Goal: Task Accomplishment & Management: Use online tool/utility

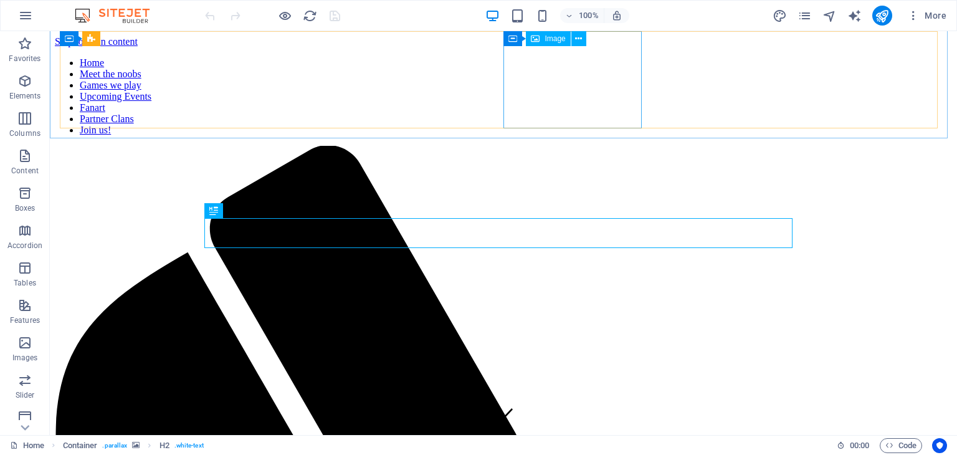
scroll to position [612, 0]
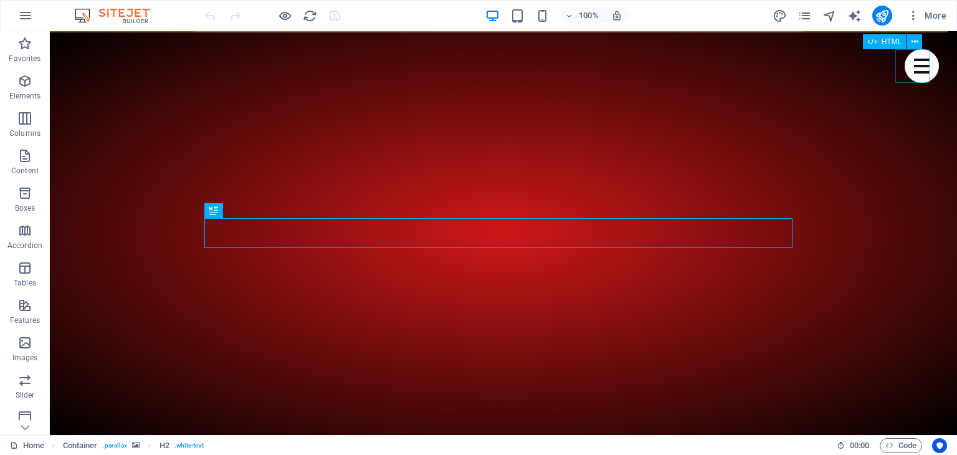
click at [905, 70] on div "Menu" at bounding box center [922, 66] width 34 height 34
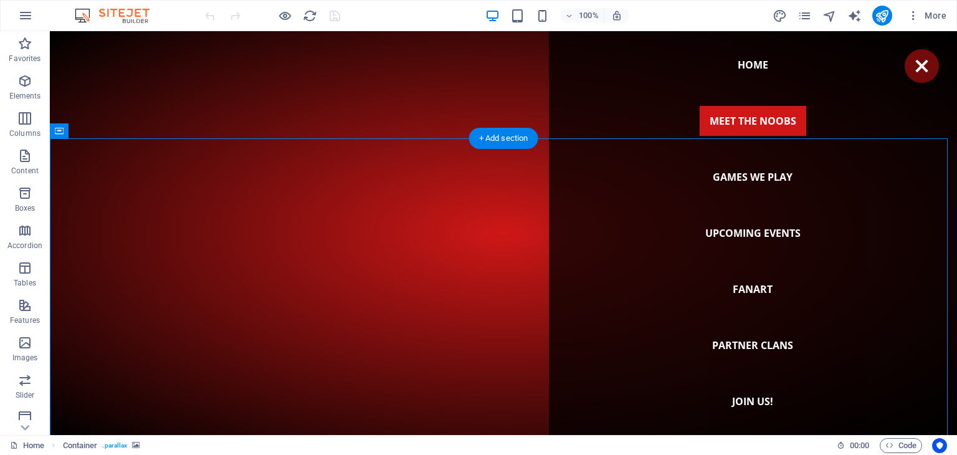
click at [23, 86] on icon "button" at bounding box center [24, 81] width 15 height 15
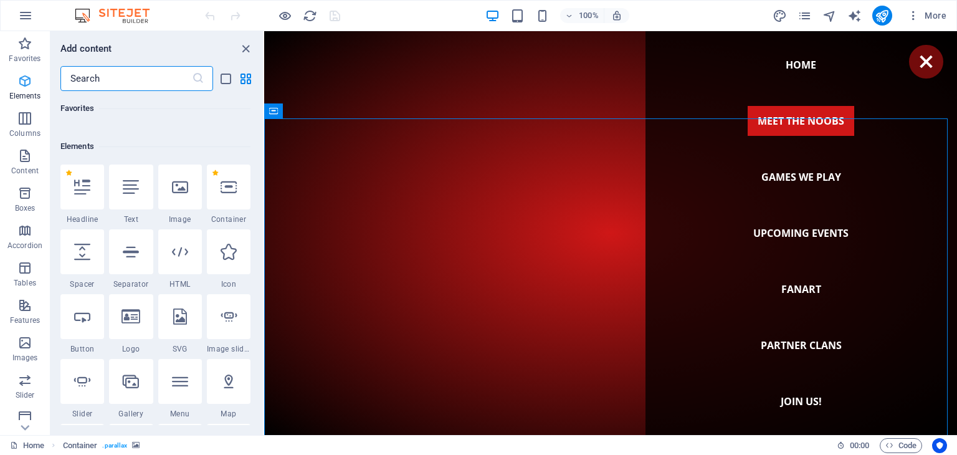
scroll to position [132, 0]
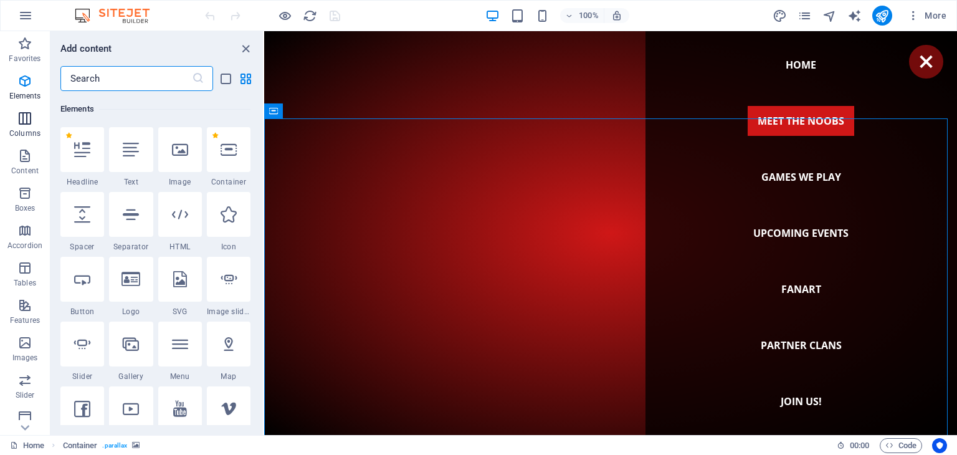
click at [31, 122] on icon "button" at bounding box center [24, 118] width 15 height 15
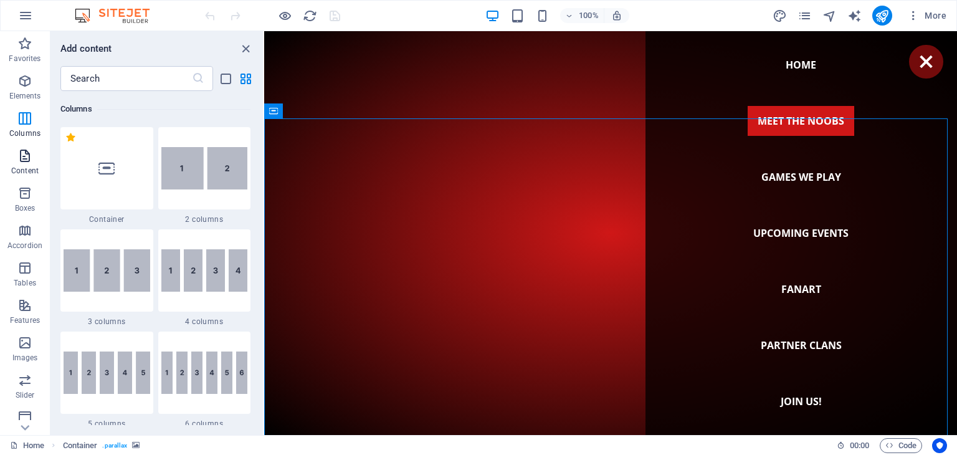
click at [19, 149] on icon "button" at bounding box center [24, 155] width 15 height 15
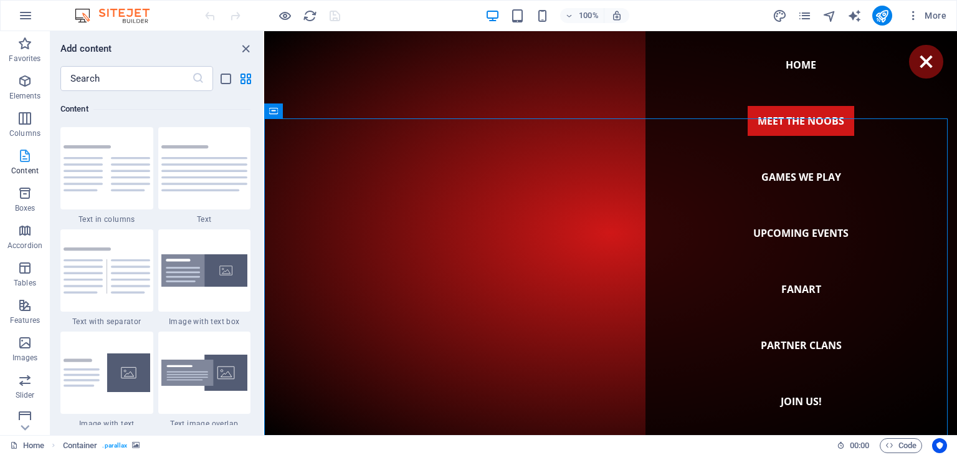
scroll to position [2181, 0]
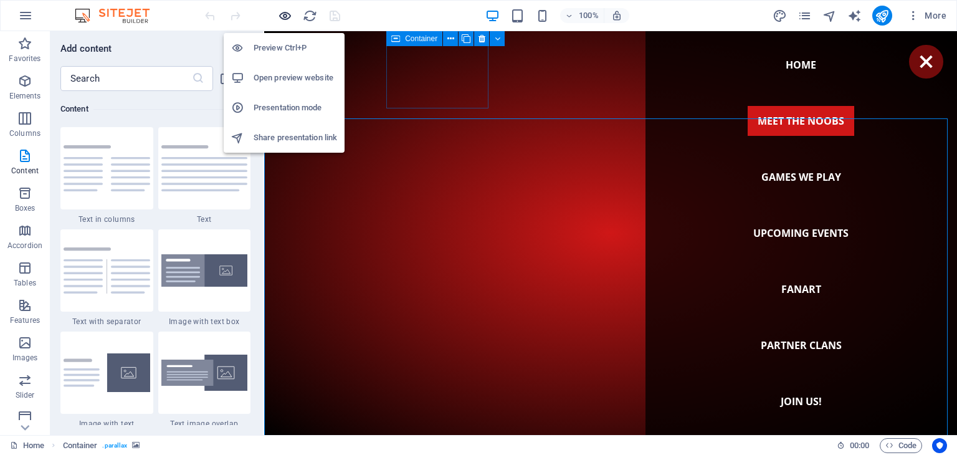
click at [287, 15] on icon "button" at bounding box center [285, 16] width 14 height 14
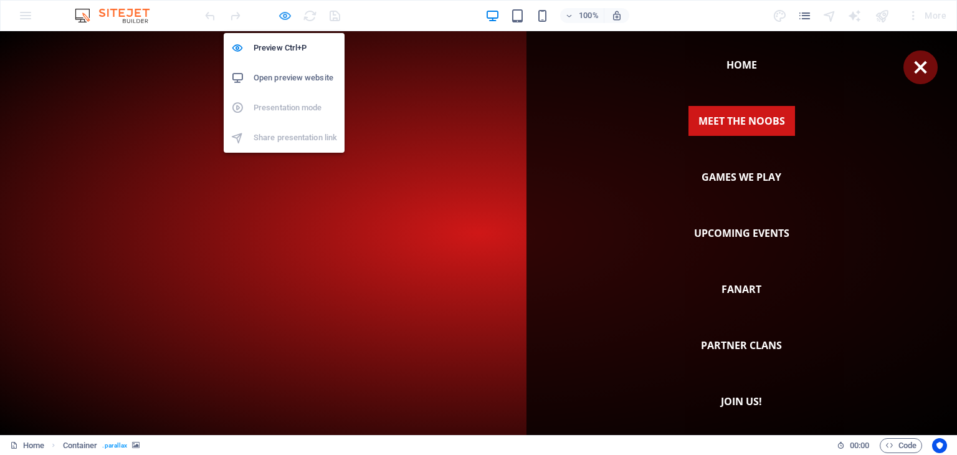
click at [287, 15] on icon "button" at bounding box center [285, 16] width 14 height 14
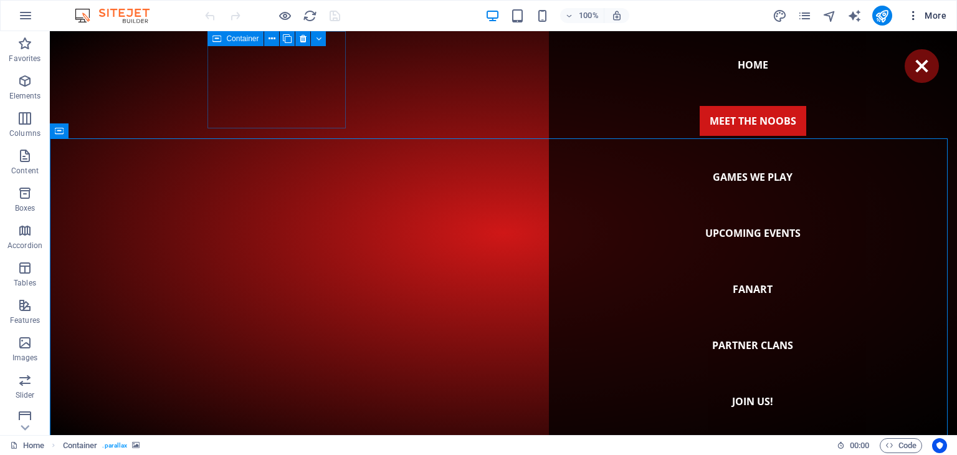
click at [911, 15] on icon "button" at bounding box center [914, 15] width 12 height 12
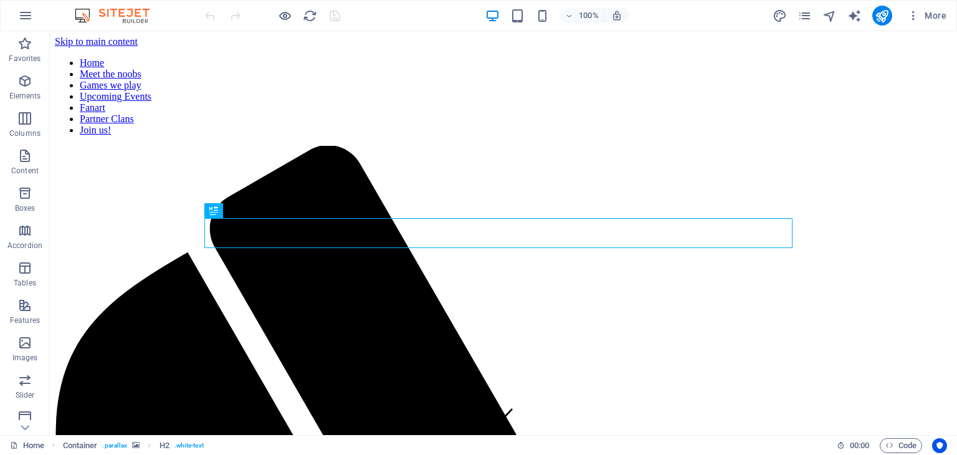
scroll to position [612, 0]
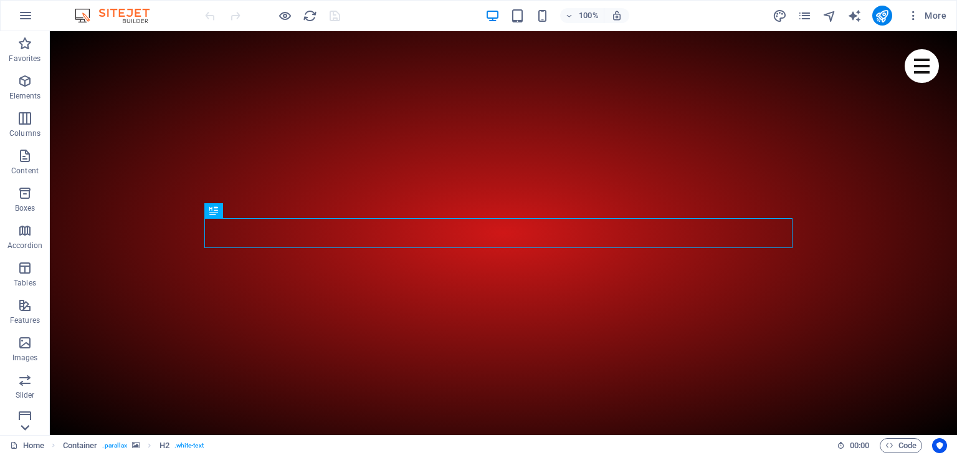
click at [23, 426] on icon at bounding box center [24, 427] width 17 height 17
click at [23, 426] on p "Collections" at bounding box center [25, 425] width 38 height 10
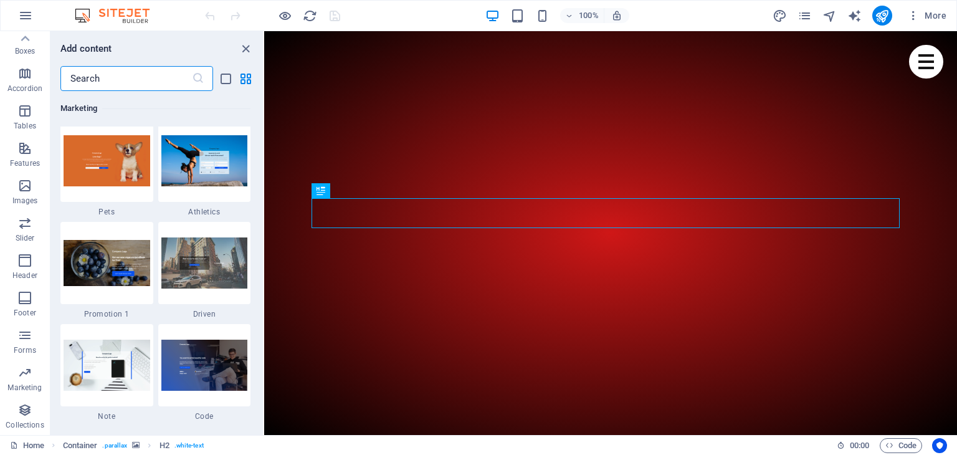
scroll to position [11411, 0]
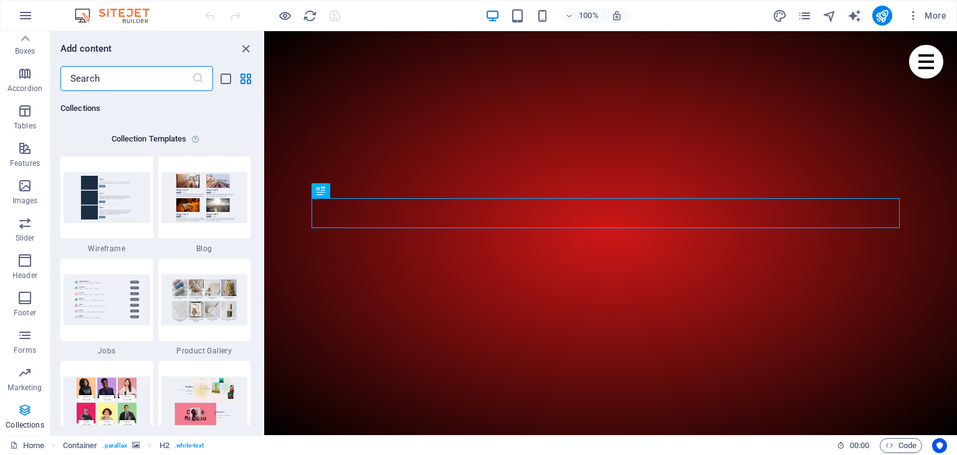
click at [26, 422] on p "Collections" at bounding box center [25, 425] width 38 height 10
click at [24, 383] on p "Marketing" at bounding box center [24, 388] width 34 height 10
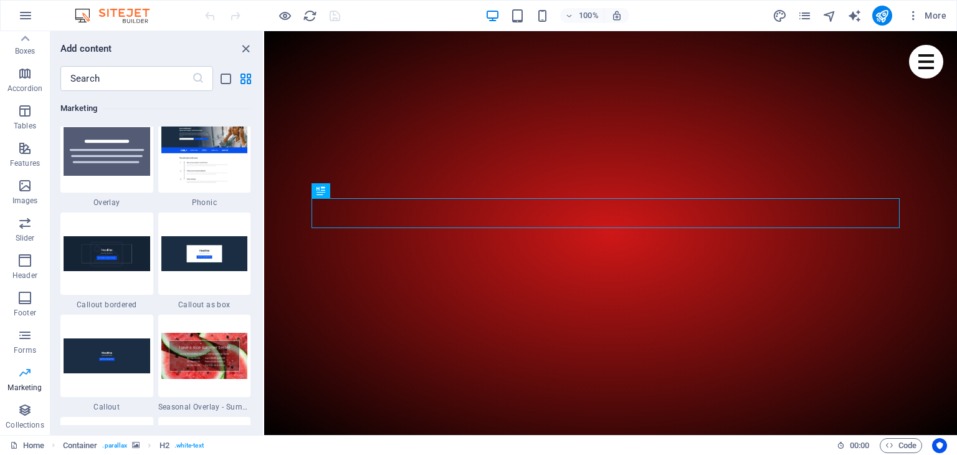
scroll to position [10154, 0]
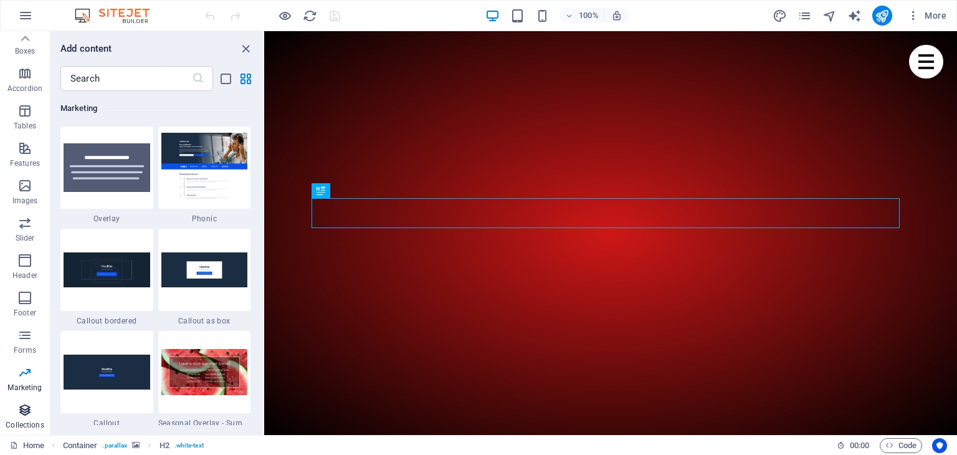
click at [22, 416] on icon "button" at bounding box center [24, 410] width 15 height 15
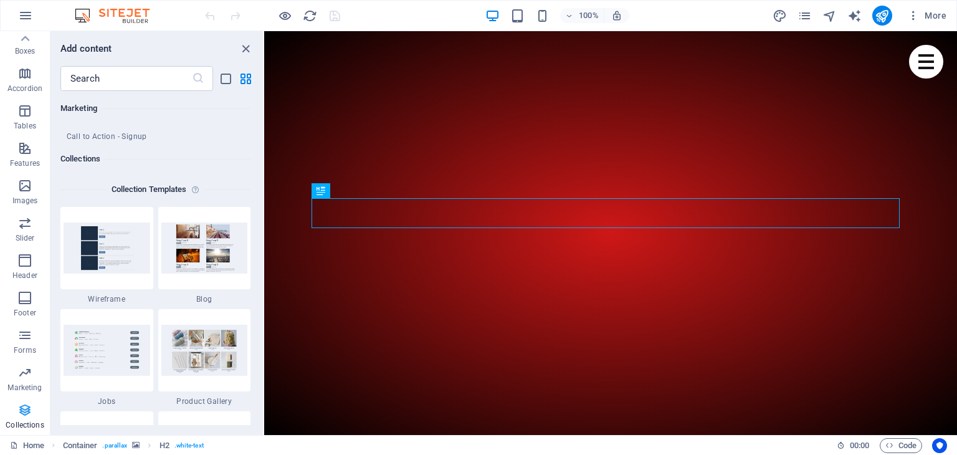
scroll to position [11411, 0]
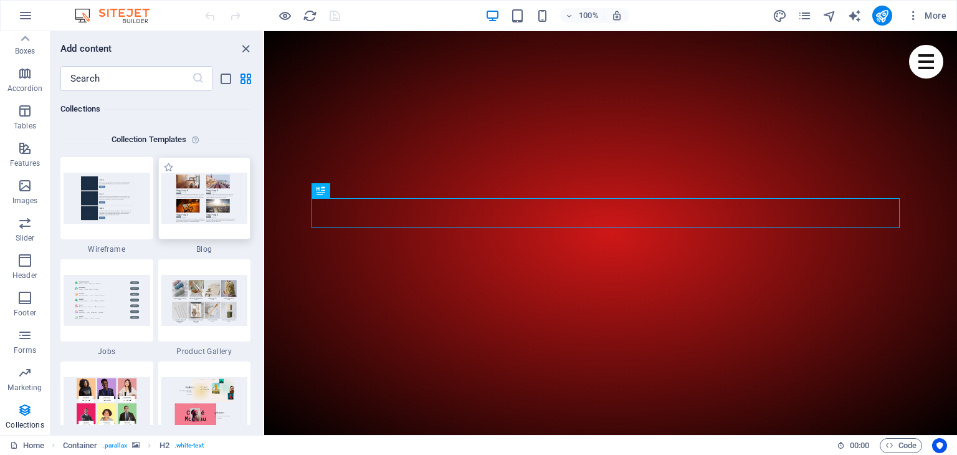
click at [206, 208] on img at bounding box center [204, 198] width 87 height 50
click at [82, 199] on img at bounding box center [107, 198] width 87 height 50
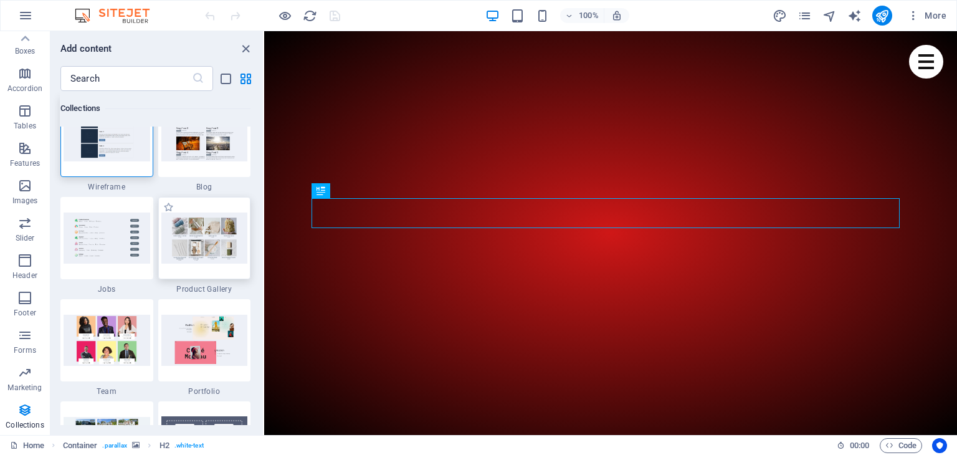
scroll to position [11348, 0]
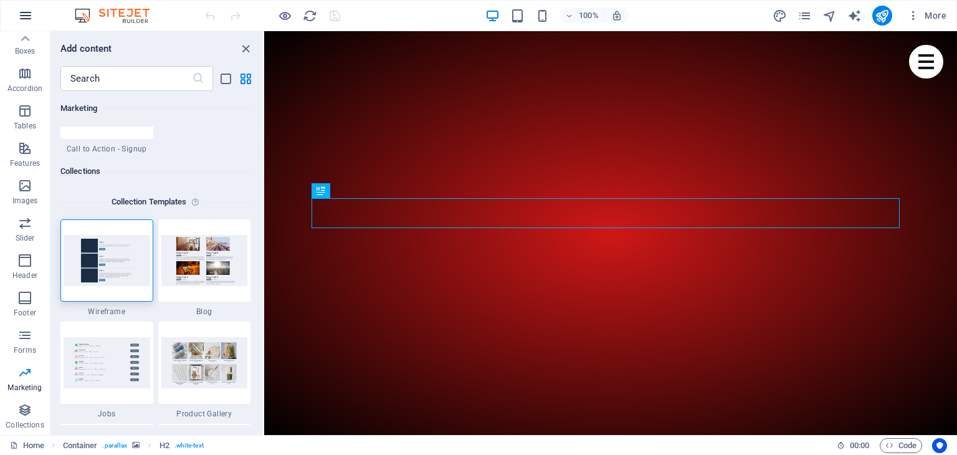
click at [37, 17] on button "button" at bounding box center [26, 16] width 30 height 30
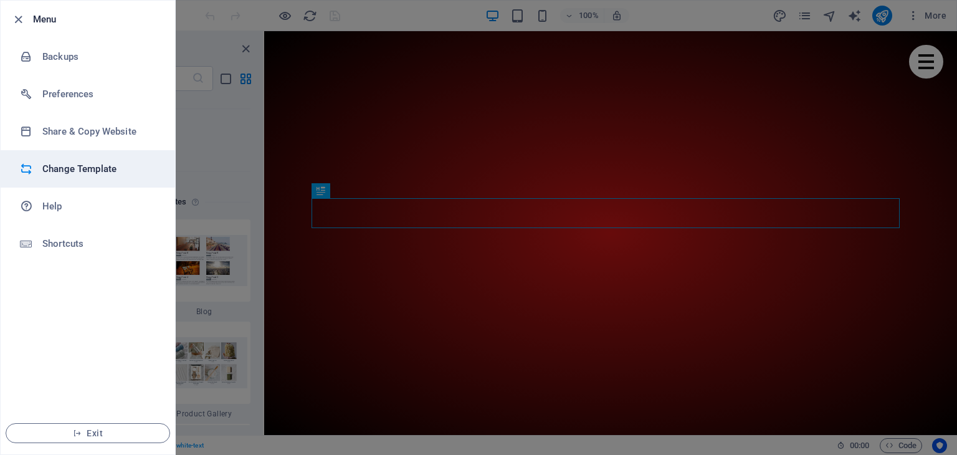
click at [103, 175] on h6 "Change Template" at bounding box center [99, 168] width 115 height 15
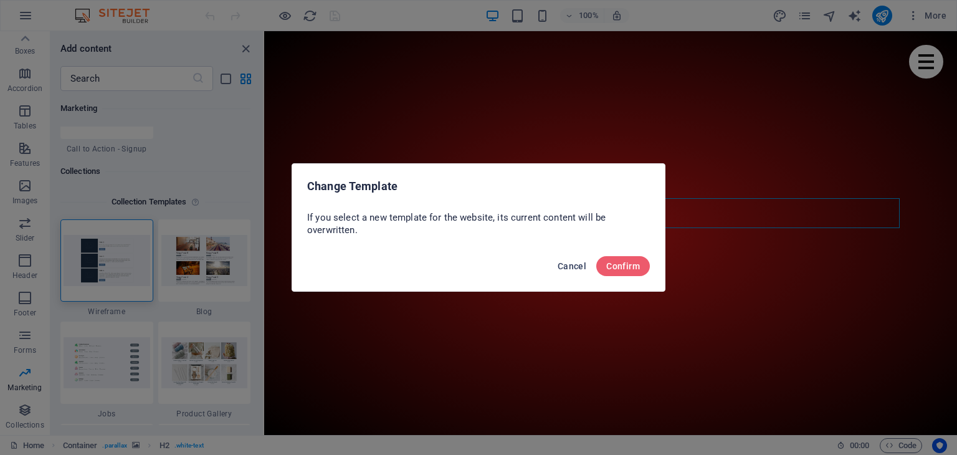
click at [570, 267] on span "Cancel" at bounding box center [572, 266] width 29 height 10
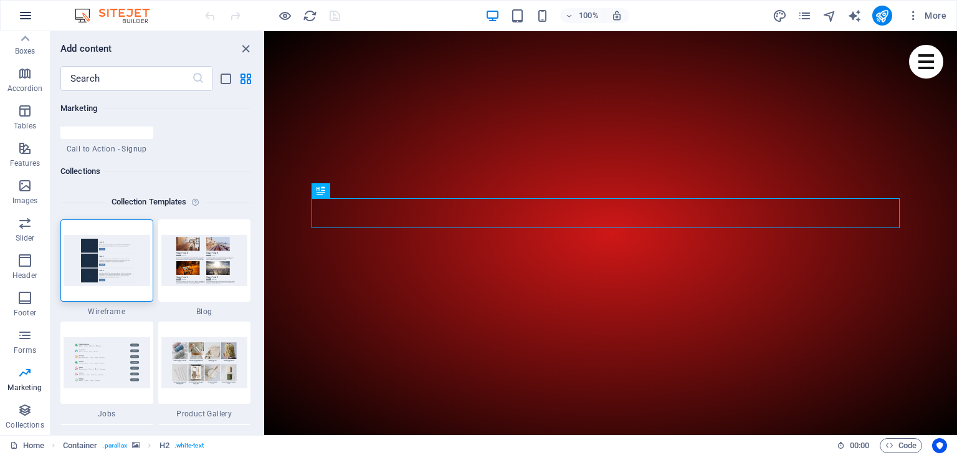
click at [22, 16] on icon "button" at bounding box center [25, 15] width 15 height 15
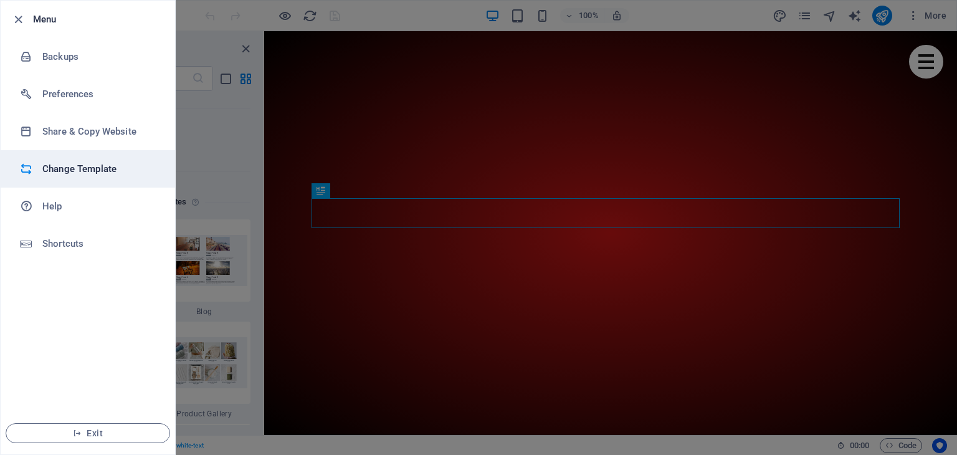
click at [67, 170] on h6 "Change Template" at bounding box center [99, 168] width 115 height 15
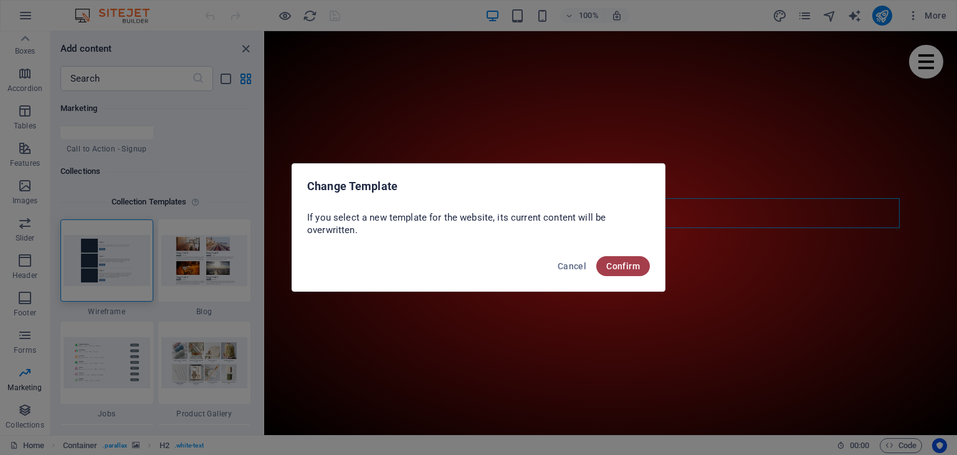
click at [618, 261] on span "Confirm" at bounding box center [624, 266] width 34 height 10
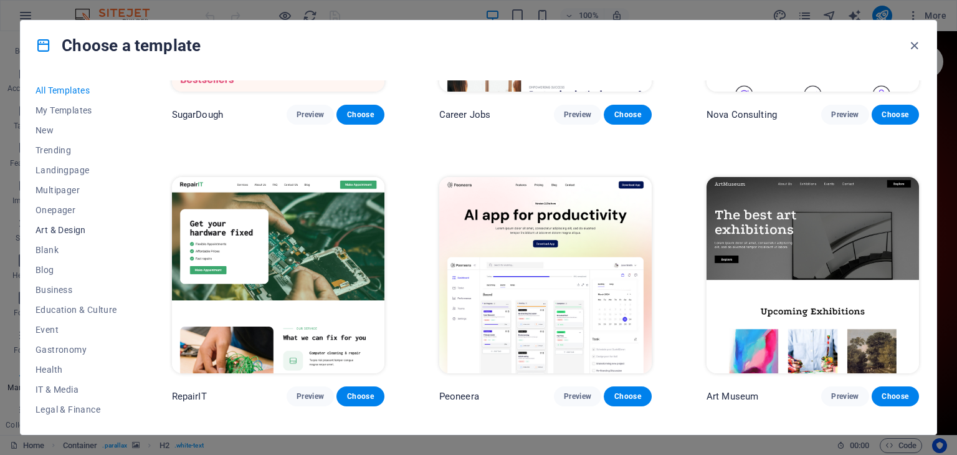
scroll to position [125, 0]
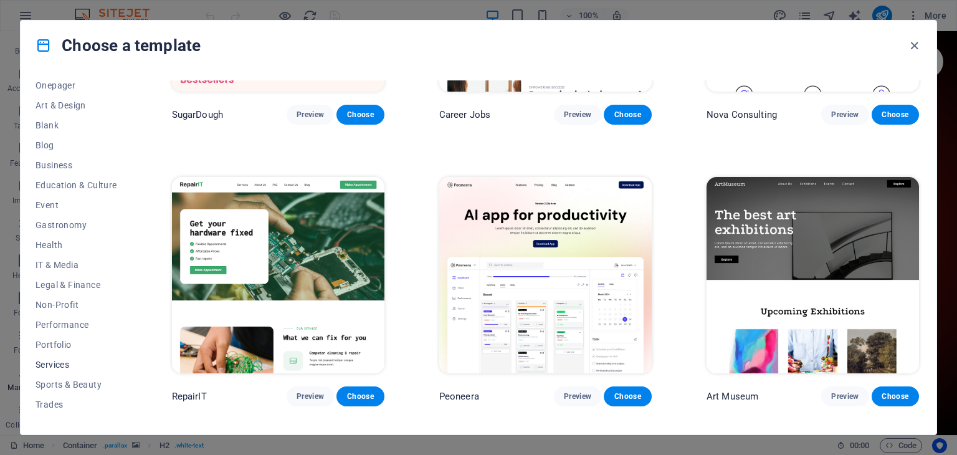
click at [64, 362] on span "Services" at bounding box center [77, 365] width 82 height 10
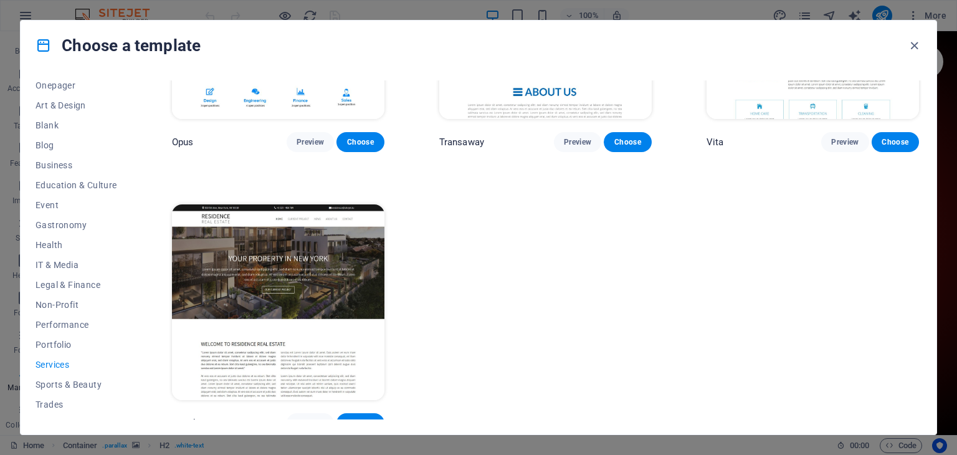
scroll to position [1848, 0]
click at [57, 162] on span "Business" at bounding box center [77, 165] width 82 height 10
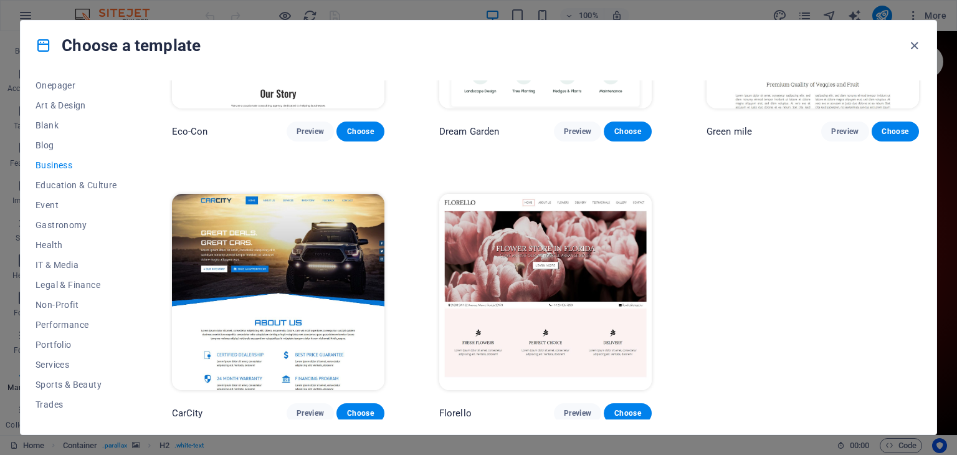
scroll to position [46, 0]
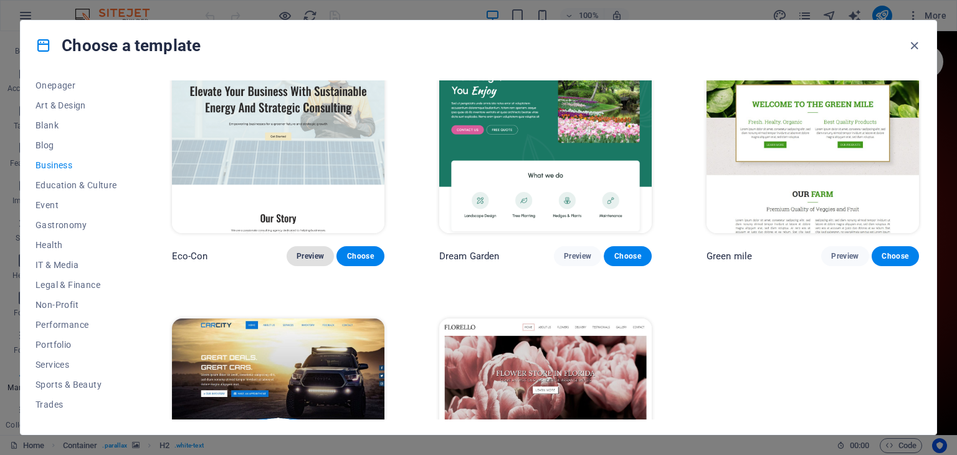
click at [305, 260] on button "Preview" at bounding box center [310, 256] width 47 height 20
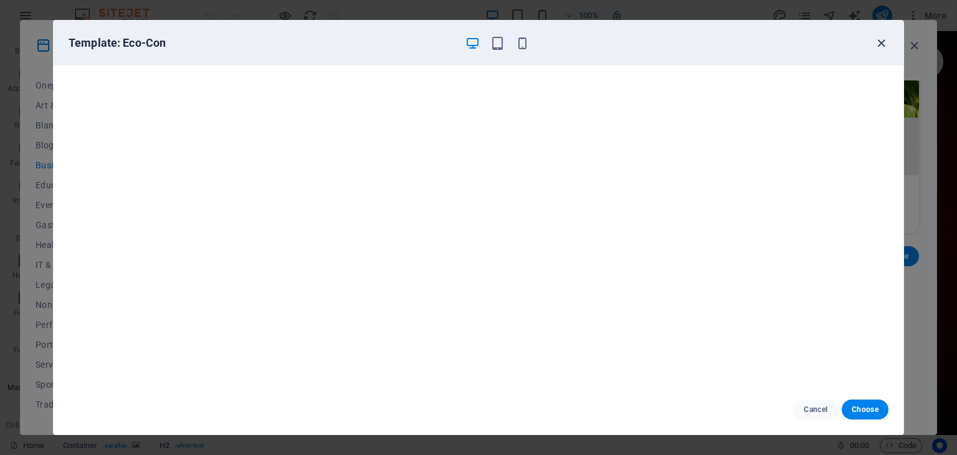
click at [881, 48] on icon "button" at bounding box center [882, 43] width 14 height 14
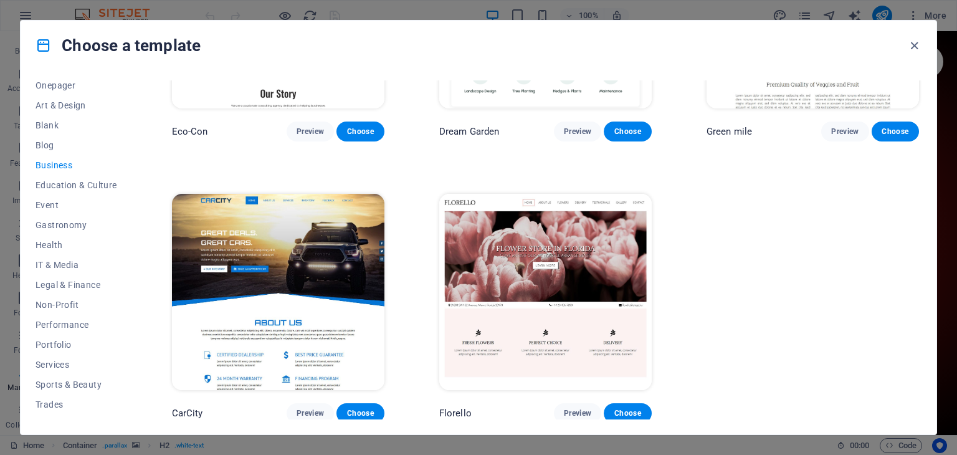
scroll to position [0, 0]
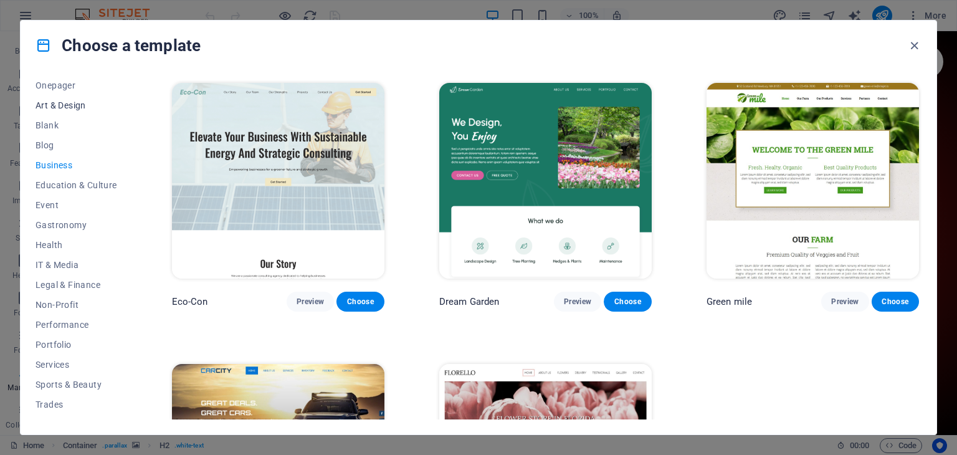
click at [60, 106] on span "Art & Design" at bounding box center [77, 105] width 82 height 10
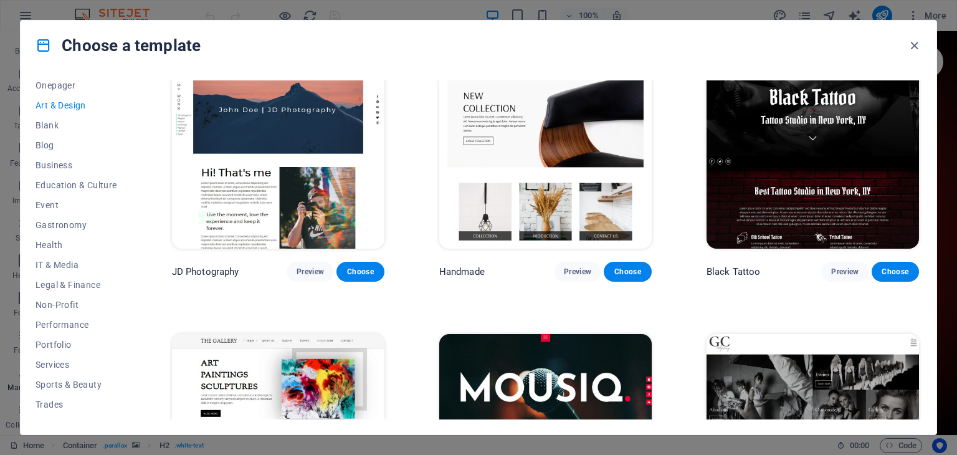
scroll to position [499, 0]
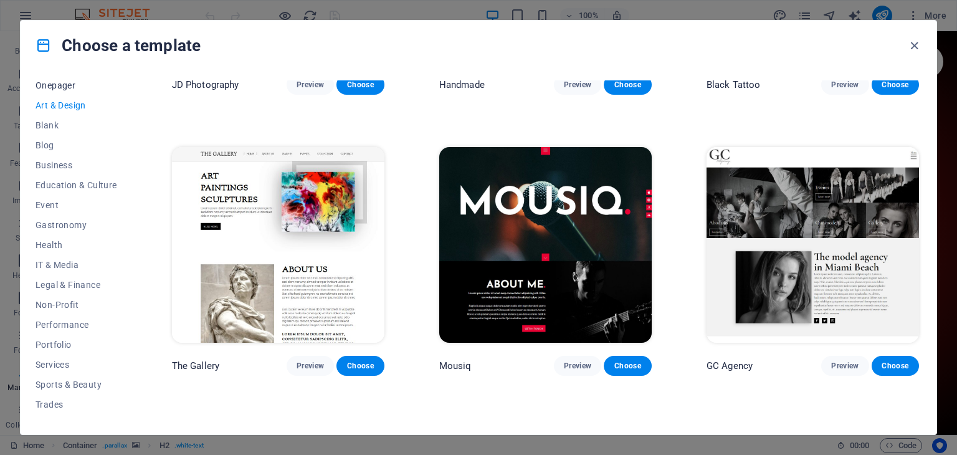
click at [48, 89] on span "Onepager" at bounding box center [77, 85] width 82 height 10
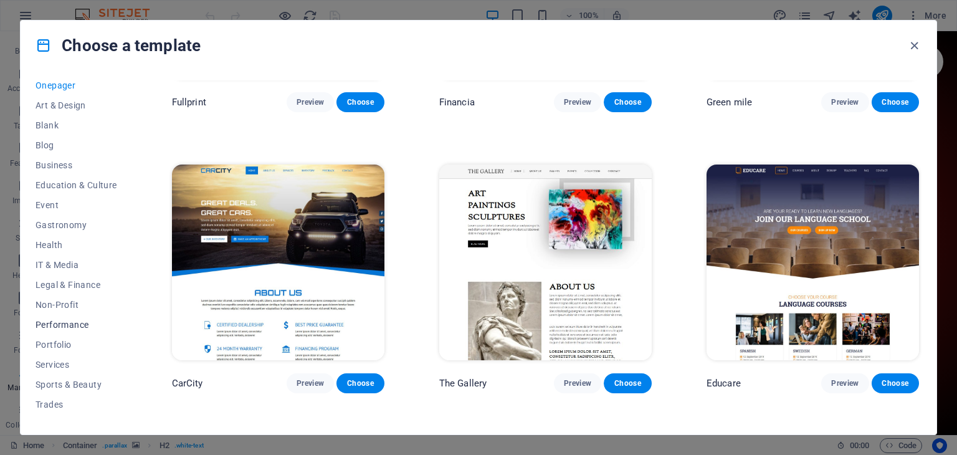
scroll to position [160, 0]
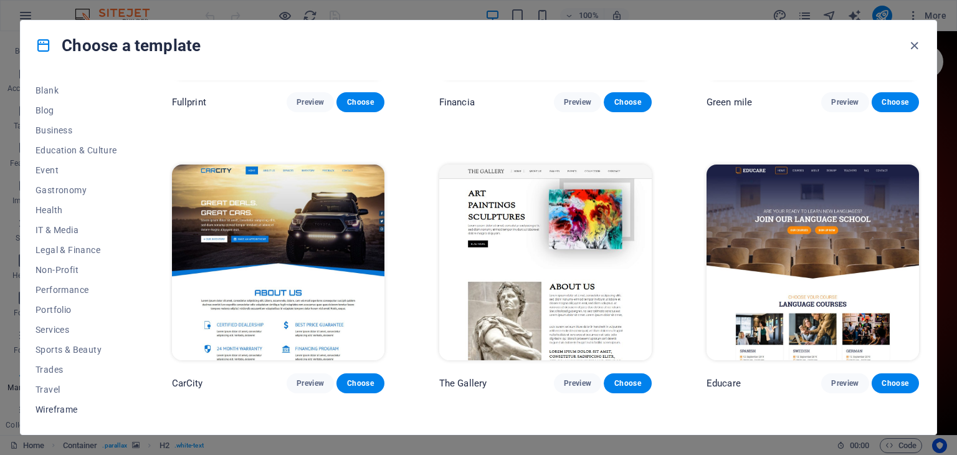
click at [55, 410] on span "Wireframe" at bounding box center [77, 410] width 82 height 10
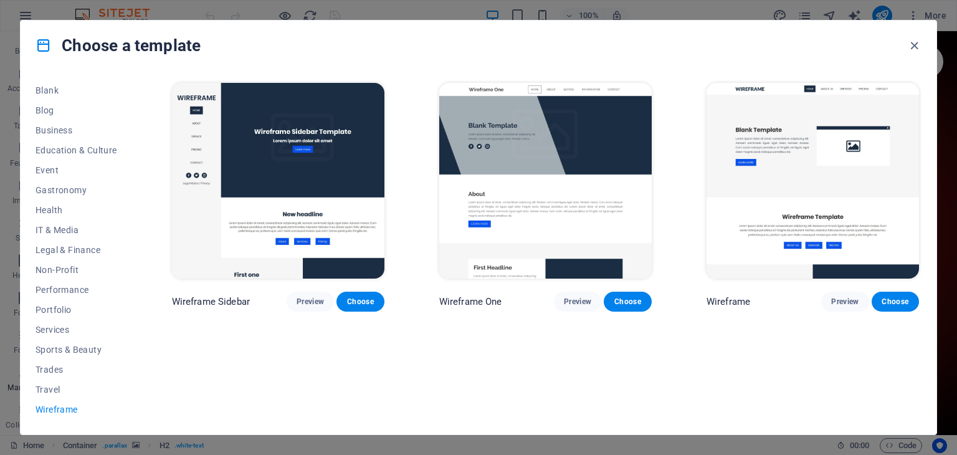
scroll to position [0, 0]
click at [312, 303] on span "Preview" at bounding box center [310, 302] width 27 height 10
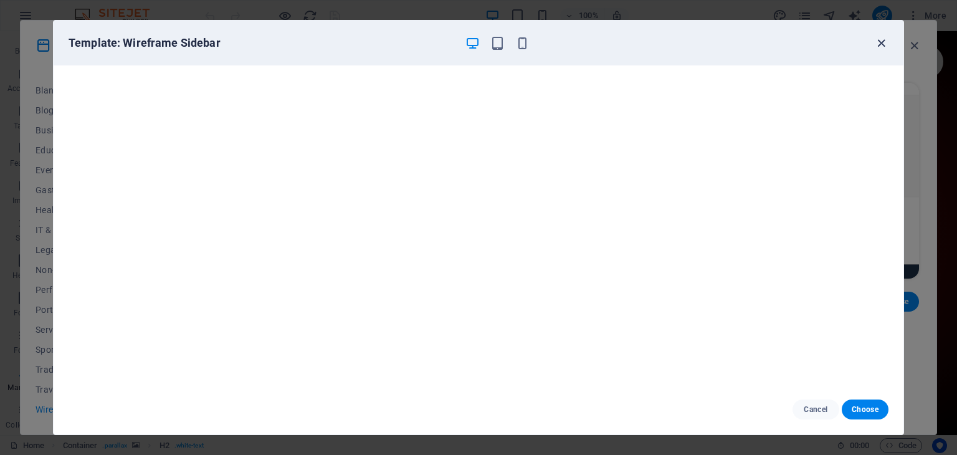
click at [881, 42] on icon "button" at bounding box center [882, 43] width 14 height 14
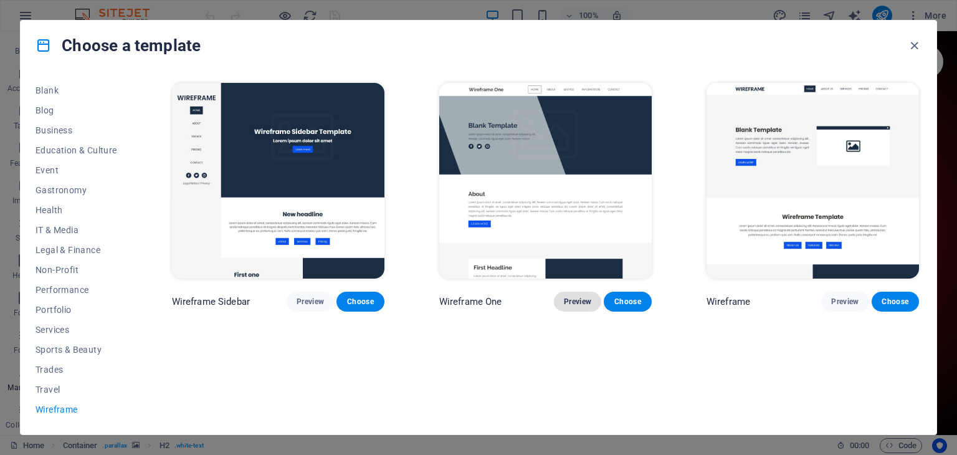
click at [564, 305] on button "Preview" at bounding box center [577, 302] width 47 height 20
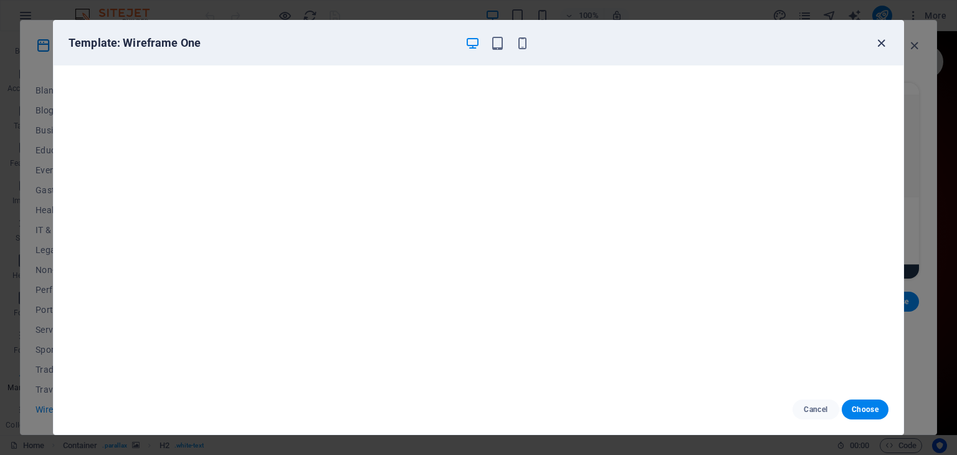
click at [886, 44] on icon "button" at bounding box center [882, 43] width 14 height 14
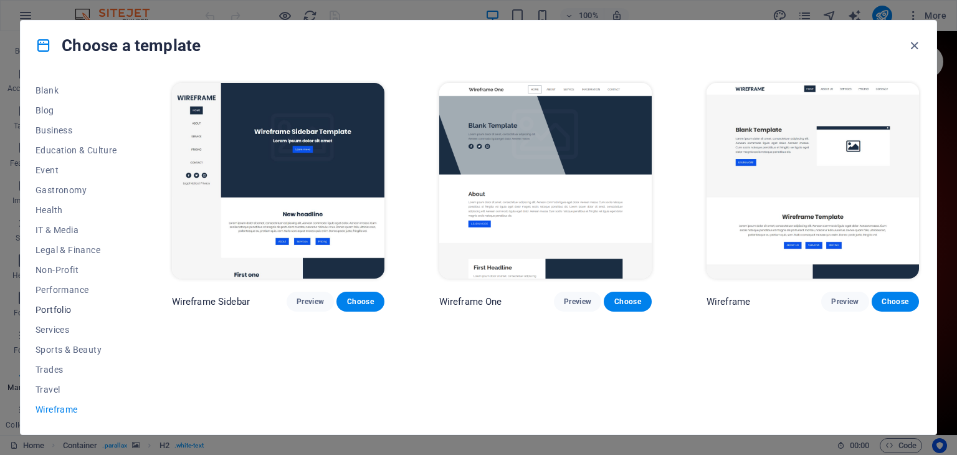
click at [60, 312] on span "Portfolio" at bounding box center [77, 310] width 82 height 10
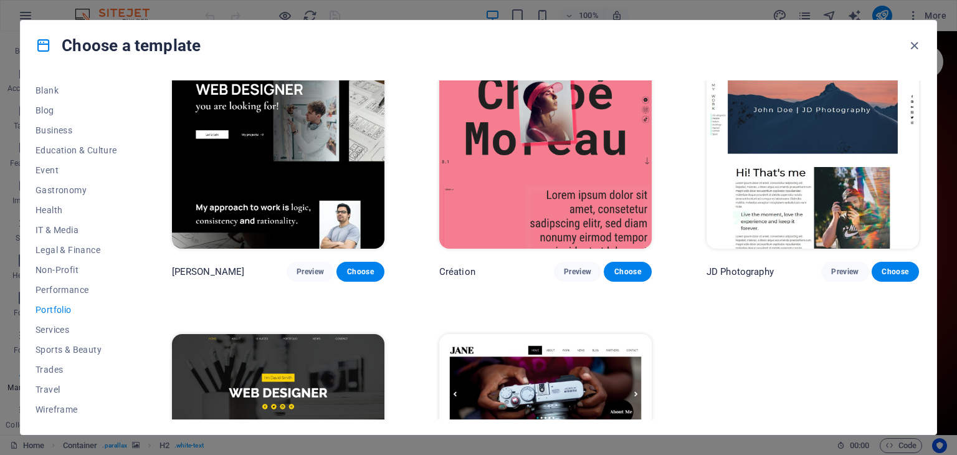
scroll to position [449, 0]
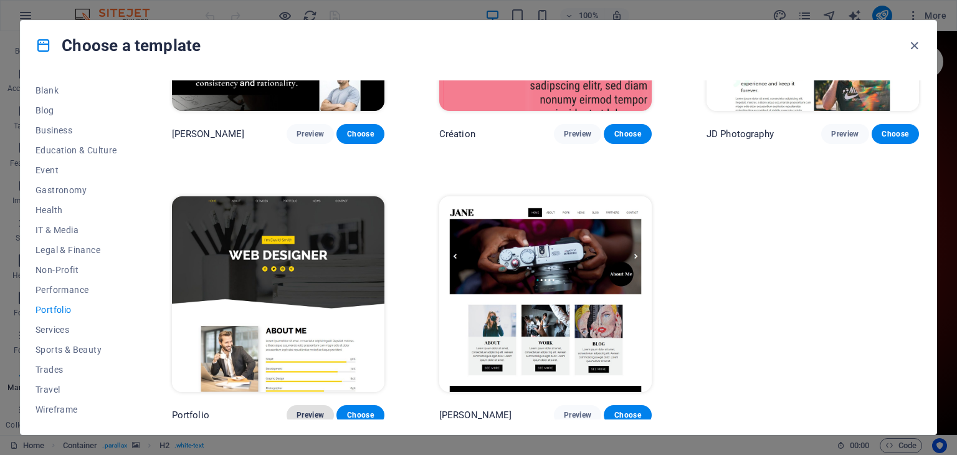
click at [303, 410] on span "Preview" at bounding box center [310, 415] width 27 height 10
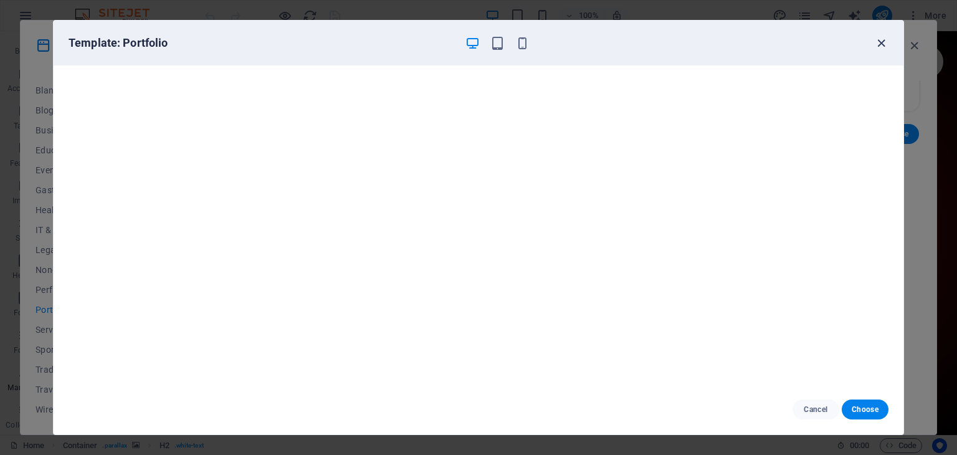
click at [887, 48] on icon "button" at bounding box center [882, 43] width 14 height 14
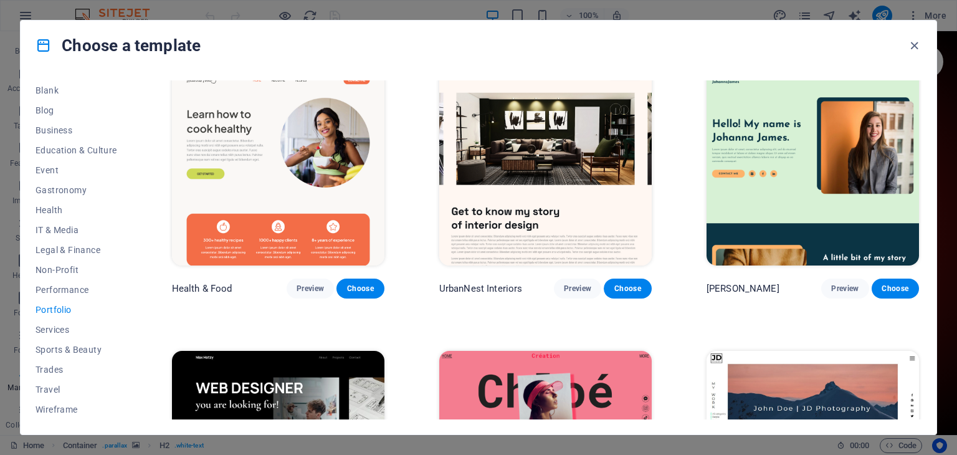
scroll to position [0, 0]
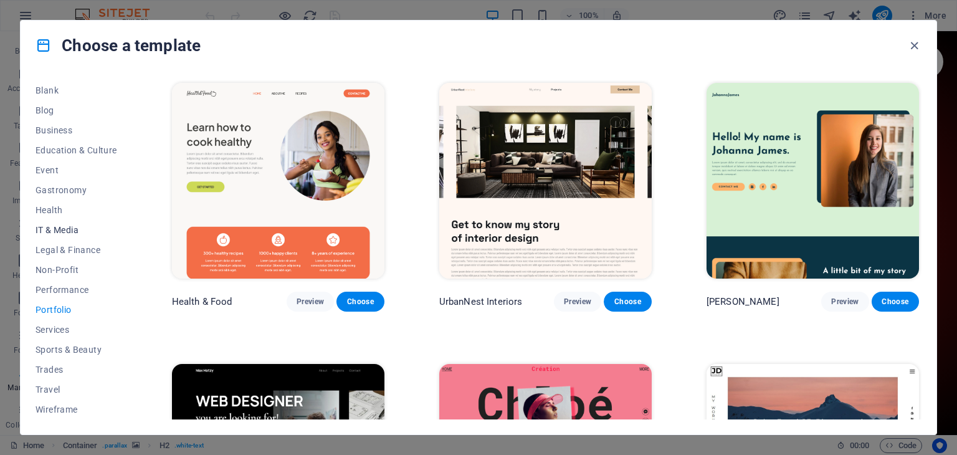
click at [54, 232] on span "IT & Media" at bounding box center [77, 230] width 82 height 10
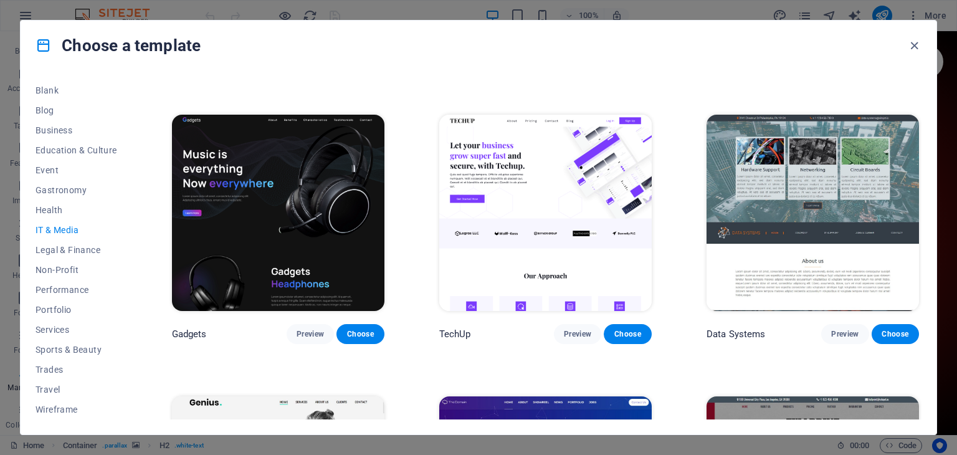
scroll to position [499, 0]
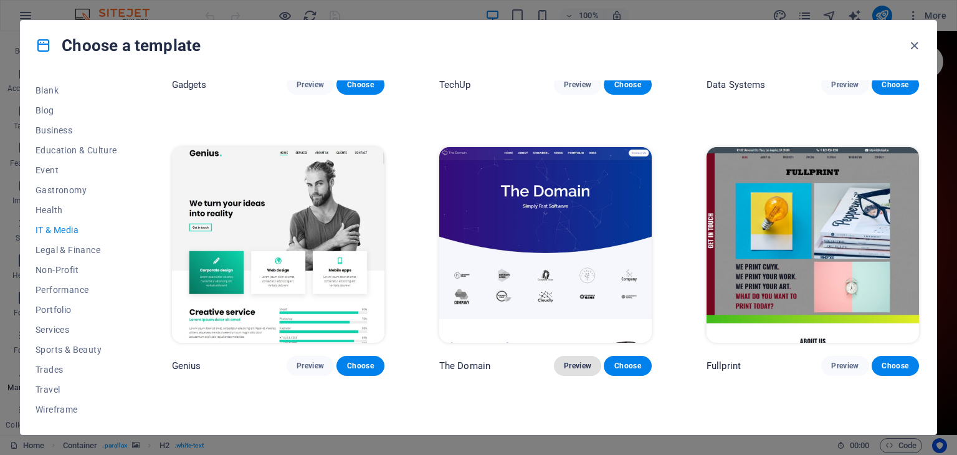
click at [587, 368] on button "Preview" at bounding box center [577, 366] width 47 height 20
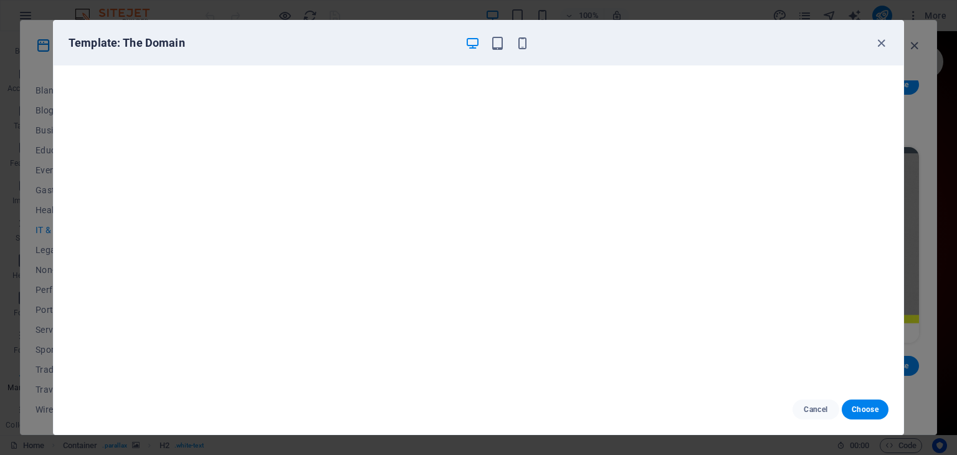
drag, startPoint x: 880, startPoint y: 45, endPoint x: 837, endPoint y: 59, distance: 44.6
click at [837, 59] on div "Template: The Domain" at bounding box center [479, 43] width 850 height 45
click at [887, 45] on icon "button" at bounding box center [882, 43] width 14 height 14
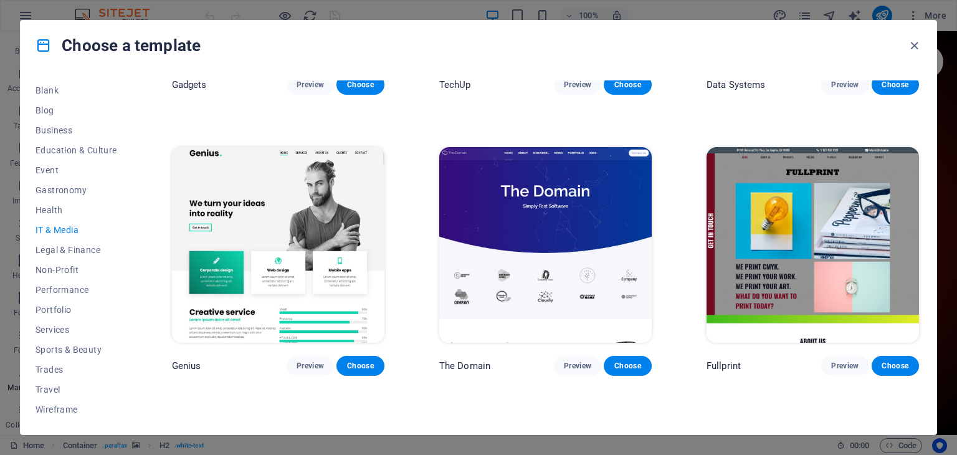
click at [296, 214] on img at bounding box center [278, 245] width 213 height 196
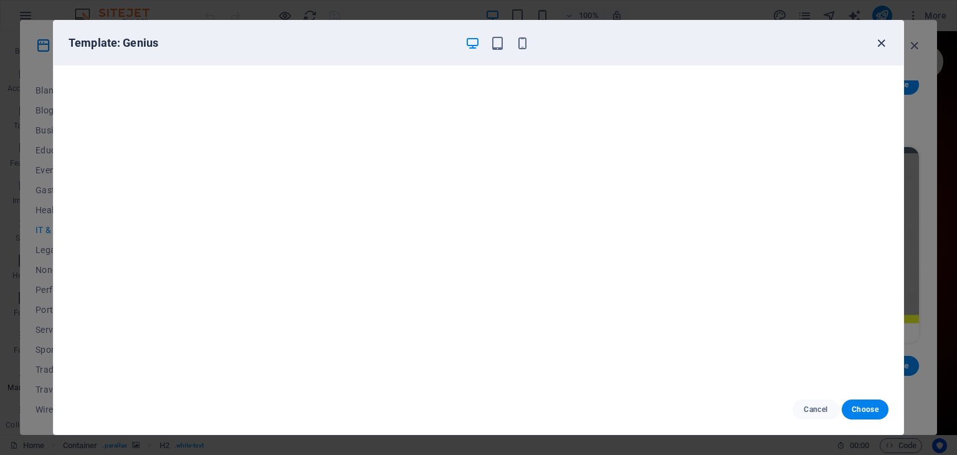
click at [875, 49] on icon "button" at bounding box center [882, 43] width 14 height 14
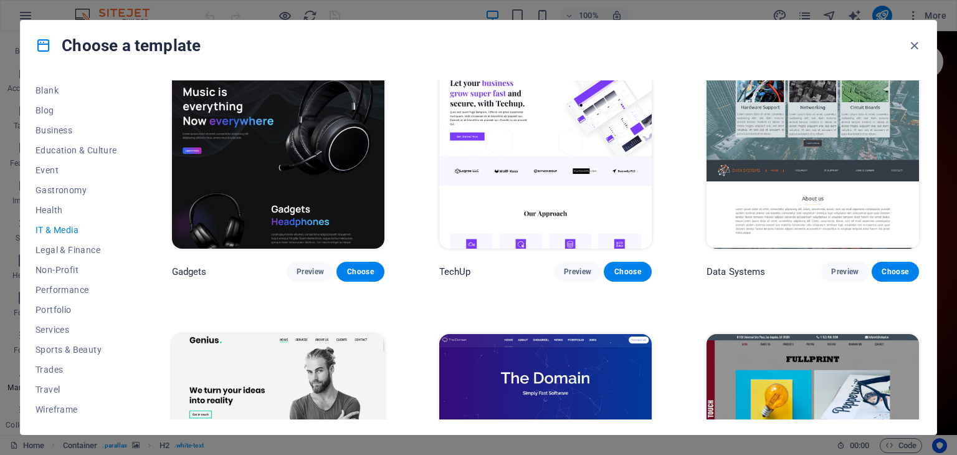
scroll to position [187, 0]
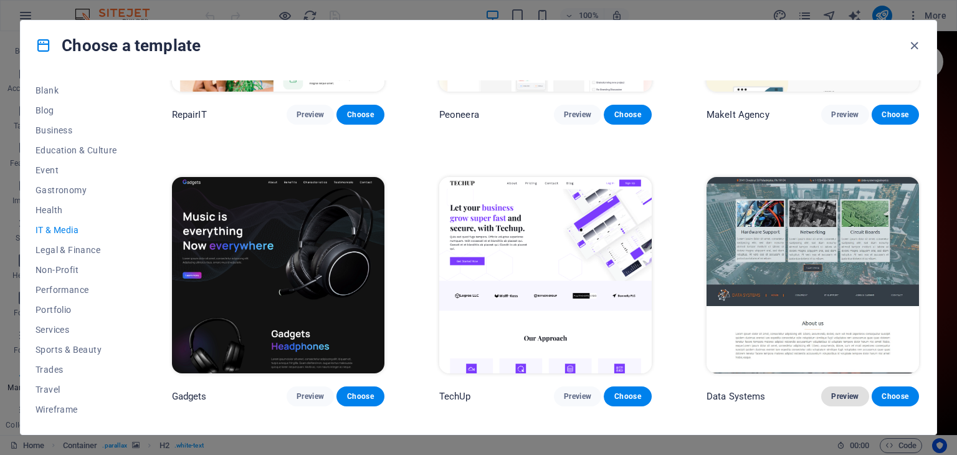
click at [823, 388] on button "Preview" at bounding box center [845, 396] width 47 height 20
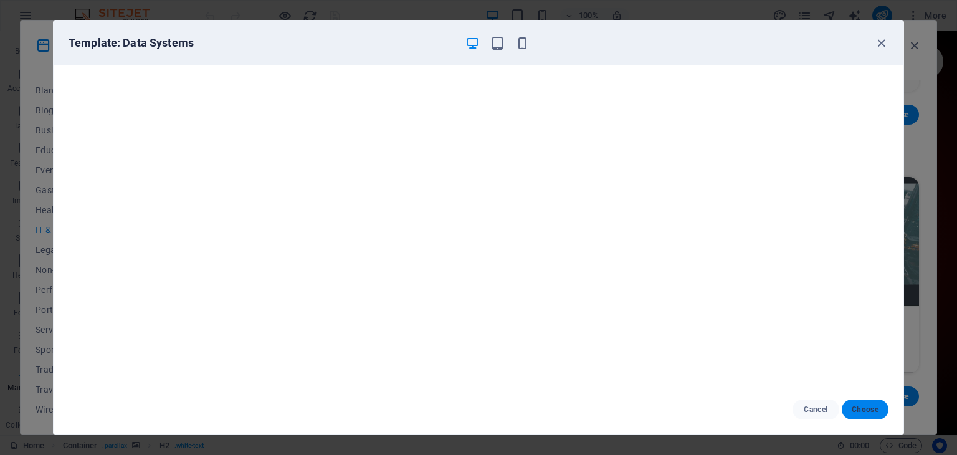
click at [843, 407] on button "Choose" at bounding box center [865, 410] width 47 height 20
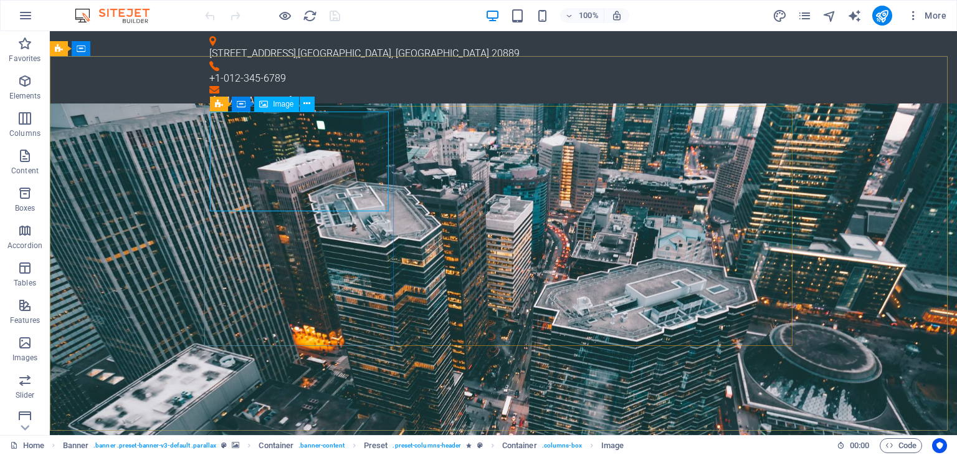
click at [279, 102] on span "Image" at bounding box center [283, 103] width 21 height 7
click at [309, 100] on icon at bounding box center [307, 103] width 7 height 13
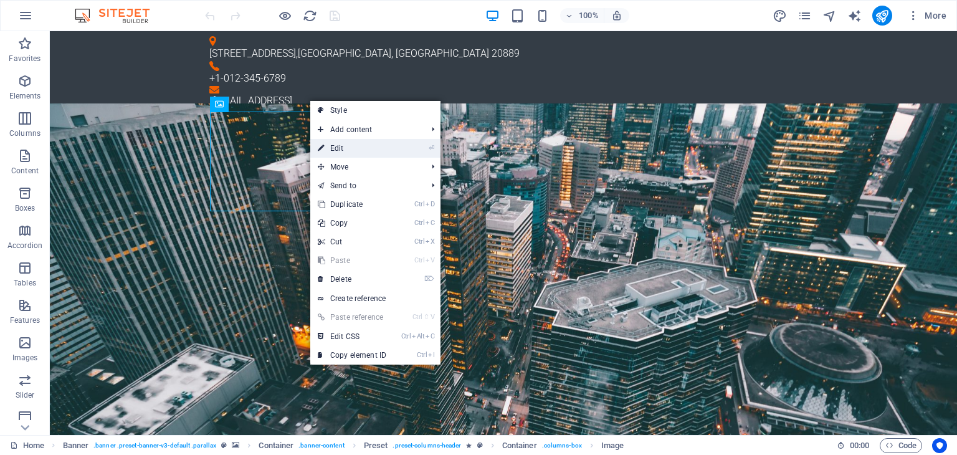
click at [418, 154] on li "⏎ Edit" at bounding box center [375, 148] width 130 height 19
click at [319, 146] on icon at bounding box center [321, 148] width 6 height 19
select select "%"
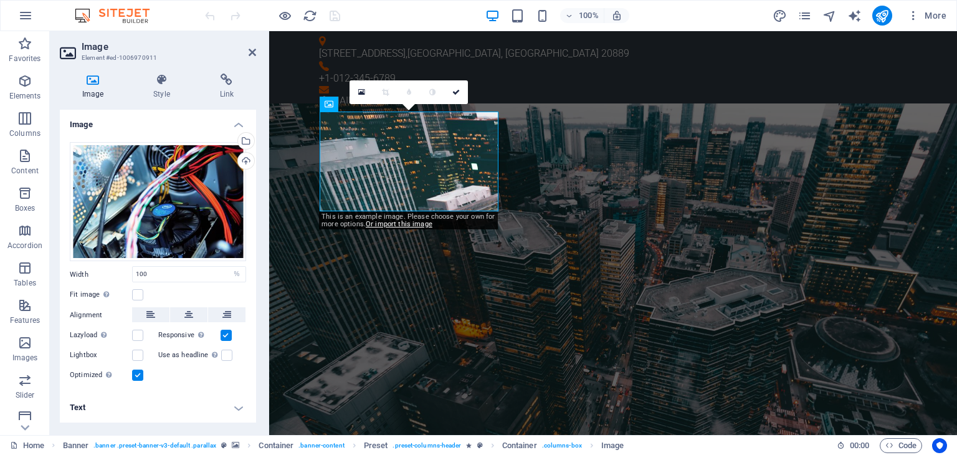
click at [85, 85] on icon at bounding box center [93, 80] width 66 height 12
click at [249, 162] on div "Upload" at bounding box center [245, 162] width 19 height 19
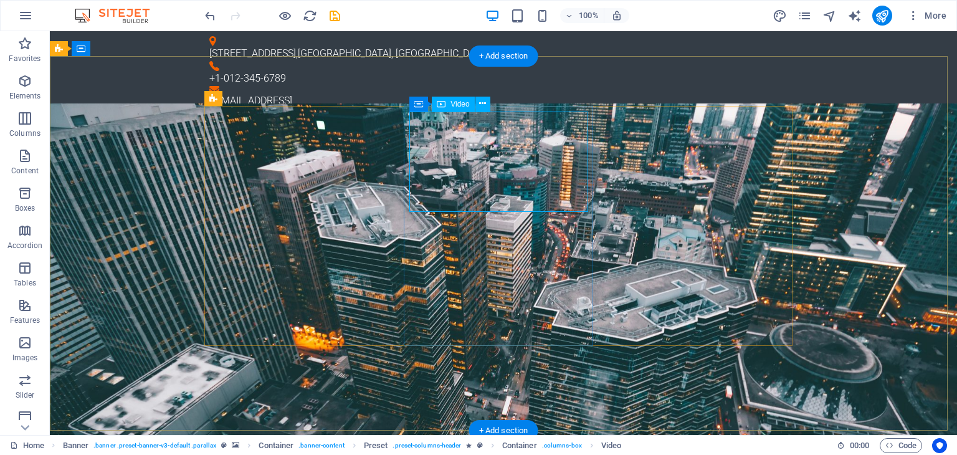
click at [479, 102] on icon at bounding box center [482, 103] width 7 height 13
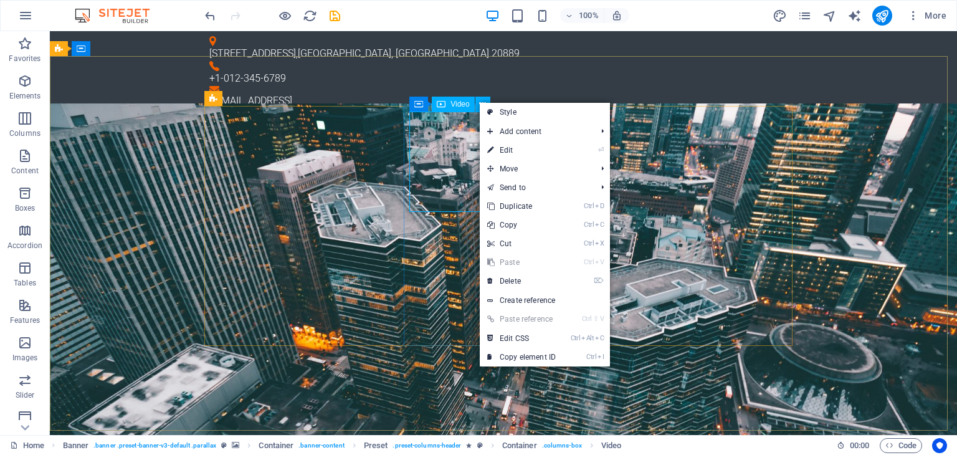
click at [459, 104] on span "Video" at bounding box center [460, 103] width 19 height 7
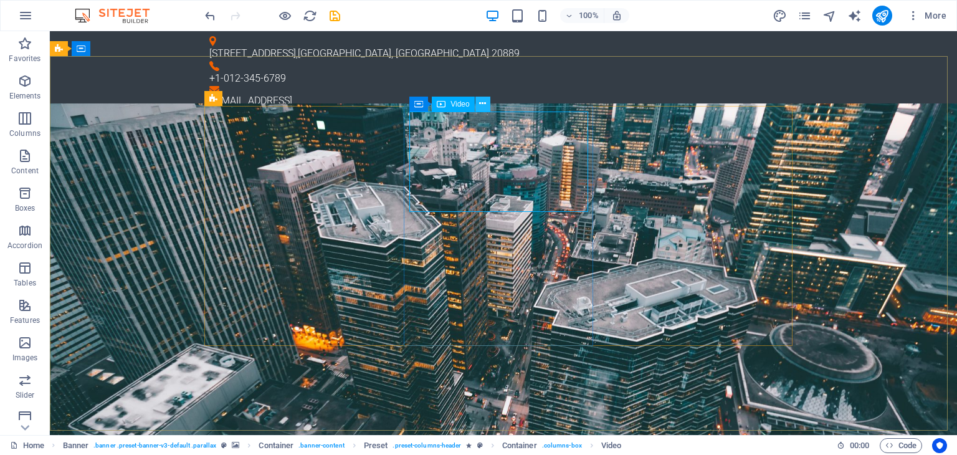
click at [487, 100] on button at bounding box center [483, 104] width 15 height 15
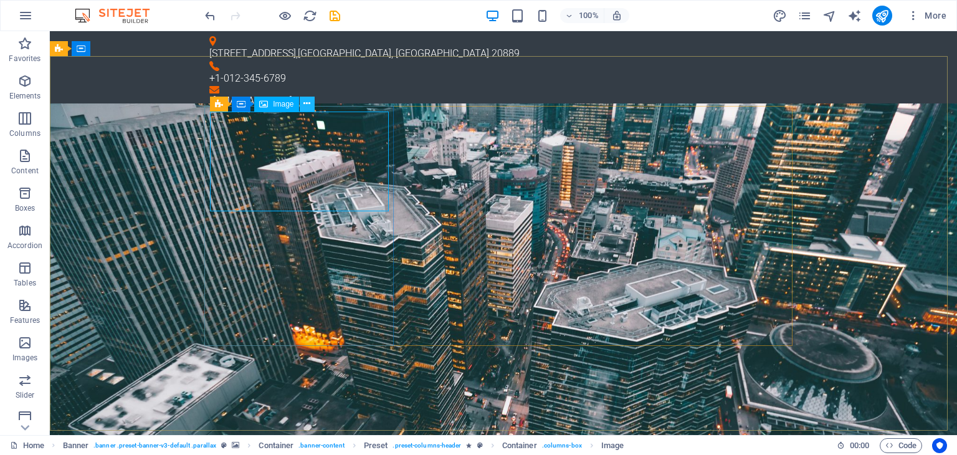
click at [309, 102] on icon at bounding box center [307, 103] width 7 height 13
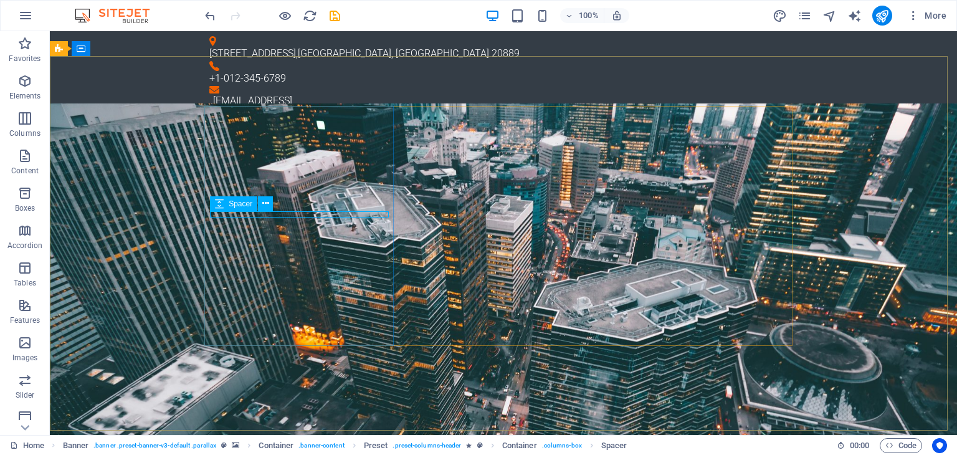
click at [279, 208] on div "Spacer" at bounding box center [245, 204] width 71 height 16
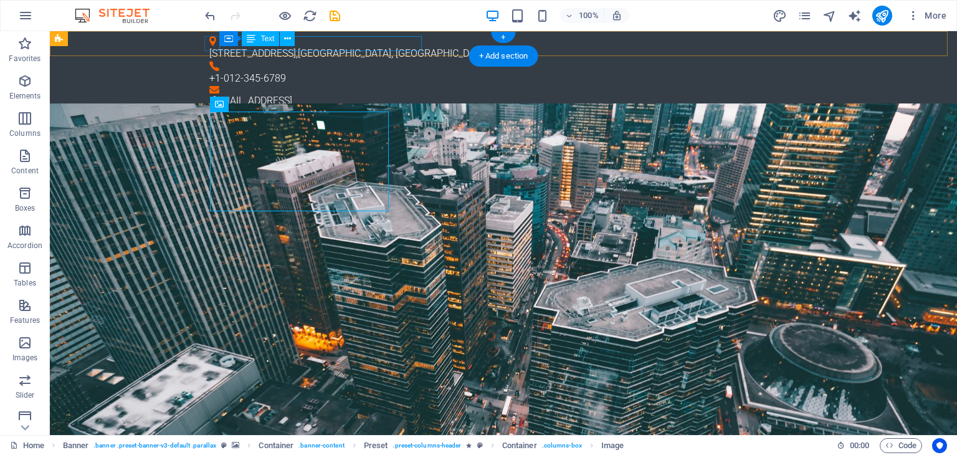
click at [358, 46] on div "4494 North Palmer Road , Bethesda, MD 20889" at bounding box center [498, 53] width 578 height 15
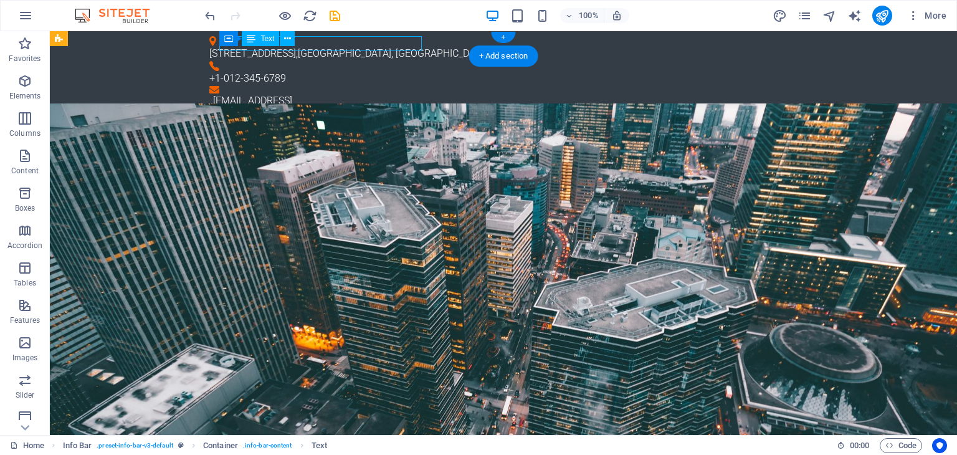
click at [358, 46] on div "4494 North Palmer Road , Bethesda, MD 20889" at bounding box center [498, 53] width 578 height 15
click at [357, 46] on div "4494 North Palmer Road , Bethesda, MD 20889" at bounding box center [498, 53] width 578 height 15
click at [256, 42] on icon at bounding box center [251, 38] width 9 height 15
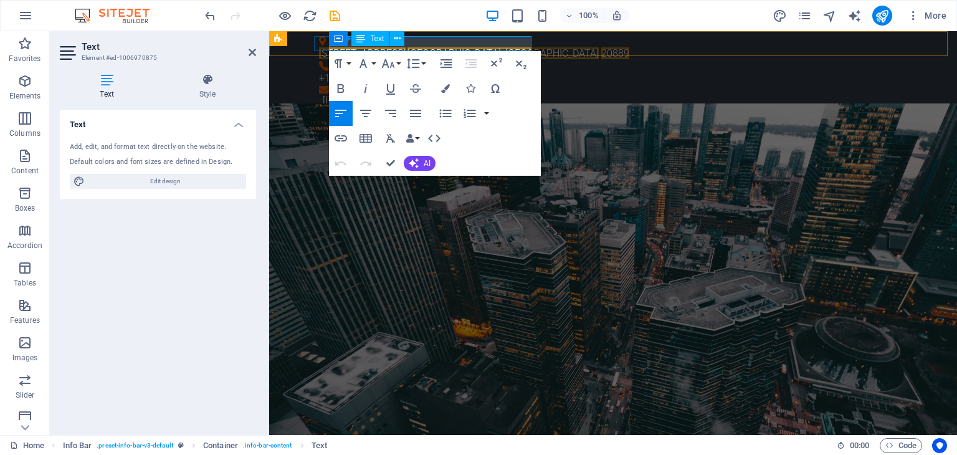
click at [468, 47] on span "[GEOGRAPHIC_DATA], [GEOGRAPHIC_DATA]" at bounding box center [503, 53] width 191 height 12
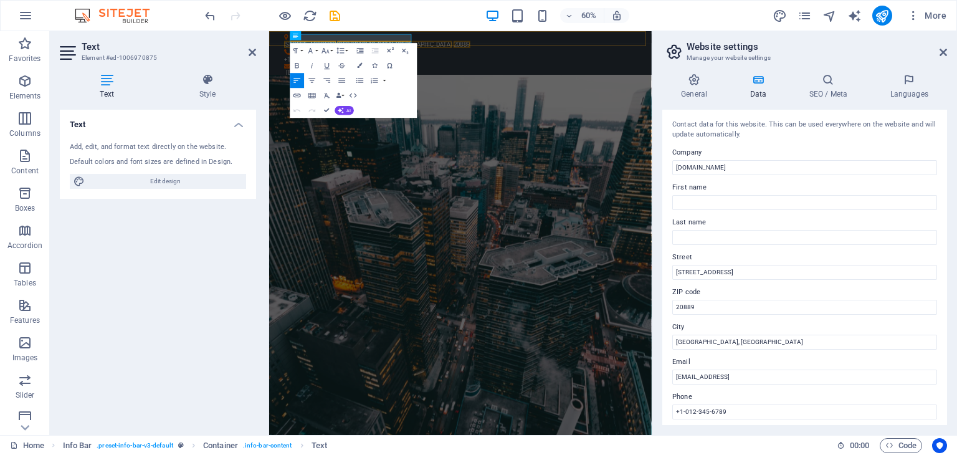
click at [600, 54] on div "4494 North Palmer Road , Bethesda, MD 20889 +1-012-345-6789 eb223fb2f08dd40f3b3…" at bounding box center [588, 72] width 638 height 82
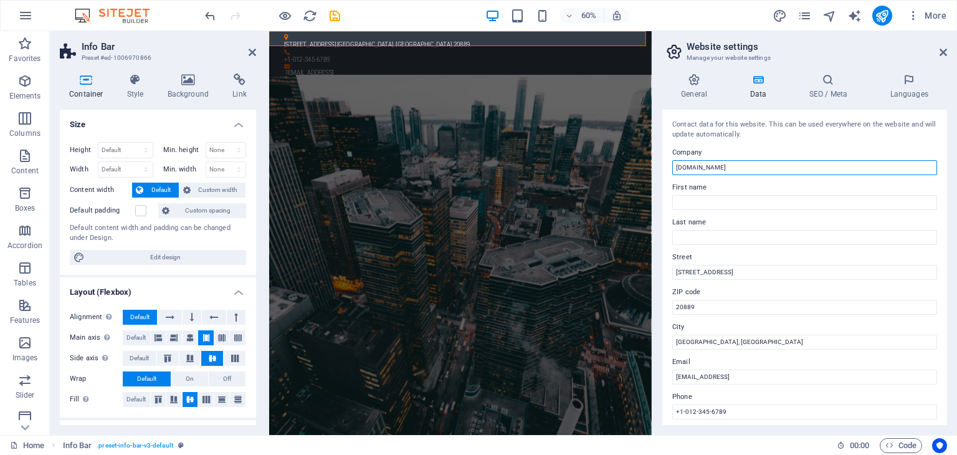
drag, startPoint x: 1013, startPoint y: 200, endPoint x: 797, endPoint y: 259, distance: 223.7
click at [696, 163] on input "[DOMAIN_NAME]" at bounding box center [805, 167] width 265 height 15
click at [695, 165] on input "[DOMAIN_NAME]" at bounding box center [805, 167] width 265 height 15
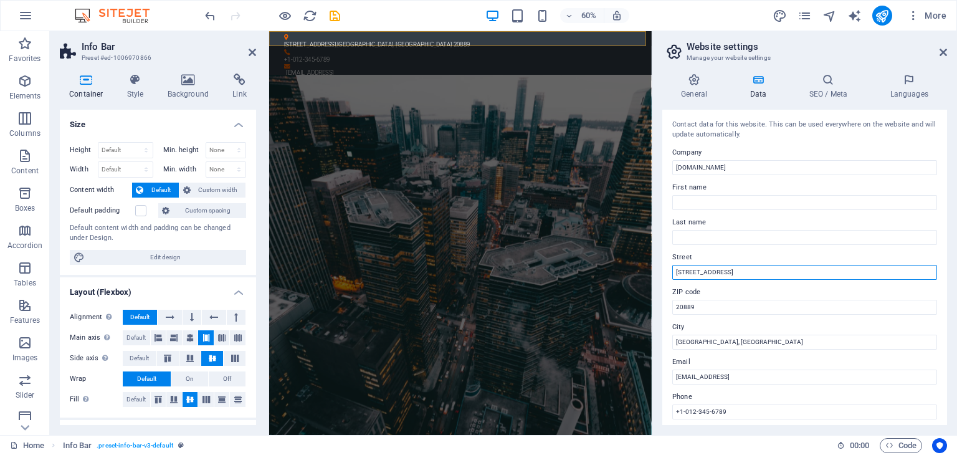
click at [728, 272] on input "4494 North Palmer Road" at bounding box center [805, 272] width 265 height 15
drag, startPoint x: 1019, startPoint y: 304, endPoint x: 780, endPoint y: 422, distance: 267.1
click at [779, 272] on input "4494 North Palmer Road" at bounding box center [805, 272] width 265 height 15
type input "1"
click at [713, 273] on input "Street" at bounding box center [805, 272] width 265 height 15
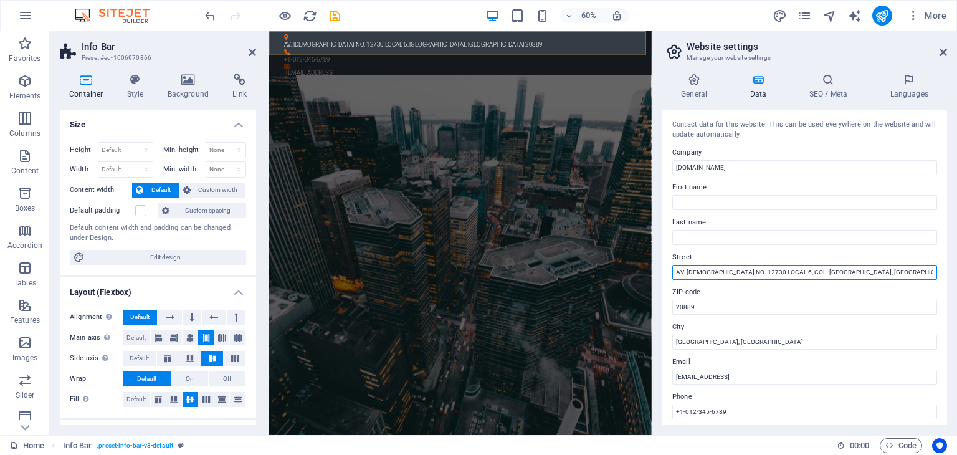
type input "AV. [DEMOGRAPHIC_DATA] NO. 12730 LOCAL 6, COL. [GEOGRAPHIC_DATA][PERSON_NAME], …"
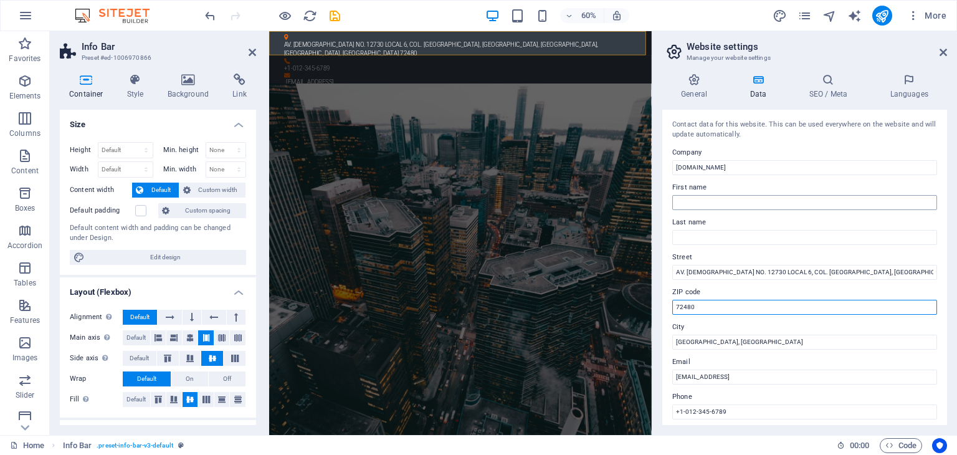
type input "72480"
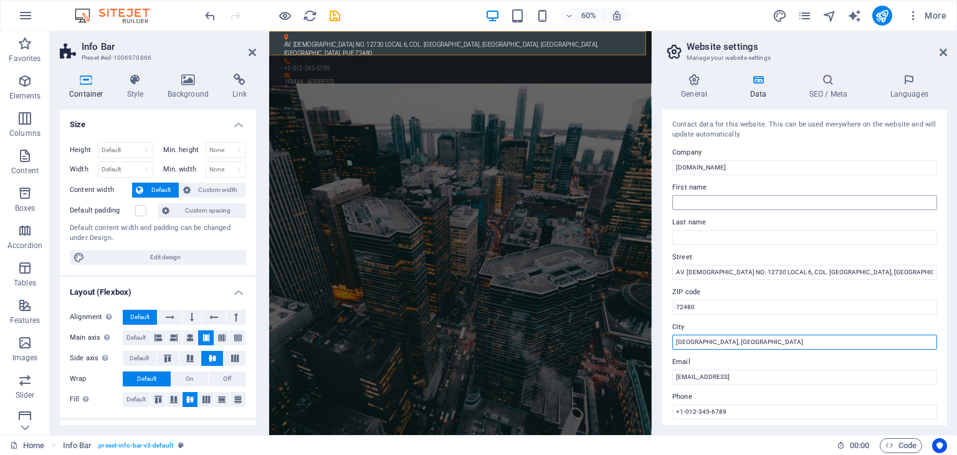
type input "[GEOGRAPHIC_DATA], [GEOGRAPHIC_DATA]"
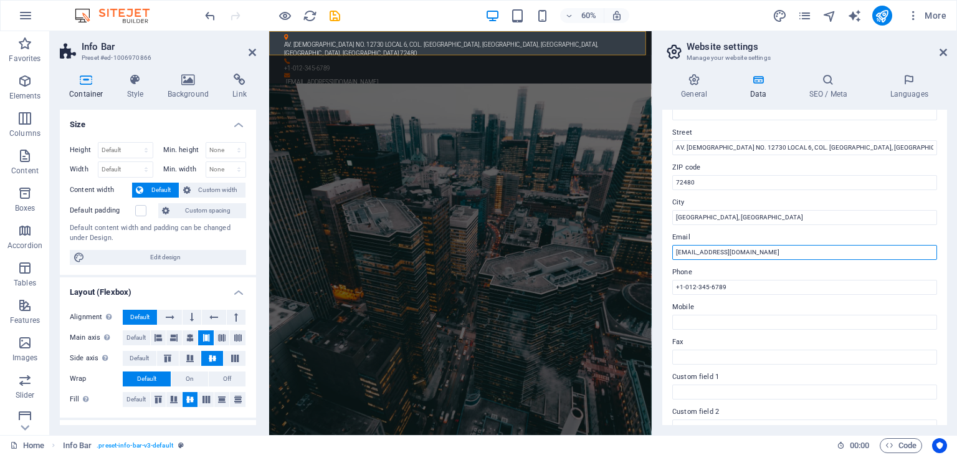
scroll to position [187, 0]
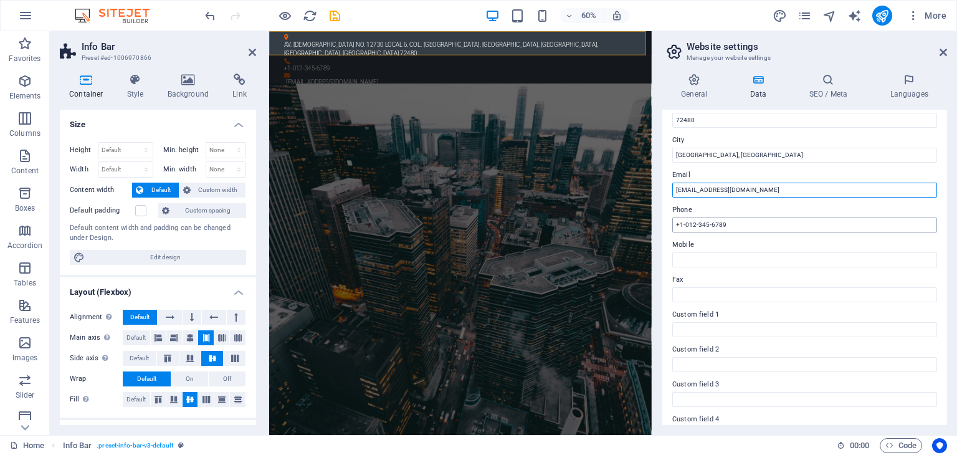
type input "[EMAIL_ADDRESS][DOMAIN_NAME]"
drag, startPoint x: 1022, startPoint y: 257, endPoint x: 726, endPoint y: 334, distance: 305.9
type input "2221192406"
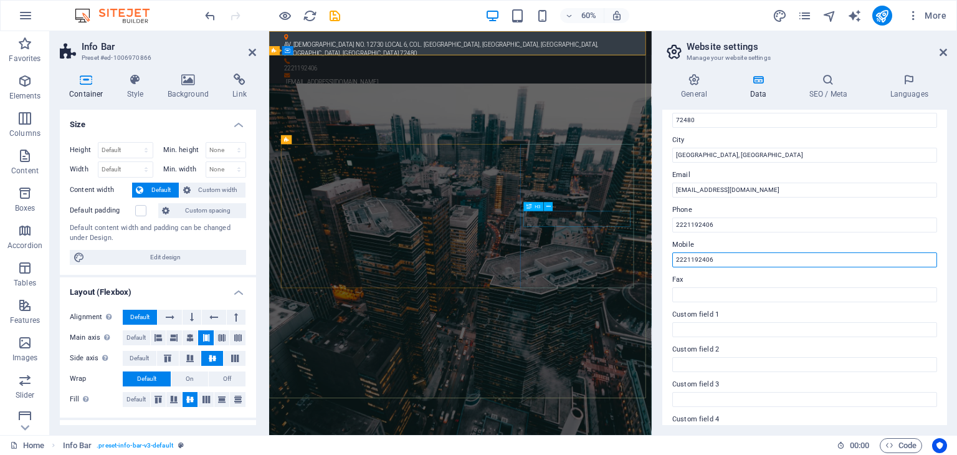
type input "2221192406"
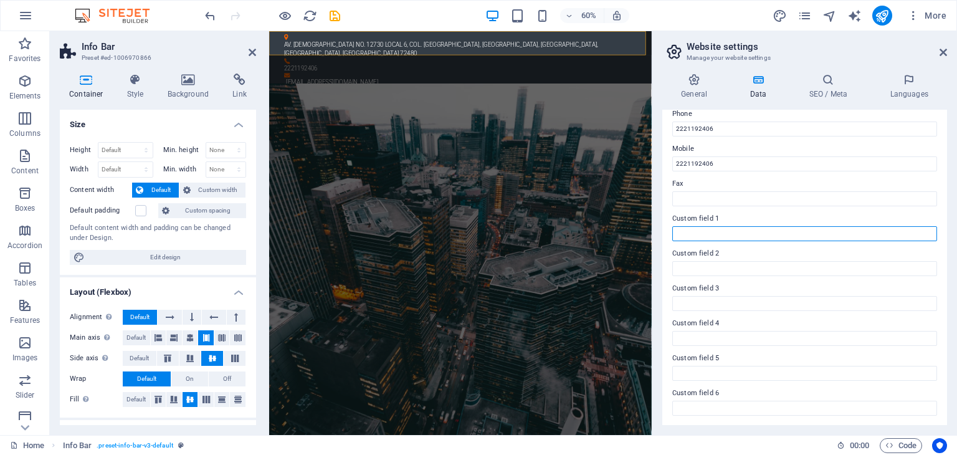
scroll to position [0, 0]
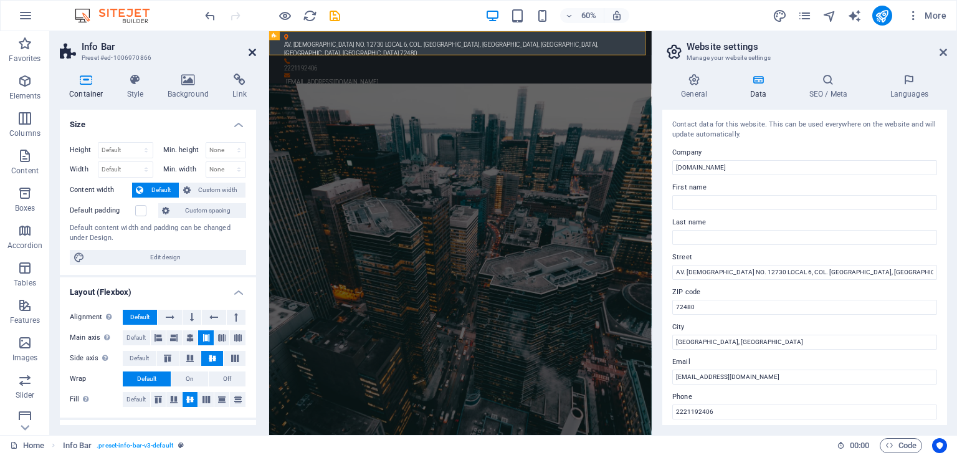
click at [252, 50] on icon at bounding box center [252, 52] width 7 height 10
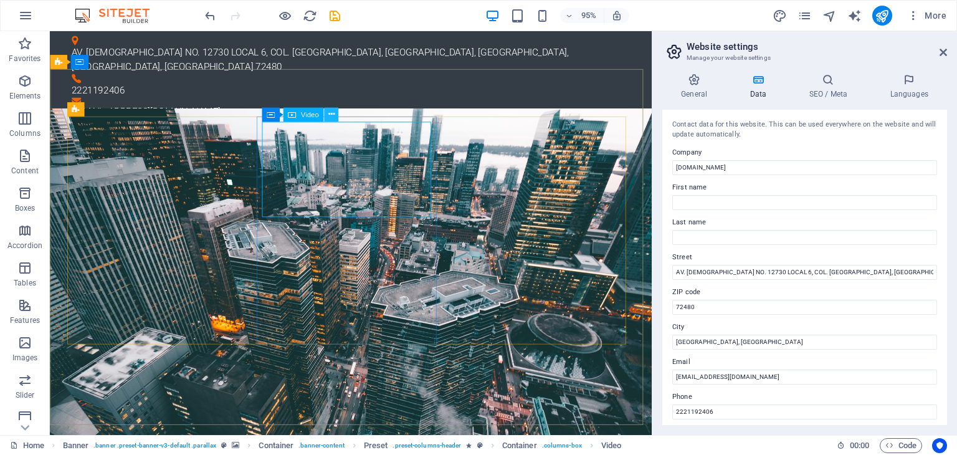
click at [332, 110] on icon at bounding box center [331, 114] width 6 height 12
click at [332, 114] on icon at bounding box center [331, 114] width 6 height 12
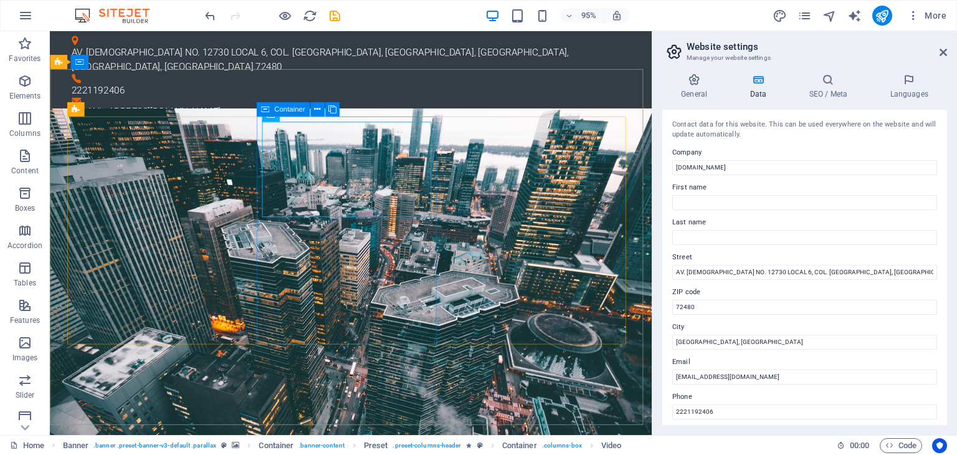
click at [262, 115] on icon at bounding box center [265, 109] width 8 height 14
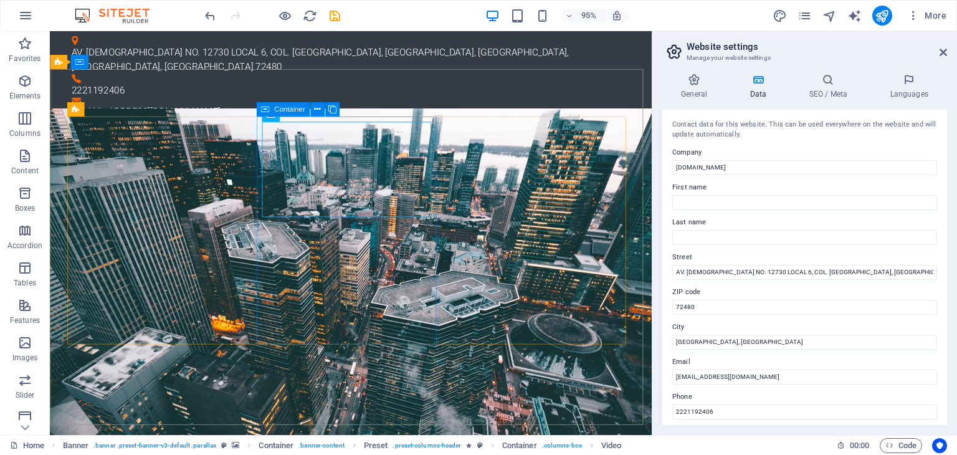
click at [267, 108] on icon at bounding box center [265, 109] width 8 height 14
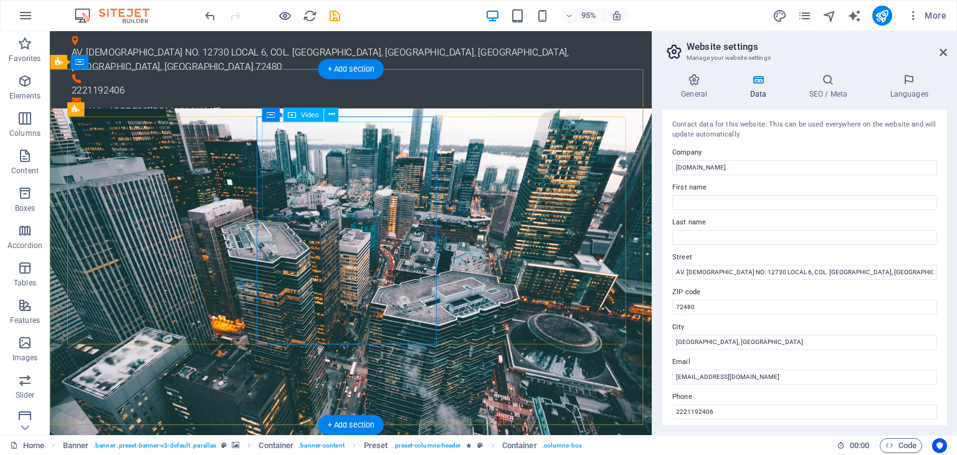
click at [305, 112] on span "Video" at bounding box center [309, 114] width 18 height 7
click at [307, 112] on span "Video" at bounding box center [309, 114] width 18 height 7
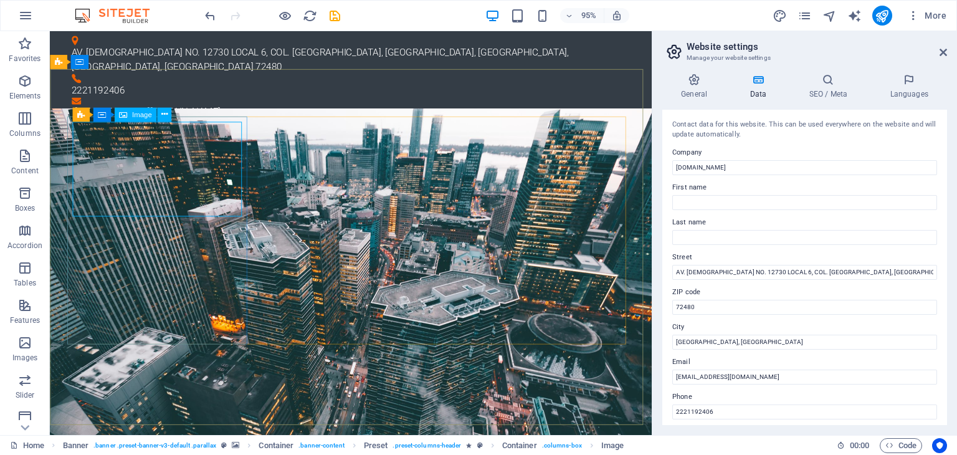
click at [146, 109] on div "Image" at bounding box center [135, 114] width 42 height 14
click at [166, 112] on icon at bounding box center [164, 114] width 6 height 12
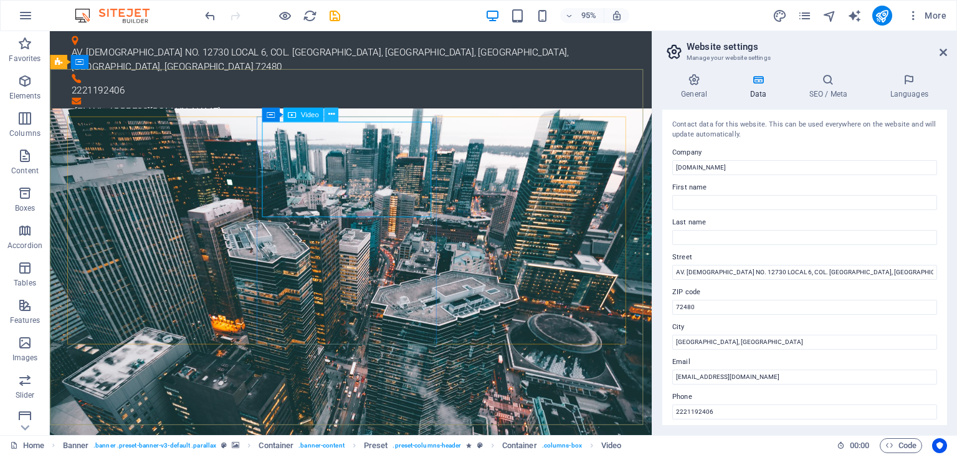
click at [336, 113] on button at bounding box center [331, 114] width 14 height 14
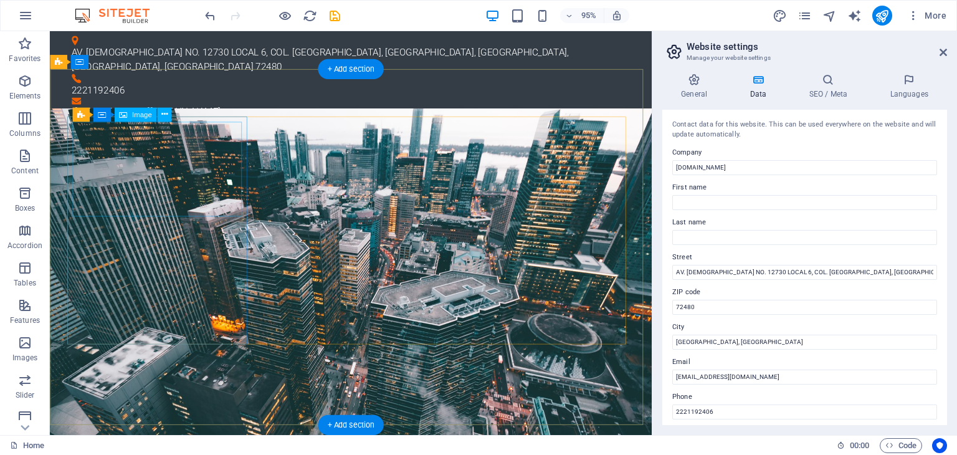
scroll to position [312, 0]
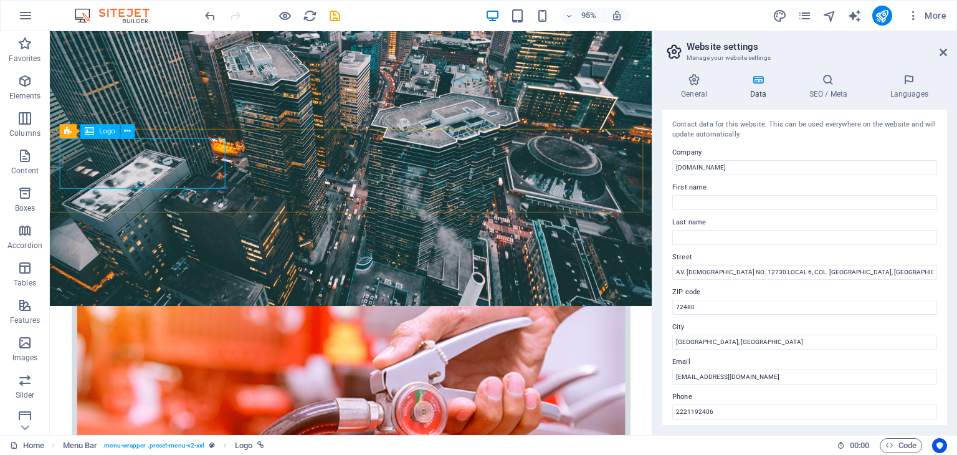
click at [105, 133] on span "Logo" at bounding box center [107, 131] width 16 height 7
click at [127, 129] on icon at bounding box center [127, 131] width 6 height 12
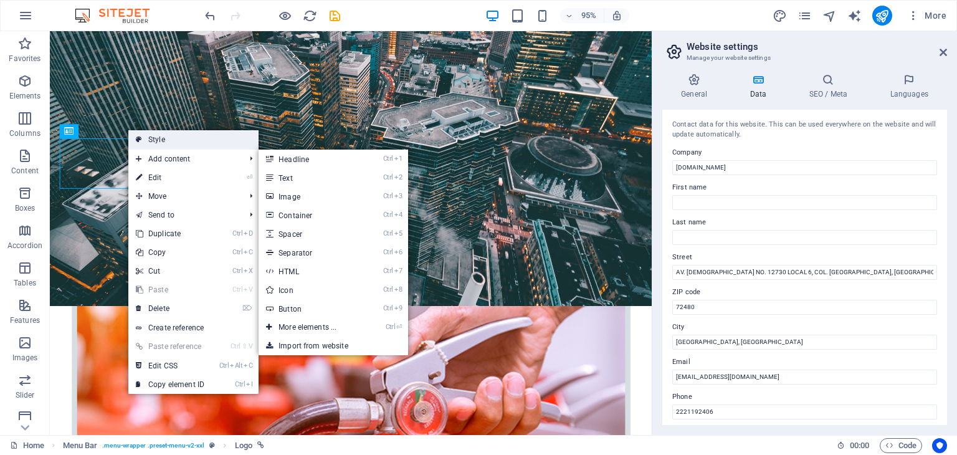
click at [230, 138] on link "Style" at bounding box center [193, 139] width 130 height 19
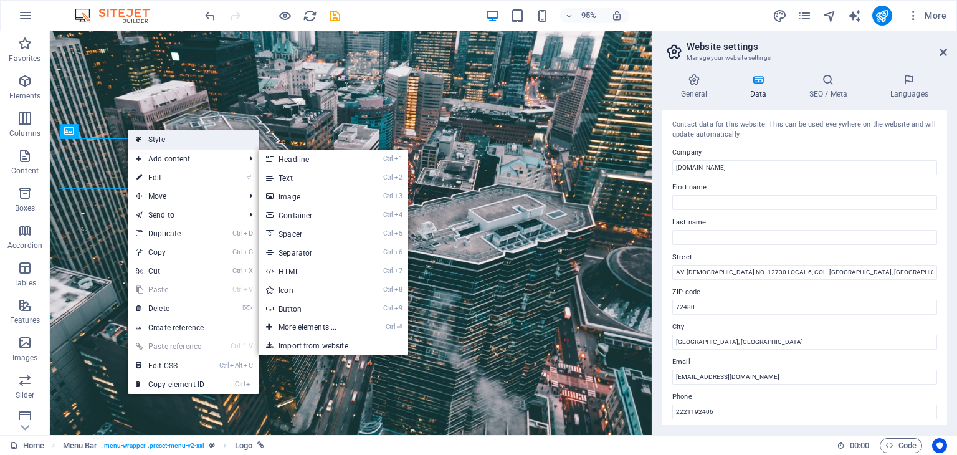
select select "rem"
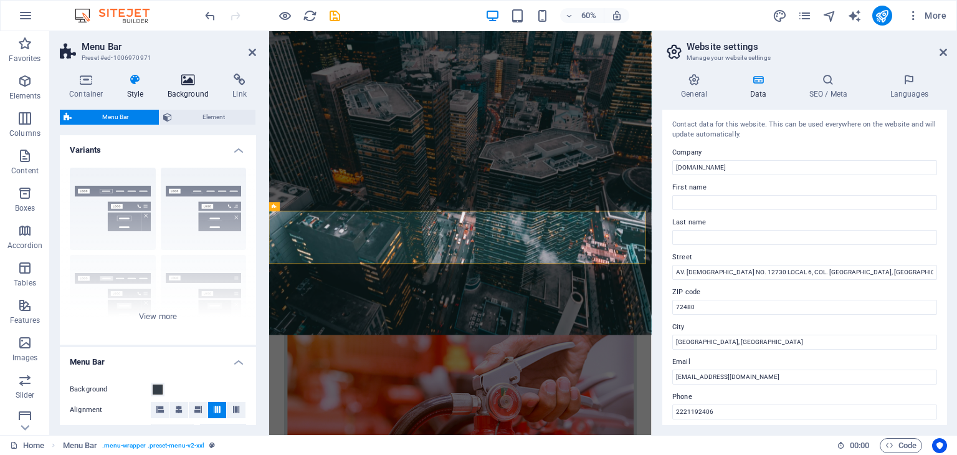
click at [194, 80] on icon at bounding box center [188, 80] width 60 height 12
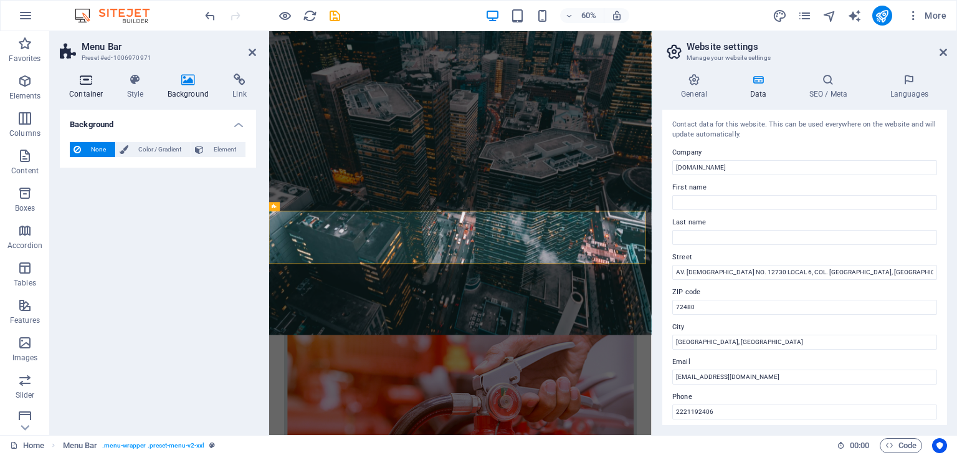
click at [83, 85] on icon at bounding box center [86, 80] width 53 height 12
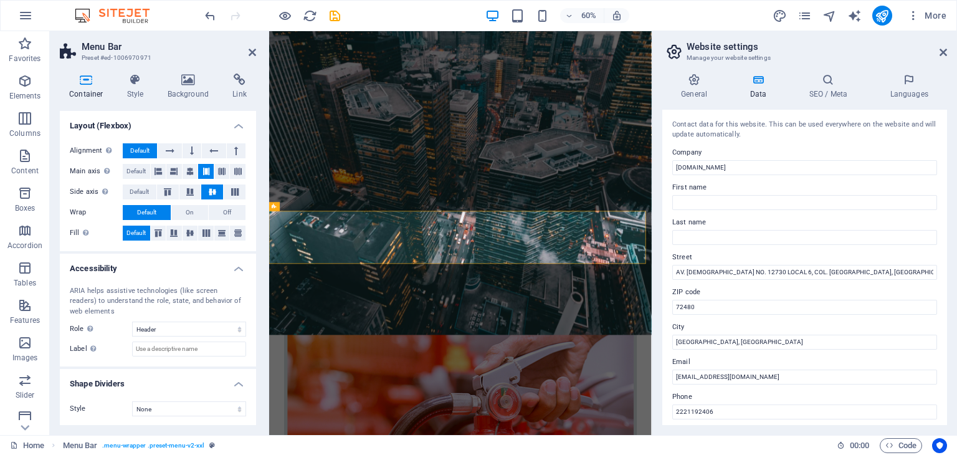
scroll to position [0, 0]
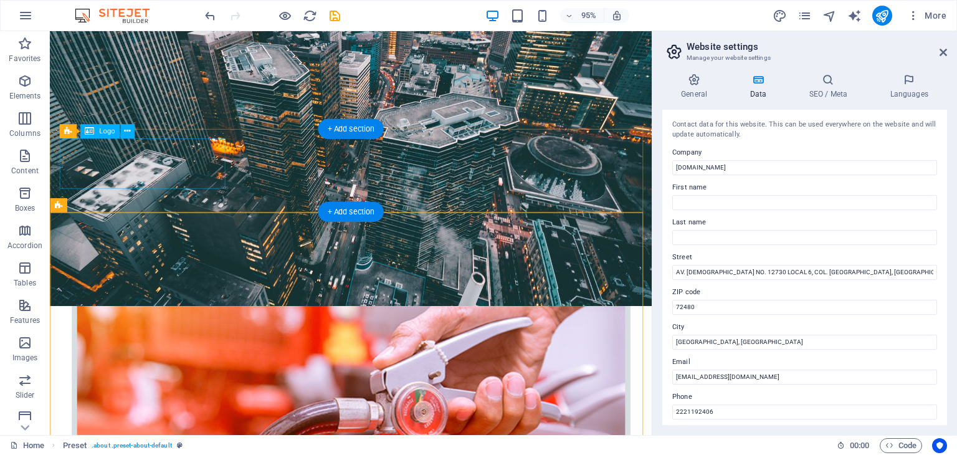
select select "px"
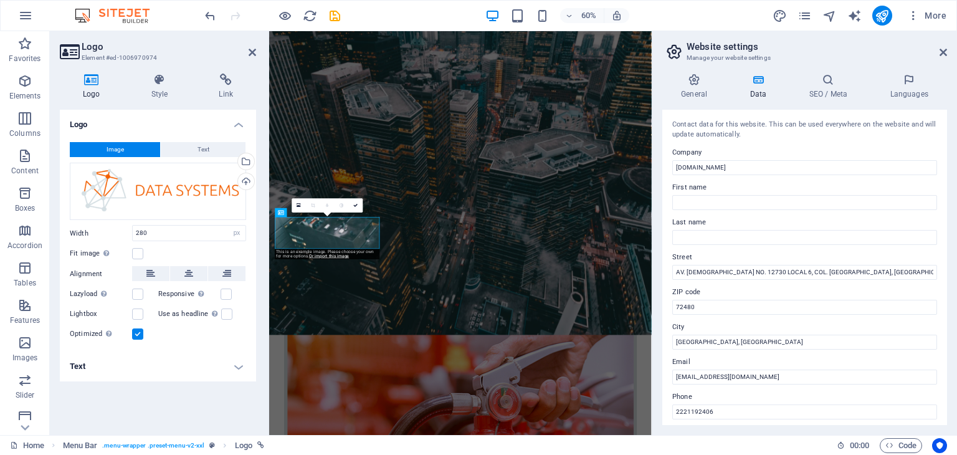
click at [133, 150] on button "Image" at bounding box center [115, 149] width 90 height 15
click at [247, 183] on div "Upload" at bounding box center [245, 182] width 19 height 19
click at [140, 147] on button "Image" at bounding box center [115, 149] width 90 height 15
click at [247, 181] on div "Upload" at bounding box center [245, 182] width 19 height 19
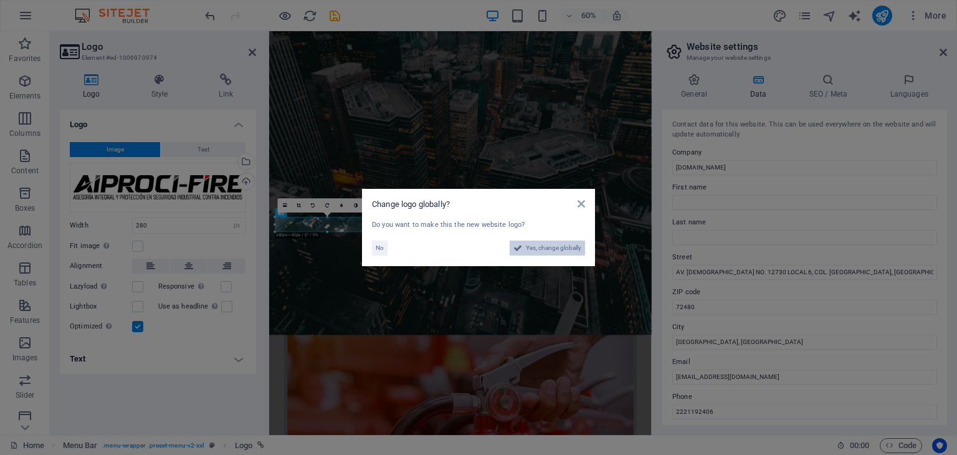
drag, startPoint x: 417, startPoint y: 367, endPoint x: 519, endPoint y: 251, distance: 154.1
click at [519, 251] on icon at bounding box center [518, 248] width 9 height 15
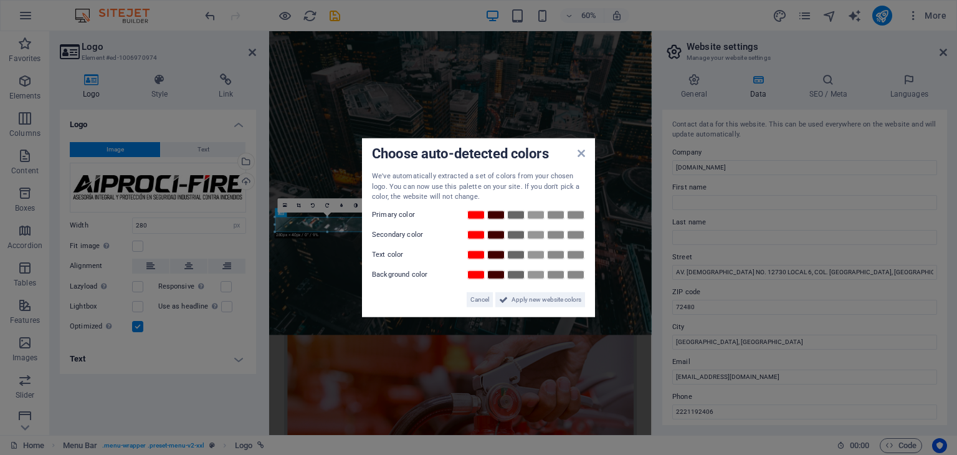
click at [527, 283] on div "Cancel Apply new website colors" at bounding box center [478, 294] width 213 height 25
click at [520, 297] on span "Apply new website colors" at bounding box center [547, 299] width 70 height 15
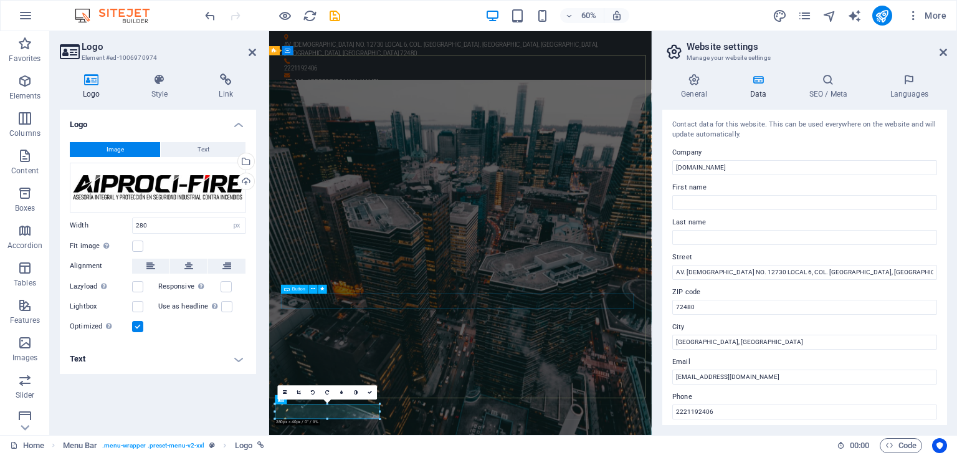
scroll to position [125, 0]
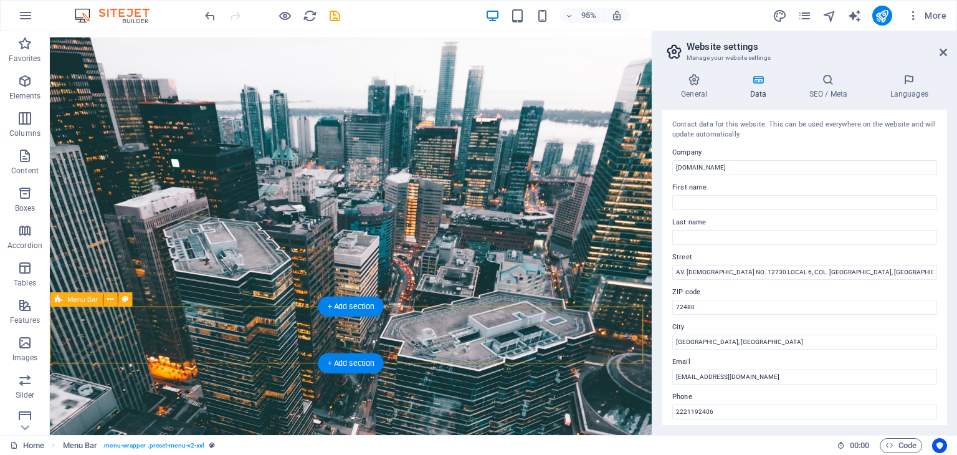
select select "header"
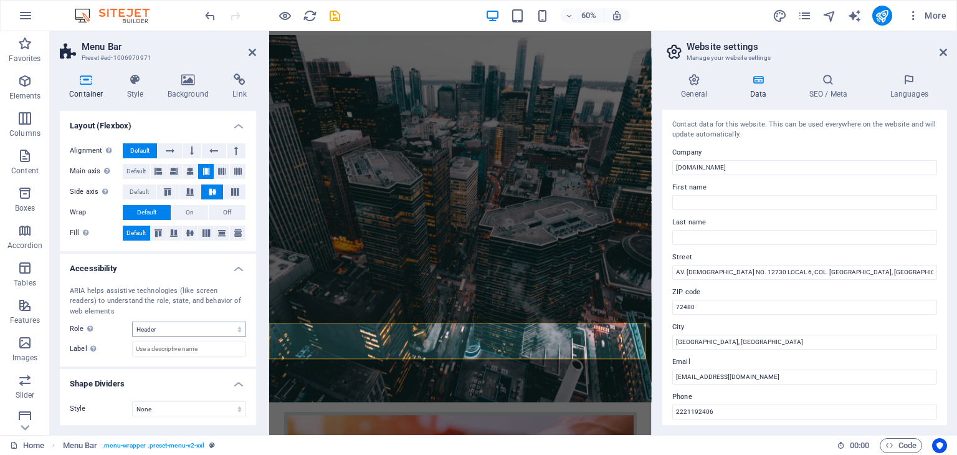
scroll to position [0, 0]
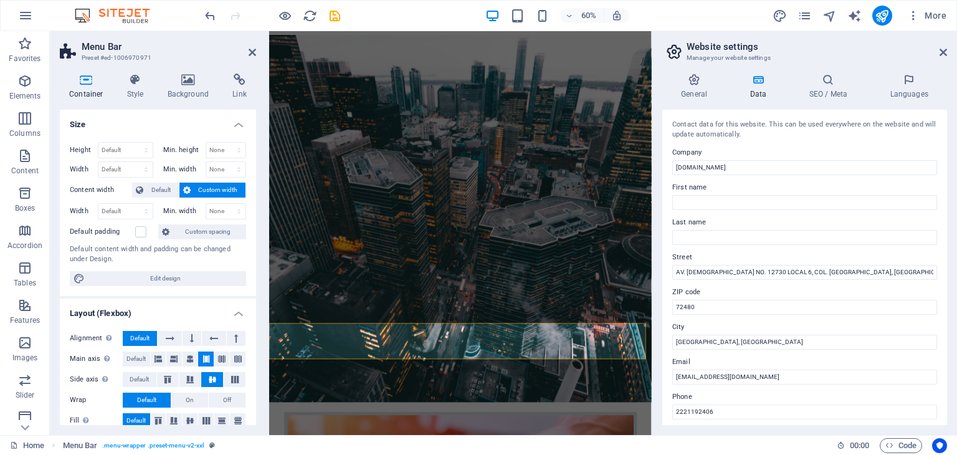
click at [127, 70] on div "Container Style Background Link Size Height Default px rem % vh vw Min. height …" at bounding box center [158, 250] width 216 height 372
click at [190, 89] on h4 "Background" at bounding box center [190, 87] width 65 height 26
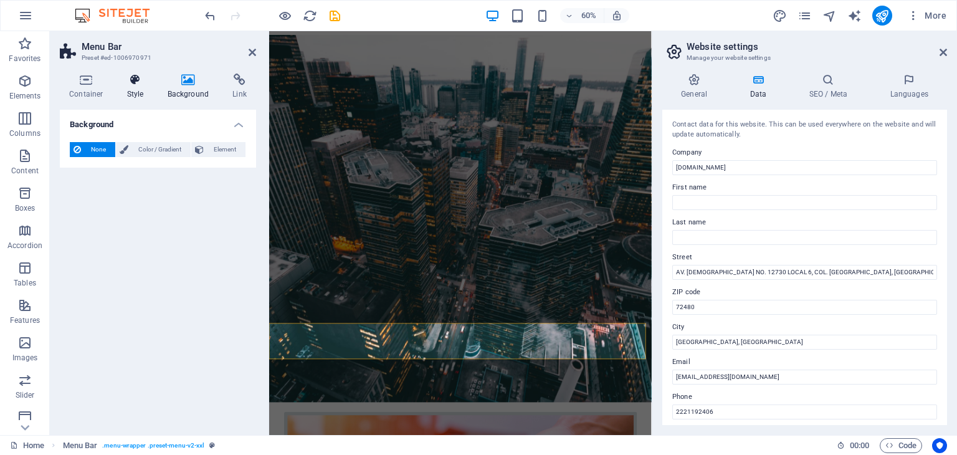
click at [141, 87] on h4 "Style" at bounding box center [138, 87] width 41 height 26
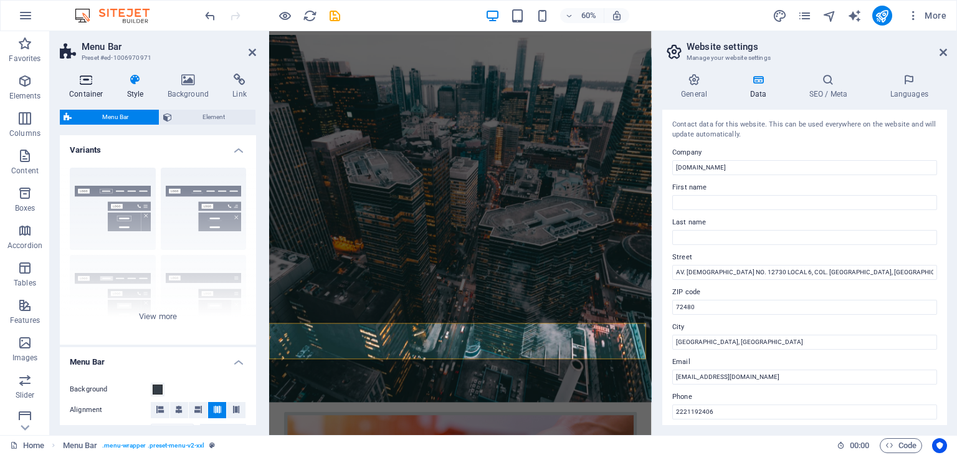
click at [87, 88] on h4 "Container" at bounding box center [89, 87] width 58 height 26
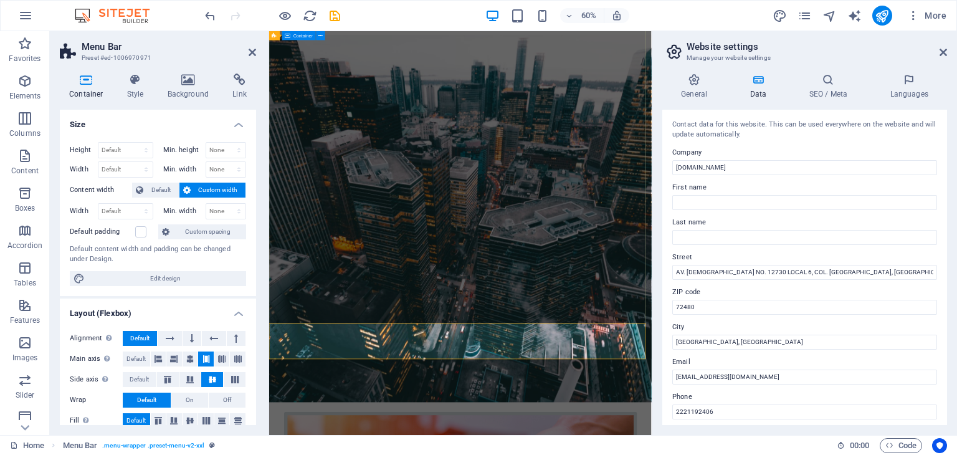
drag, startPoint x: 569, startPoint y: 403, endPoint x: 692, endPoint y: 266, distance: 184.1
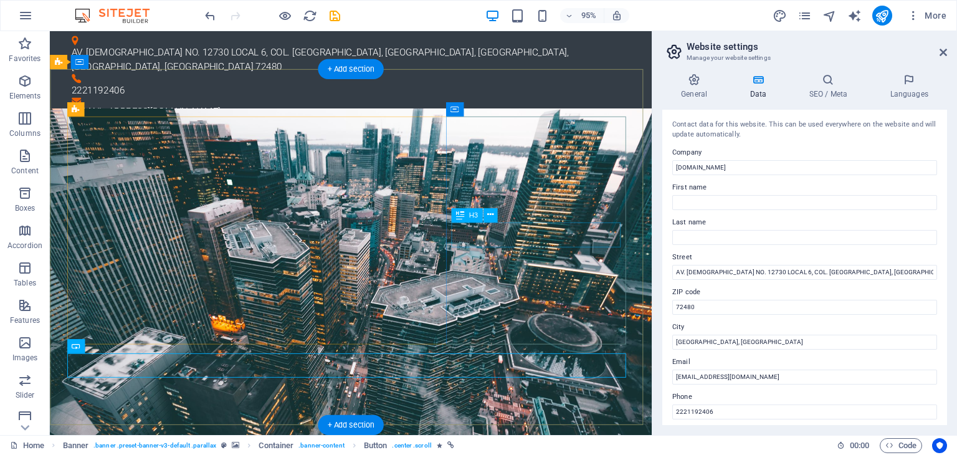
scroll to position [374, 0]
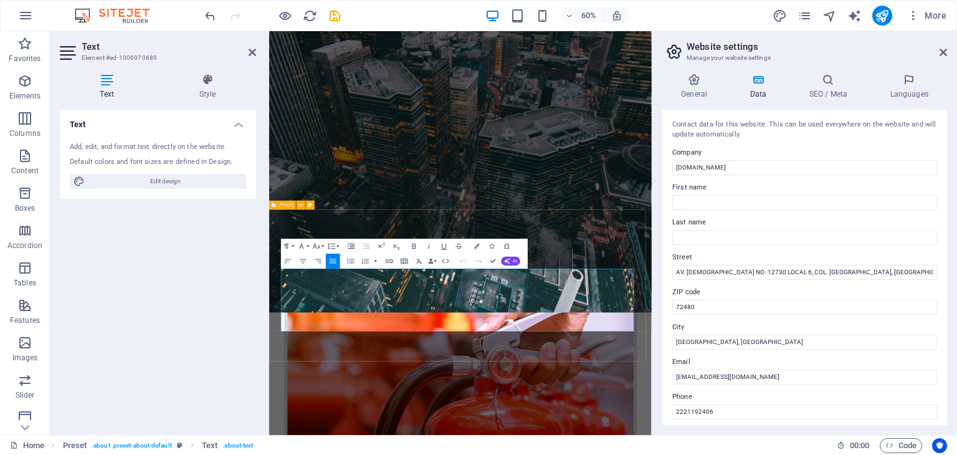
drag, startPoint x: 501, startPoint y: 444, endPoint x: 742, endPoint y: 572, distance: 273.8
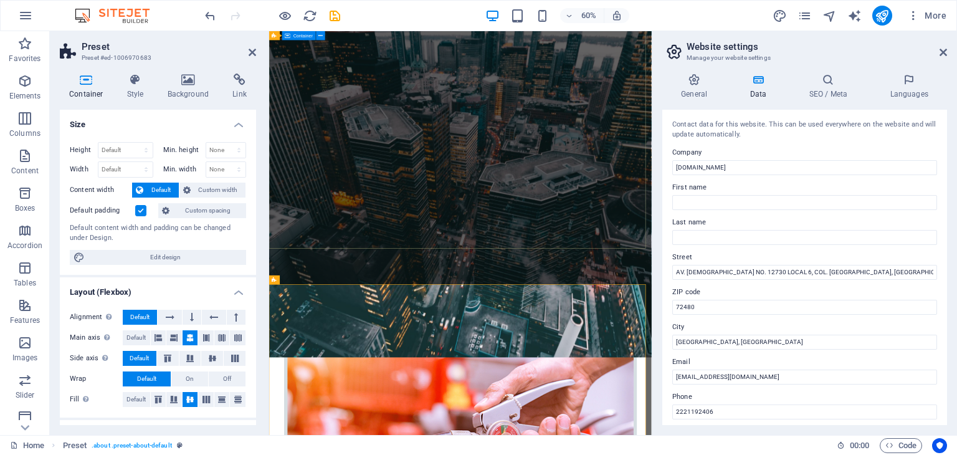
scroll to position [0, 0]
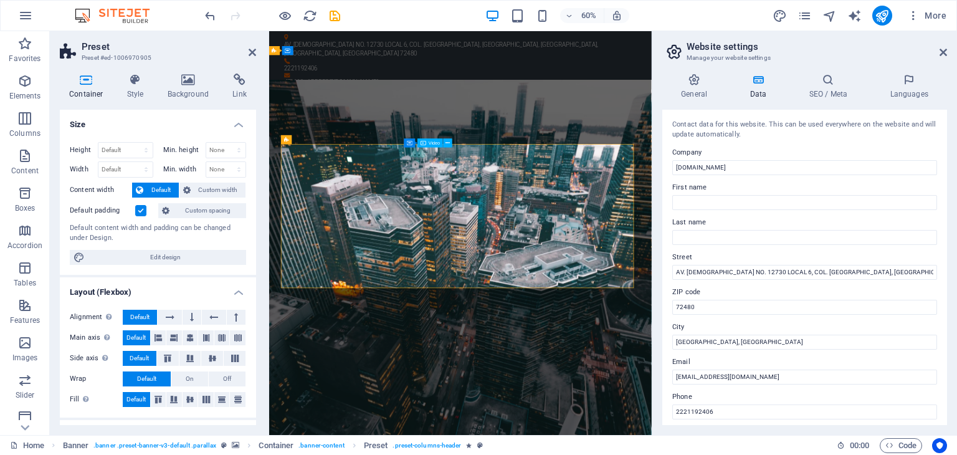
select select "%"
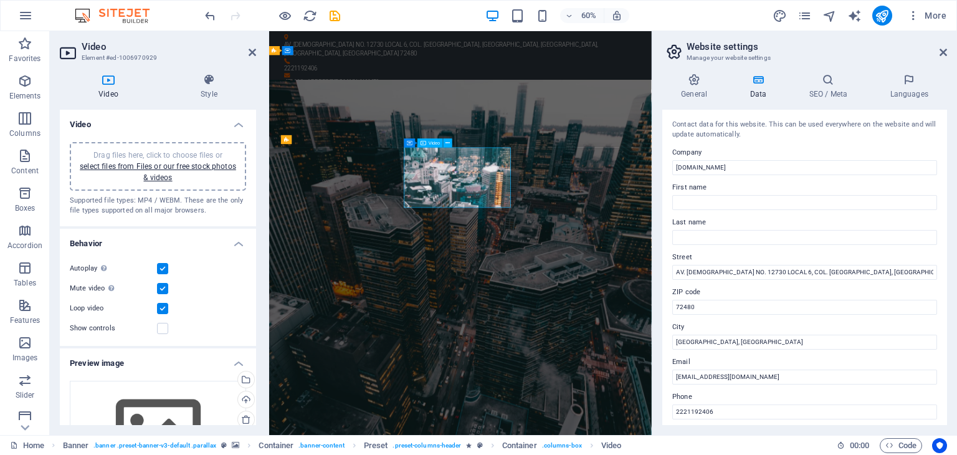
click at [450, 140] on button at bounding box center [448, 142] width 9 height 9
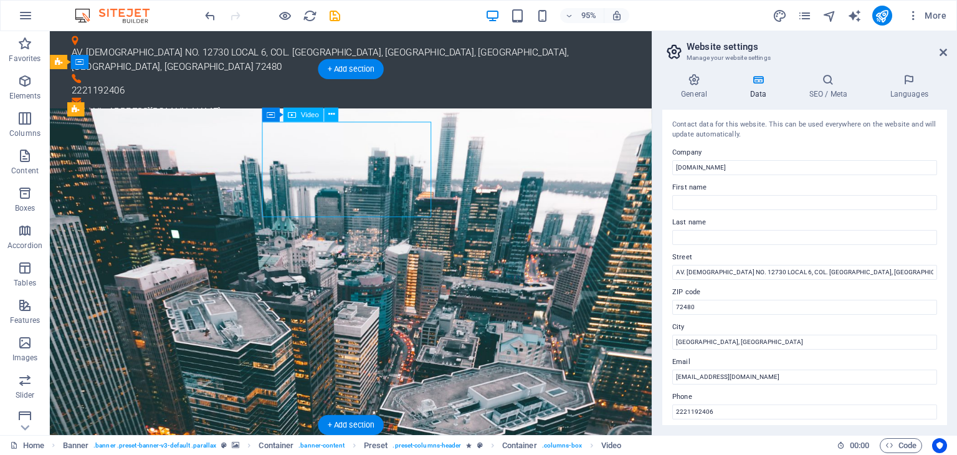
select select "%"
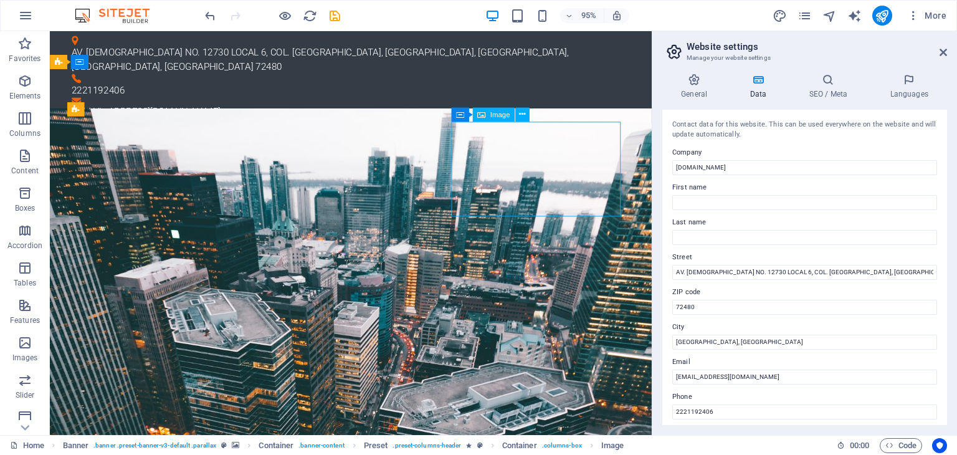
select select "%"
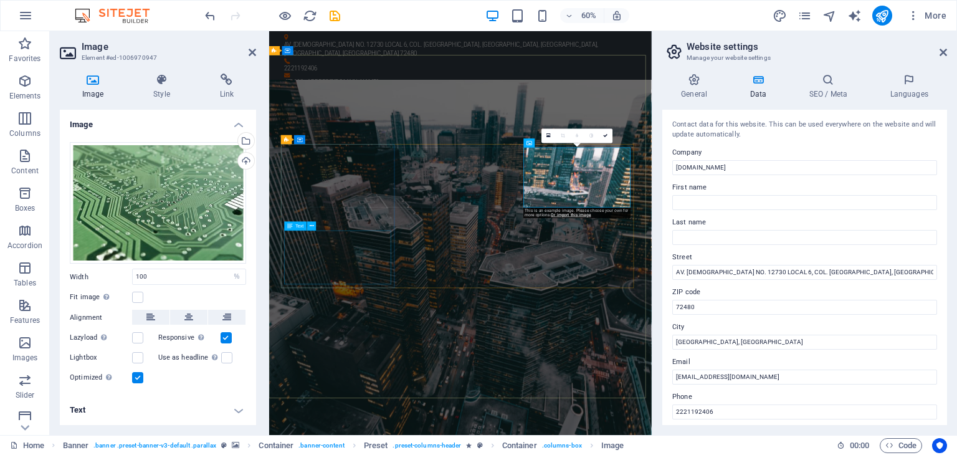
drag, startPoint x: 426, startPoint y: 429, endPoint x: 599, endPoint y: 282, distance: 227.3
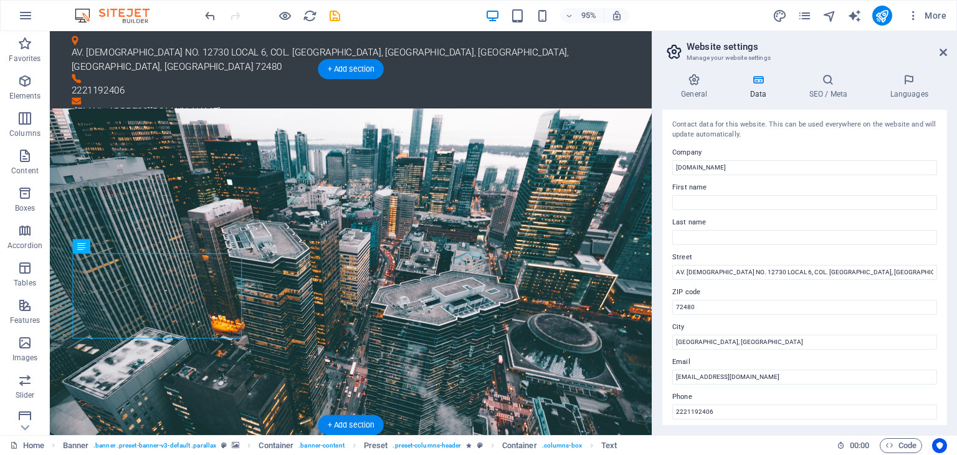
drag, startPoint x: 380, startPoint y: 282, endPoint x: 206, endPoint y: 427, distance: 226.1
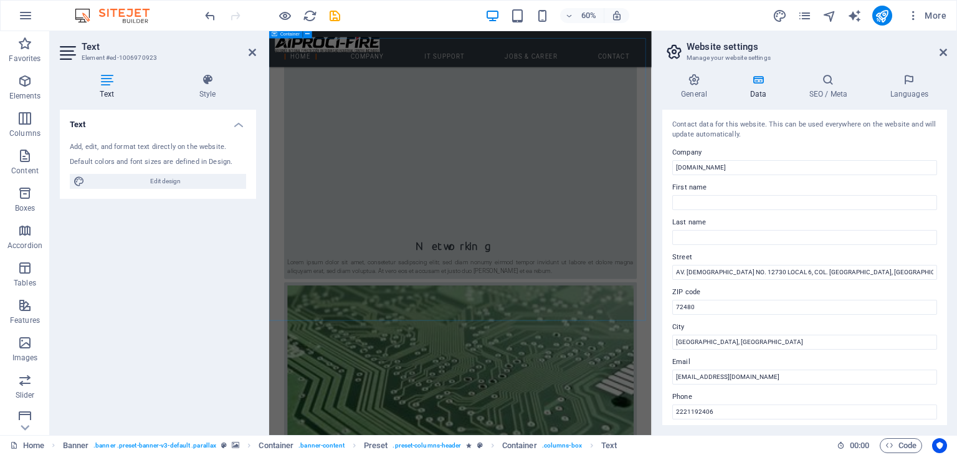
scroll to position [1371, 0]
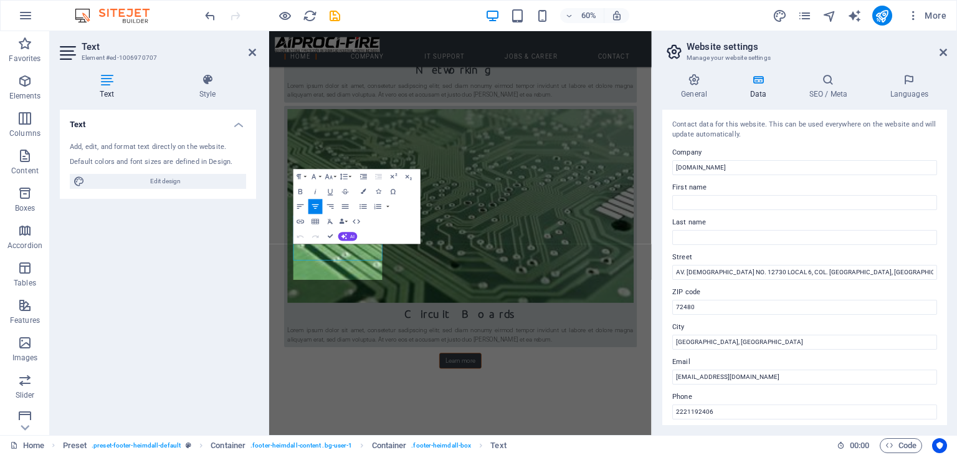
scroll to position [1416, 0]
click at [330, 19] on icon "save" at bounding box center [335, 16] width 14 height 14
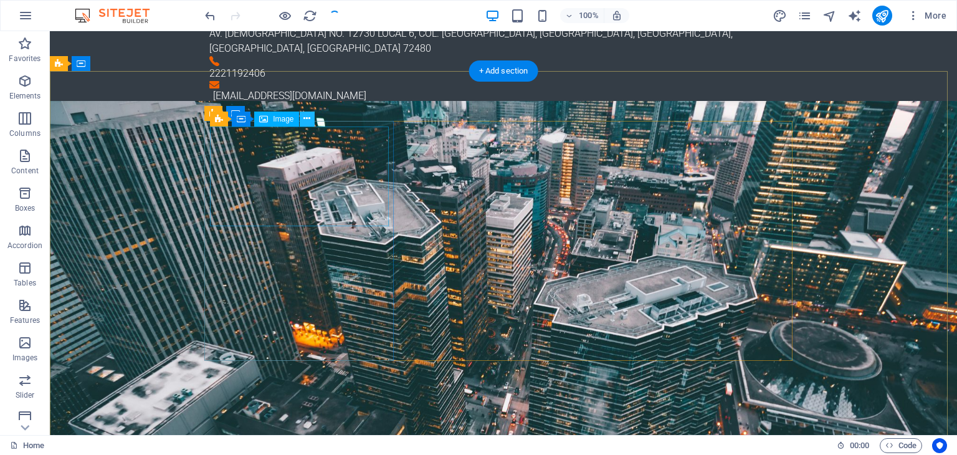
scroll to position [0, 0]
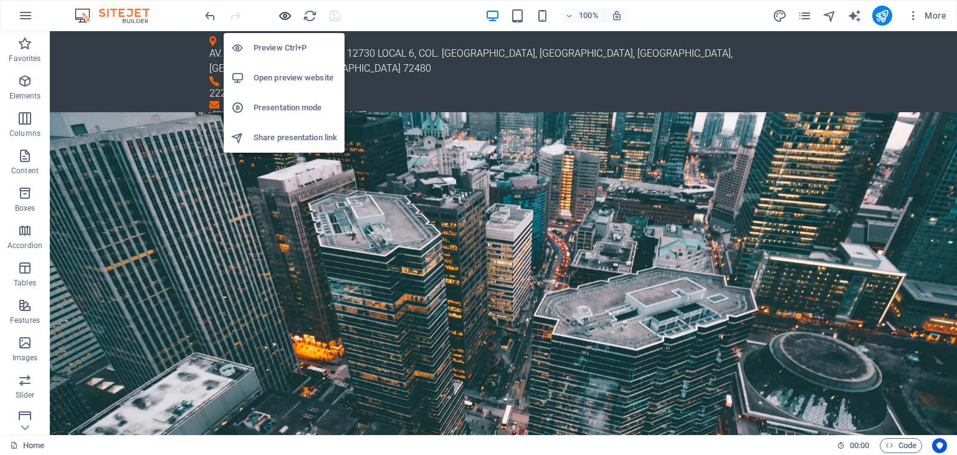
click at [285, 18] on icon "button" at bounding box center [285, 16] width 14 height 14
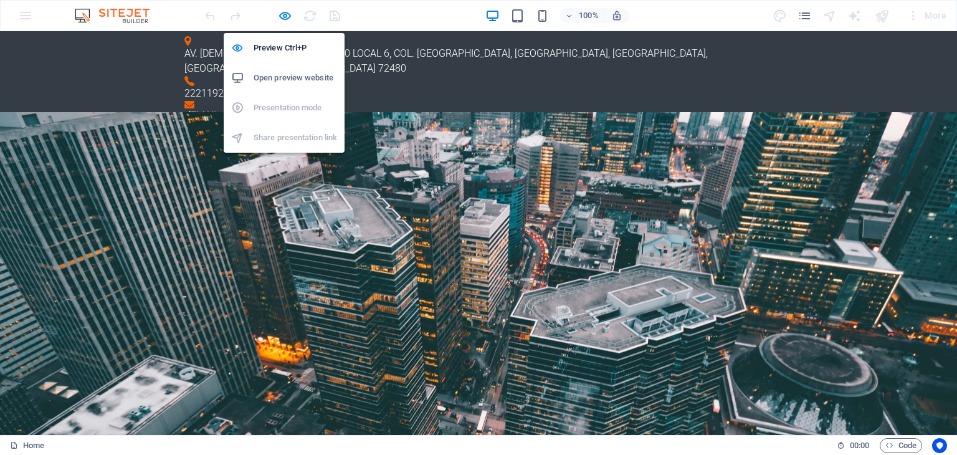
click at [284, 81] on h6 "Open preview website" at bounding box center [296, 77] width 84 height 15
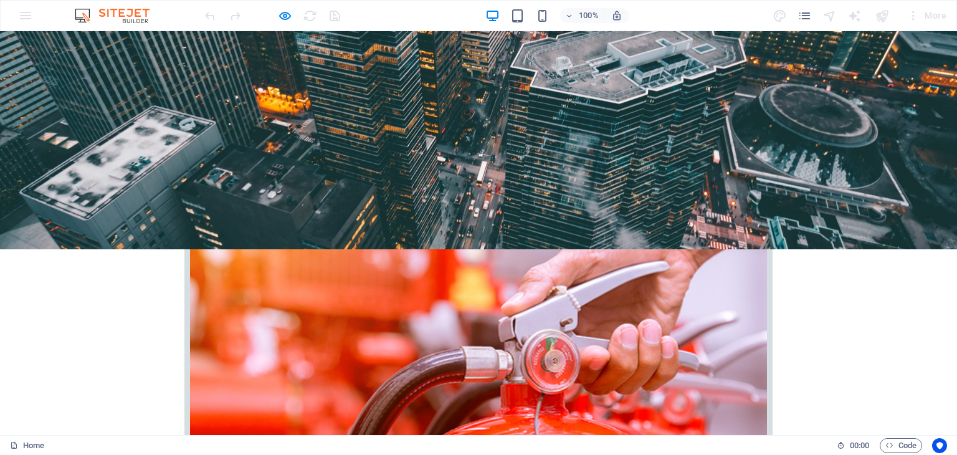
scroll to position [312, 0]
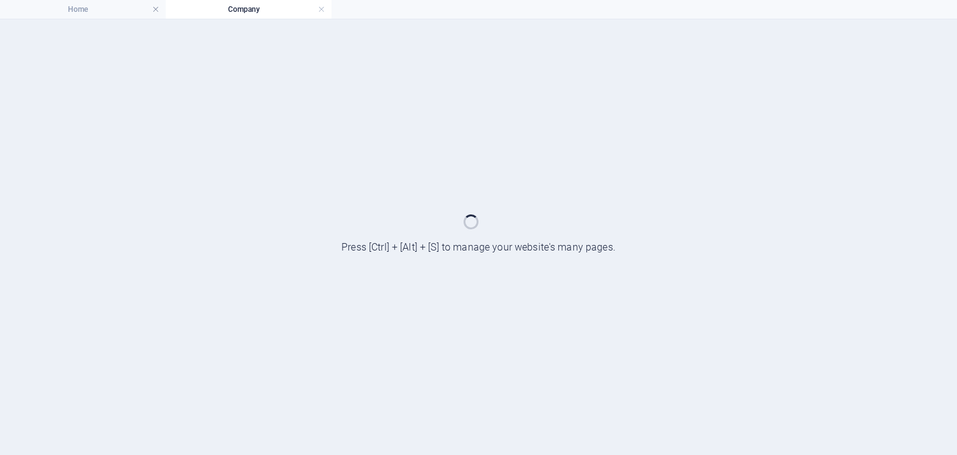
scroll to position [0, 0]
drag, startPoint x: 386, startPoint y: 131, endPoint x: 386, endPoint y: 162, distance: 31.2
click at [386, 162] on div at bounding box center [478, 237] width 957 height 436
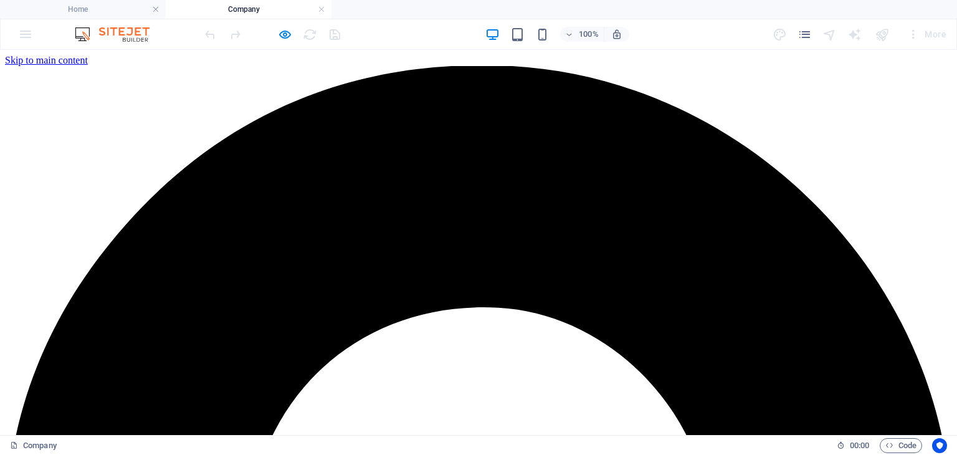
click at [341, 28] on div at bounding box center [273, 34] width 140 height 20
click at [894, 441] on span "Code" at bounding box center [901, 445] width 31 height 15
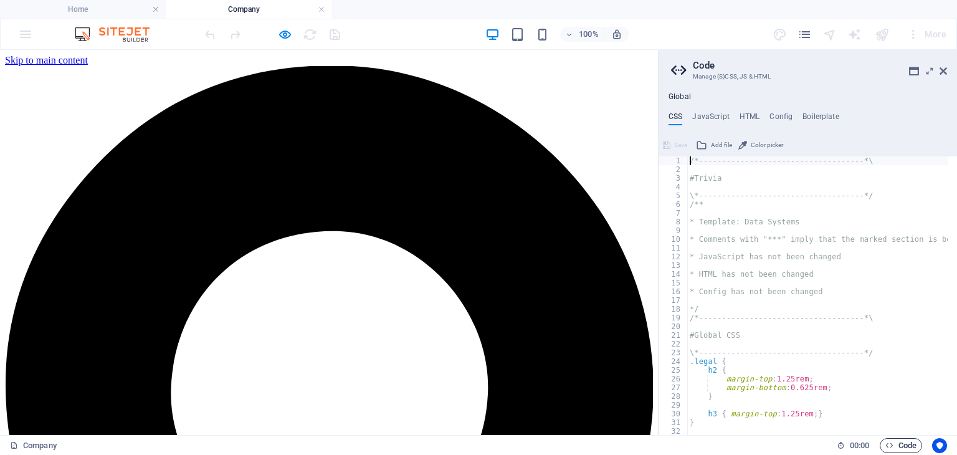
click at [898, 444] on span "Code" at bounding box center [901, 445] width 31 height 15
click at [861, 447] on span "00 : 00" at bounding box center [859, 445] width 19 height 15
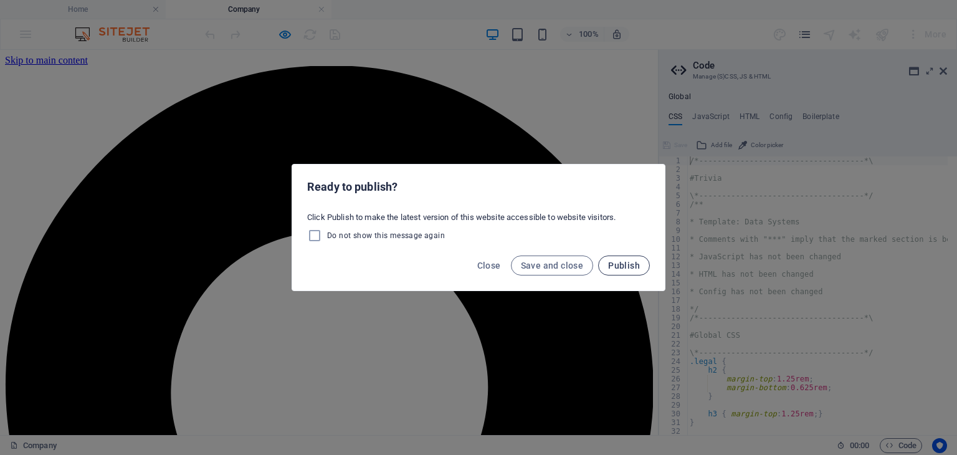
click at [620, 265] on span "Publish" at bounding box center [624, 266] width 32 height 10
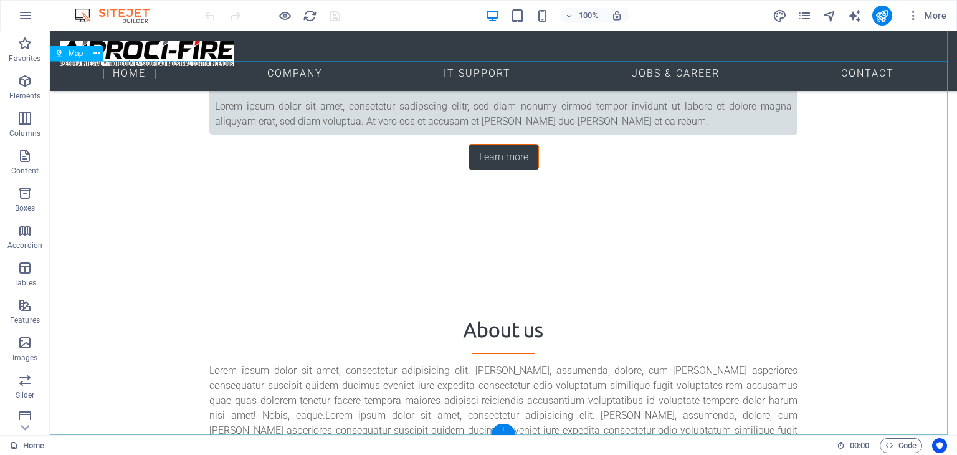
scroll to position [1489, 0]
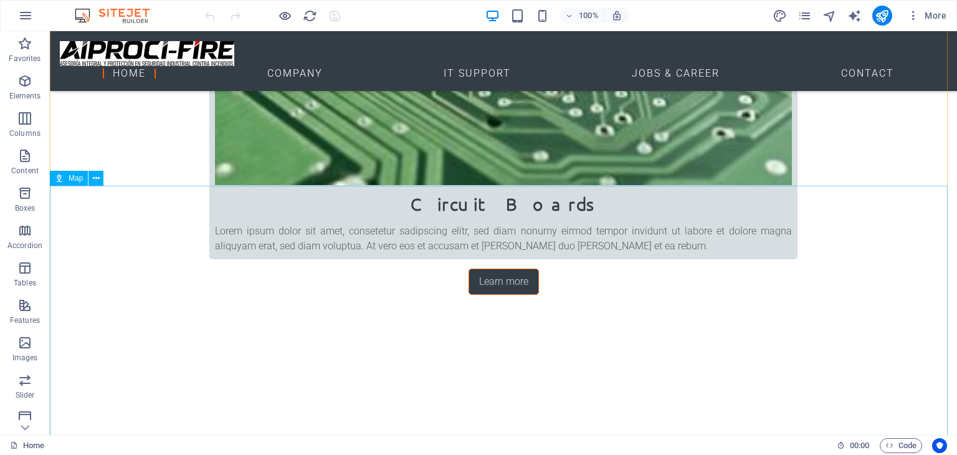
click at [70, 175] on span "Map" at bounding box center [76, 178] width 14 height 7
select select "1"
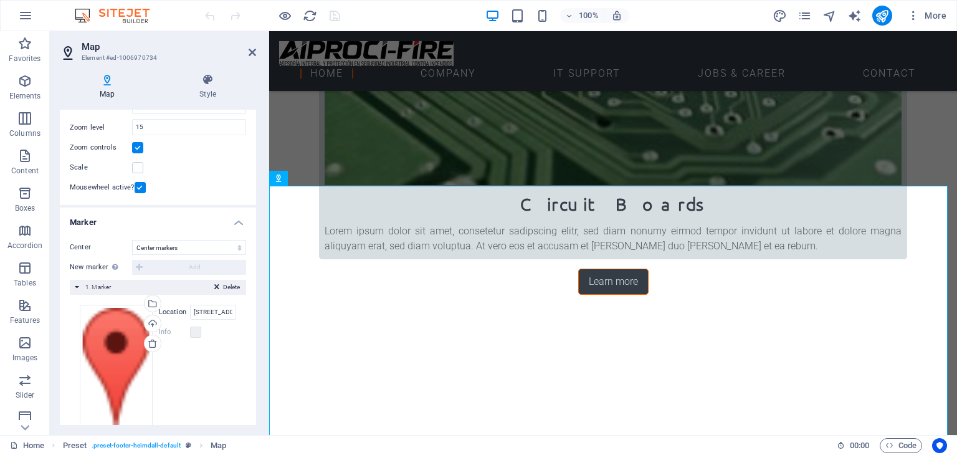
scroll to position [150, 0]
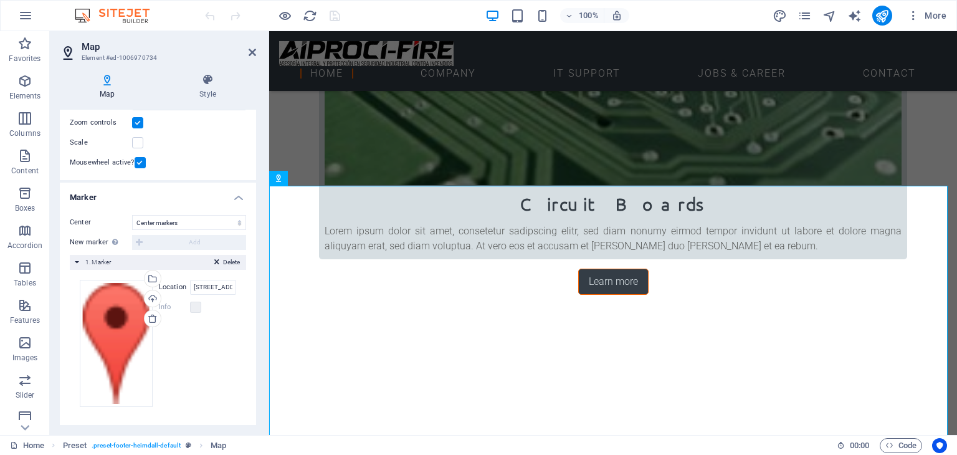
click at [94, 53] on h3 "Element #ed-1006970734" at bounding box center [157, 57] width 150 height 11
click at [90, 57] on h3 "Element #ed-1006970734" at bounding box center [157, 57] width 150 height 11
click at [106, 77] on icon at bounding box center [107, 80] width 95 height 12
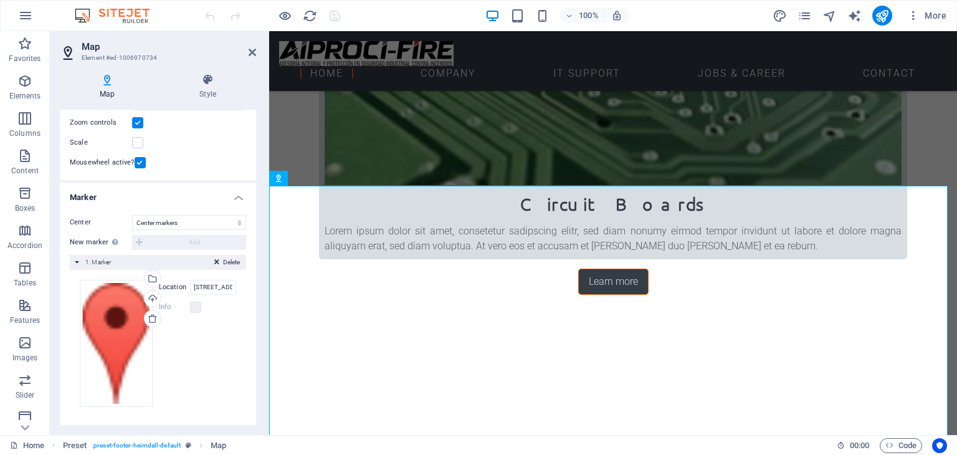
click at [106, 77] on icon at bounding box center [107, 80] width 95 height 12
click at [317, 178] on icon at bounding box center [315, 178] width 7 height 13
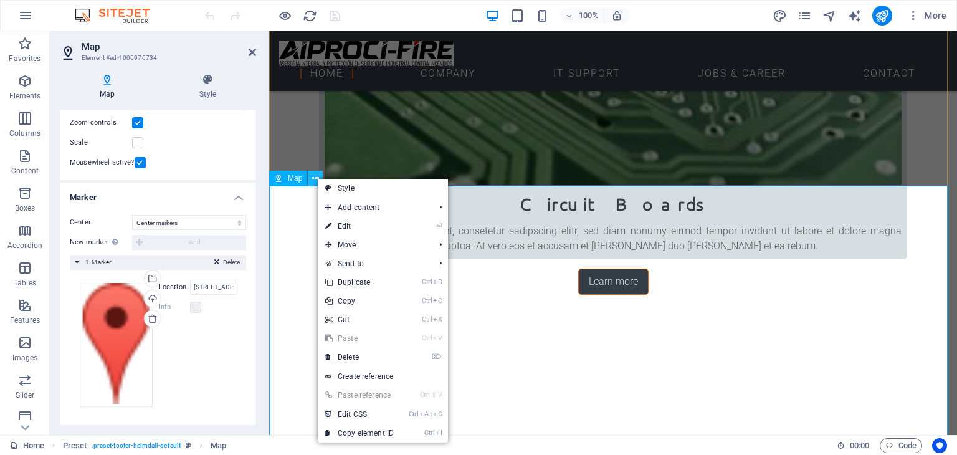
click at [317, 178] on icon at bounding box center [315, 178] width 7 height 13
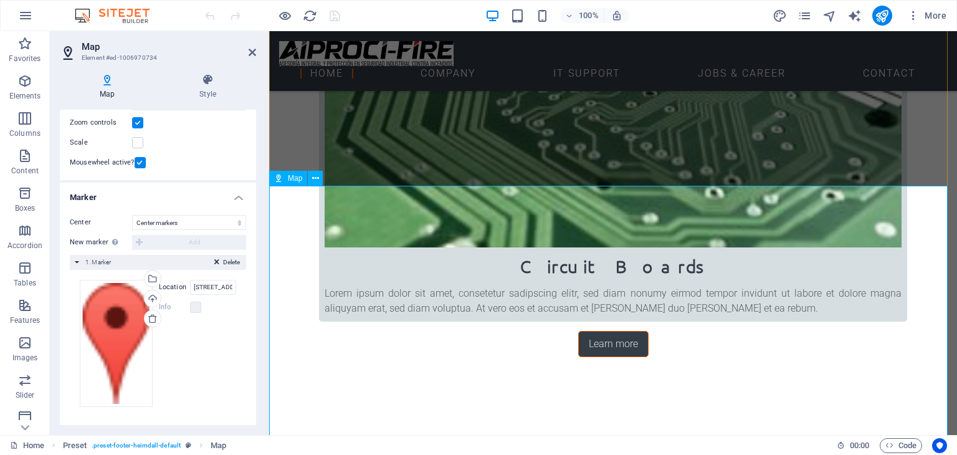
scroll to position [1552, 0]
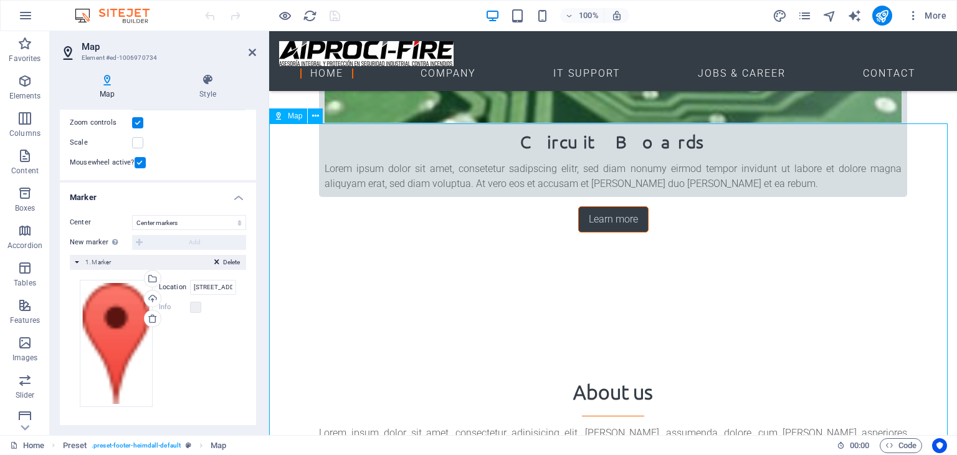
click at [279, 120] on icon at bounding box center [278, 115] width 9 height 15
click at [289, 116] on span "Map" at bounding box center [295, 115] width 14 height 7
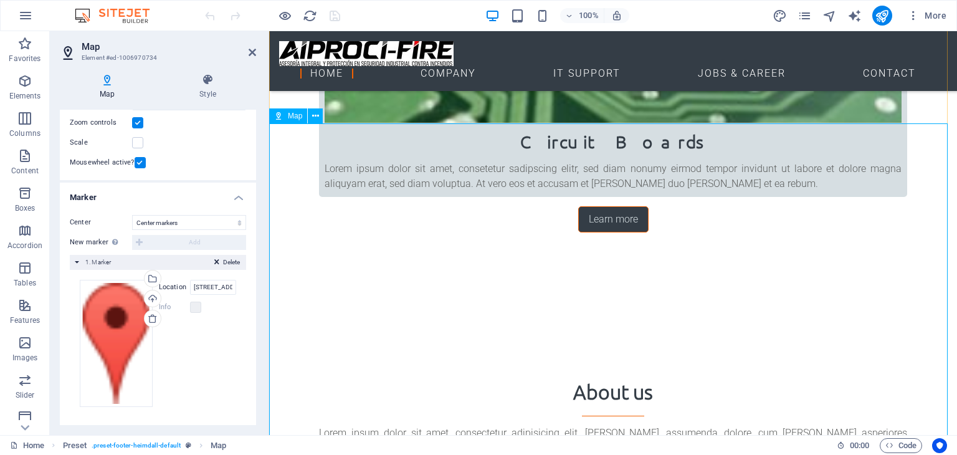
click at [297, 113] on span "Map" at bounding box center [295, 115] width 14 height 7
drag, startPoint x: 307, startPoint y: 113, endPoint x: 0, endPoint y: -54, distance: 349.2
click at [0, 0] on html "[DOMAIN_NAME] Home Favorites Elements Columns Content Boxes Accordion Tables Fe…" at bounding box center [478, 227] width 957 height 455
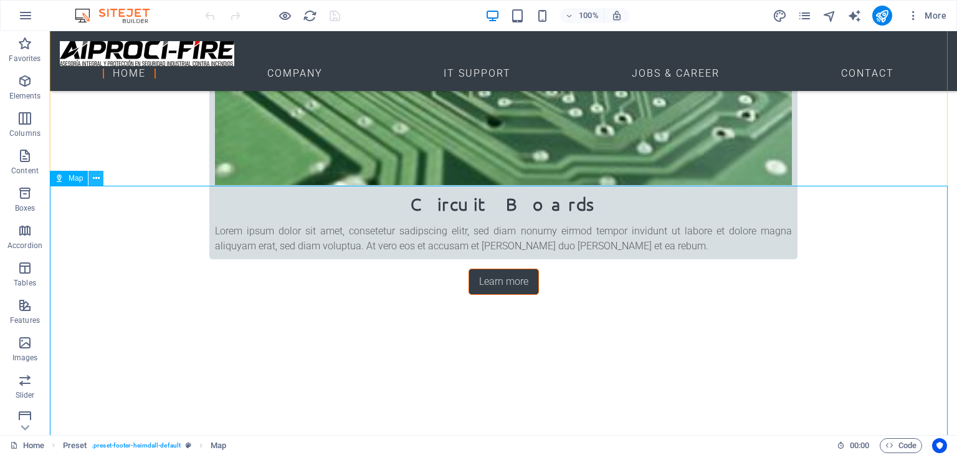
click at [97, 181] on icon at bounding box center [96, 178] width 7 height 13
select select "1"
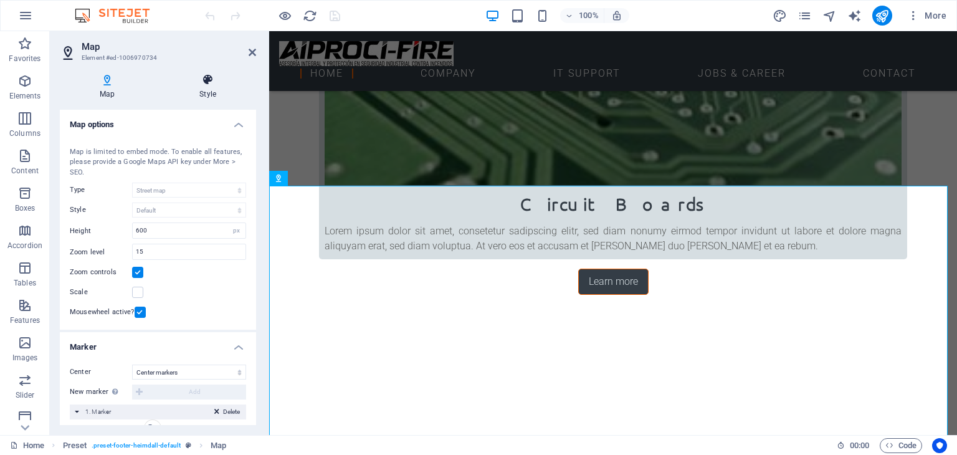
click at [213, 79] on icon at bounding box center [208, 80] width 97 height 12
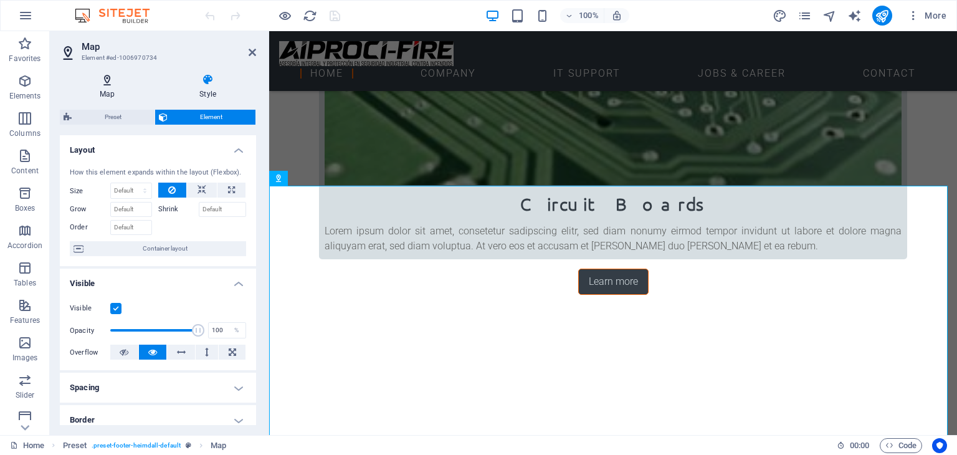
click at [105, 85] on icon at bounding box center [107, 80] width 95 height 12
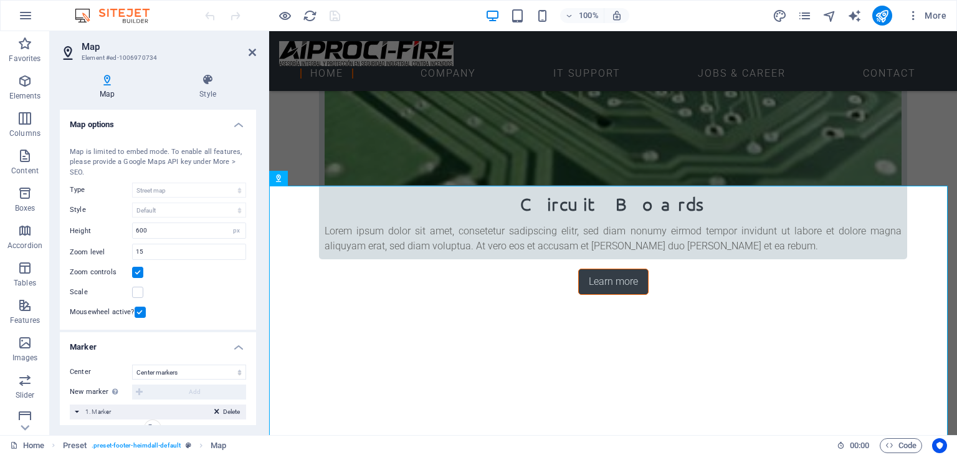
scroll to position [150, 0]
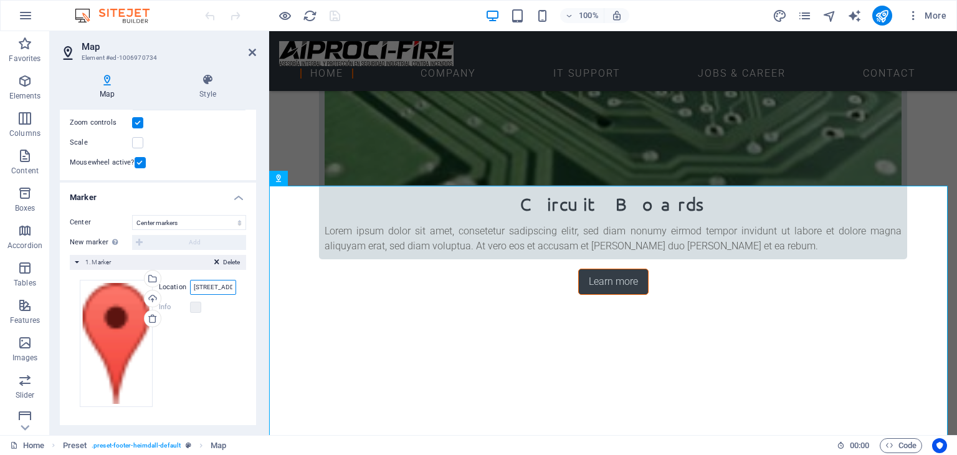
click at [213, 287] on input "[STREET_ADDRESS]" at bounding box center [213, 287] width 46 height 15
click at [227, 261] on span "Delete" at bounding box center [231, 262] width 17 height 11
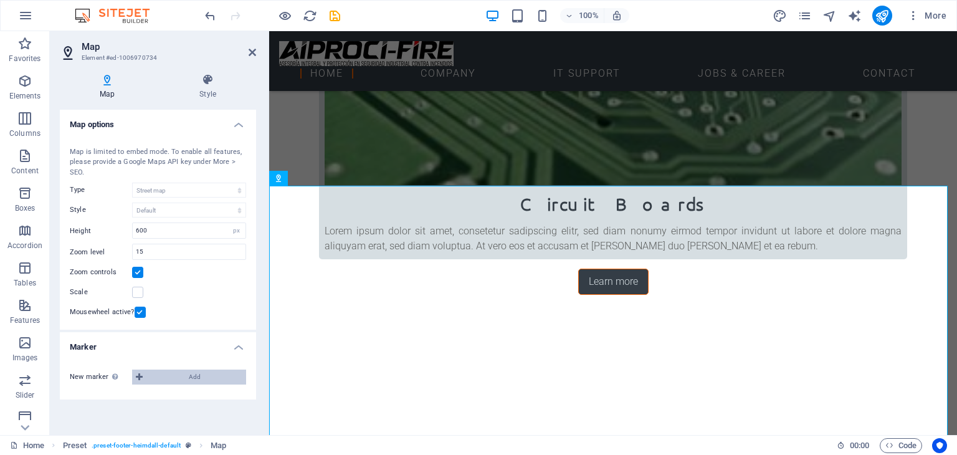
click at [142, 375] on icon at bounding box center [139, 377] width 7 height 15
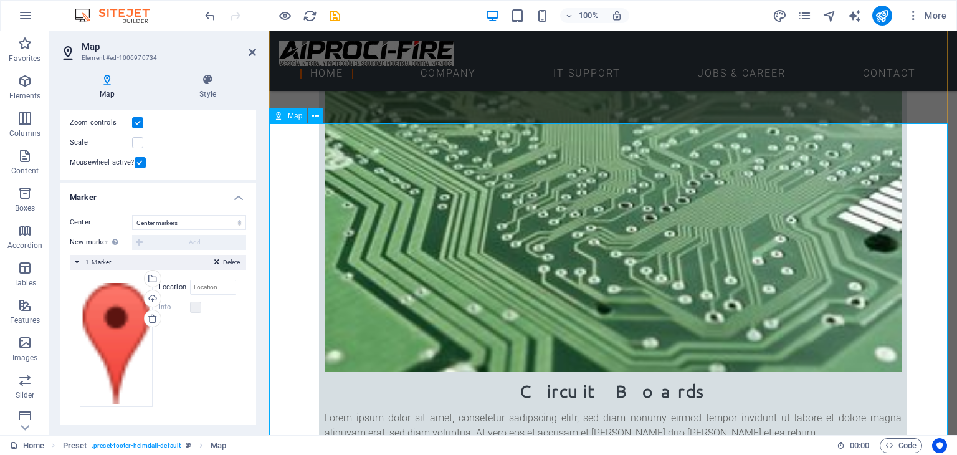
scroll to position [1552, 0]
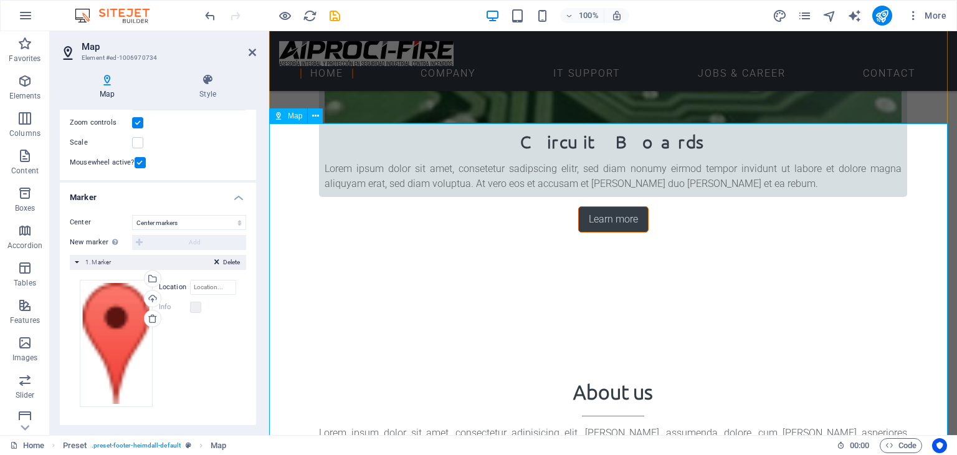
click at [313, 116] on icon at bounding box center [315, 116] width 7 height 13
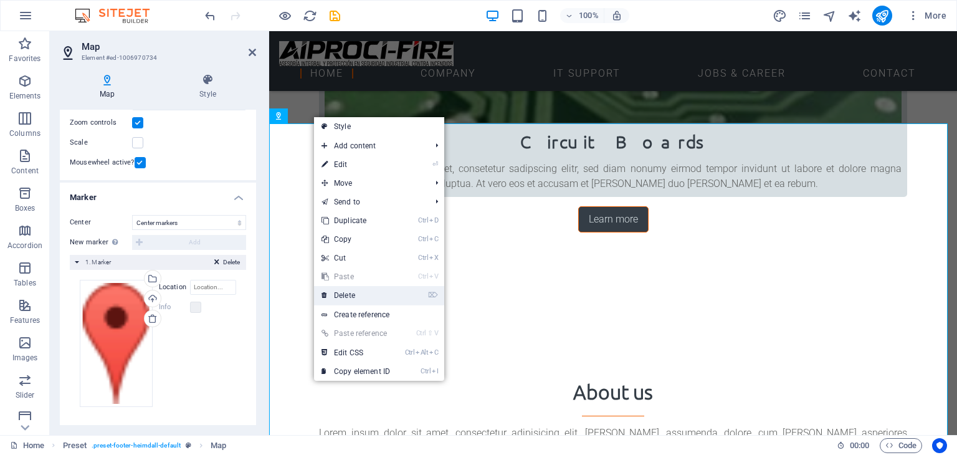
click at [347, 304] on link "⌦ Delete" at bounding box center [356, 295] width 84 height 19
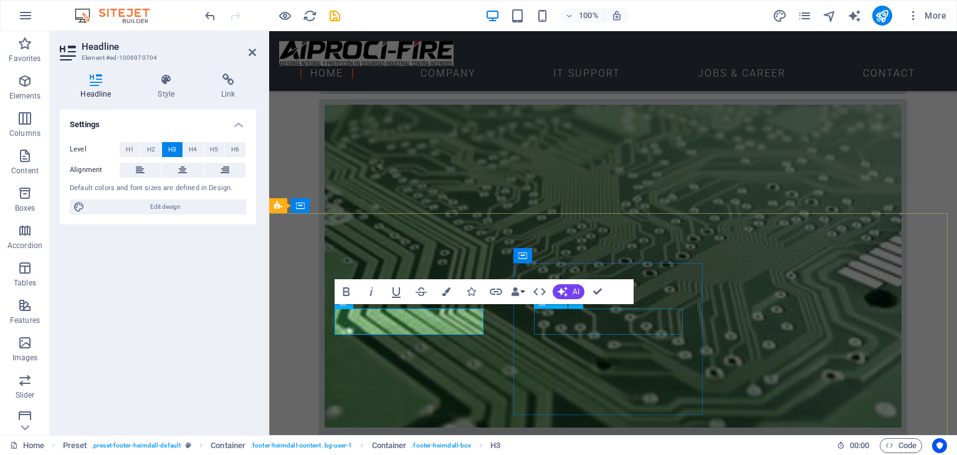
scroll to position [1237, 0]
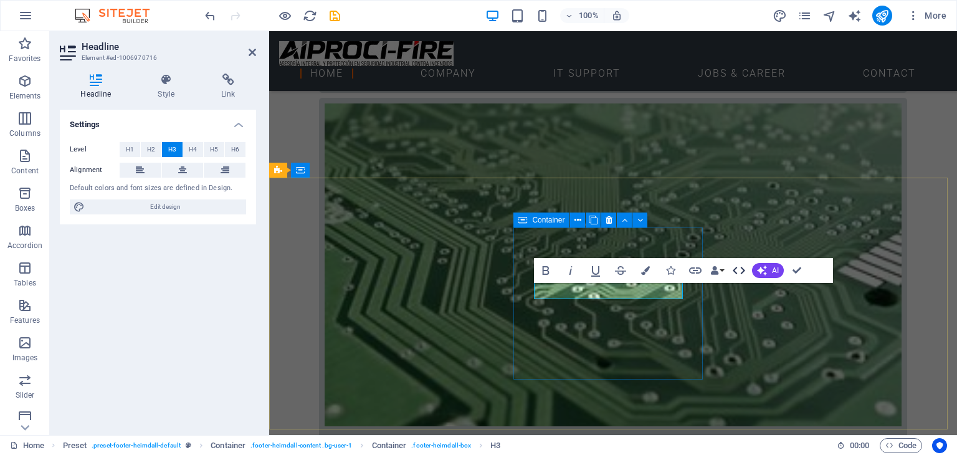
scroll to position [1249, 0]
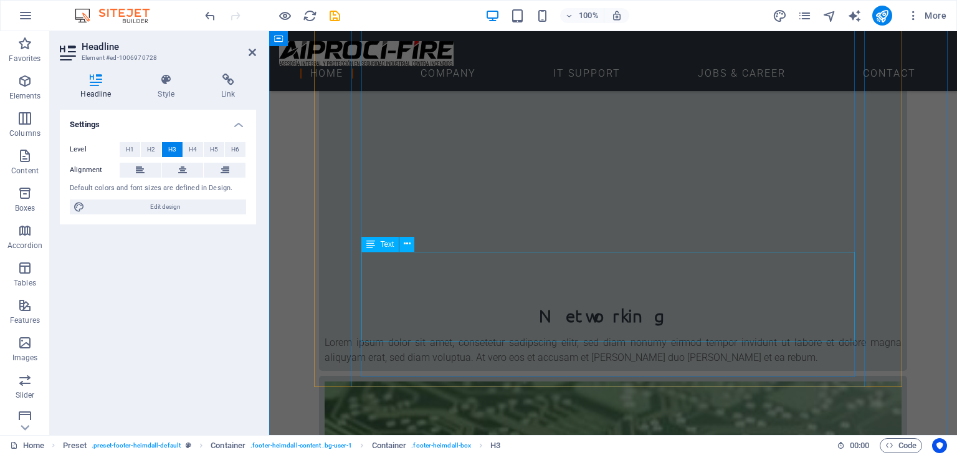
scroll to position [1032, 0]
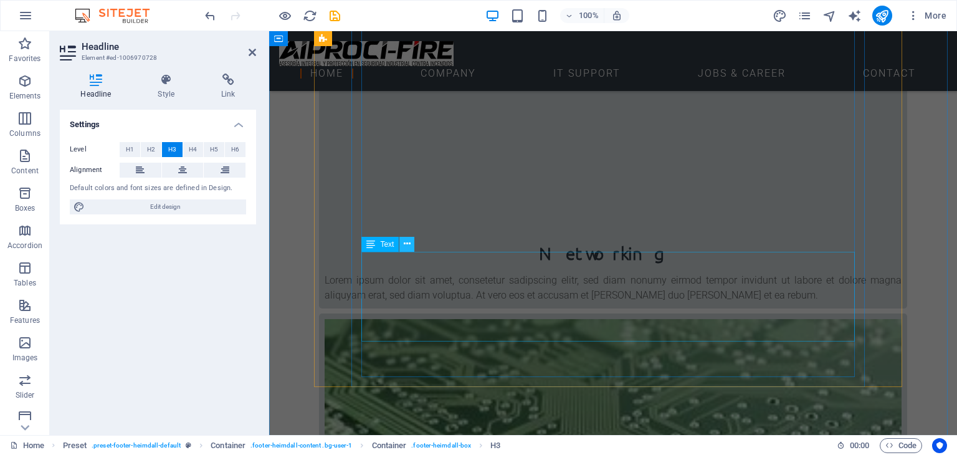
click at [404, 245] on icon at bounding box center [407, 244] width 7 height 13
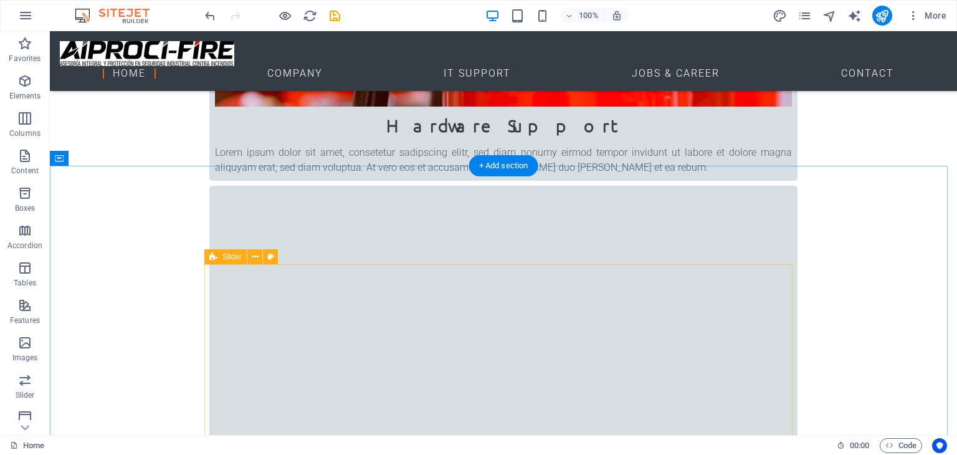
scroll to position [849, 0]
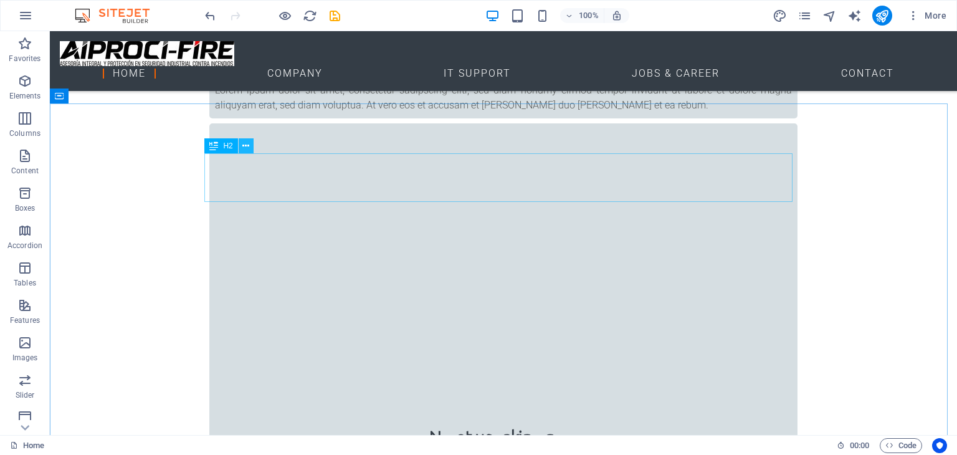
click at [252, 143] on button at bounding box center [246, 145] width 15 height 15
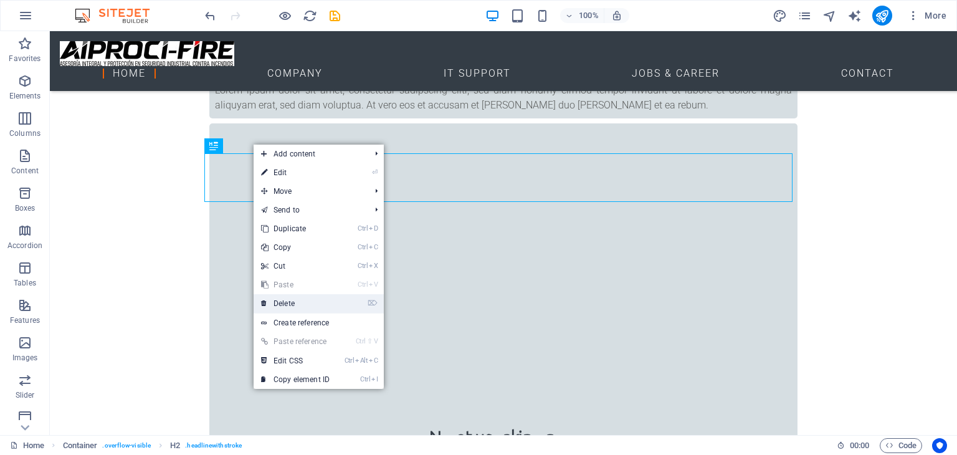
click at [309, 300] on link "⌦ Delete" at bounding box center [296, 303] width 84 height 19
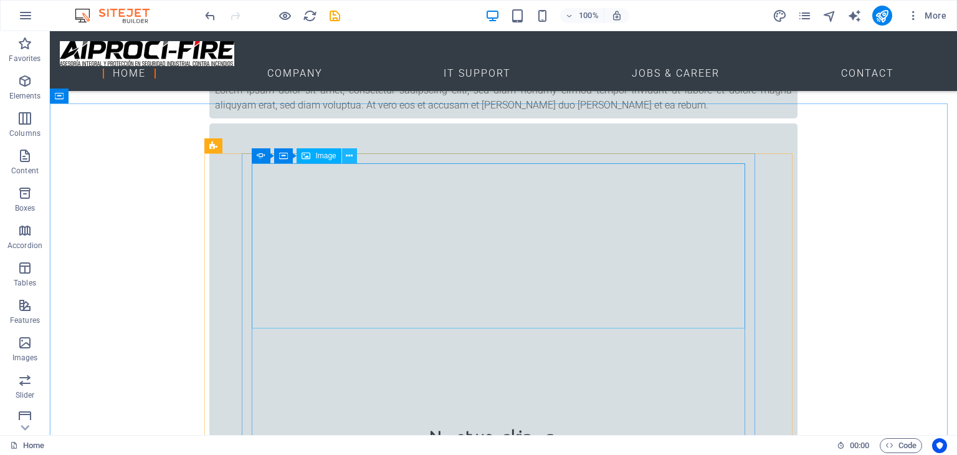
click at [346, 153] on icon at bounding box center [349, 156] width 7 height 13
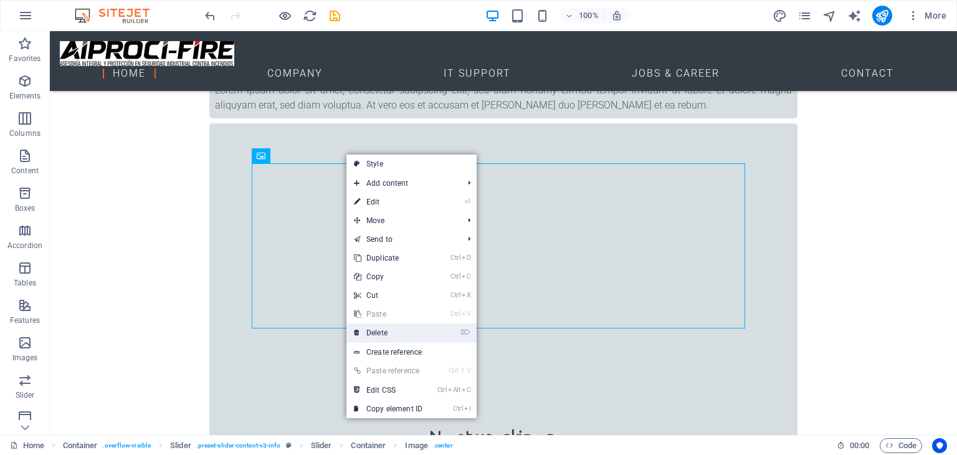
click at [396, 334] on link "⌦ Delete" at bounding box center [389, 333] width 84 height 19
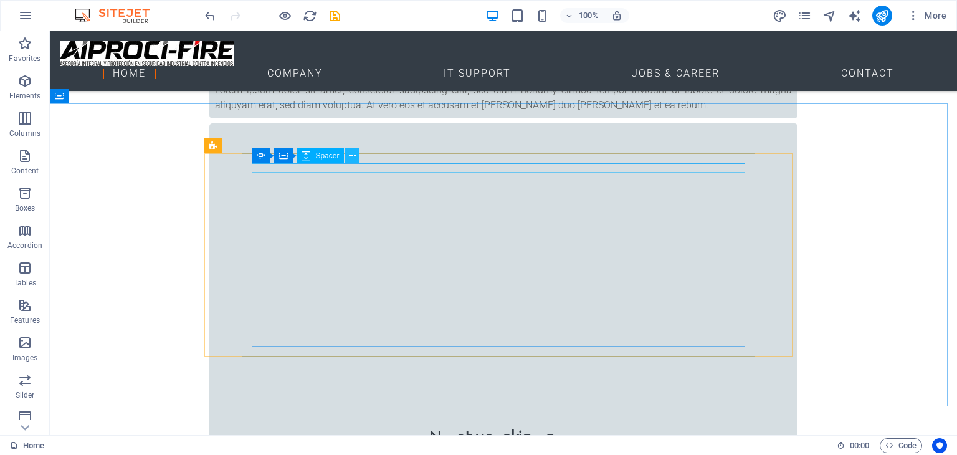
click at [360, 158] on button at bounding box center [352, 155] width 15 height 15
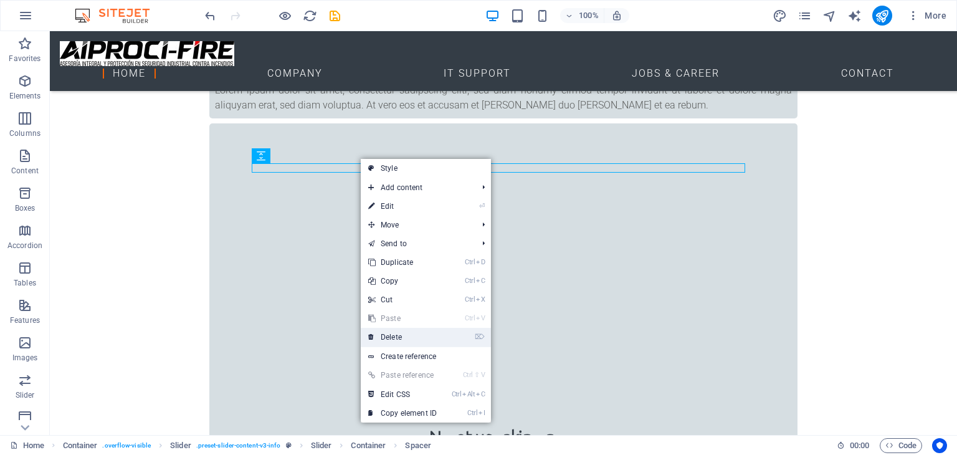
click at [386, 333] on link "⌦ Delete" at bounding box center [403, 337] width 84 height 19
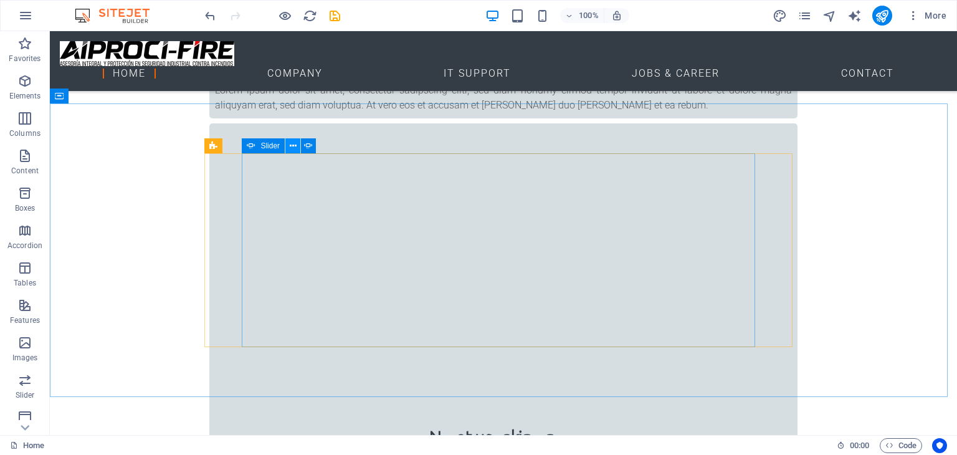
click at [297, 148] on button at bounding box center [293, 145] width 15 height 15
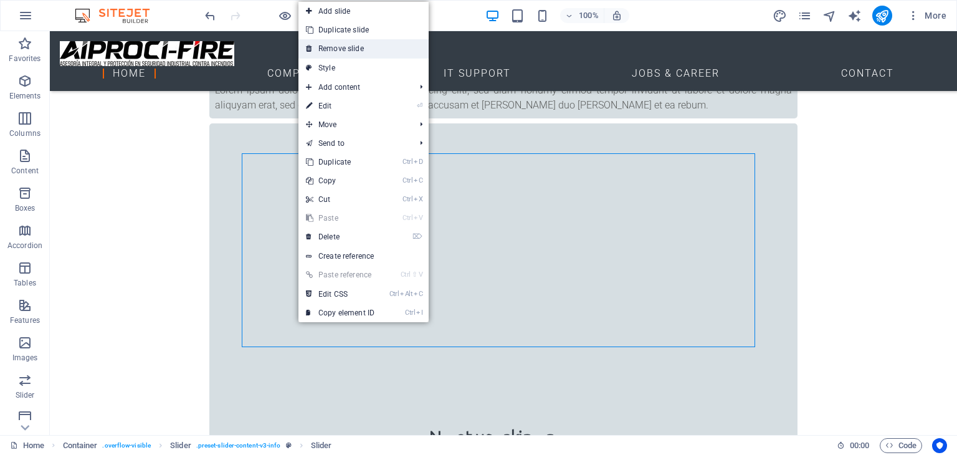
click at [357, 46] on link "Remove slide" at bounding box center [364, 48] width 130 height 19
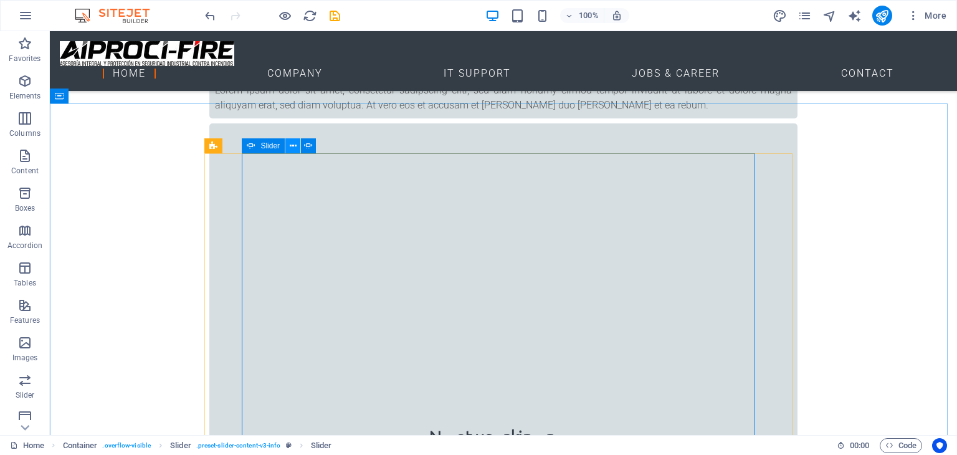
click at [291, 143] on icon at bounding box center [293, 146] width 7 height 13
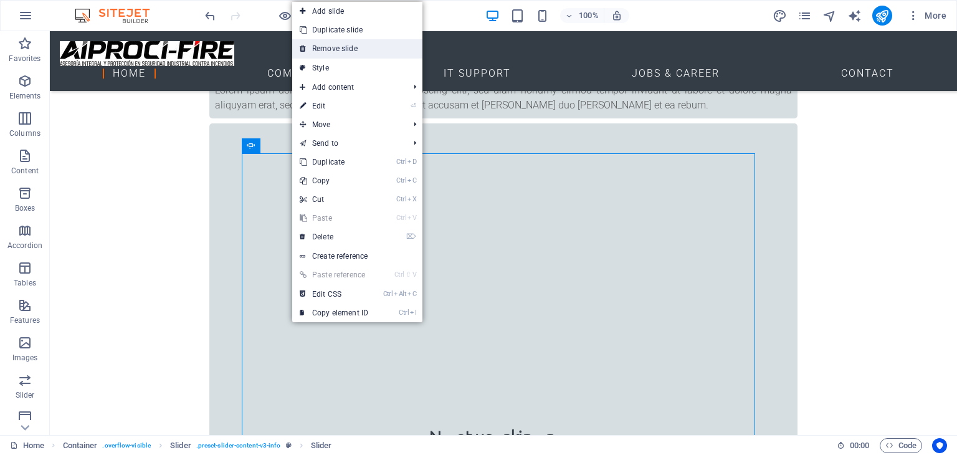
click at [330, 42] on link "Remove slide" at bounding box center [357, 48] width 130 height 19
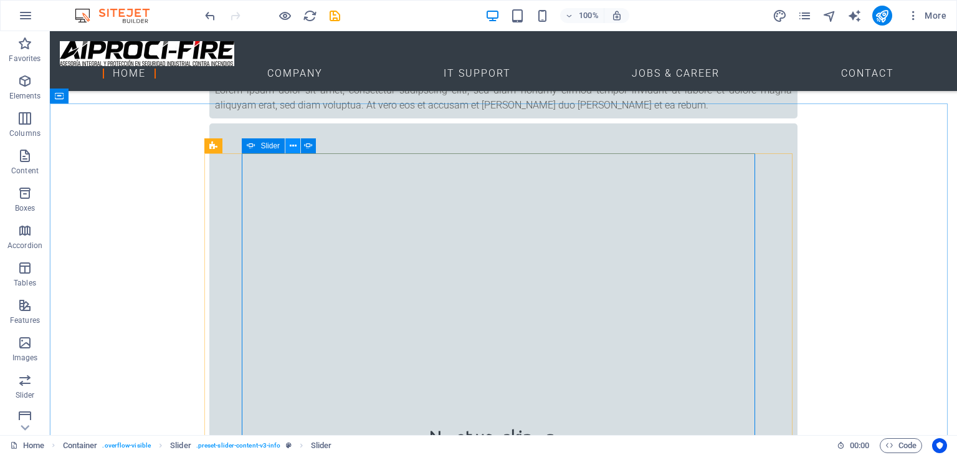
click at [293, 148] on icon at bounding box center [293, 146] width 7 height 13
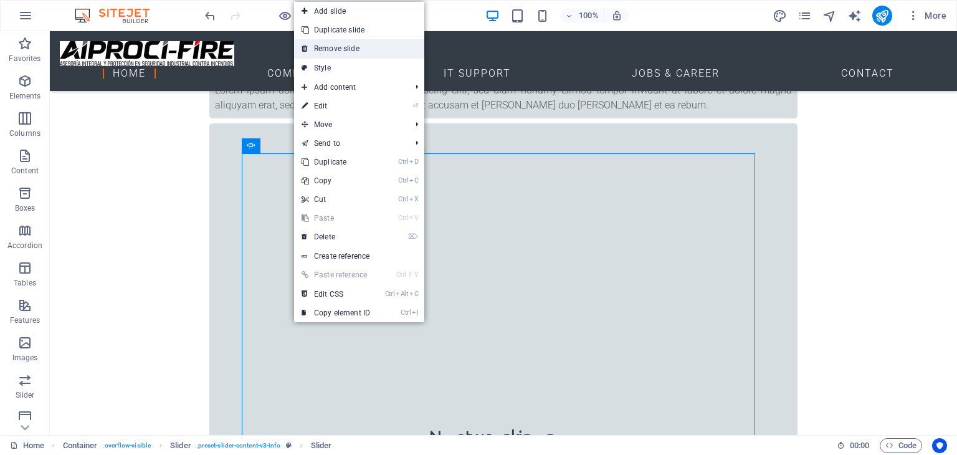
click at [352, 50] on link "Remove slide" at bounding box center [359, 48] width 130 height 19
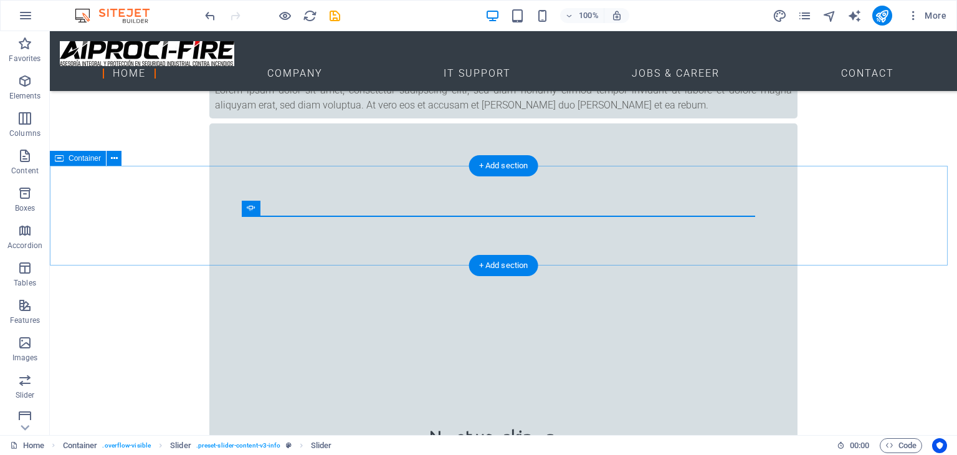
scroll to position [724, 0]
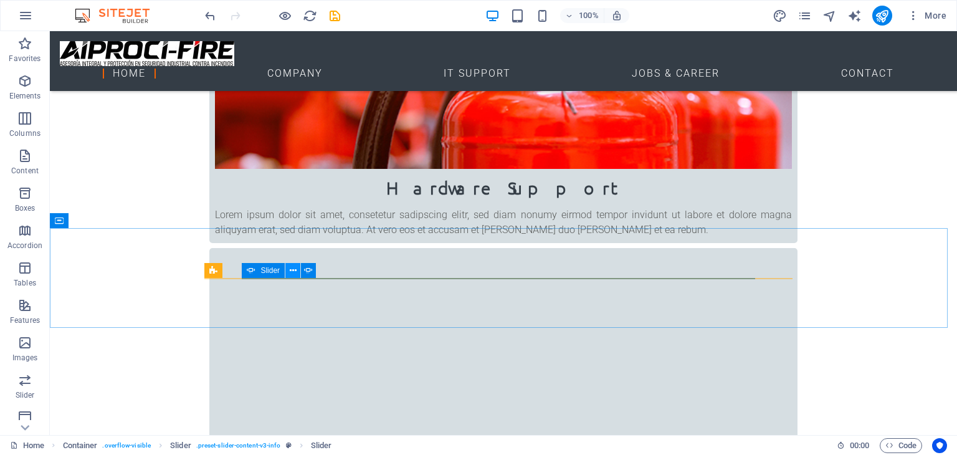
click at [292, 275] on icon at bounding box center [293, 270] width 7 height 13
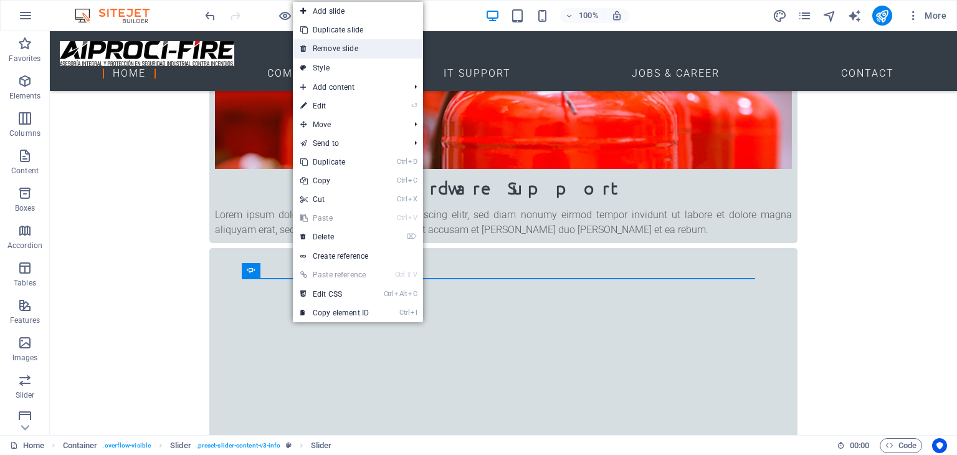
click at [366, 53] on link "Remove slide" at bounding box center [358, 48] width 130 height 19
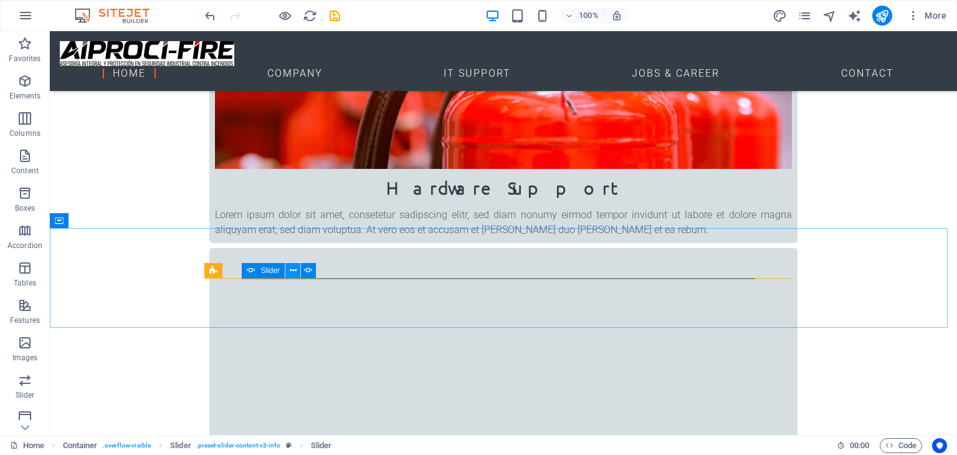
click at [288, 270] on button at bounding box center [293, 270] width 15 height 15
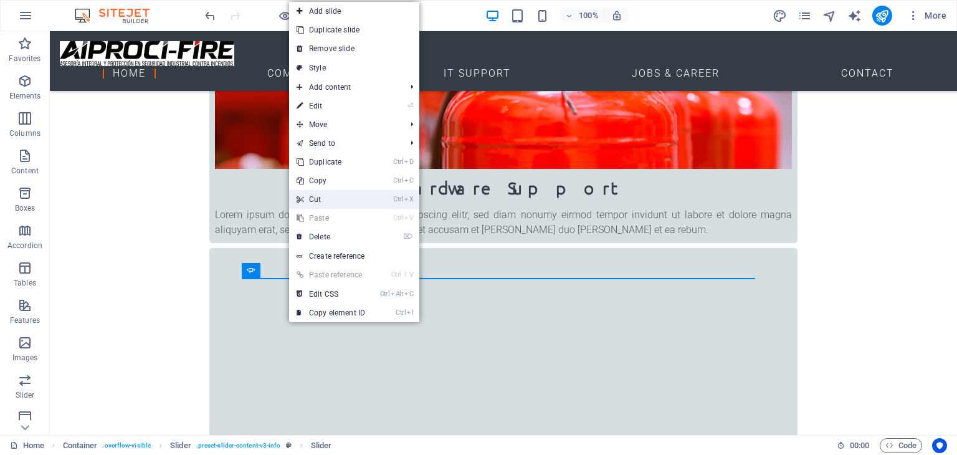
click at [330, 195] on link "Ctrl X Cut" at bounding box center [331, 199] width 84 height 19
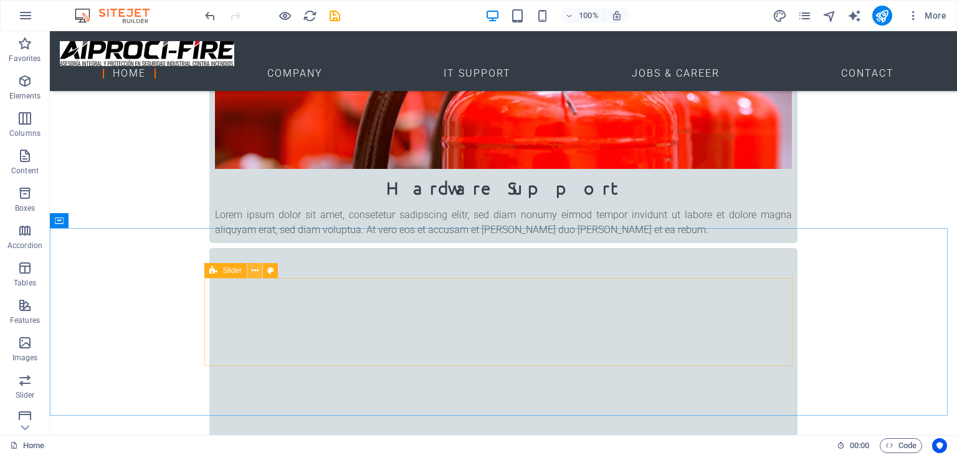
click at [252, 269] on icon at bounding box center [255, 270] width 7 height 13
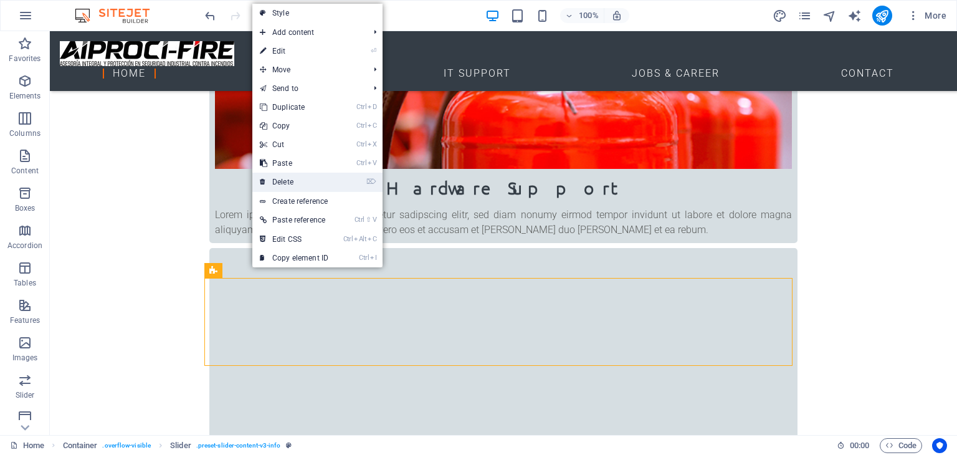
click at [303, 181] on link "⌦ Delete" at bounding box center [294, 182] width 84 height 19
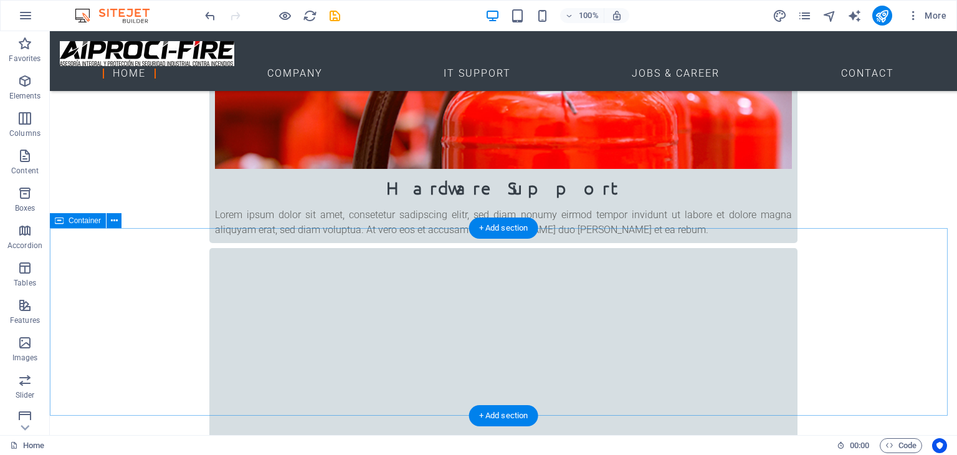
scroll to position [537, 0]
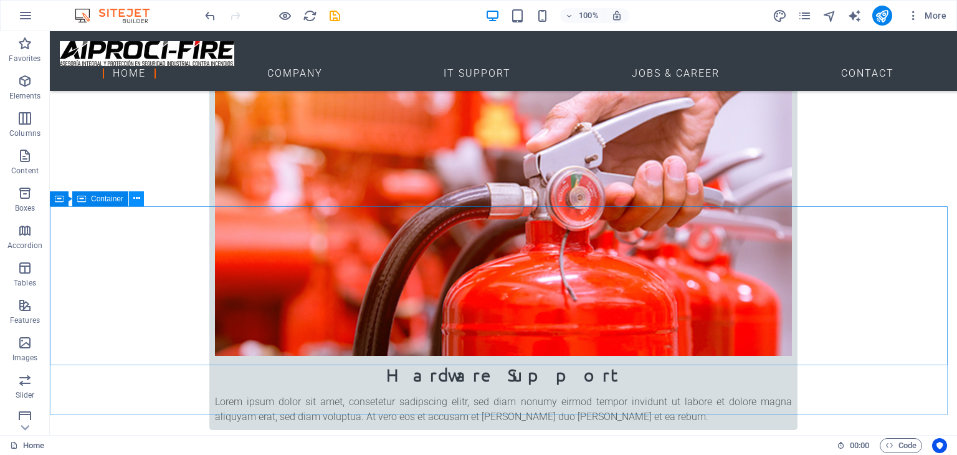
click at [135, 196] on icon at bounding box center [136, 198] width 7 height 13
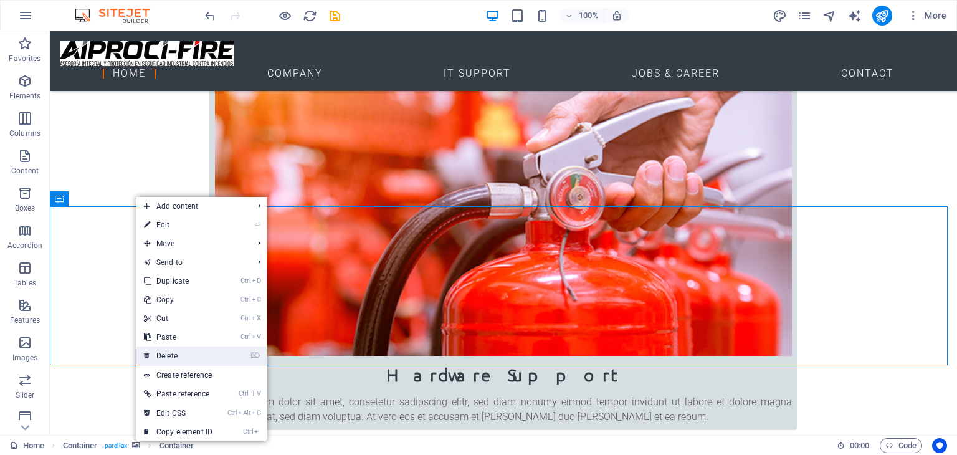
click at [170, 352] on link "⌦ Delete" at bounding box center [179, 356] width 84 height 19
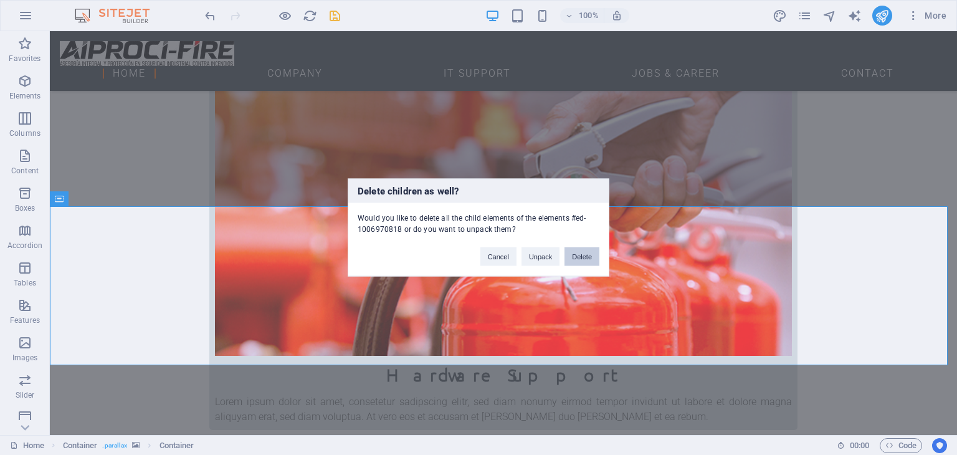
click at [588, 259] on button "Delete" at bounding box center [582, 256] width 35 height 19
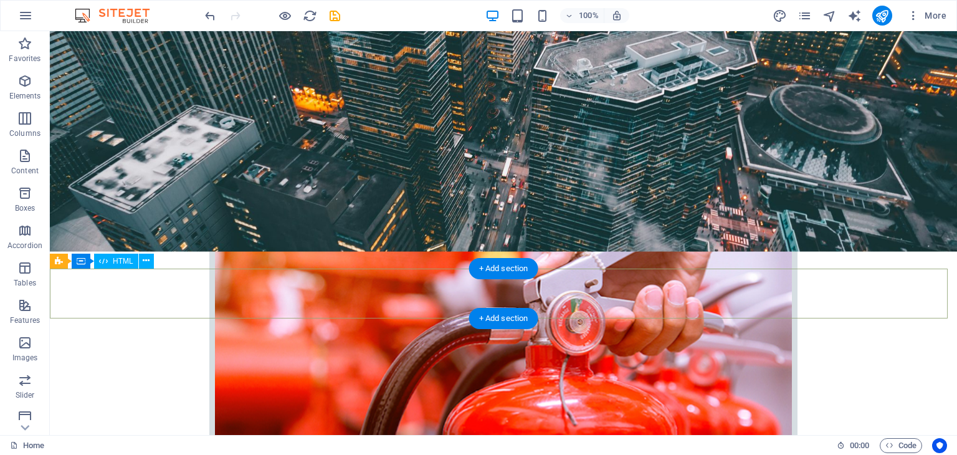
scroll to position [475, 0]
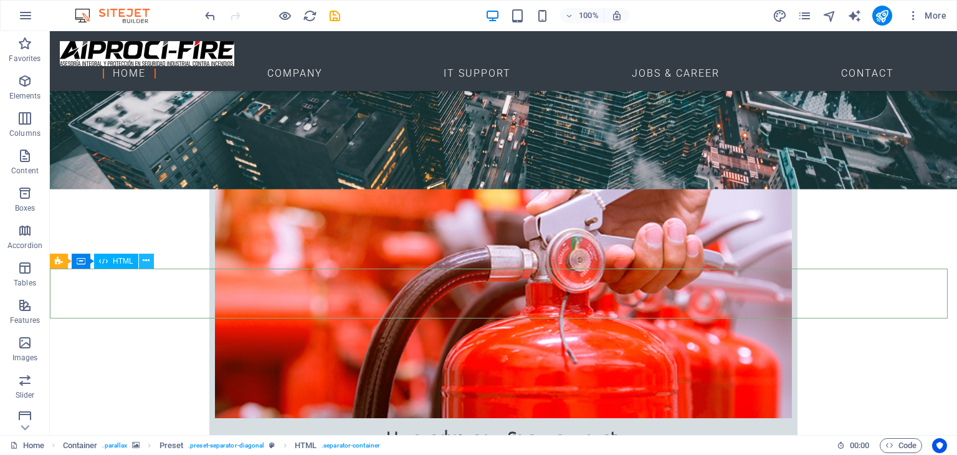
click at [145, 262] on icon at bounding box center [146, 260] width 7 height 13
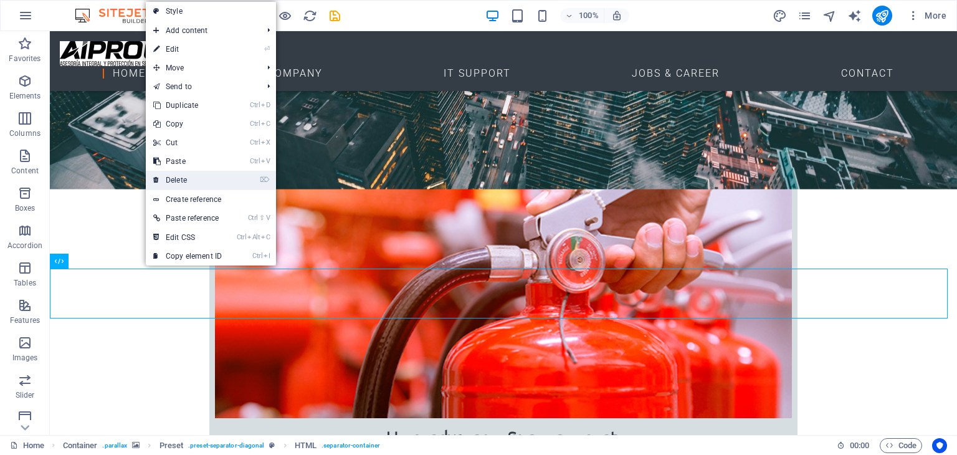
click at [201, 180] on link "⌦ Delete" at bounding box center [188, 180] width 84 height 19
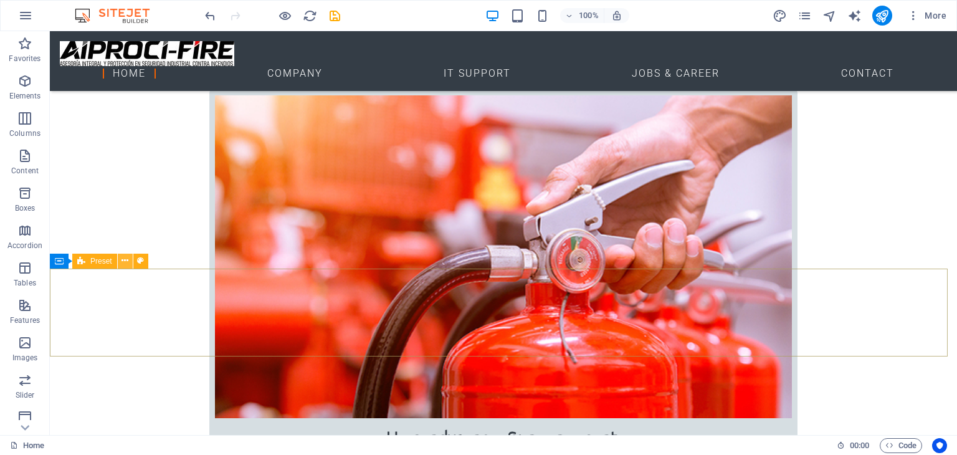
click at [125, 260] on icon at bounding box center [125, 260] width 7 height 13
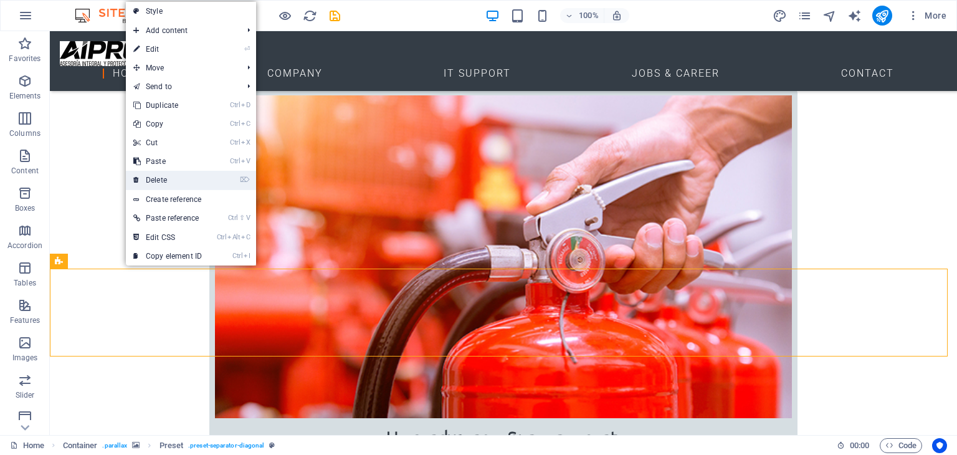
click at [165, 175] on link "⌦ Delete" at bounding box center [168, 180] width 84 height 19
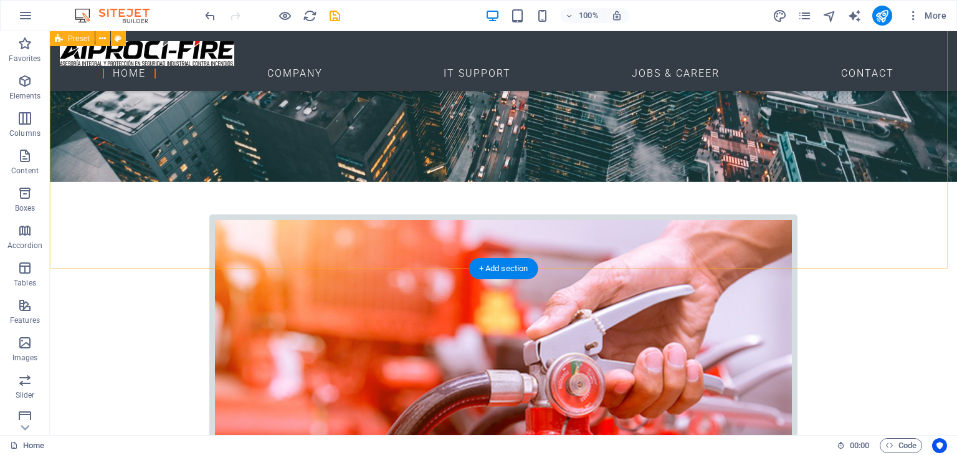
scroll to position [288, 0]
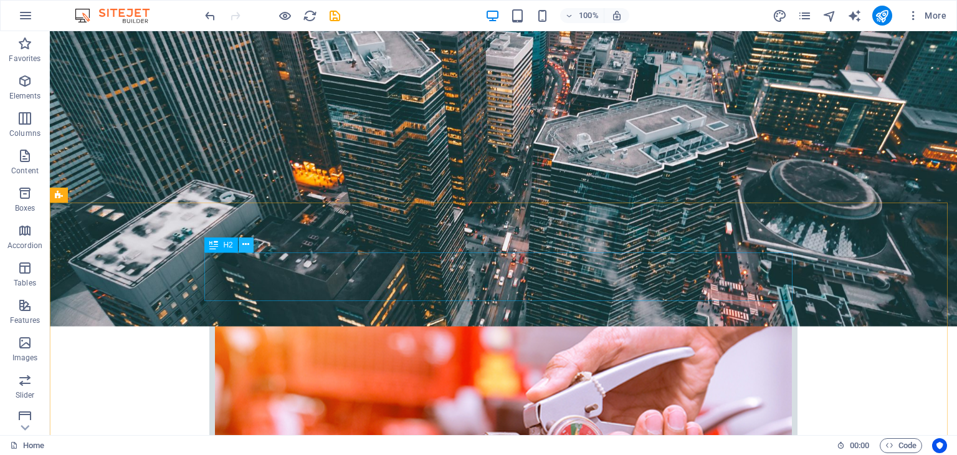
click at [246, 243] on icon at bounding box center [245, 244] width 7 height 13
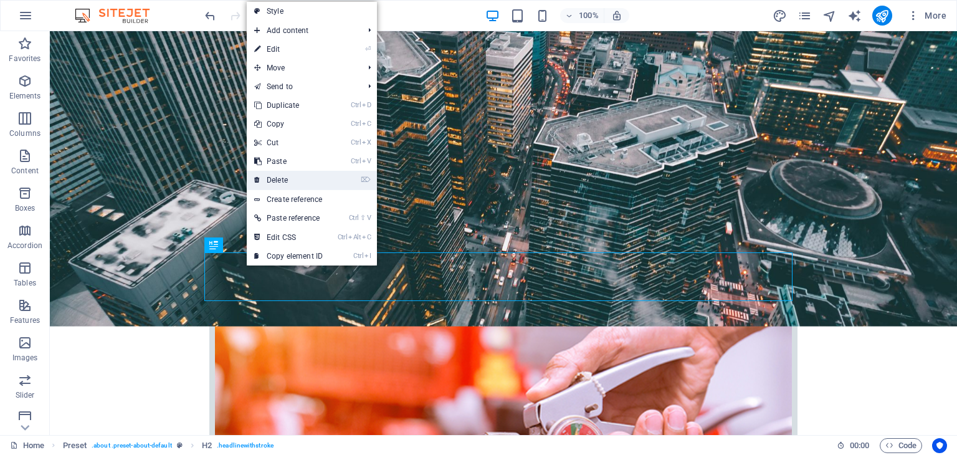
click at [287, 180] on link "⌦ Delete" at bounding box center [289, 180] width 84 height 19
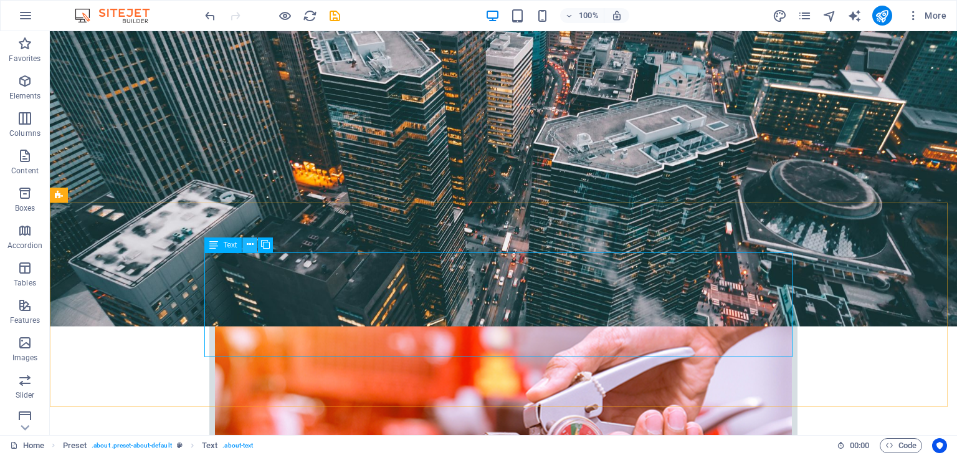
click at [251, 245] on icon at bounding box center [250, 244] width 7 height 13
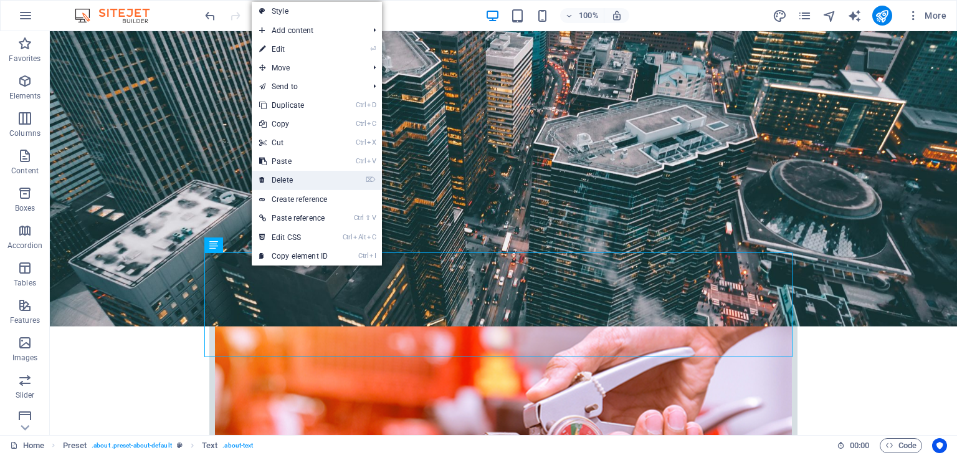
click at [277, 173] on link "⌦ Delete" at bounding box center [294, 180] width 84 height 19
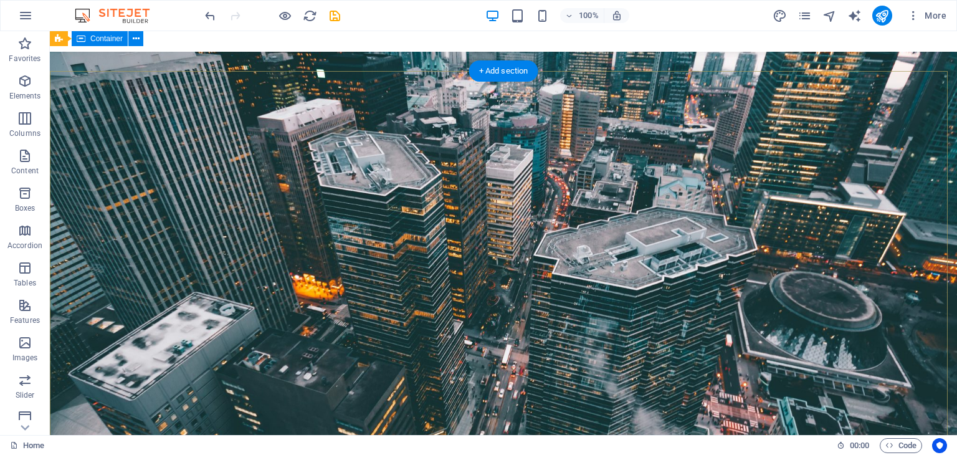
scroll to position [0, 0]
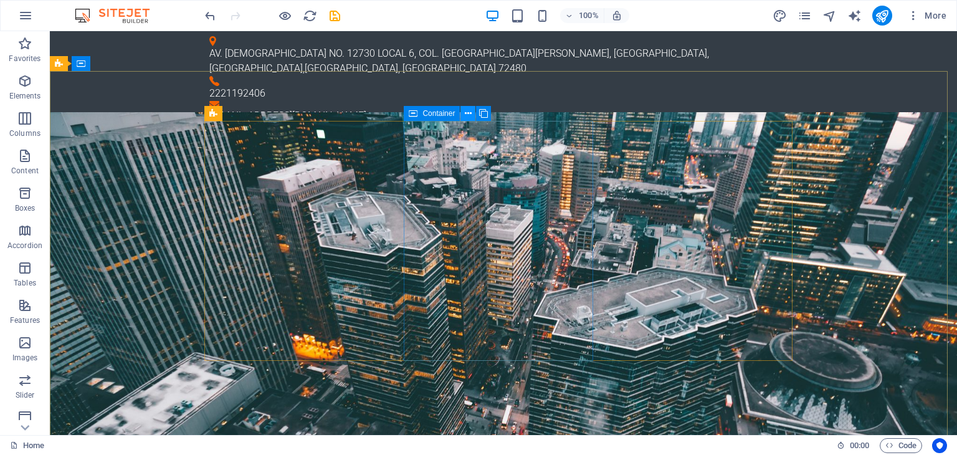
click at [465, 112] on icon at bounding box center [468, 113] width 7 height 13
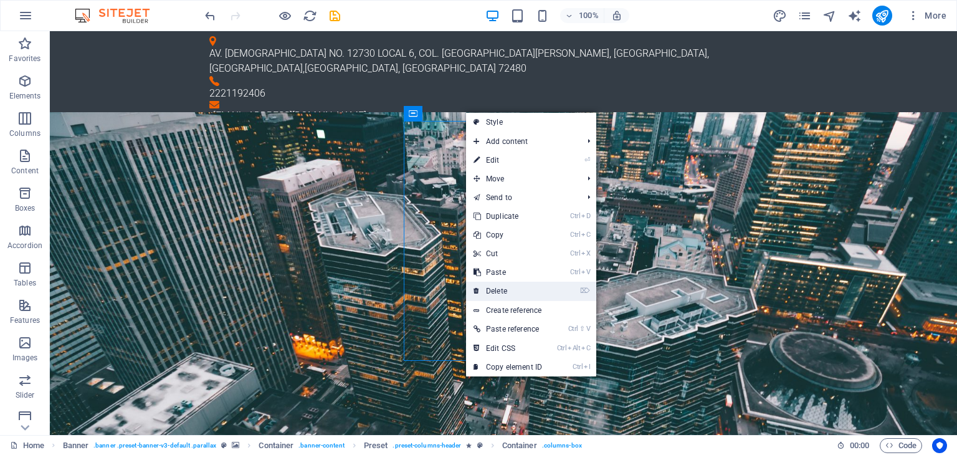
click at [509, 291] on link "⌦ Delete" at bounding box center [508, 291] width 84 height 19
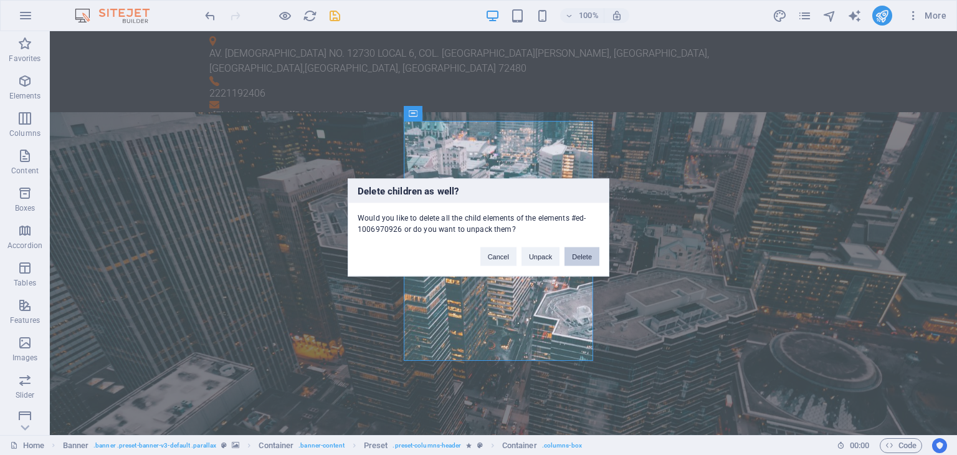
click at [580, 255] on button "Delete" at bounding box center [582, 256] width 35 height 19
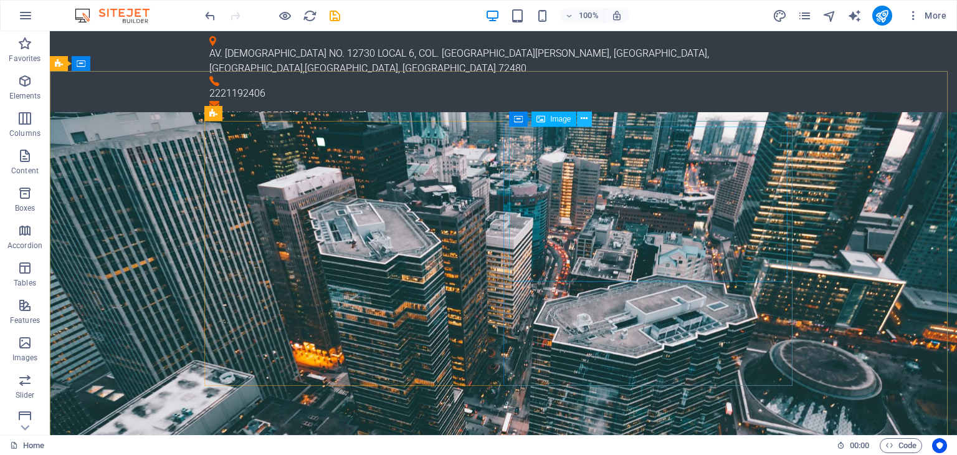
click at [588, 120] on button at bounding box center [584, 119] width 15 height 15
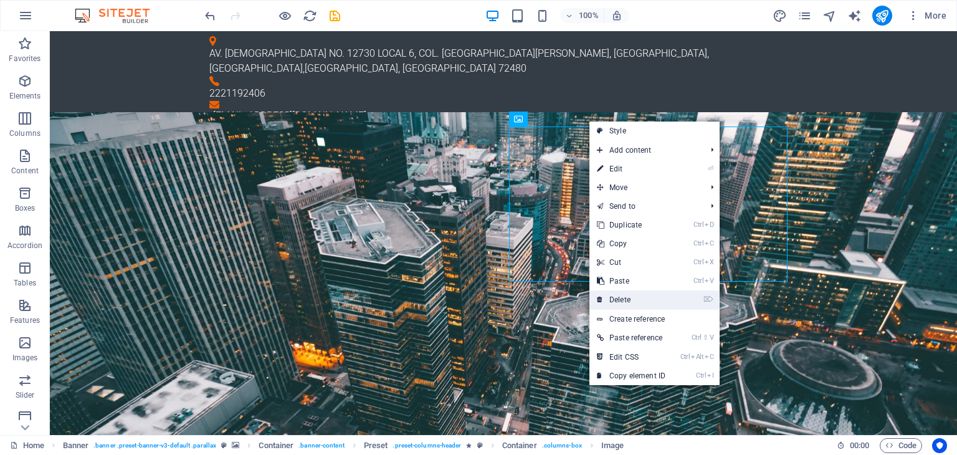
click at [642, 295] on link "⌦ Delete" at bounding box center [632, 299] width 84 height 19
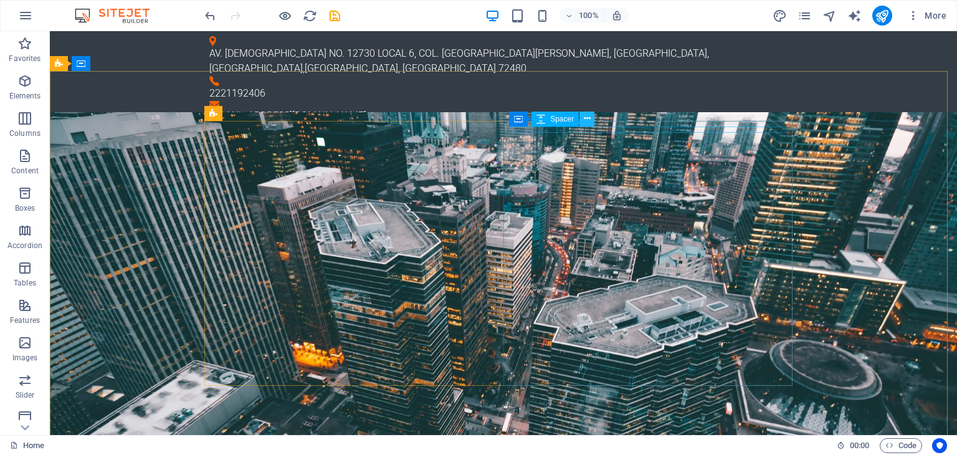
click at [585, 117] on icon at bounding box center [587, 118] width 7 height 13
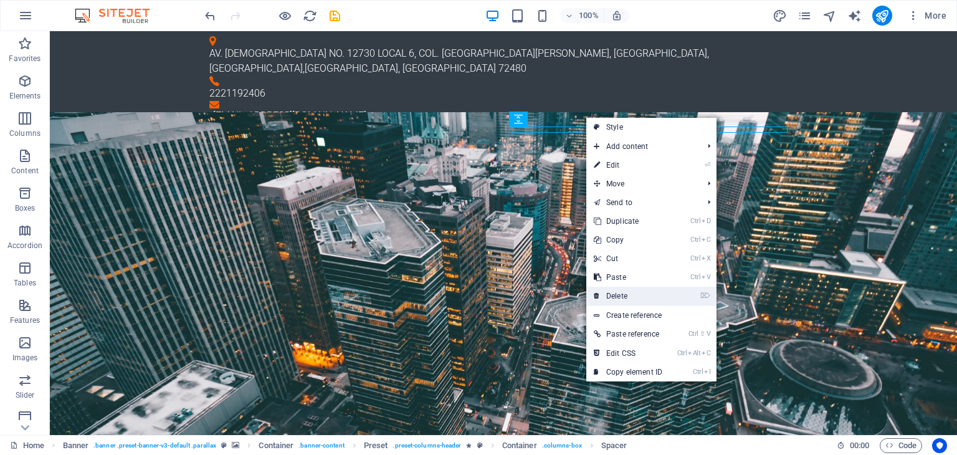
click at [643, 291] on link "⌦ Delete" at bounding box center [629, 296] width 84 height 19
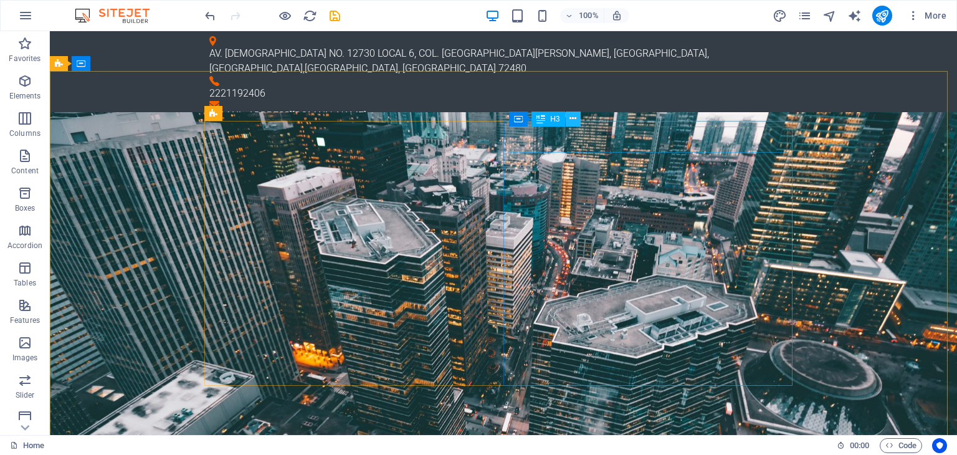
click at [572, 115] on icon at bounding box center [573, 118] width 7 height 13
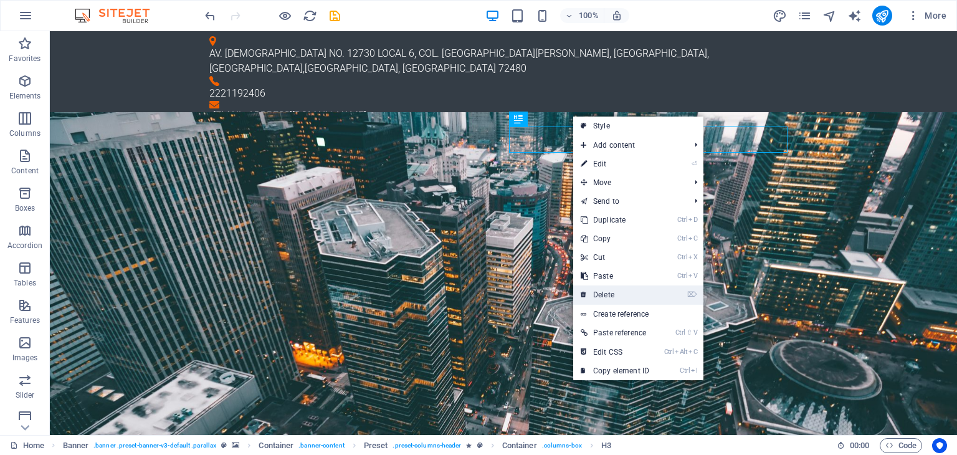
click at [616, 294] on link "⌦ Delete" at bounding box center [616, 295] width 84 height 19
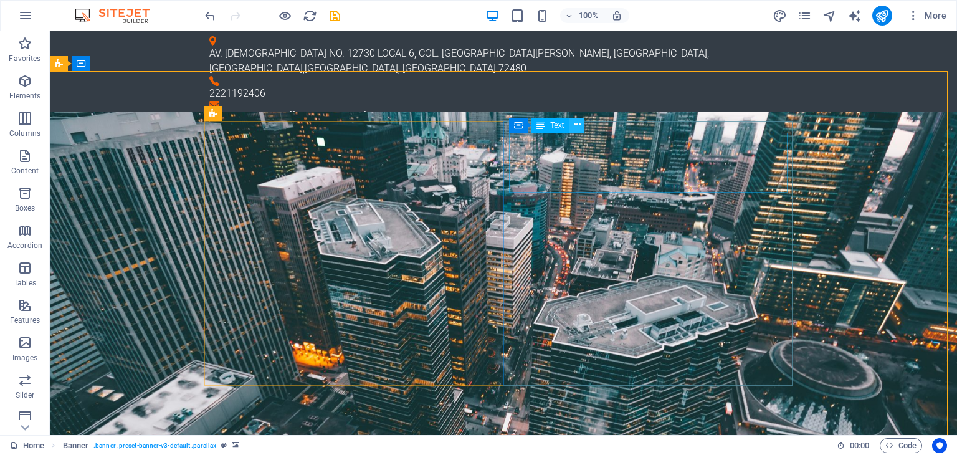
click at [579, 122] on icon at bounding box center [577, 124] width 7 height 13
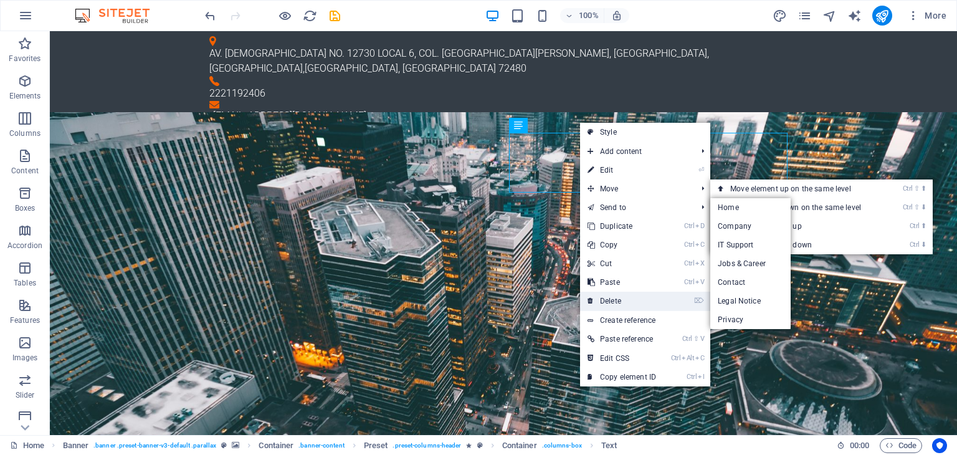
click at [641, 294] on link "⌦ Delete" at bounding box center [622, 301] width 84 height 19
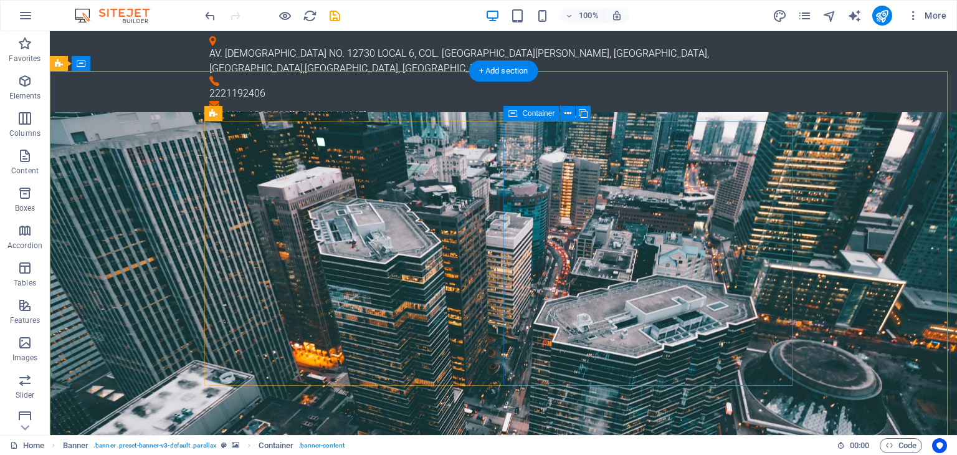
click at [0, 0] on div "Spacer" at bounding box center [0, 0] width 0 height 0
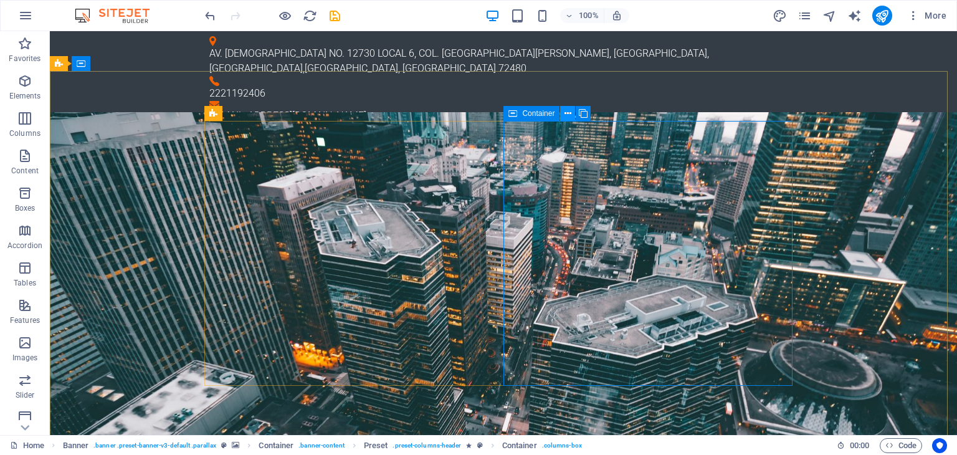
click at [567, 112] on icon at bounding box center [568, 113] width 7 height 13
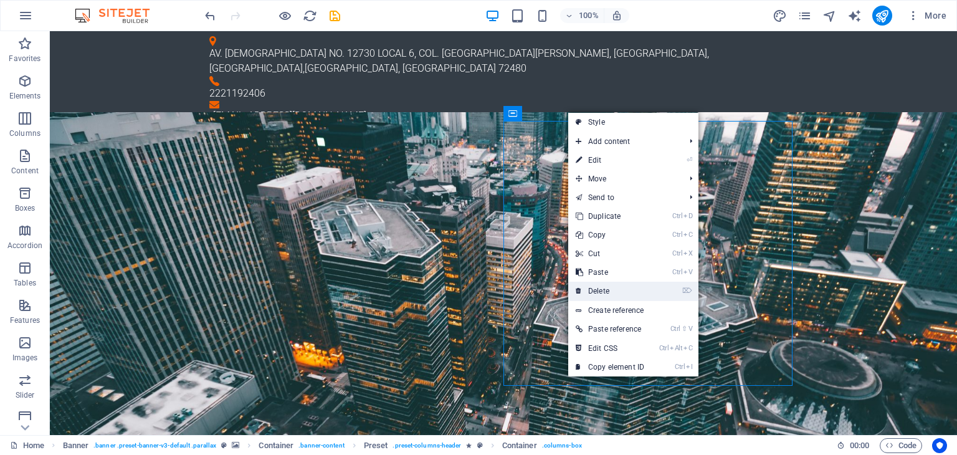
click at [602, 294] on link "⌦ Delete" at bounding box center [611, 291] width 84 height 19
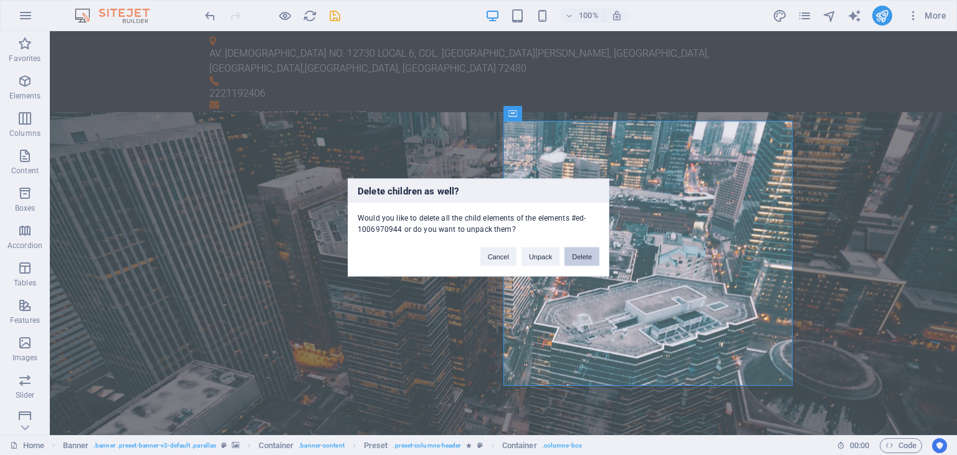
click at [580, 255] on button "Delete" at bounding box center [582, 256] width 35 height 19
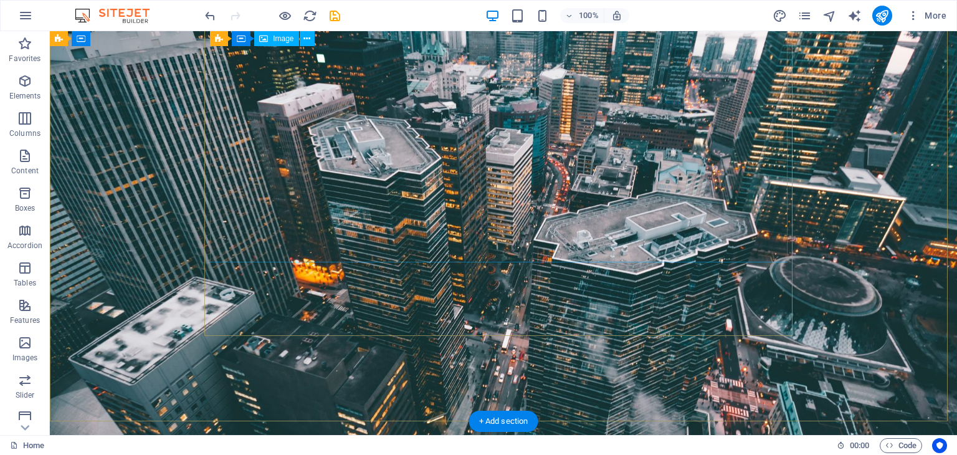
scroll to position [187, 0]
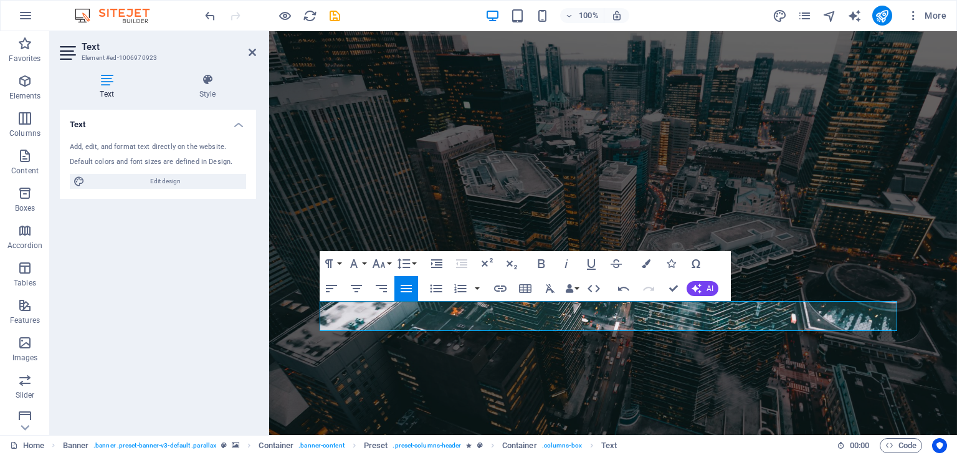
drag, startPoint x: 362, startPoint y: 322, endPoint x: 262, endPoint y: 307, distance: 100.8
click at [436, 290] on icon "button" at bounding box center [436, 288] width 15 height 15
click at [357, 292] on icon "button" at bounding box center [356, 288] width 11 height 7
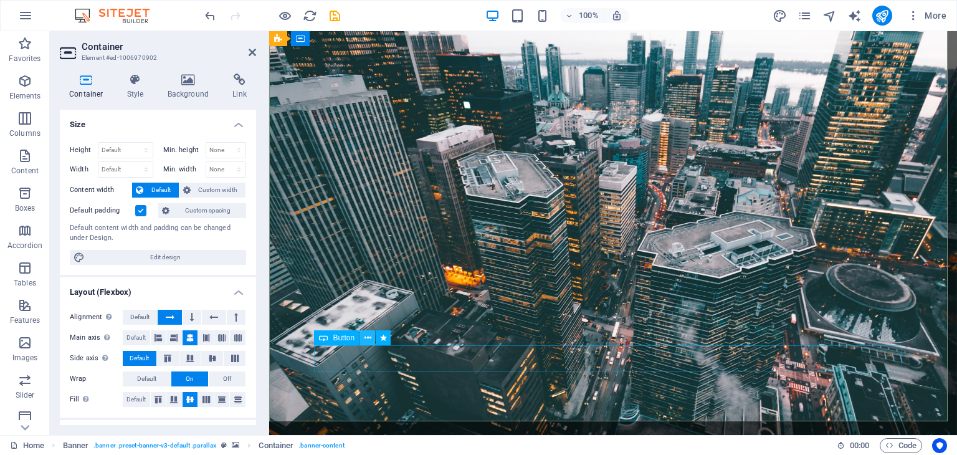
click at [369, 337] on icon at bounding box center [368, 338] width 7 height 13
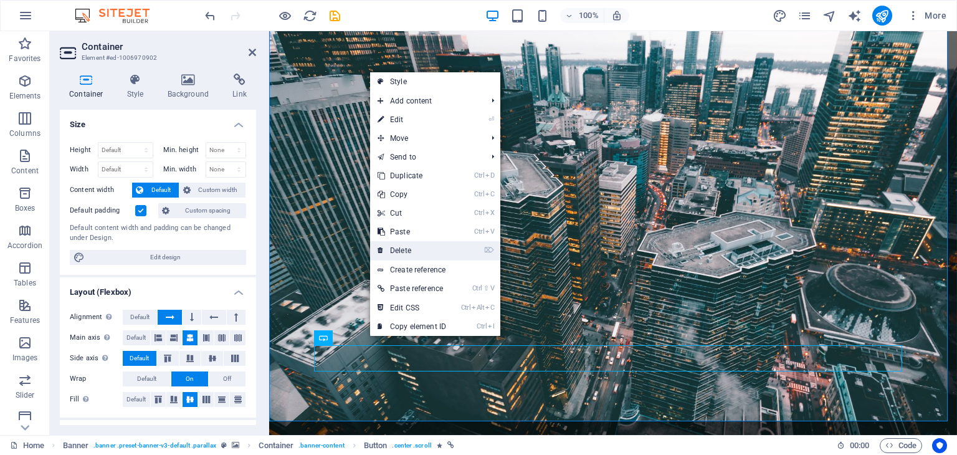
click at [428, 249] on link "⌦ Delete" at bounding box center [412, 250] width 84 height 19
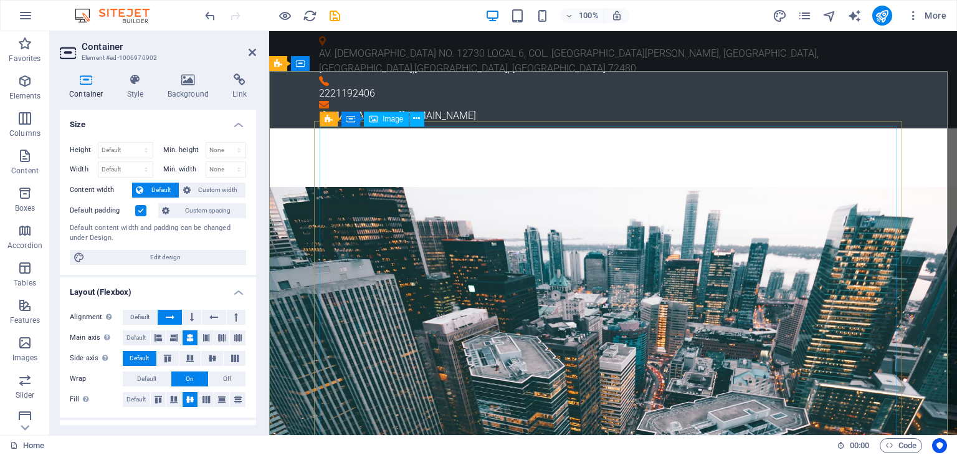
scroll to position [374, 0]
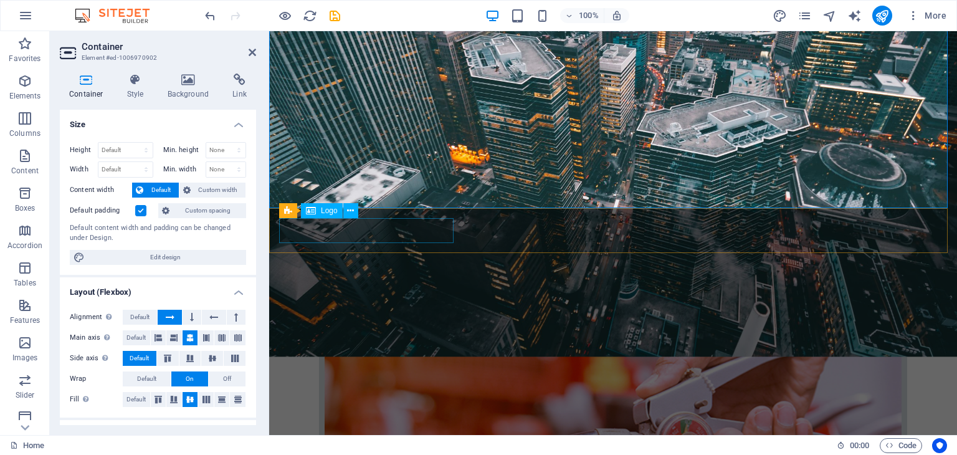
select select "px"
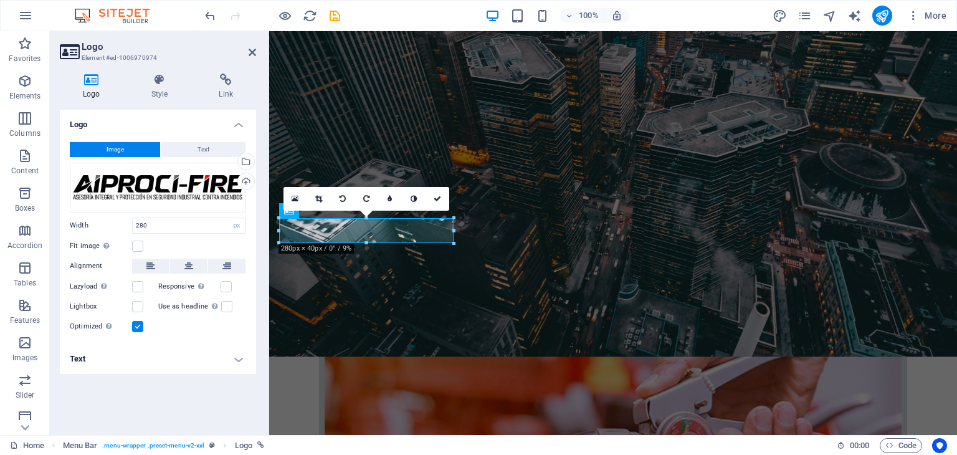
click at [111, 150] on span "Image" at bounding box center [115, 149] width 17 height 15
click at [128, 151] on button "Image" at bounding box center [115, 149] width 90 height 15
click at [122, 148] on span "Image" at bounding box center [115, 149] width 17 height 15
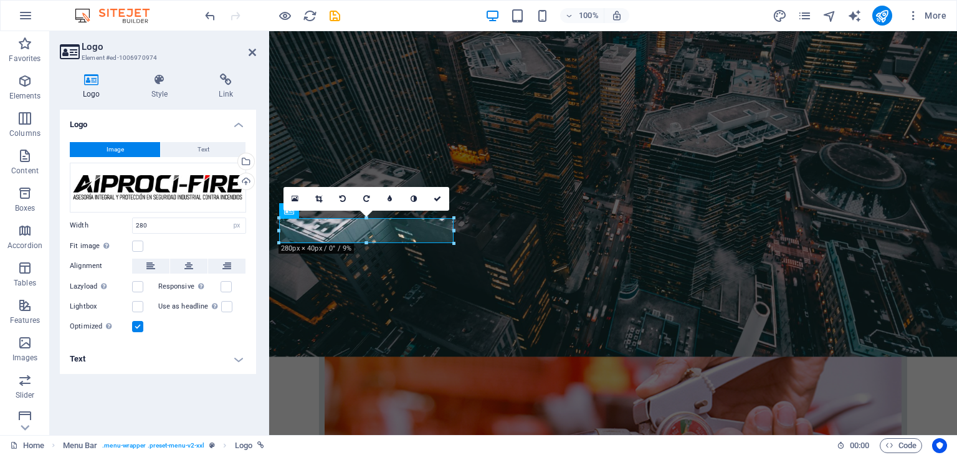
click at [122, 148] on span "Image" at bounding box center [115, 149] width 17 height 15
click at [246, 185] on div "Upload" at bounding box center [245, 182] width 19 height 19
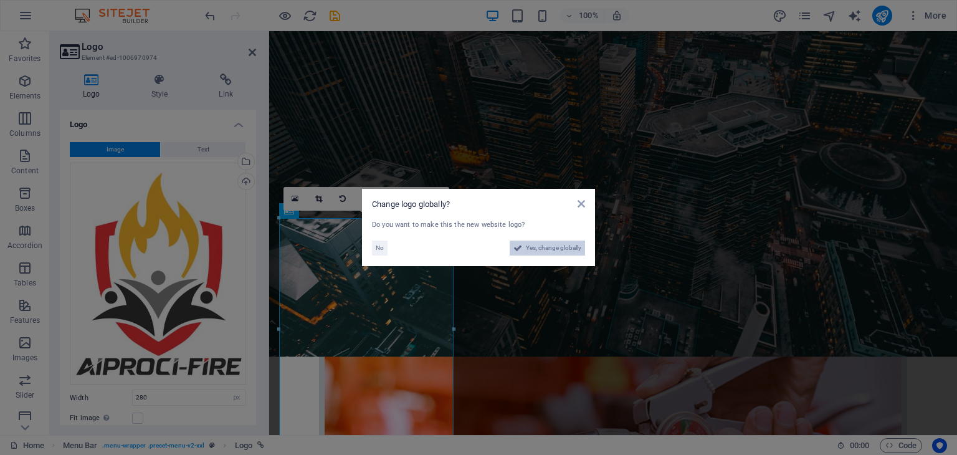
click at [551, 251] on span "Yes, change globally" at bounding box center [553, 248] width 55 height 15
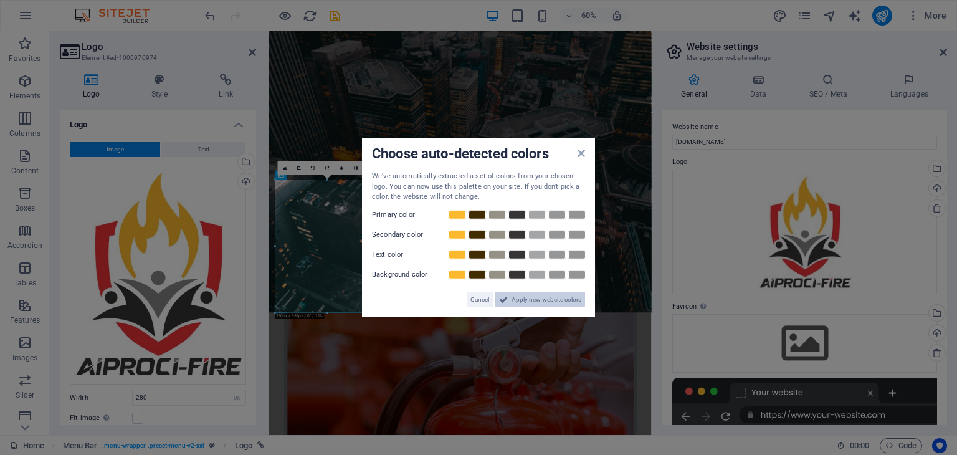
click at [522, 302] on span "Apply new website colors" at bounding box center [547, 299] width 70 height 15
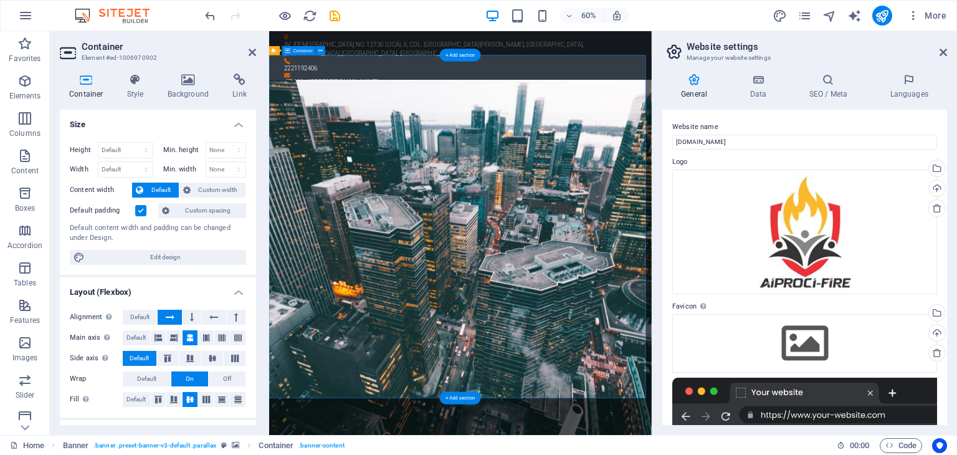
click at [322, 49] on icon at bounding box center [321, 51] width 4 height 8
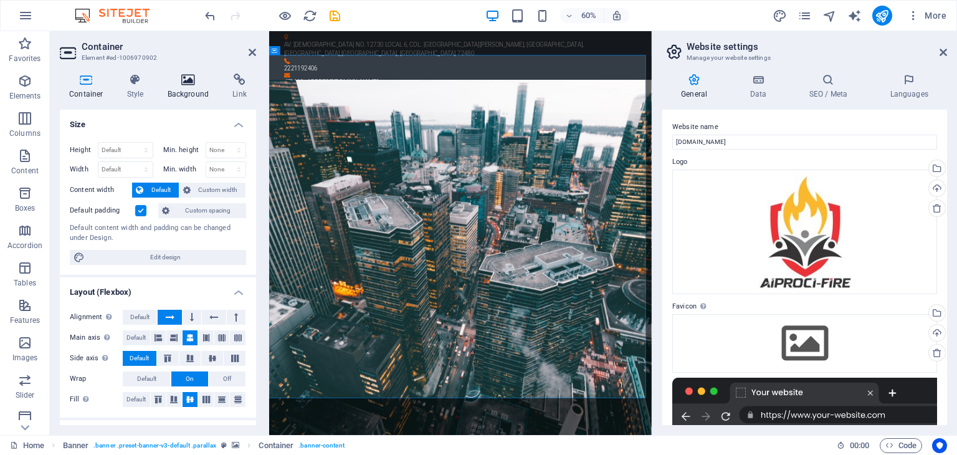
click at [173, 85] on icon at bounding box center [188, 80] width 60 height 12
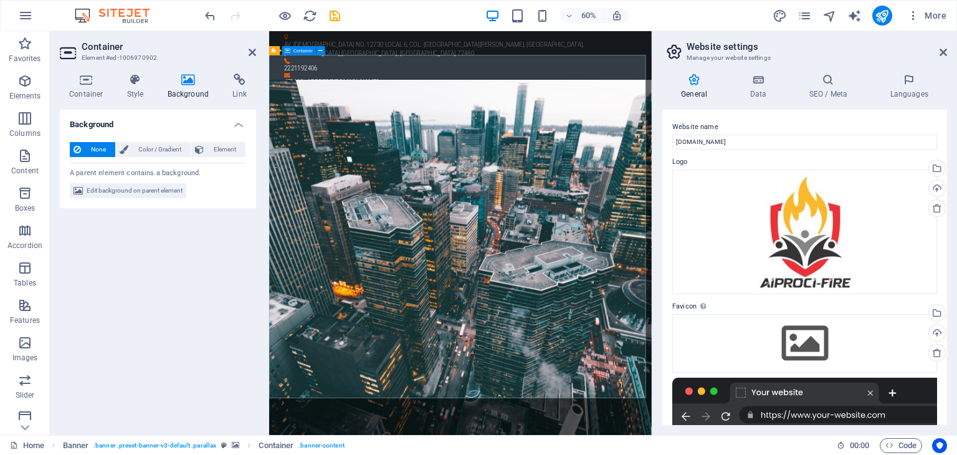
click at [274, 49] on icon at bounding box center [274, 50] width 5 height 9
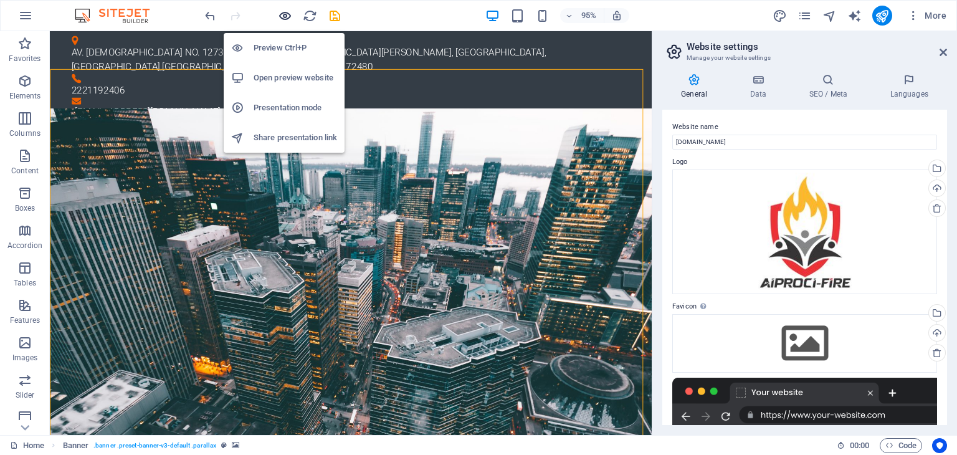
click at [290, 20] on icon "button" at bounding box center [285, 16] width 14 height 14
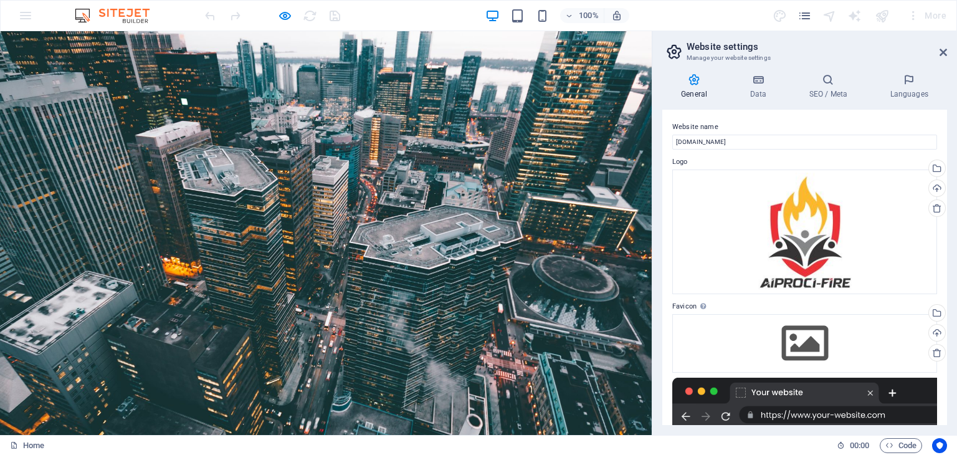
scroll to position [436, 0]
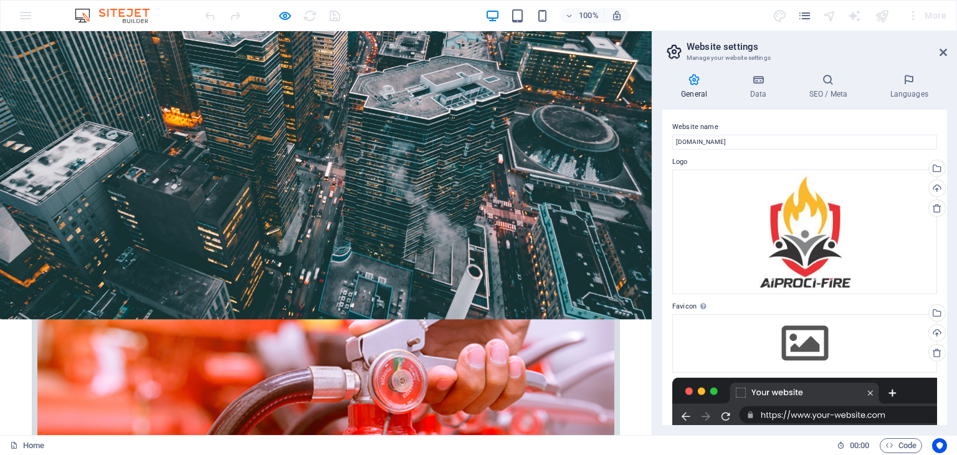
click at [798, 241] on div "Drag files here, click to choose files or select files from Files or our free s…" at bounding box center [805, 232] width 265 height 125
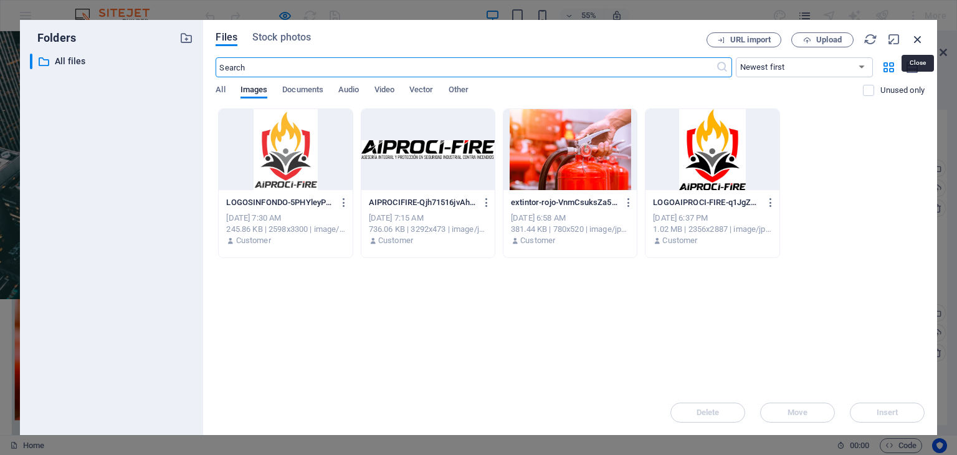
click at [919, 41] on icon "button" at bounding box center [918, 39] width 14 height 14
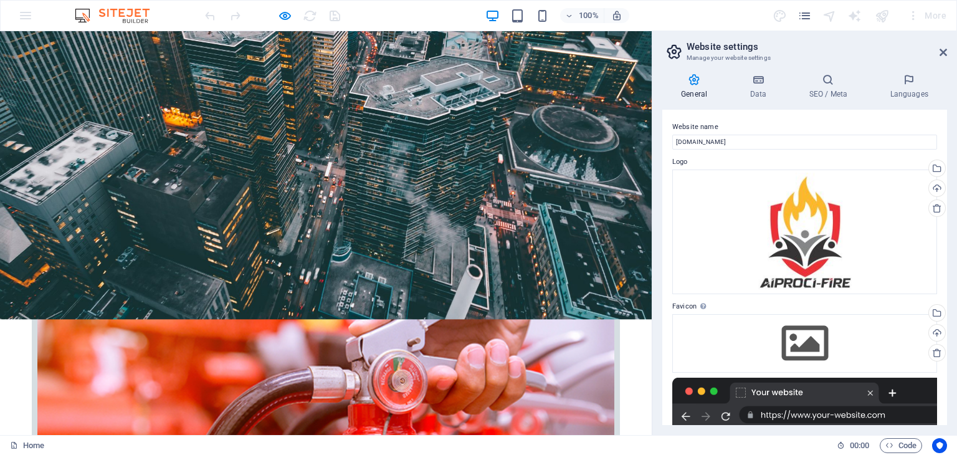
scroll to position [561, 0]
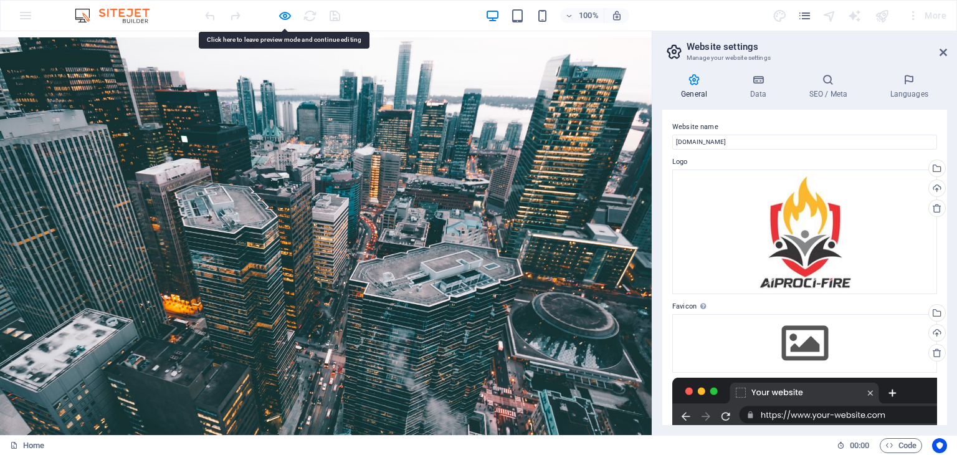
scroll to position [0, 0]
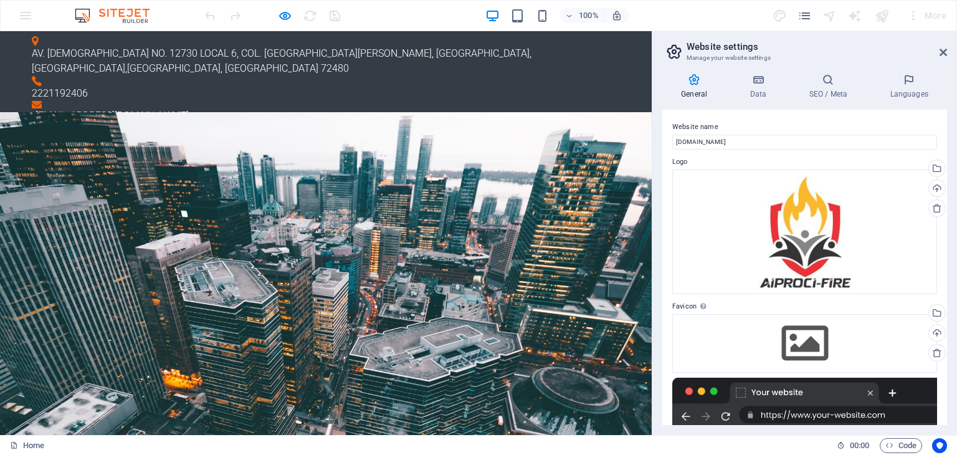
click at [29, 20] on div "100% More" at bounding box center [479, 16] width 956 height 30
click at [111, 17] on img at bounding box center [119, 15] width 94 height 15
click at [948, 44] on aside "Website settings Manage your website settings General Data SEO / Meta Languages…" at bounding box center [804, 233] width 305 height 404
click at [939, 47] on h2 "Website settings" at bounding box center [817, 46] width 261 height 11
click at [944, 55] on icon at bounding box center [943, 52] width 7 height 10
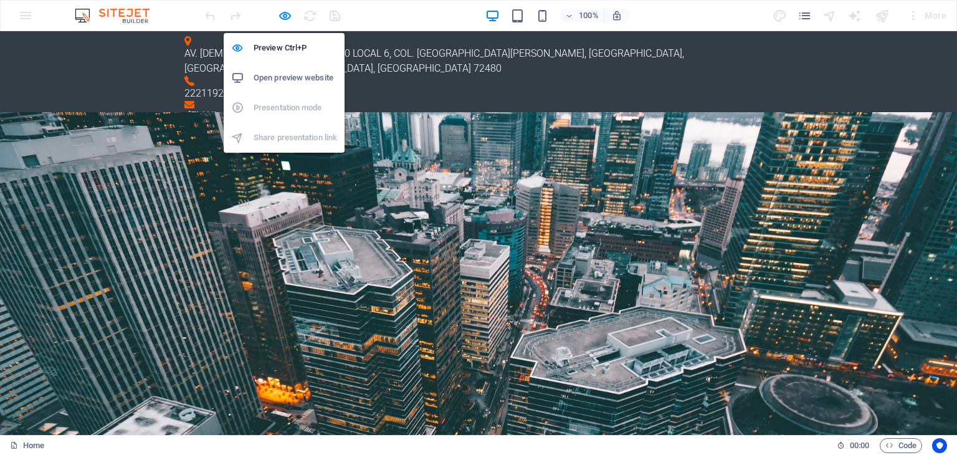
click at [262, 80] on h6 "Open preview website" at bounding box center [296, 77] width 84 height 15
click at [289, 16] on icon "button" at bounding box center [285, 16] width 14 height 14
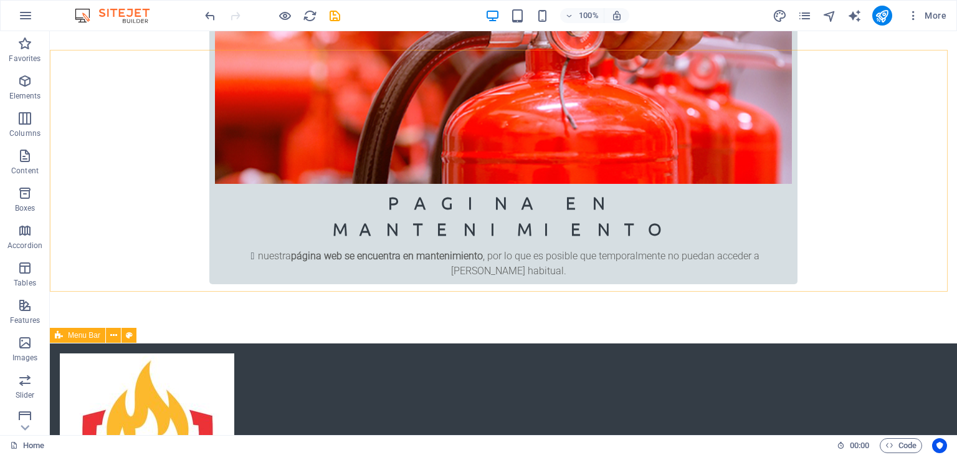
scroll to position [729, 0]
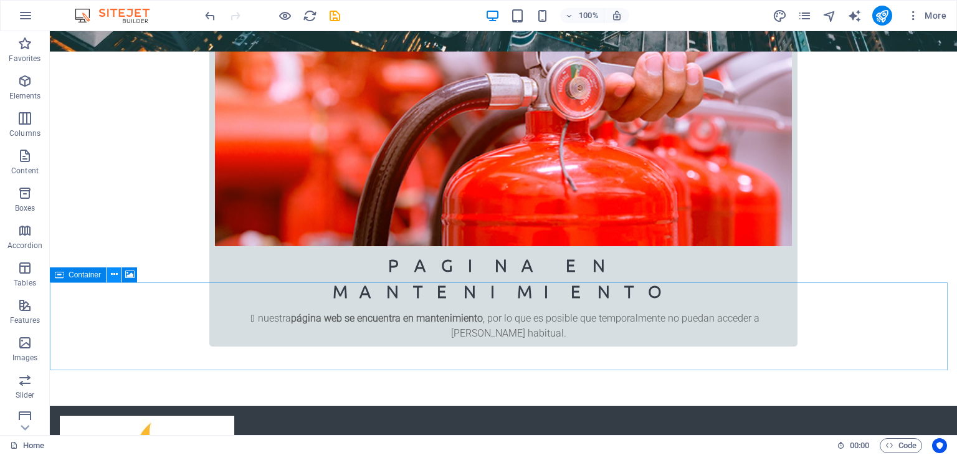
click at [111, 273] on icon at bounding box center [114, 274] width 7 height 13
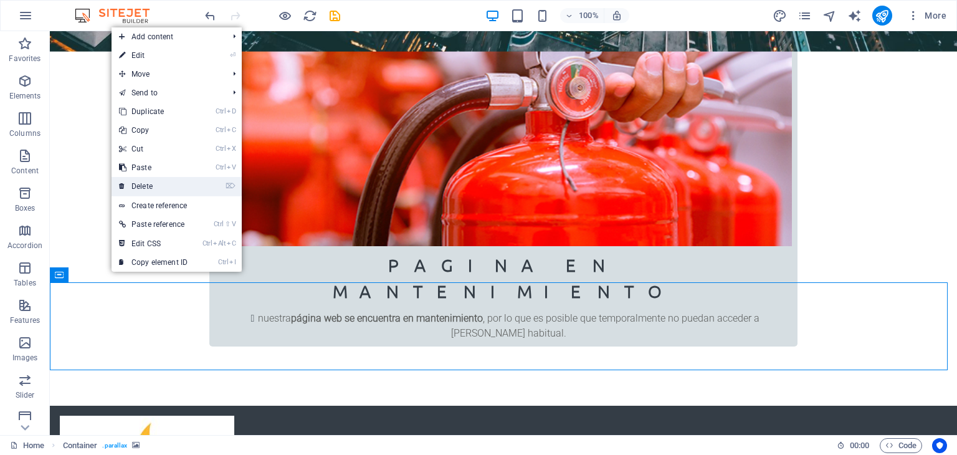
click at [158, 180] on link "⌦ Delete" at bounding box center [154, 186] width 84 height 19
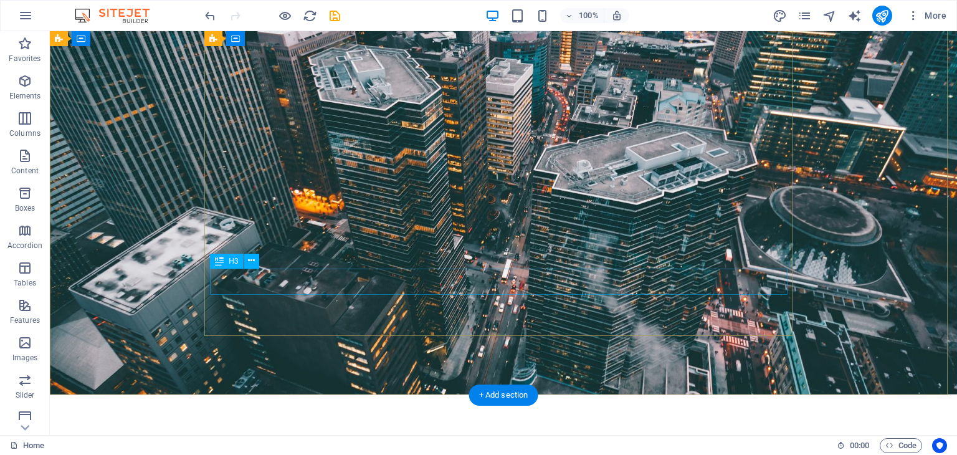
scroll to position [0, 0]
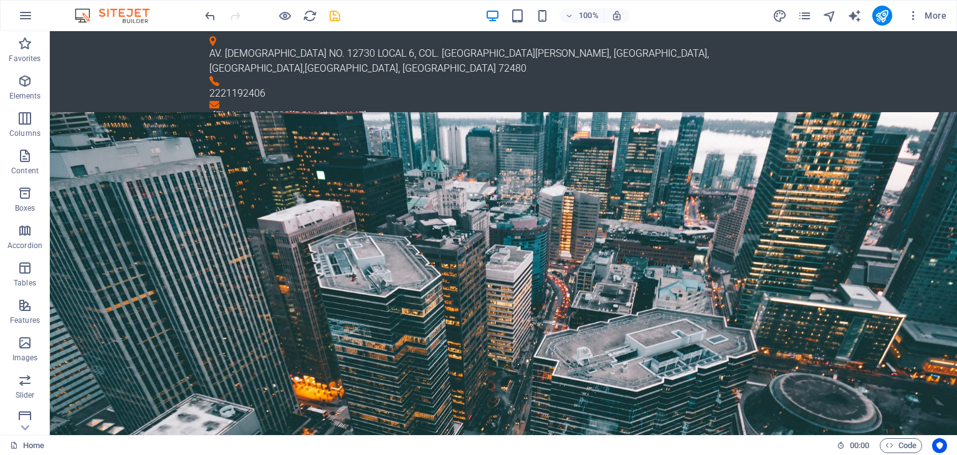
click at [330, 12] on icon "save" at bounding box center [335, 16] width 14 height 14
click at [21, 10] on icon "button" at bounding box center [25, 15] width 15 height 15
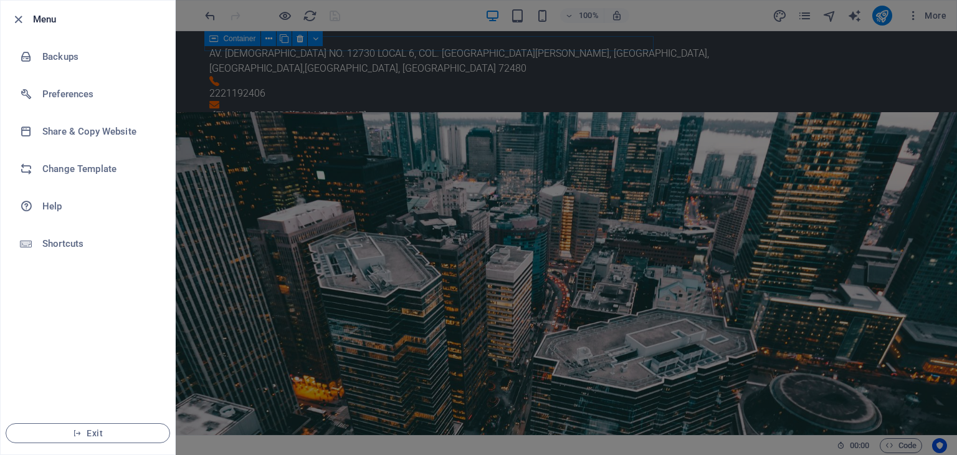
click at [264, 88] on div at bounding box center [478, 227] width 957 height 455
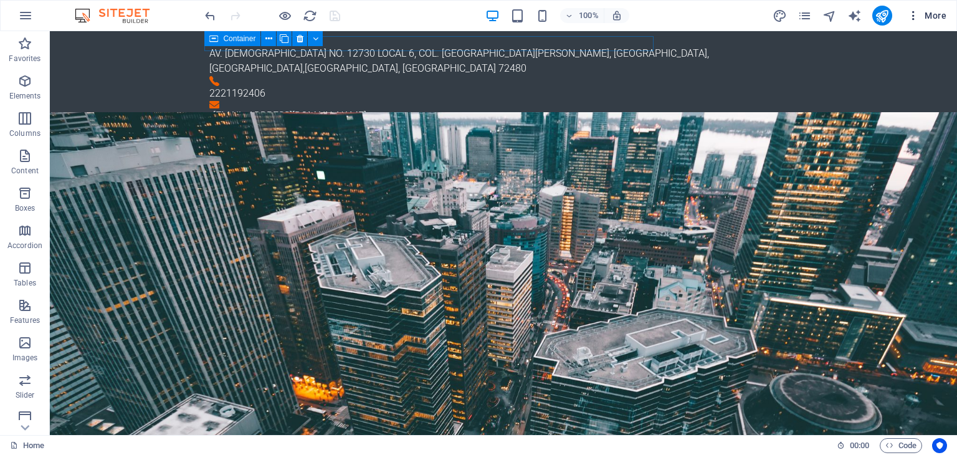
click at [912, 19] on icon "button" at bounding box center [914, 15] width 12 height 12
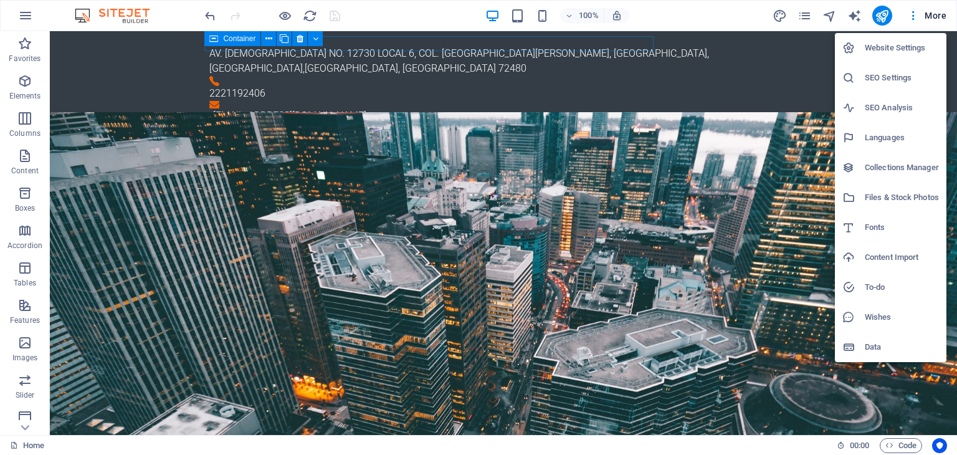
click at [929, 12] on div at bounding box center [478, 227] width 957 height 455
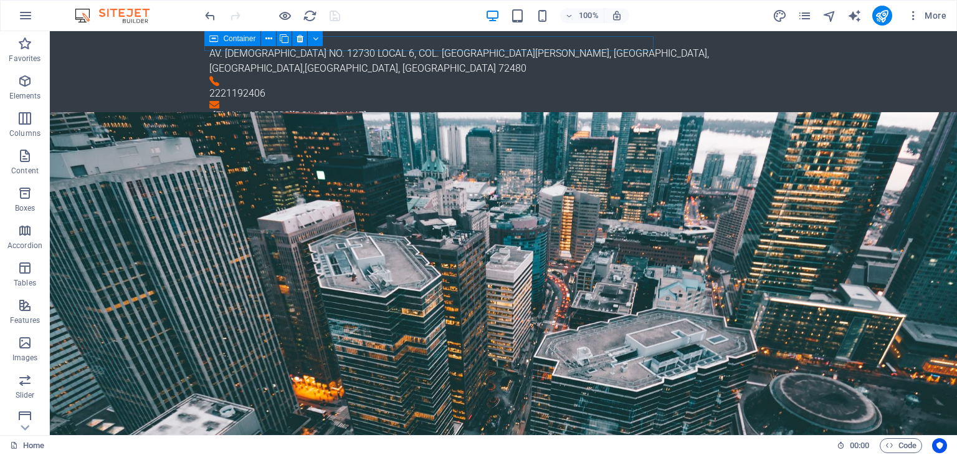
click at [929, 12] on span "More" at bounding box center [927, 15] width 39 height 12
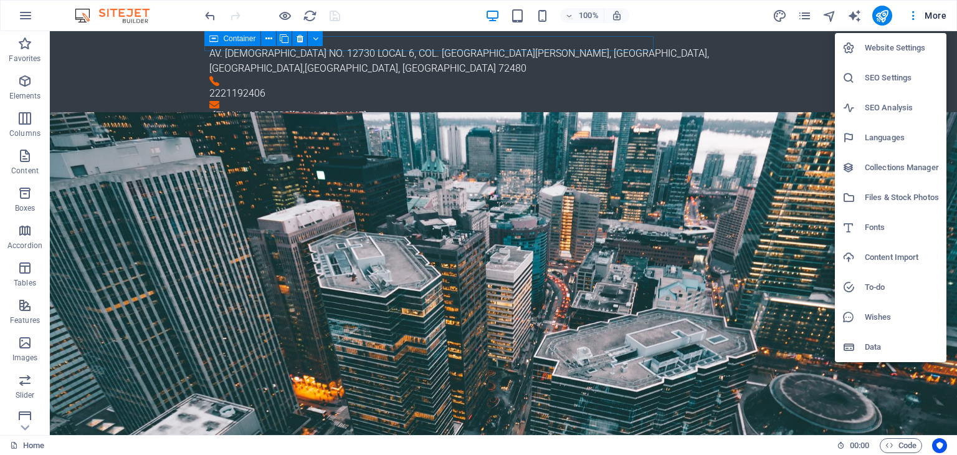
click at [524, 92] on div at bounding box center [478, 227] width 957 height 455
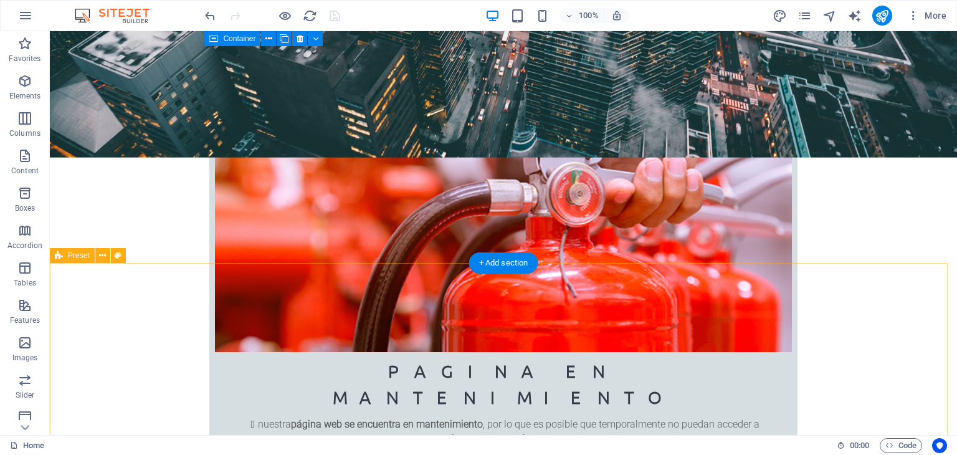
scroll to position [499, 0]
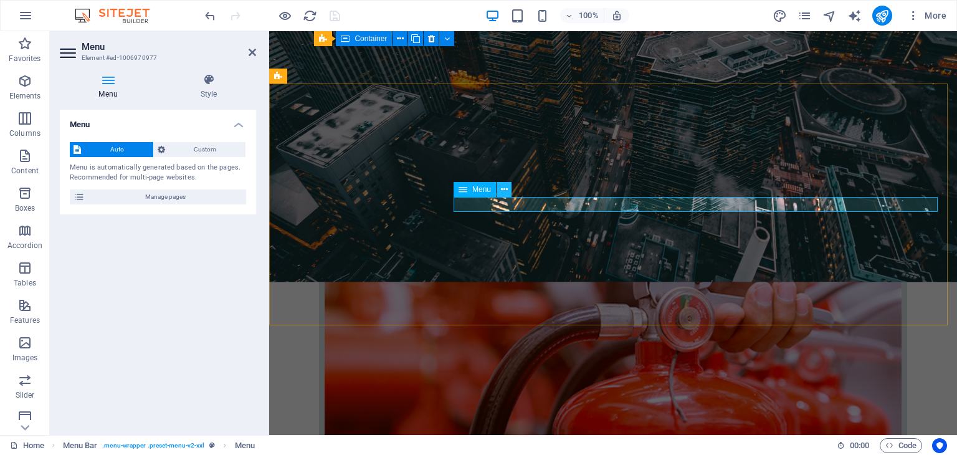
click at [506, 188] on icon at bounding box center [504, 189] width 7 height 13
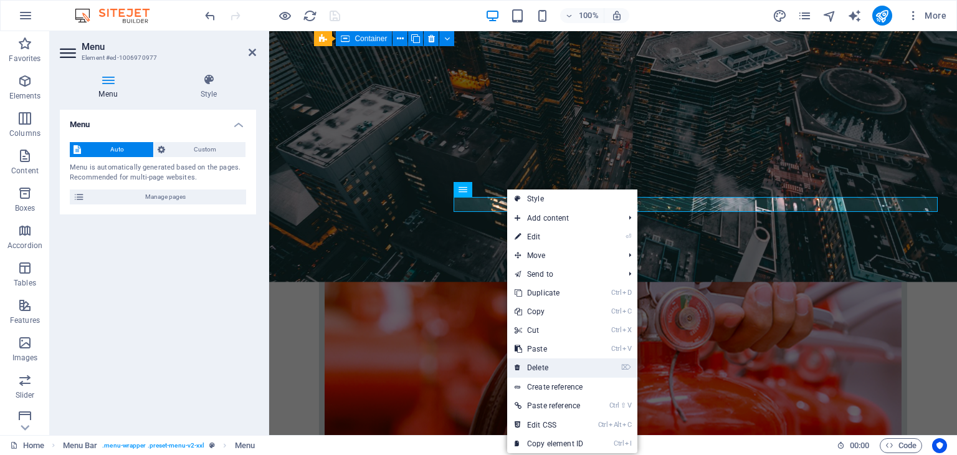
click at [541, 362] on link "⌦ Delete" at bounding box center [549, 367] width 84 height 19
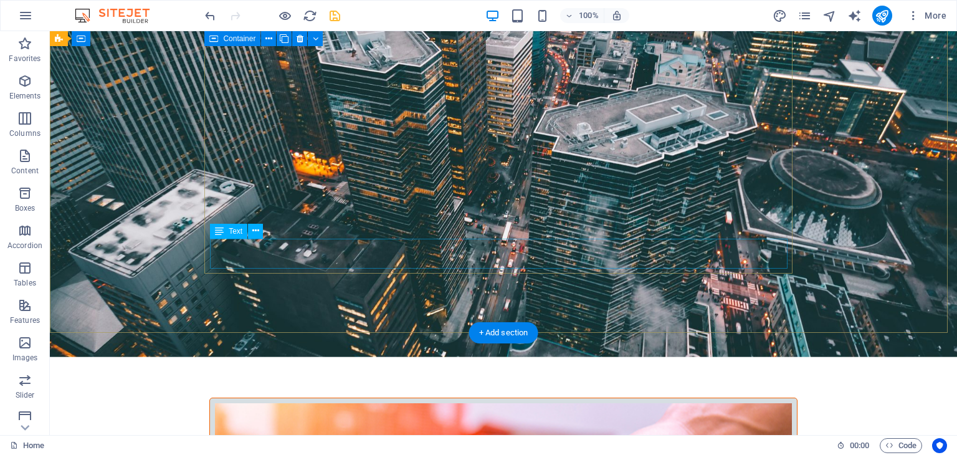
scroll to position [0, 0]
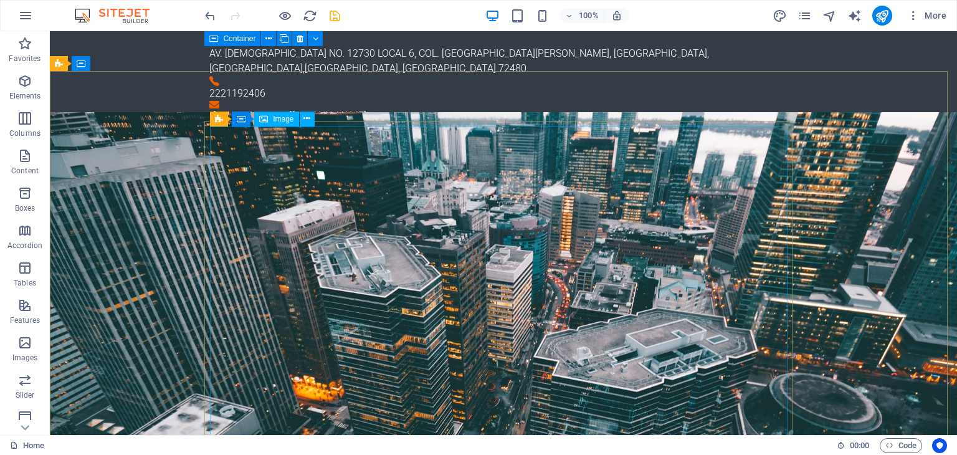
click at [277, 116] on span "Image" at bounding box center [283, 118] width 21 height 7
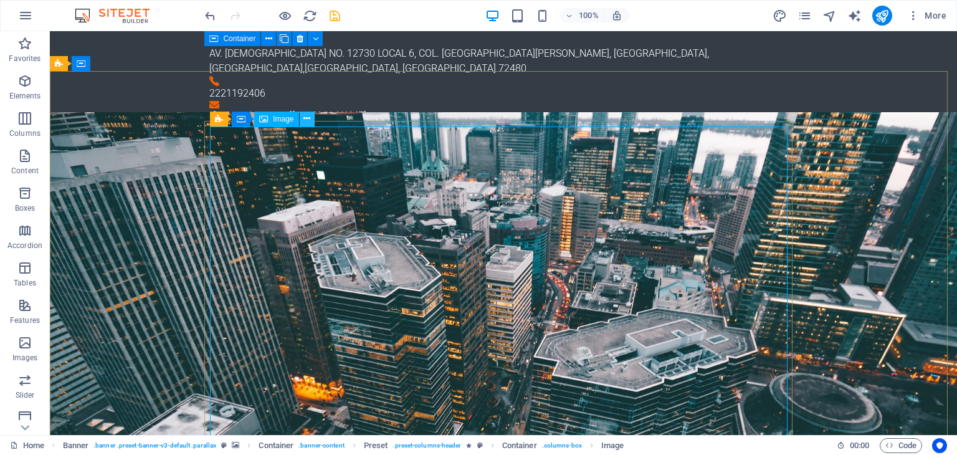
click at [306, 120] on icon at bounding box center [307, 118] width 7 height 13
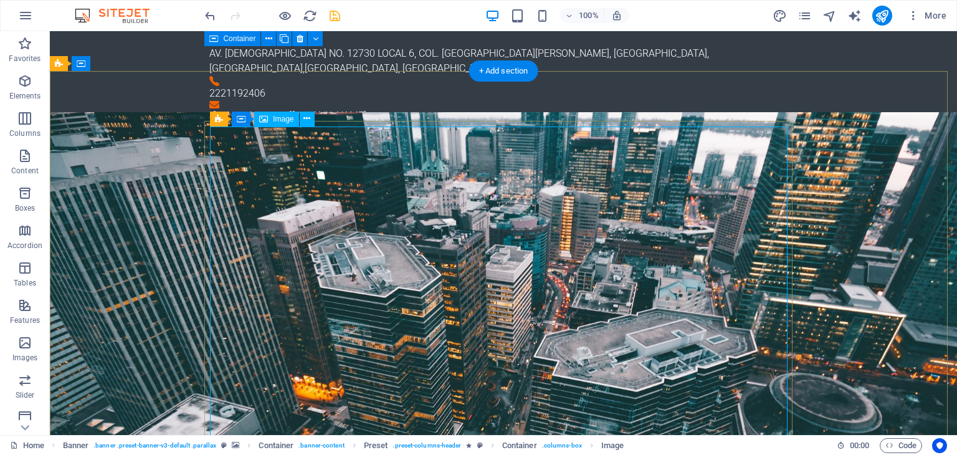
select select "%"
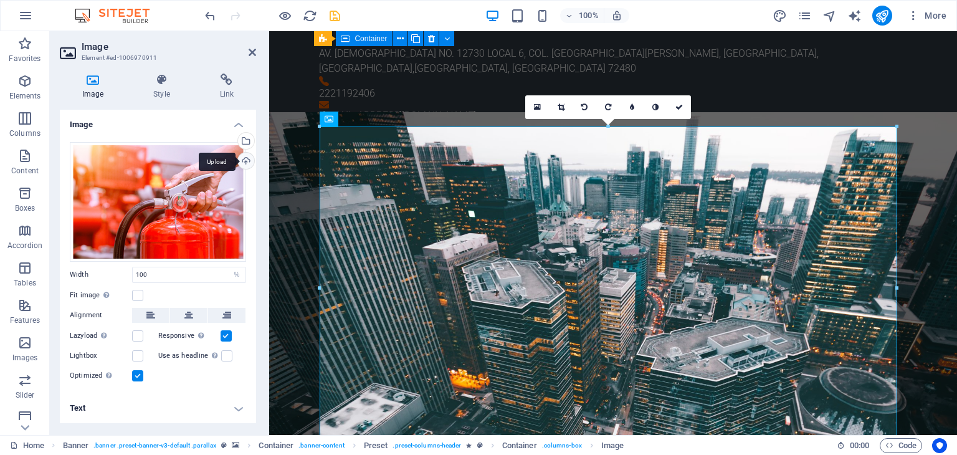
click at [252, 154] on div "Upload" at bounding box center [245, 162] width 19 height 19
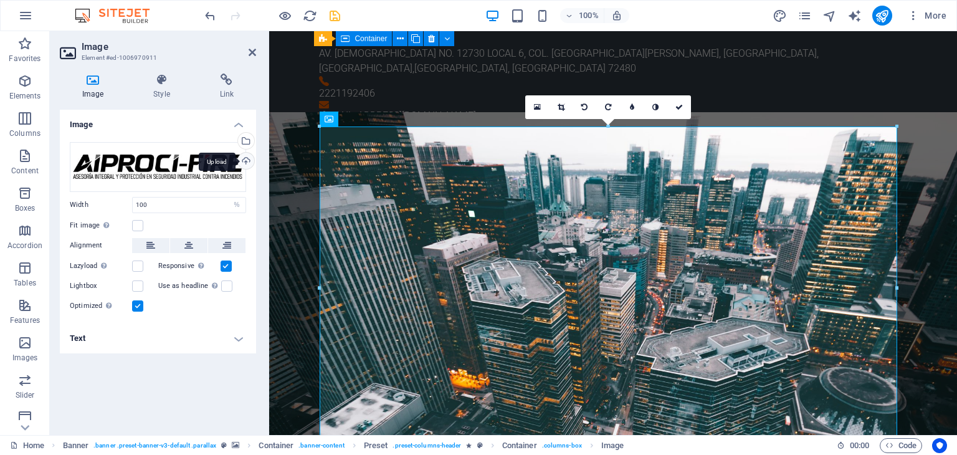
click at [247, 155] on div "Upload" at bounding box center [245, 162] width 19 height 19
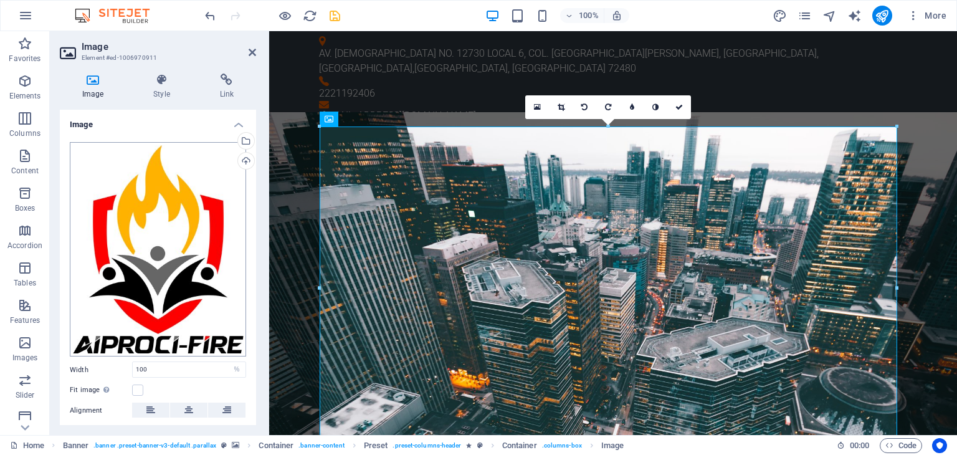
scroll to position [90, 0]
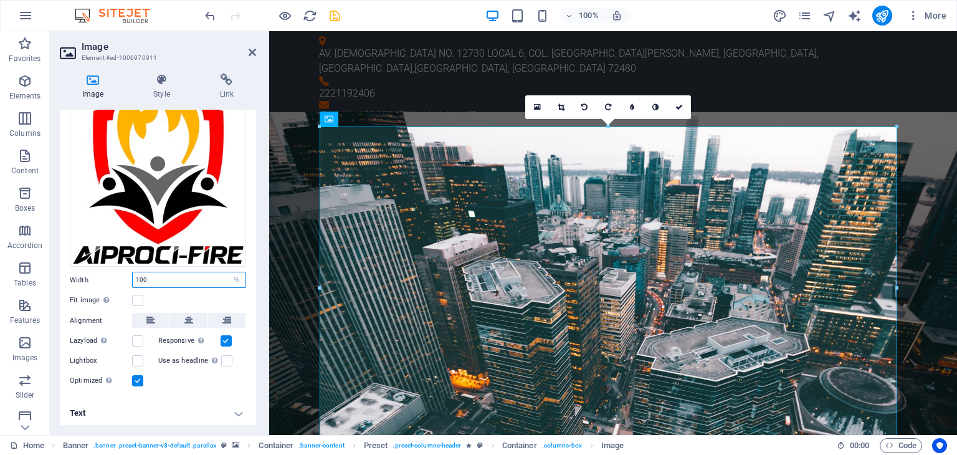
drag, startPoint x: 163, startPoint y: 272, endPoint x: 90, endPoint y: 272, distance: 72.9
click at [90, 272] on div "Width 100 Default auto px rem % em vh vw" at bounding box center [158, 280] width 176 height 16
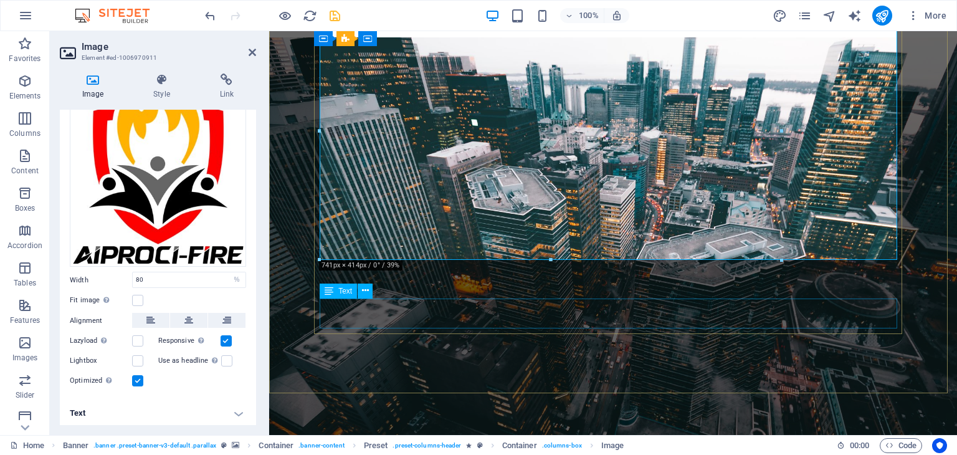
scroll to position [62, 0]
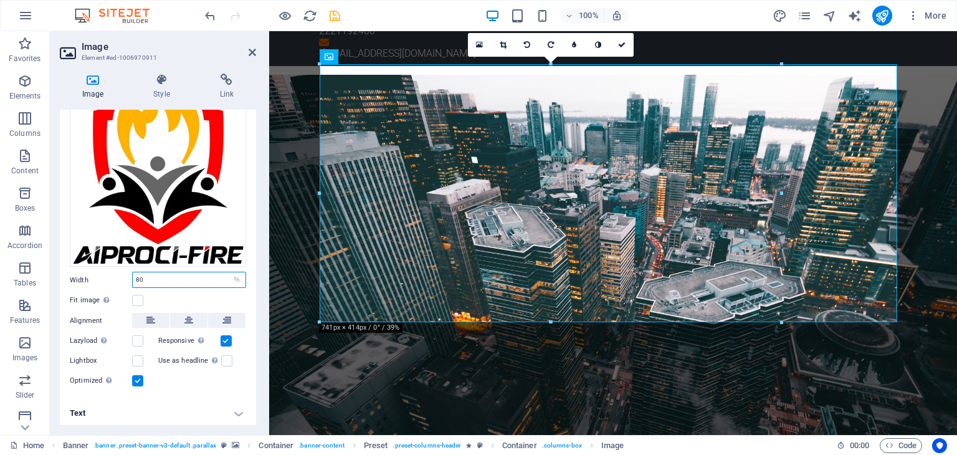
drag, startPoint x: 175, startPoint y: 275, endPoint x: 50, endPoint y: 273, distance: 124.7
click at [52, 273] on div "Image Style Link Image Drag files here, click to choose files or select files f…" at bounding box center [158, 250] width 216 height 372
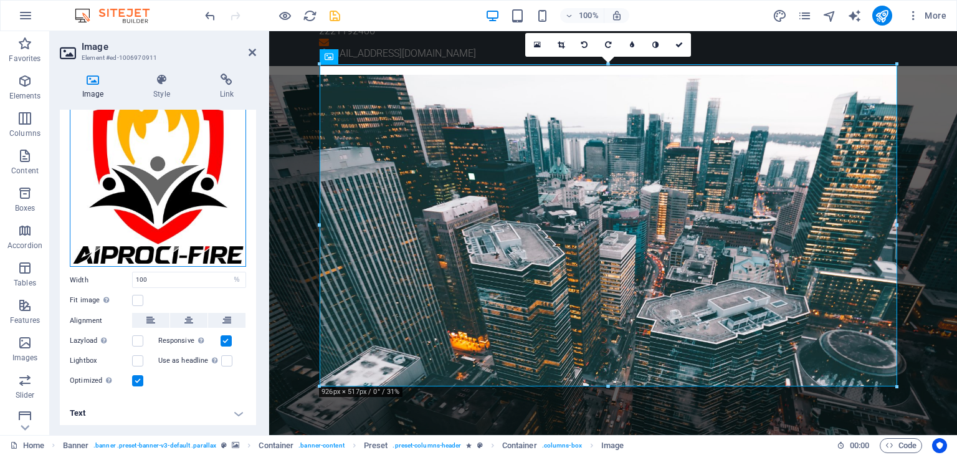
click at [127, 165] on div "Drag files here, click to choose files or select files from Files or our free s…" at bounding box center [158, 159] width 176 height 214
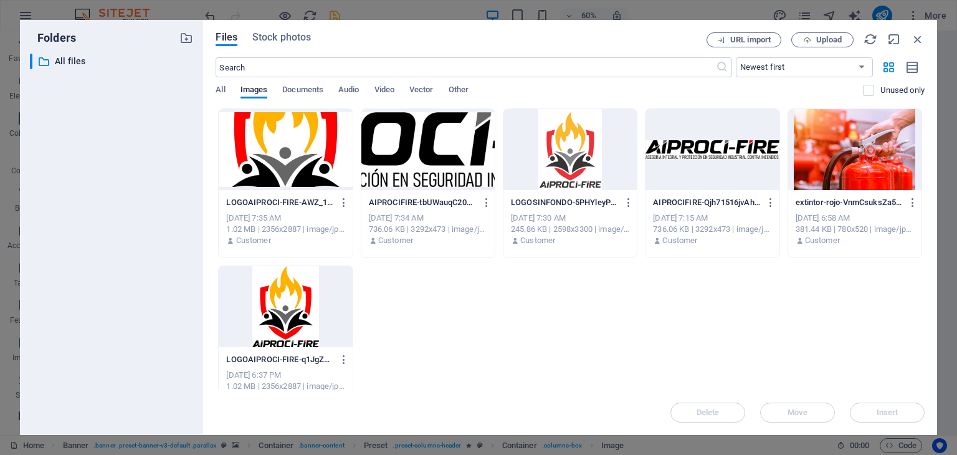
click at [590, 160] on div at bounding box center [570, 149] width 133 height 81
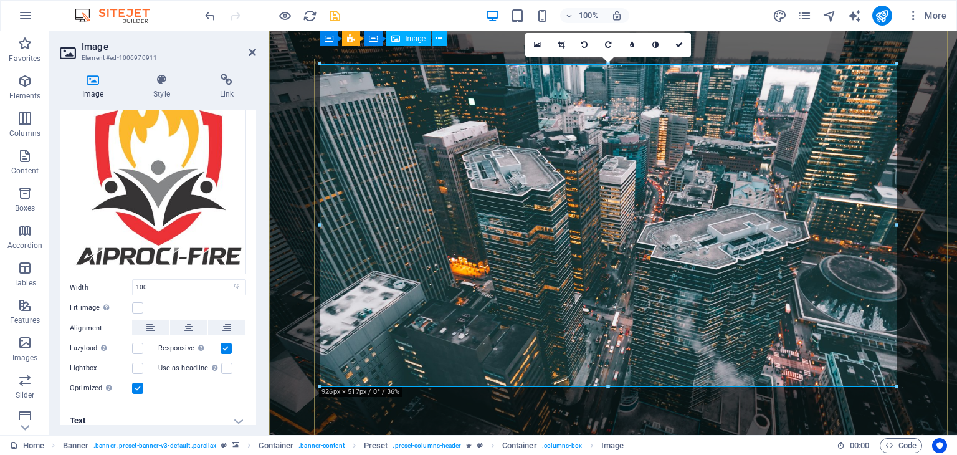
scroll to position [0, 0]
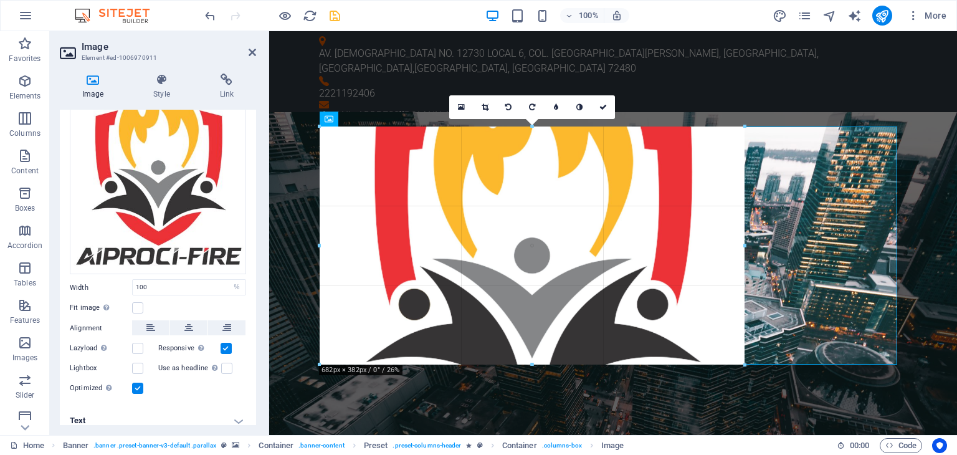
drag, startPoint x: 319, startPoint y: 128, endPoint x: 474, endPoint y: 309, distance: 237.8
type input "682"
select select "px"
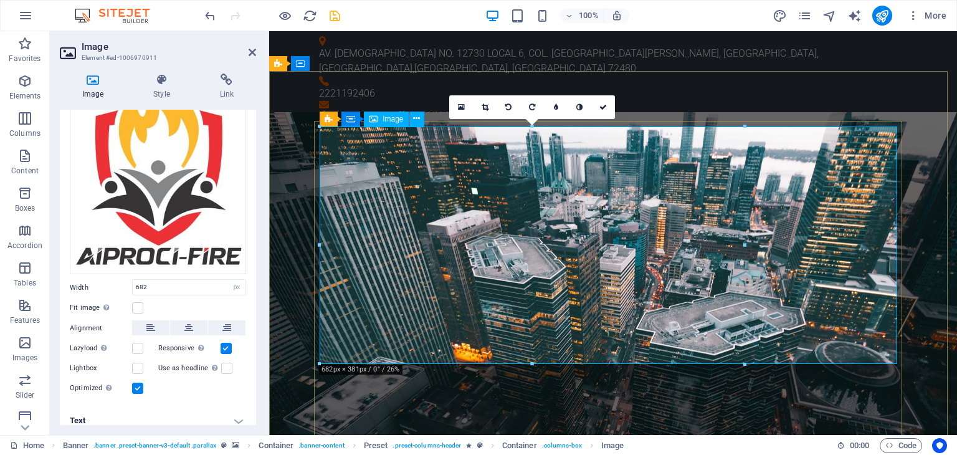
drag, startPoint x: 1012, startPoint y: 280, endPoint x: 670, endPoint y: 246, distance: 343.9
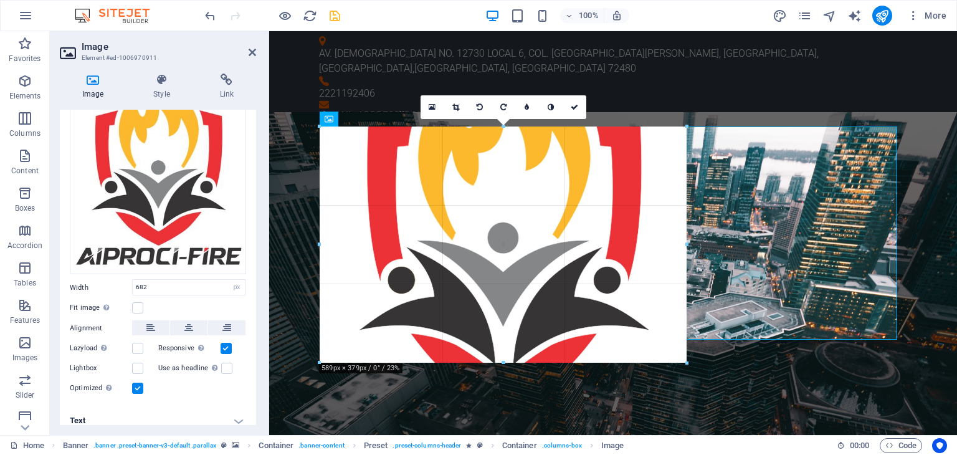
type input "599"
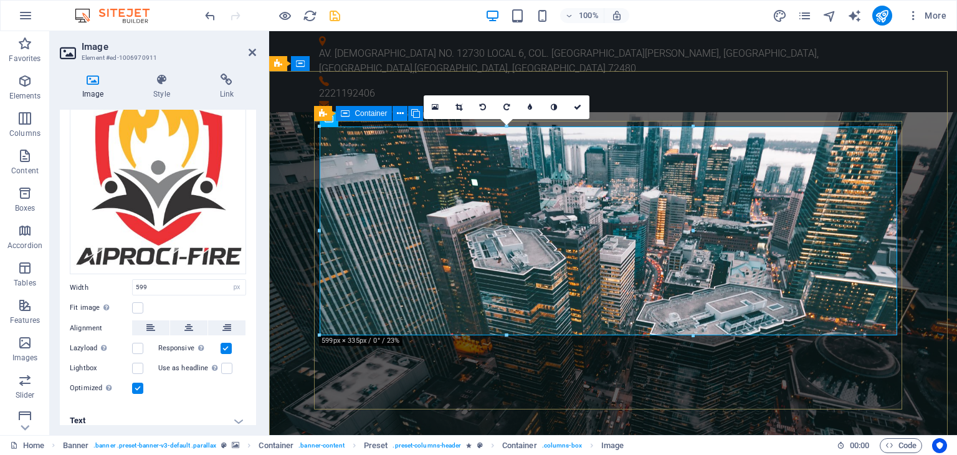
click at [401, 120] on icon at bounding box center [400, 113] width 7 height 13
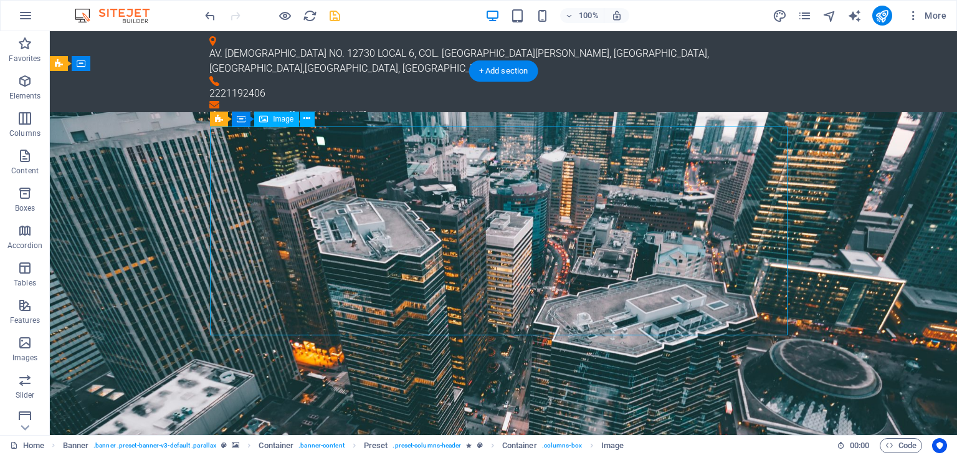
select select "px"
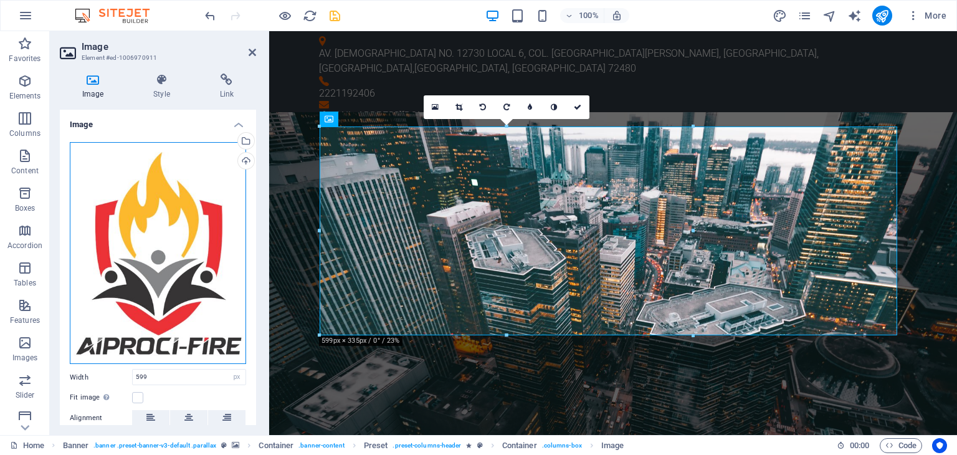
click at [165, 269] on div "Drag files here, click to choose files or select files from Files or our free s…" at bounding box center [158, 253] width 176 height 223
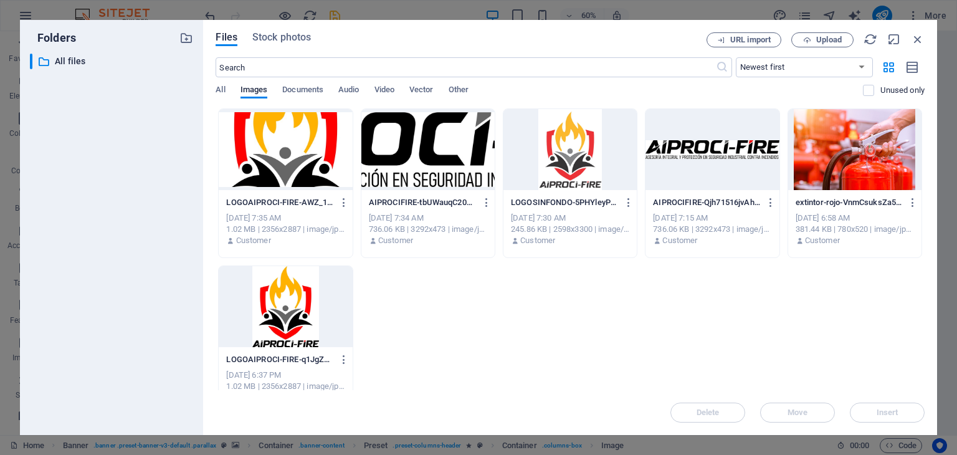
click at [165, 269] on div "​ All files All files" at bounding box center [111, 240] width 163 height 372
click at [915, 36] on icon "button" at bounding box center [918, 39] width 14 height 14
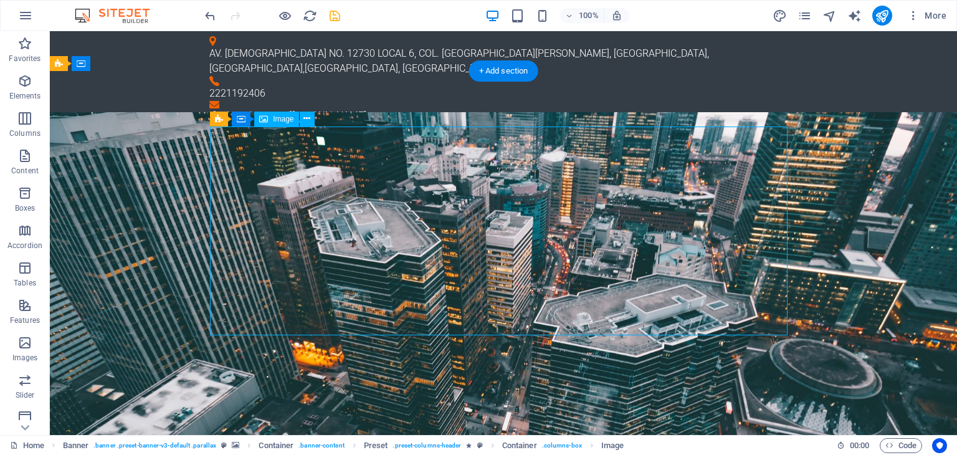
select select "px"
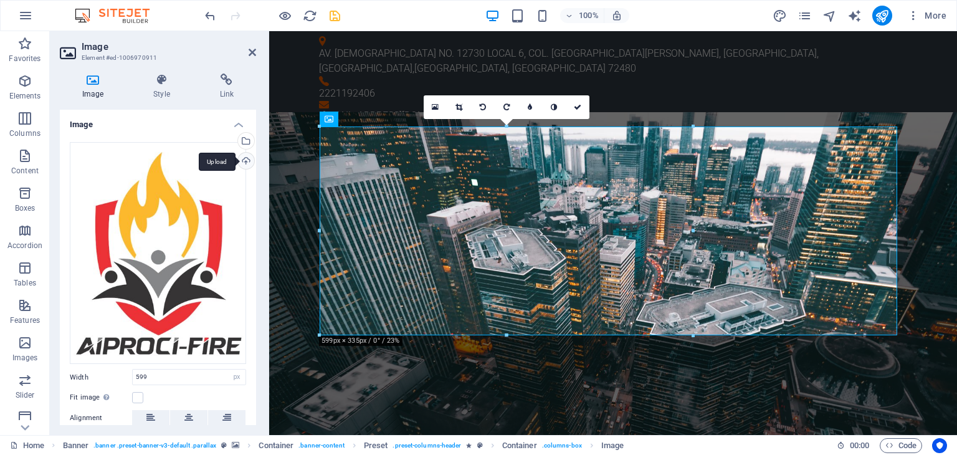
click at [249, 160] on div "Upload" at bounding box center [245, 162] width 19 height 19
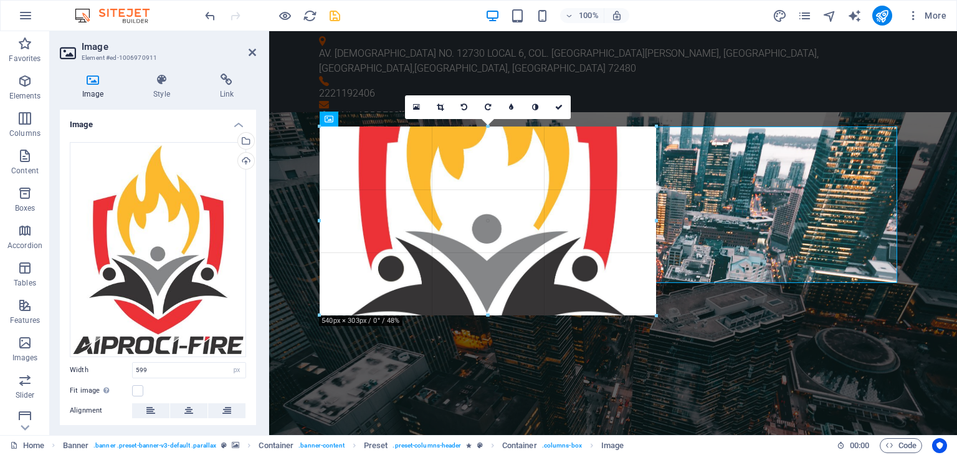
drag, startPoint x: 507, startPoint y: 334, endPoint x: 507, endPoint y: 319, distance: 15.6
type input "551"
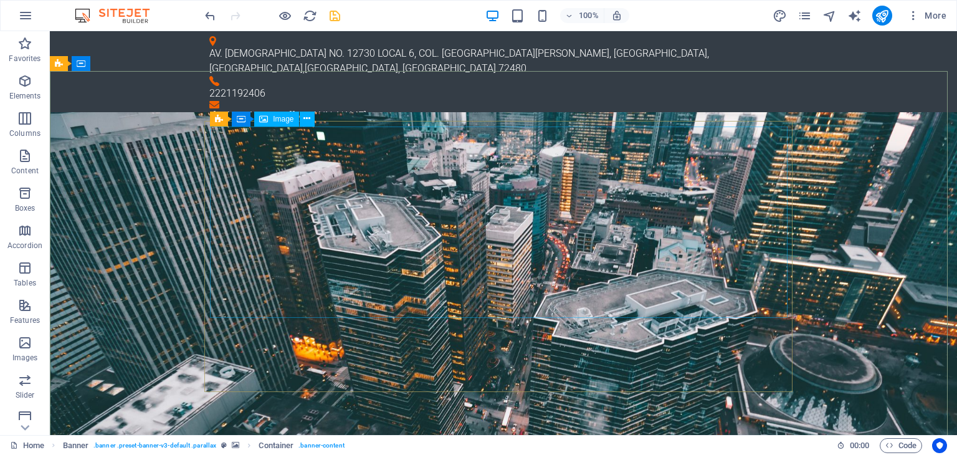
select select "px"
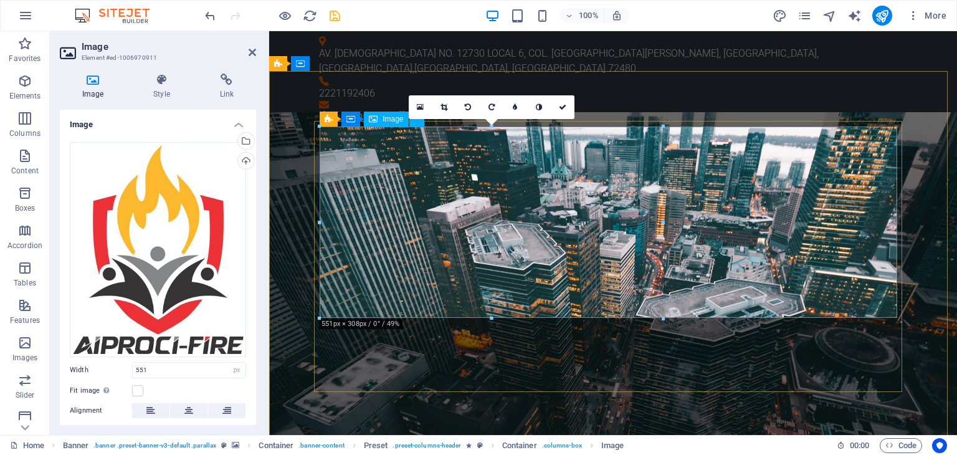
click at [391, 122] on span "Image" at bounding box center [393, 118] width 21 height 7
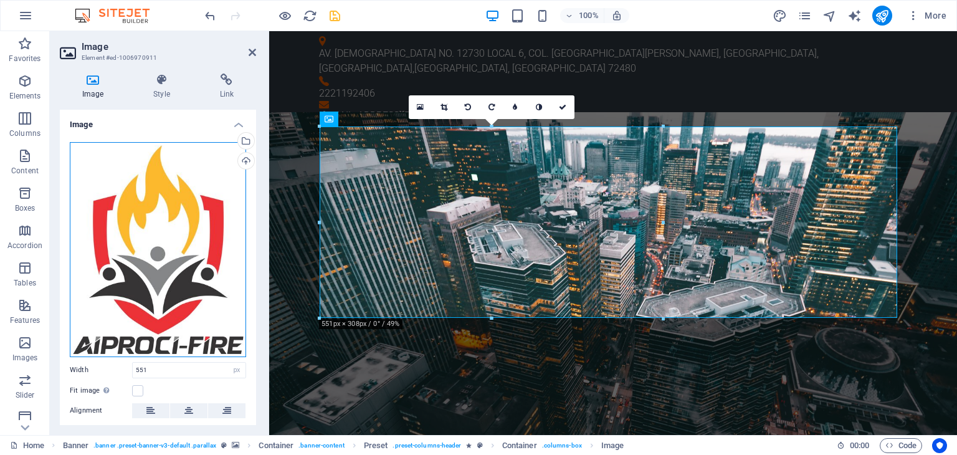
click at [162, 229] on div "Drag files here, click to choose files or select files from Files or our free s…" at bounding box center [158, 249] width 176 height 215
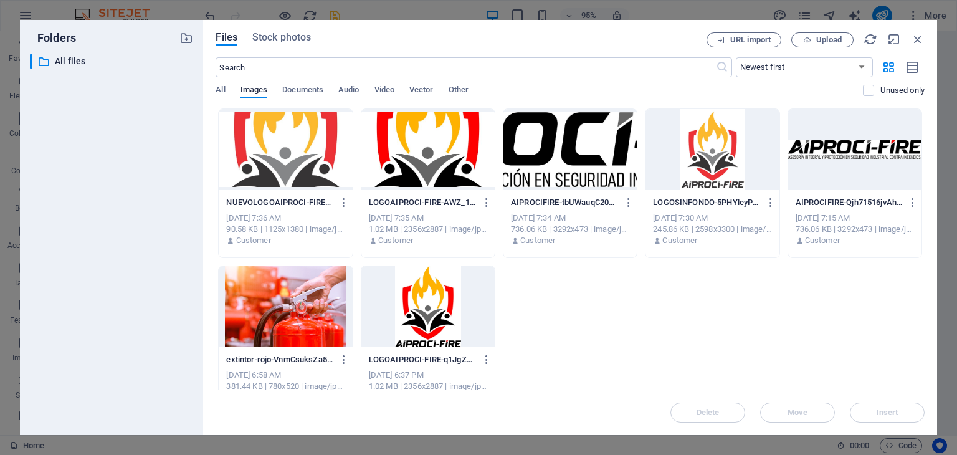
click at [572, 300] on div "NUEVOLOGOAIPROCI-FIRE-ztsuAee0f7W2PDy369YUQg.jpg NUEVOLOGOAIPROCI-FIRE-ztsuAee0…" at bounding box center [570, 261] width 709 height 307
click at [923, 35] on icon "button" at bounding box center [918, 39] width 14 height 14
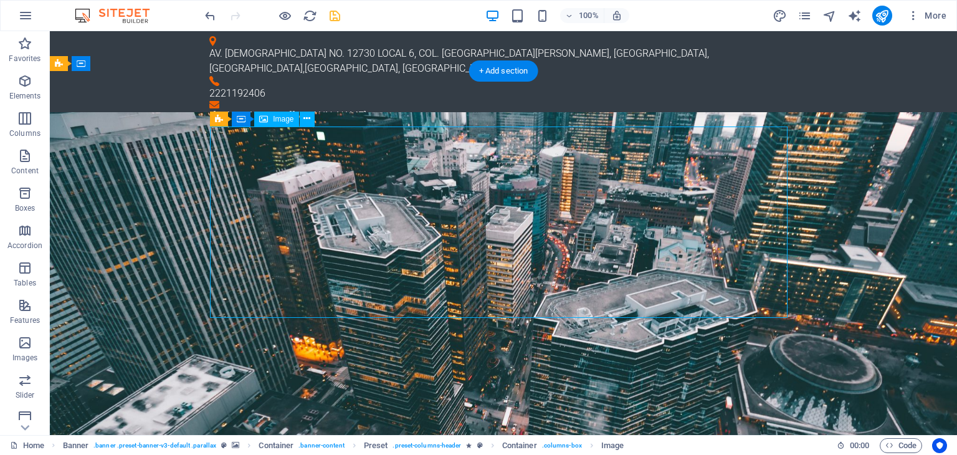
select select "px"
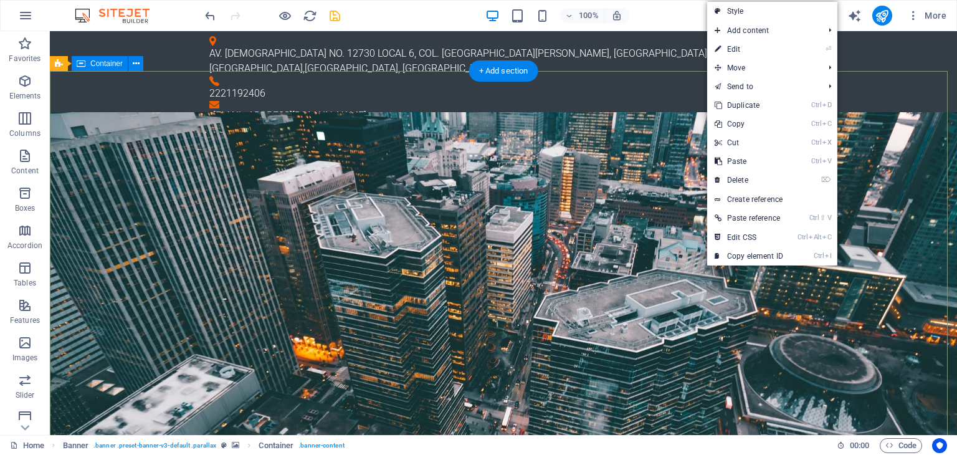
drag, startPoint x: 873, startPoint y: 289, endPoint x: 819, endPoint y: 293, distance: 53.7
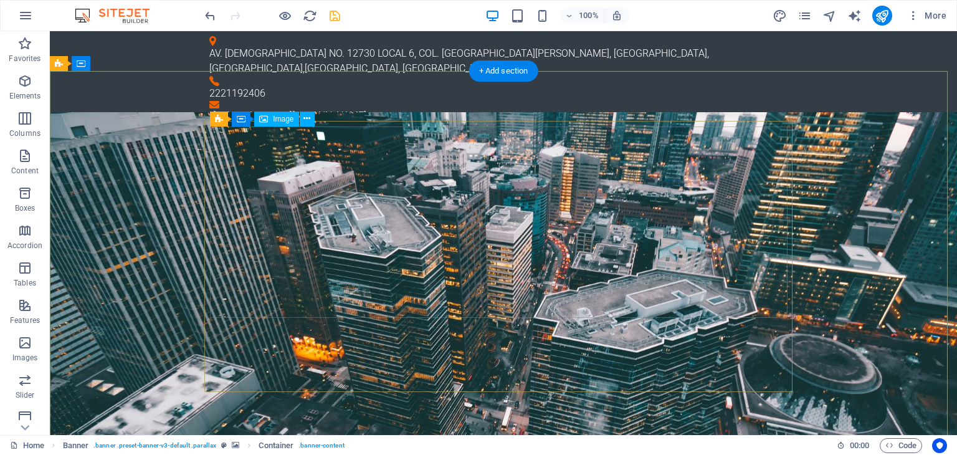
select select "px"
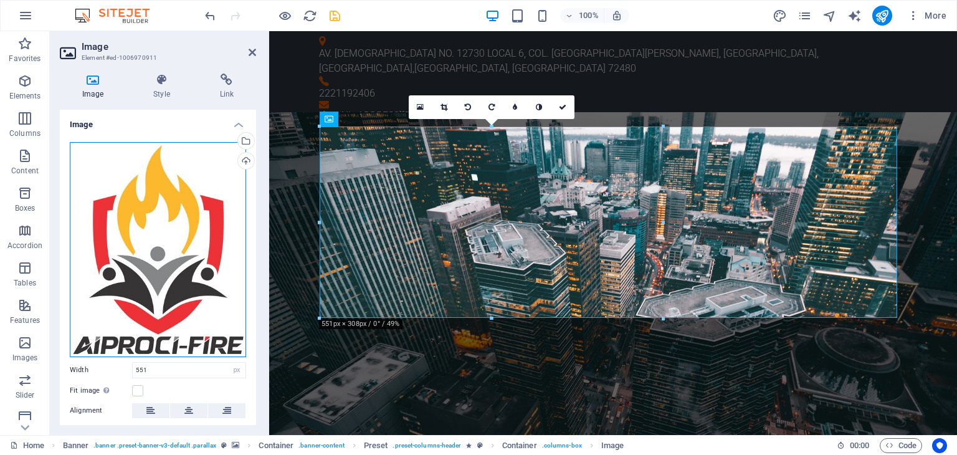
click at [196, 215] on div "Drag files here, click to choose files or select files from Files or our free s…" at bounding box center [158, 249] width 176 height 215
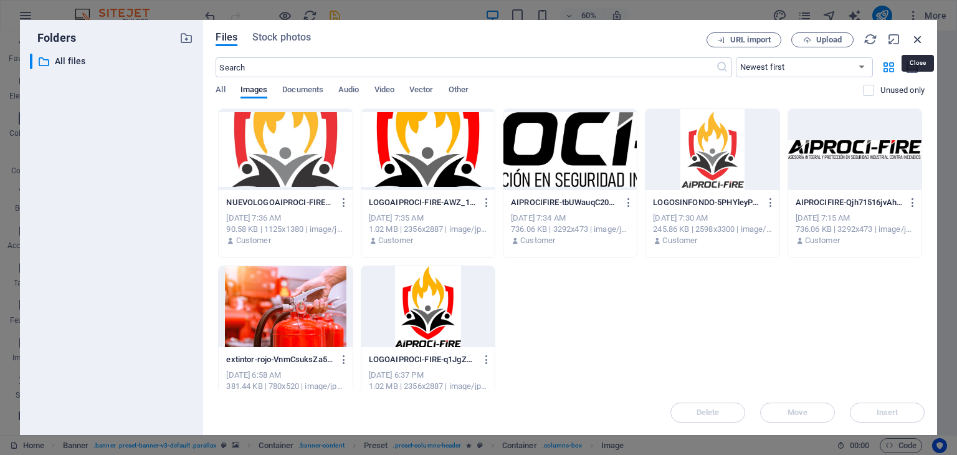
drag, startPoint x: 917, startPoint y: 42, endPoint x: 407, endPoint y: 77, distance: 511.2
click at [917, 42] on icon "button" at bounding box center [918, 39] width 14 height 14
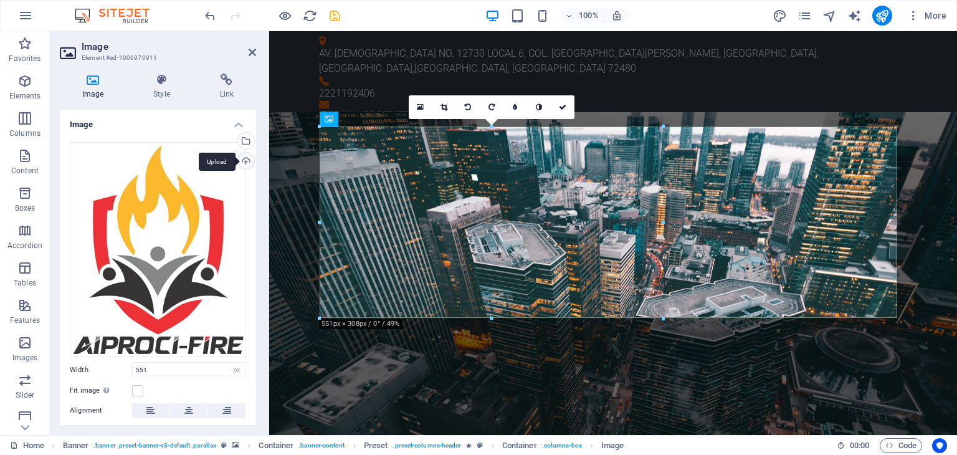
click at [241, 160] on div "Upload" at bounding box center [245, 162] width 19 height 19
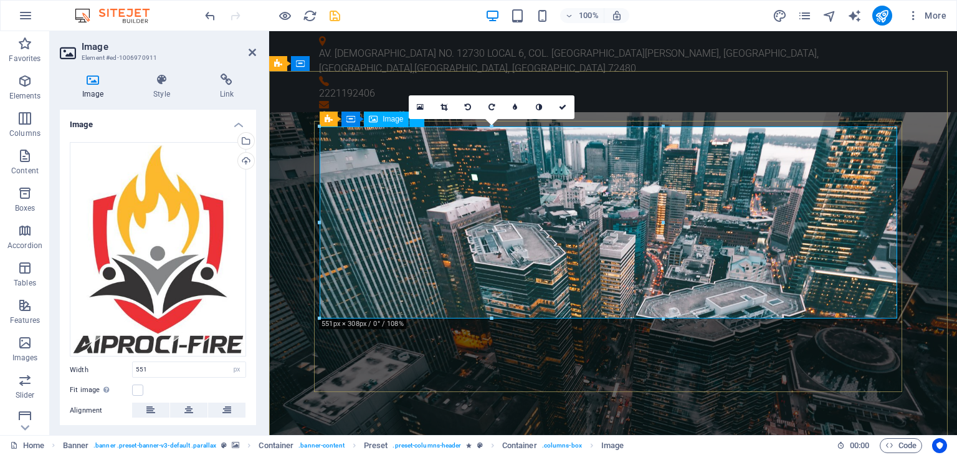
click at [663, 203] on div at bounding box center [663, 223] width 4 height 192
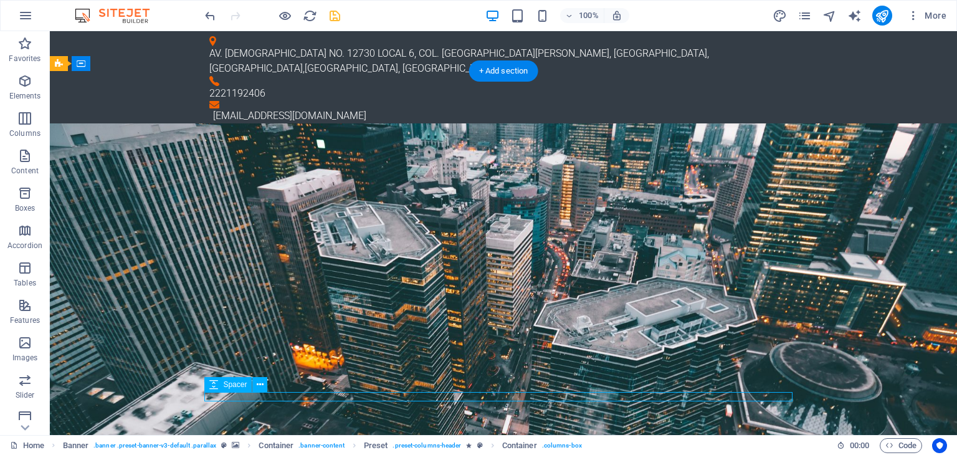
scroll to position [27, 0]
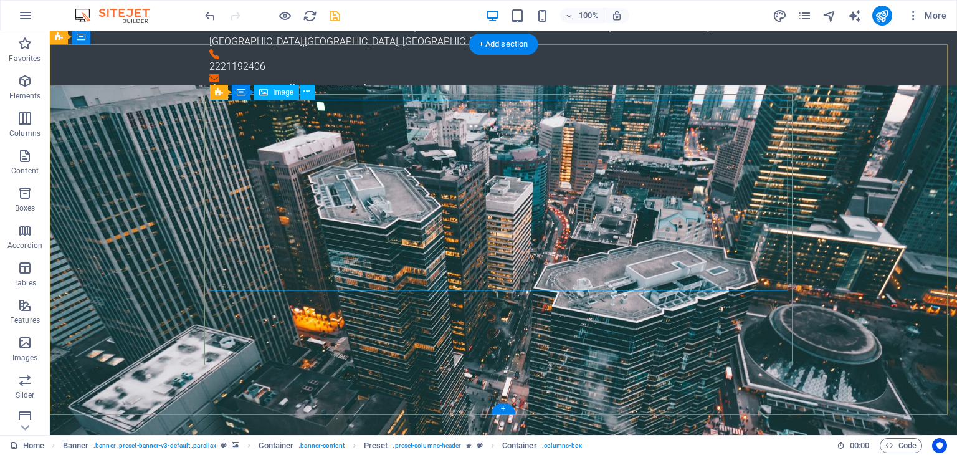
scroll to position [0, 0]
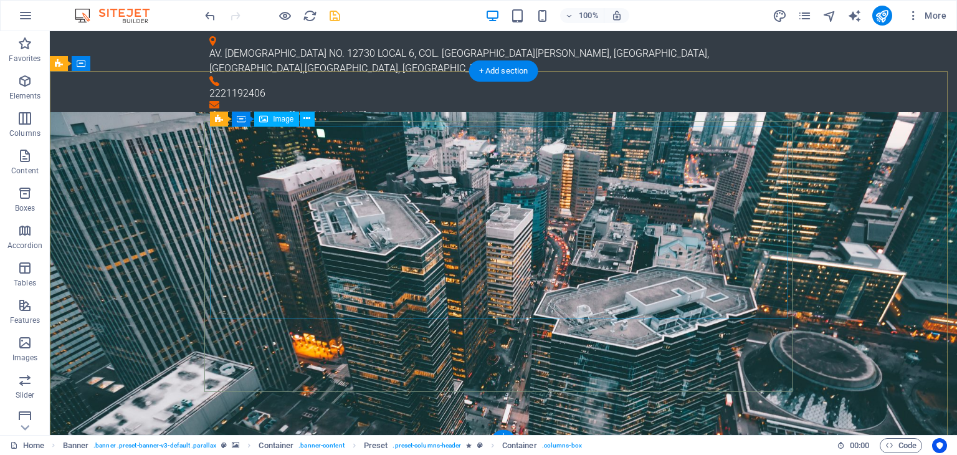
click at [309, 118] on icon at bounding box center [307, 118] width 7 height 13
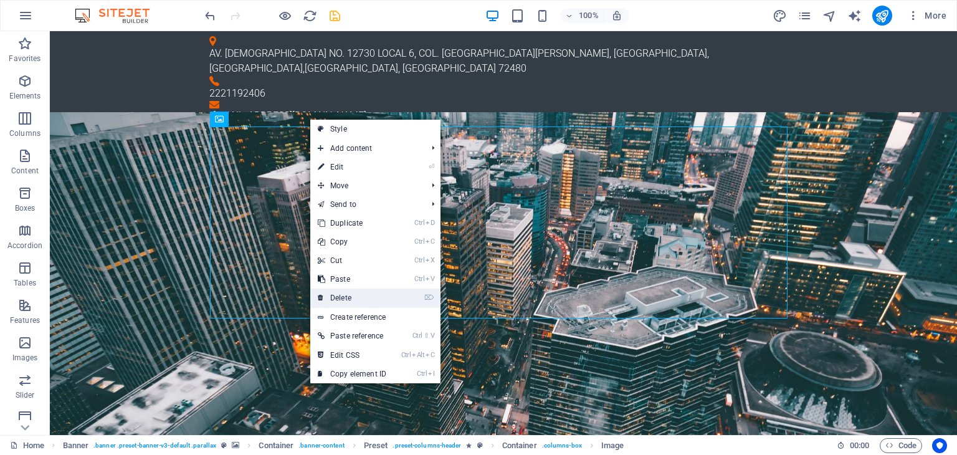
click at [370, 302] on link "⌦ Delete" at bounding box center [352, 298] width 84 height 19
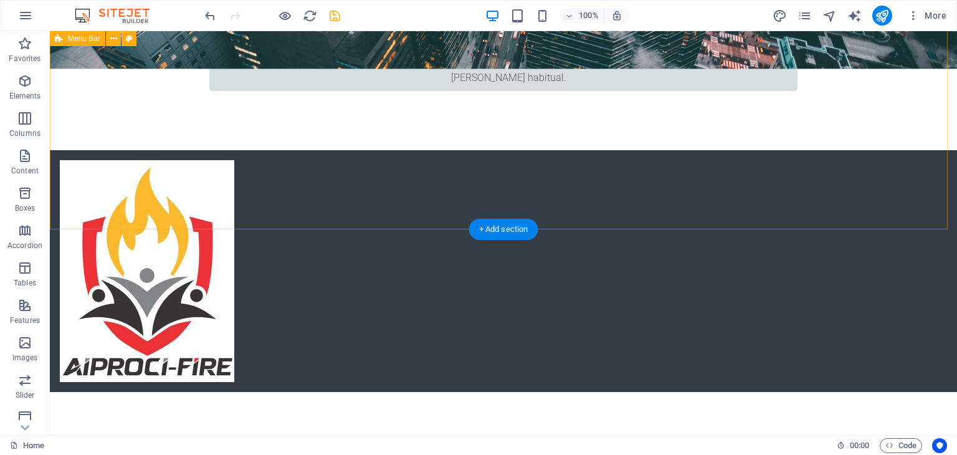
scroll to position [312, 0]
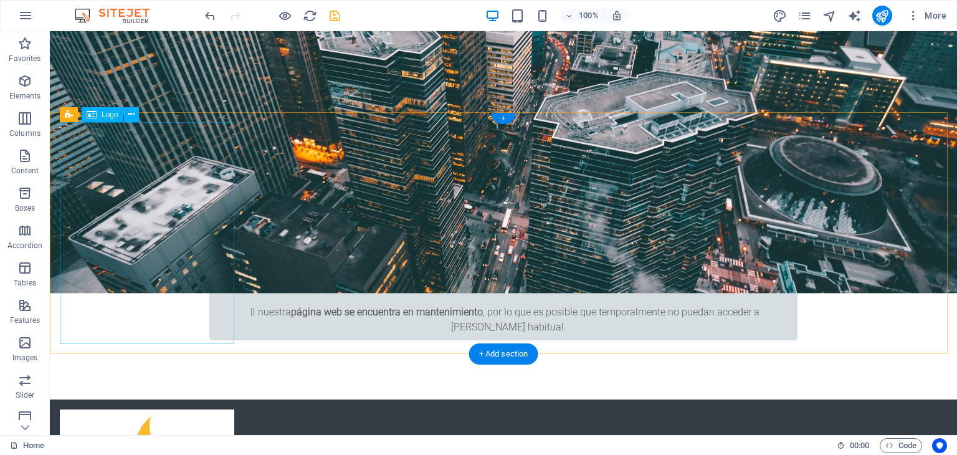
select select "px"
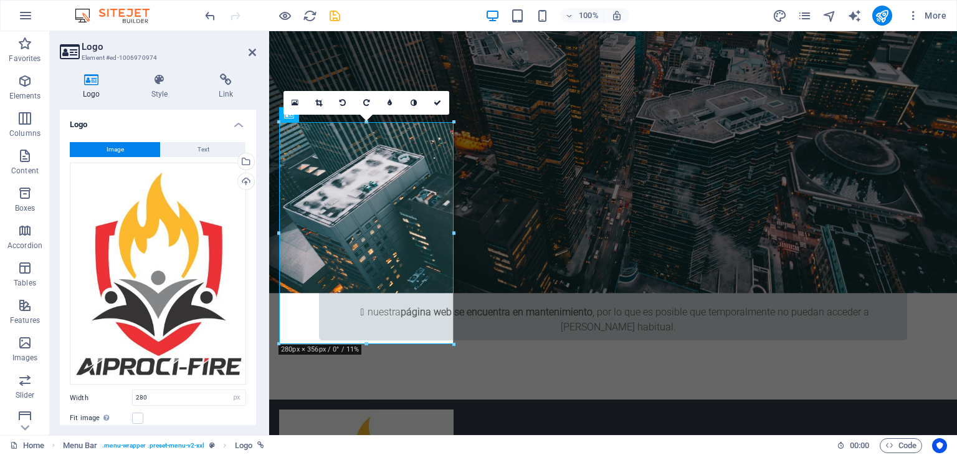
click at [348, 115] on div "16:10 16:9 4:3 1:1 1:2 0" at bounding box center [367, 103] width 166 height 24
click at [445, 102] on link at bounding box center [438, 103] width 24 height 24
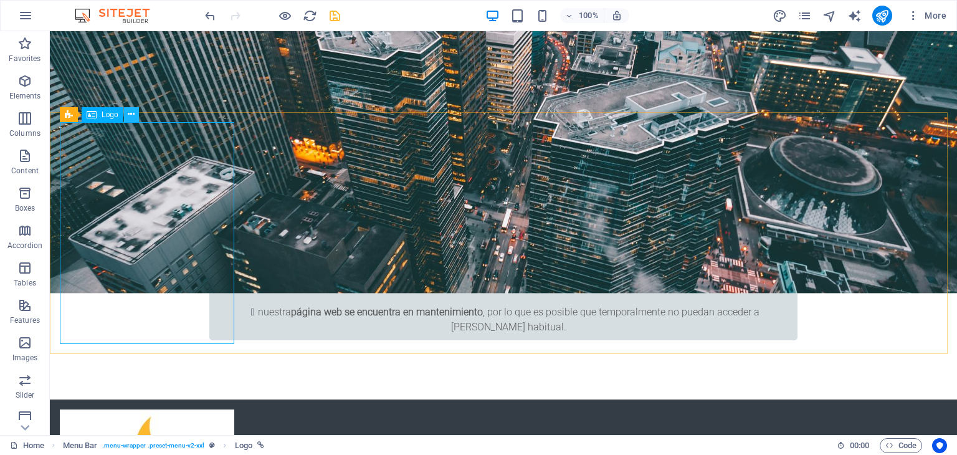
click at [138, 112] on button at bounding box center [131, 114] width 15 height 15
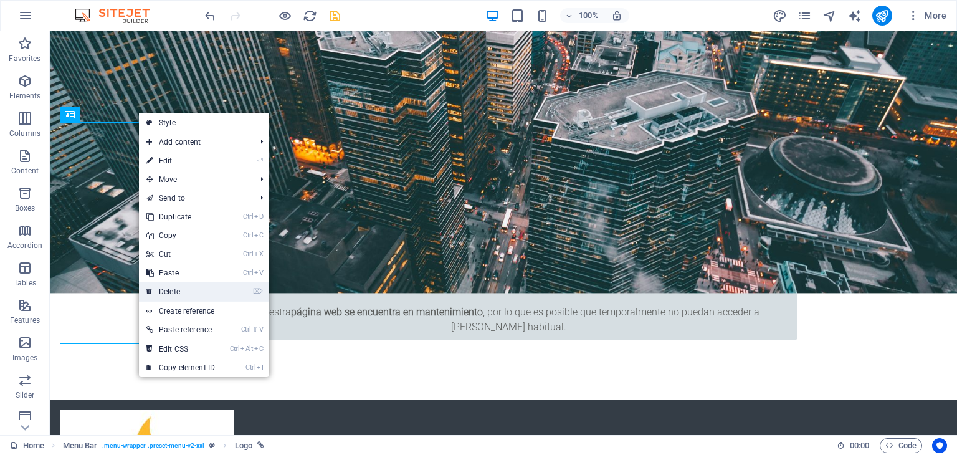
click at [181, 292] on link "⌦ Delete" at bounding box center [181, 291] width 84 height 19
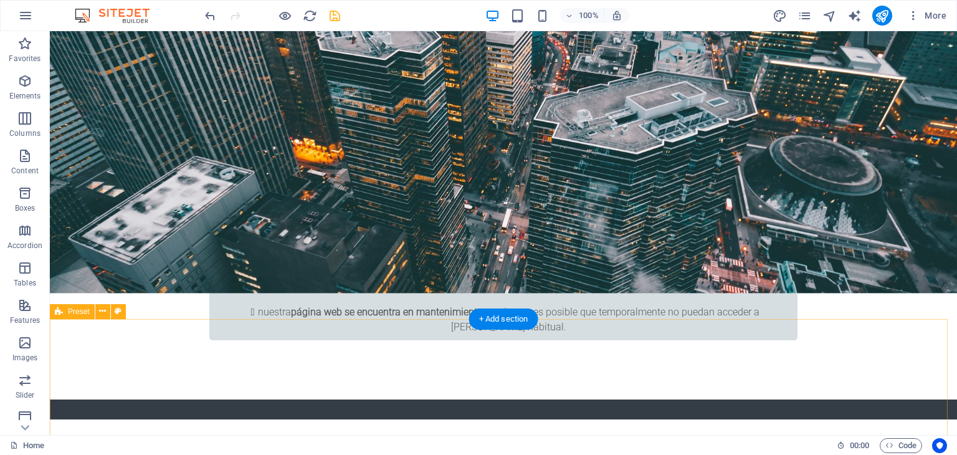
scroll to position [0, 0]
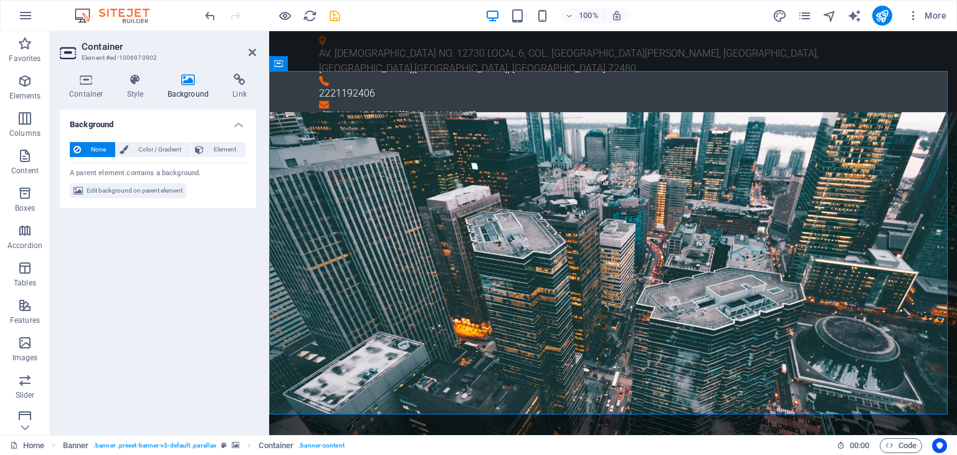
click at [257, 53] on aside "Container Element #ed-1006970902 Container Style Background Link Size Height De…" at bounding box center [159, 233] width 219 height 404
click at [249, 50] on icon at bounding box center [252, 52] width 7 height 10
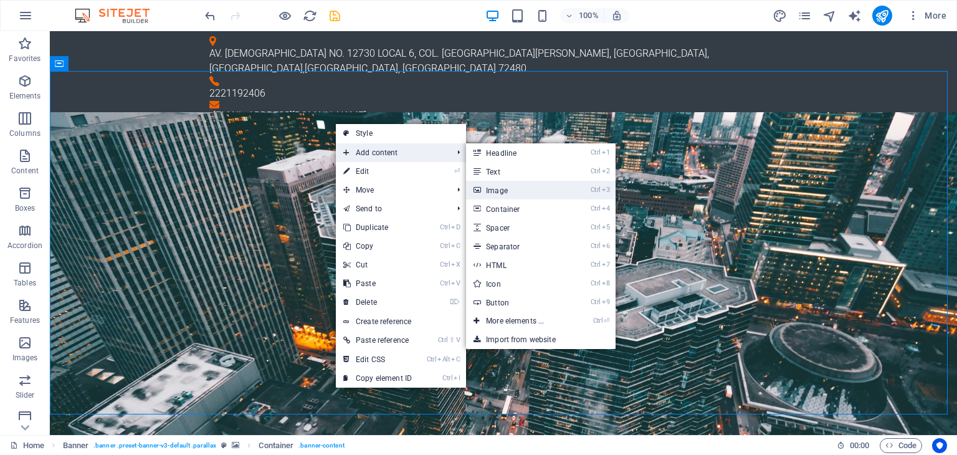
click at [521, 184] on link "Ctrl 3 Image" at bounding box center [517, 190] width 103 height 19
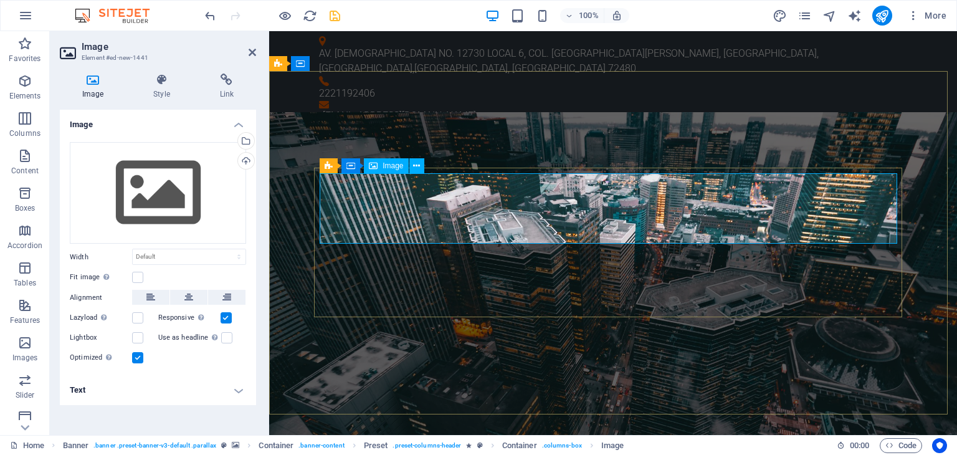
click at [394, 167] on span "Image" at bounding box center [393, 165] width 21 height 7
click at [410, 167] on button at bounding box center [417, 165] width 15 height 15
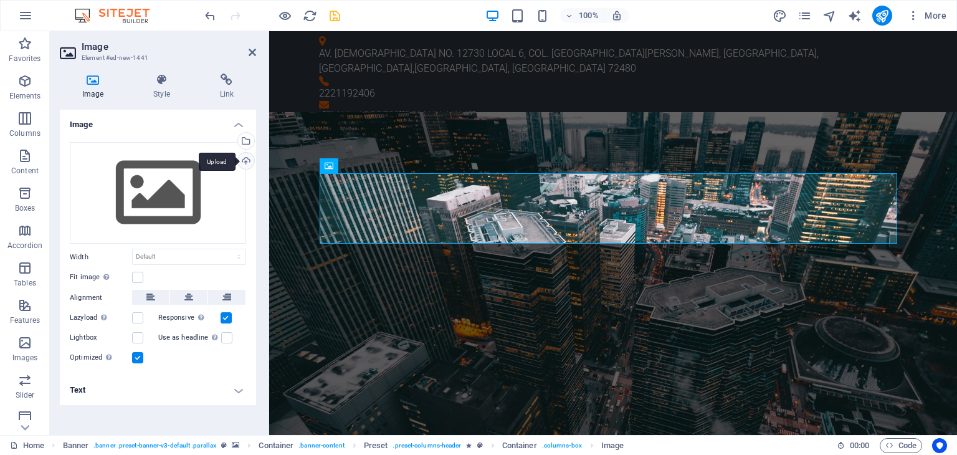
click at [252, 159] on div "Upload" at bounding box center [245, 162] width 19 height 19
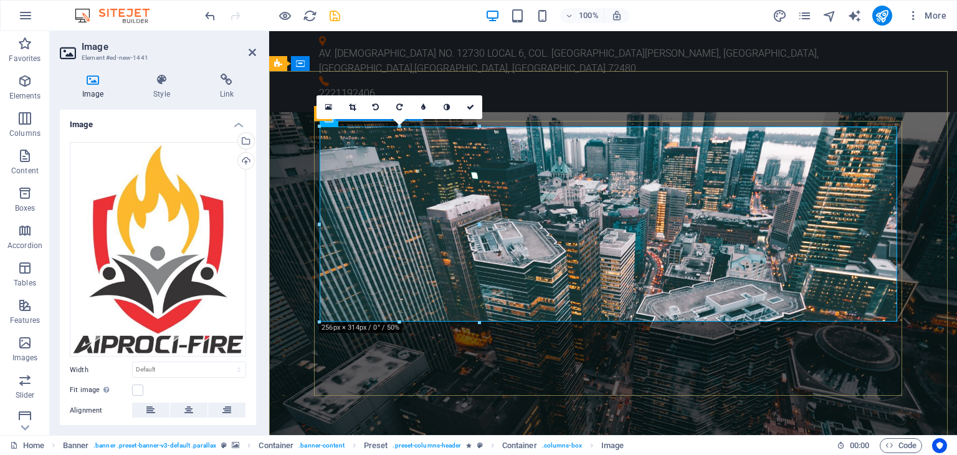
drag, startPoint x: 898, startPoint y: 218, endPoint x: 1113, endPoint y: 220, distance: 215.7
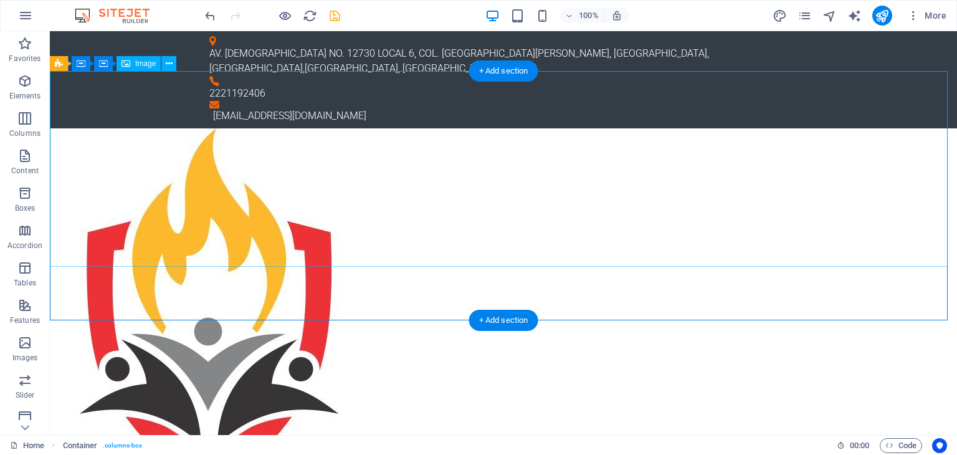
click at [886, 224] on figure at bounding box center [504, 323] width 908 height 391
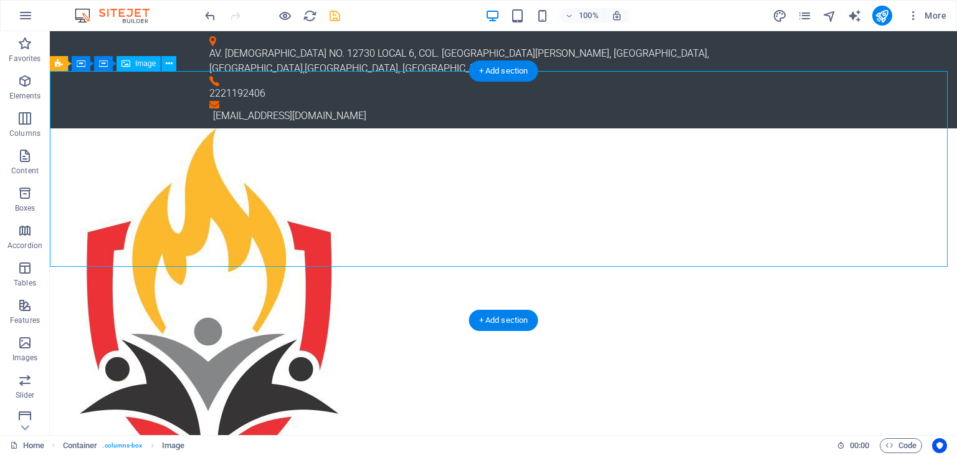
click at [886, 224] on figure at bounding box center [504, 323] width 908 height 391
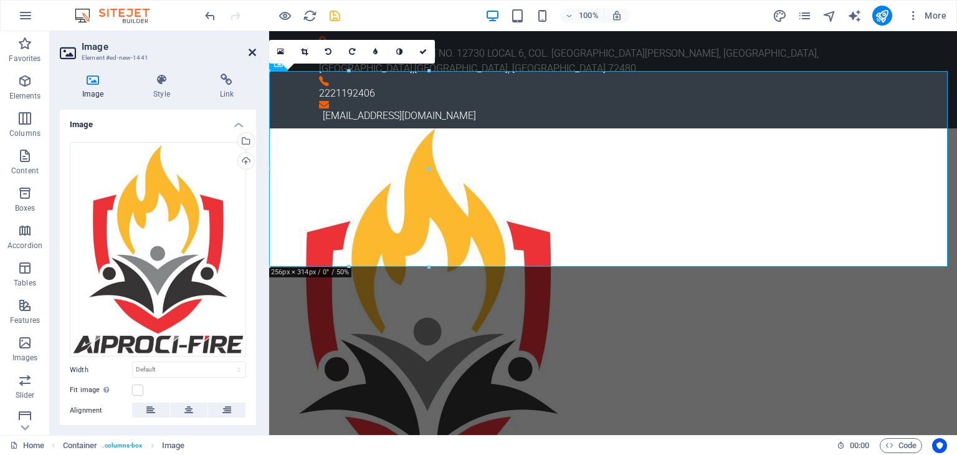
click at [254, 52] on icon at bounding box center [252, 52] width 7 height 10
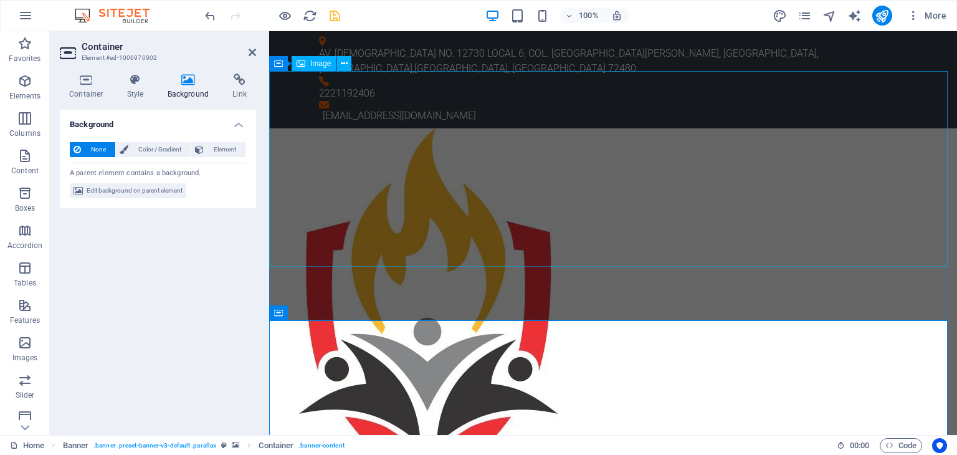
click at [362, 198] on figure at bounding box center [613, 323] width 688 height 391
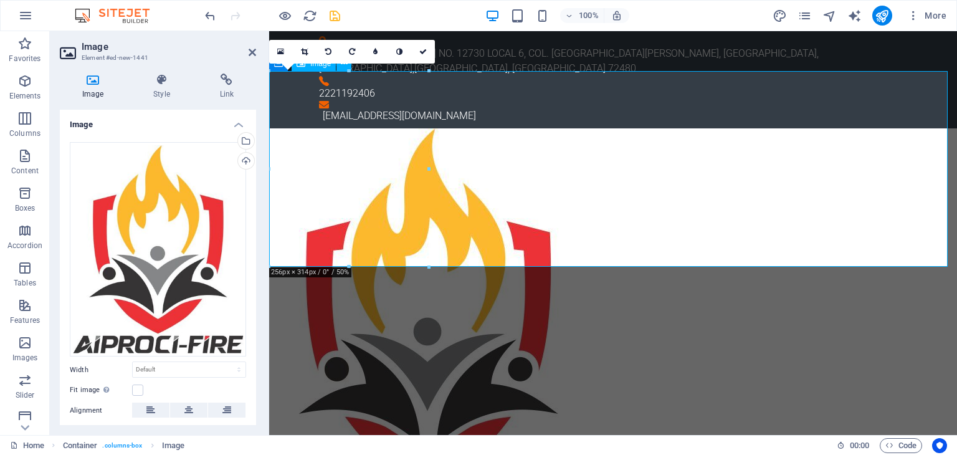
click at [362, 198] on figure at bounding box center [613, 323] width 688 height 391
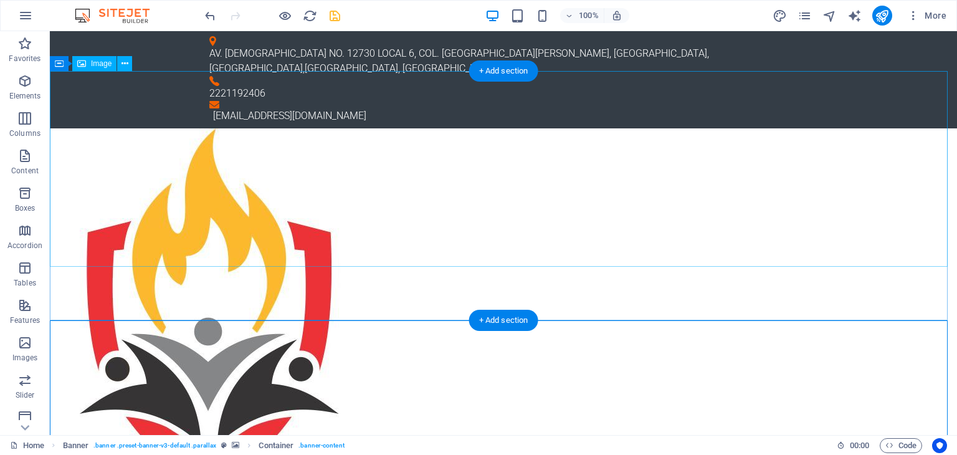
click at [168, 187] on figure at bounding box center [504, 323] width 908 height 391
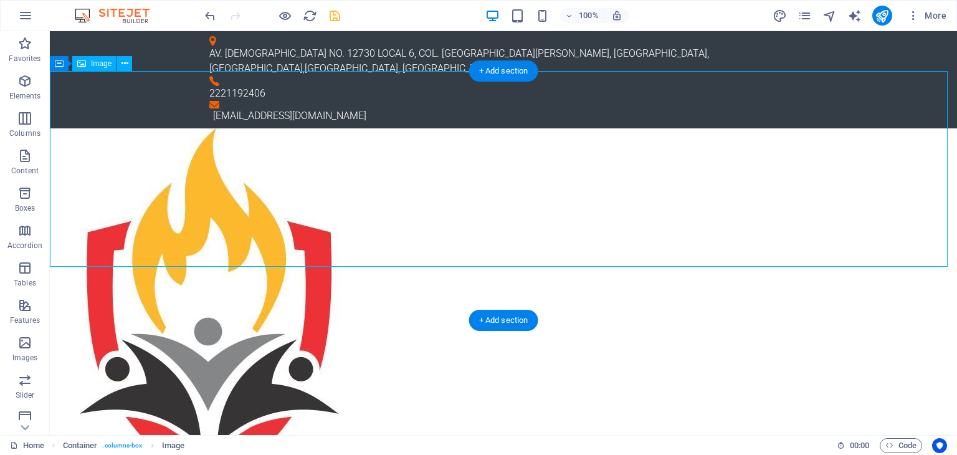
click at [168, 187] on figure at bounding box center [504, 323] width 908 height 391
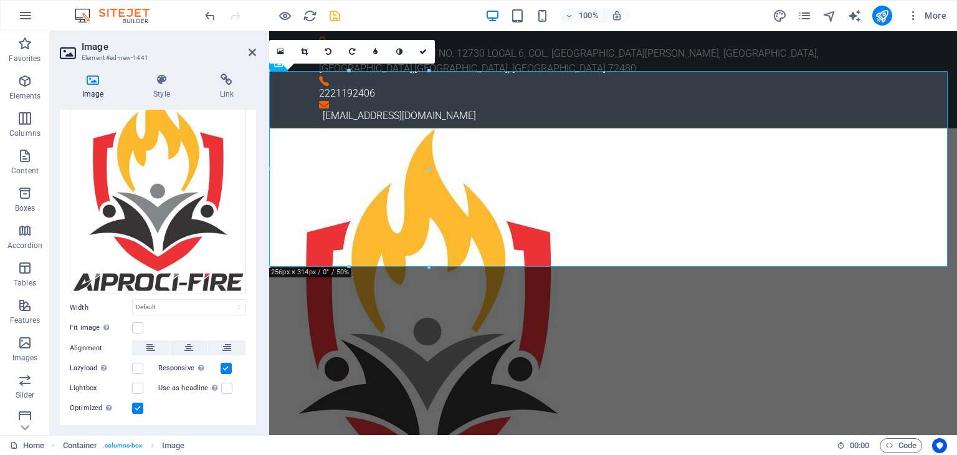
scroll to position [90, 0]
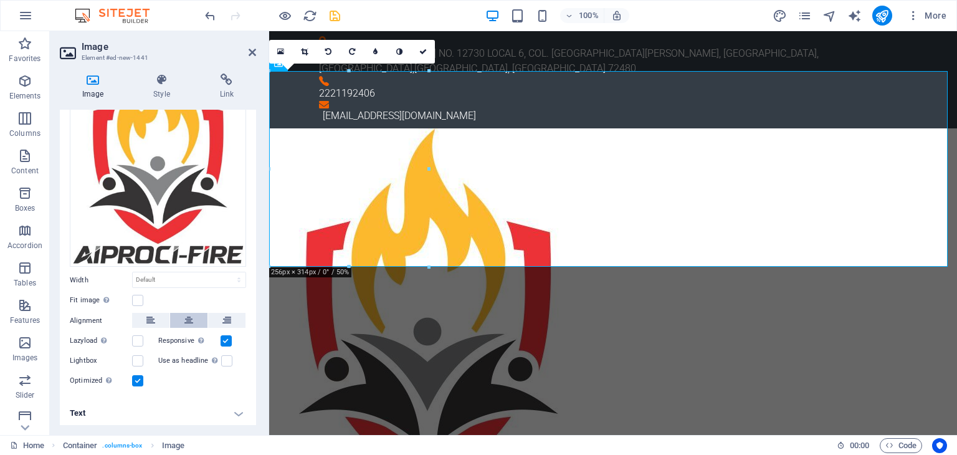
click at [191, 318] on icon at bounding box center [189, 320] width 9 height 15
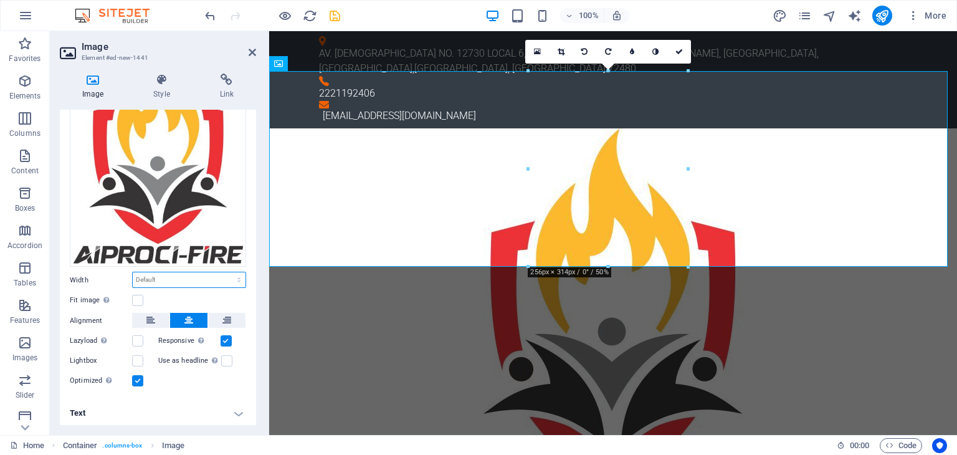
click at [180, 277] on select "Default auto px rem % em vh vw" at bounding box center [189, 279] width 113 height 15
click at [340, 17] on icon "save" at bounding box center [335, 16] width 14 height 14
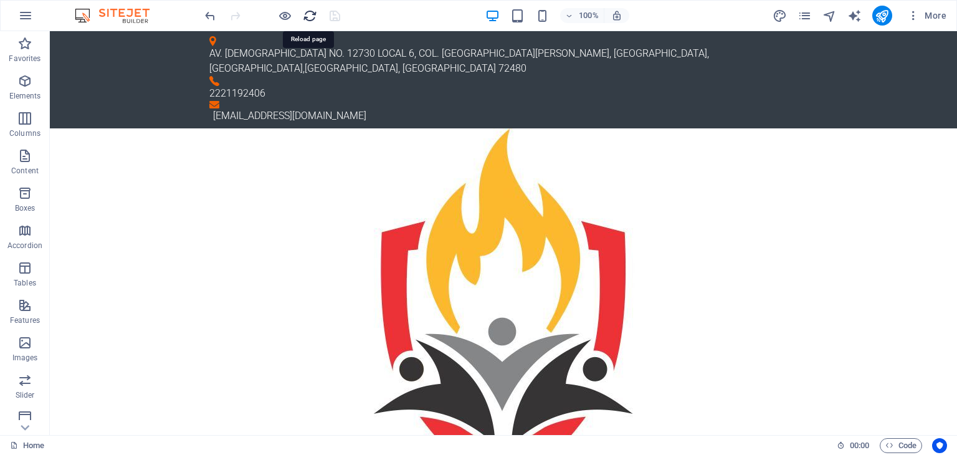
click at [307, 17] on icon "reload" at bounding box center [310, 16] width 14 height 14
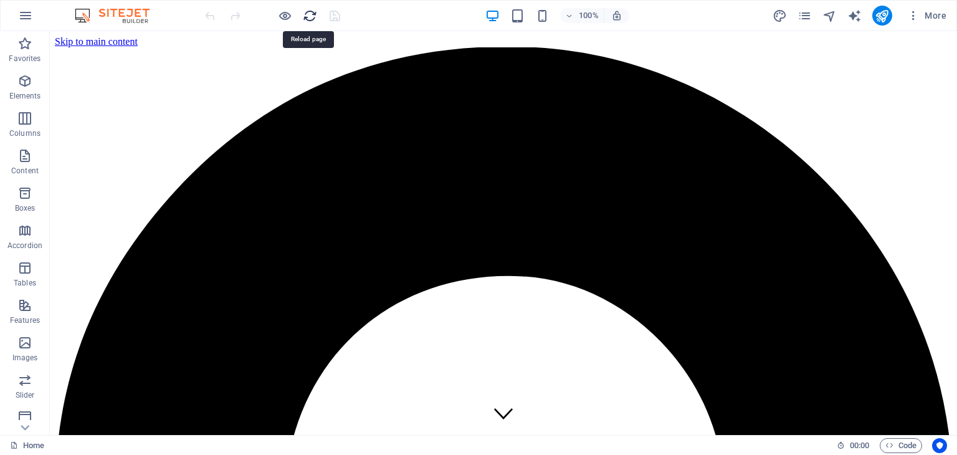
scroll to position [0, 0]
click at [312, 16] on icon "reload" at bounding box center [310, 16] width 14 height 14
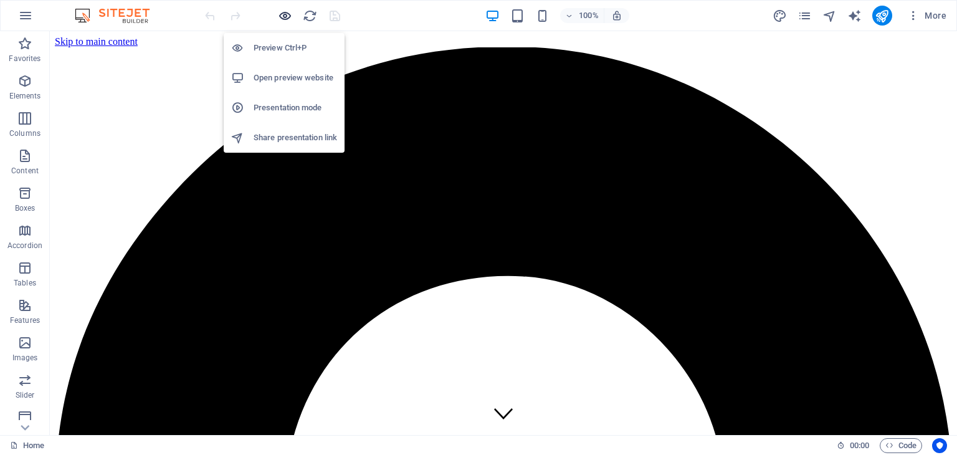
click at [286, 19] on icon "button" at bounding box center [285, 16] width 14 height 14
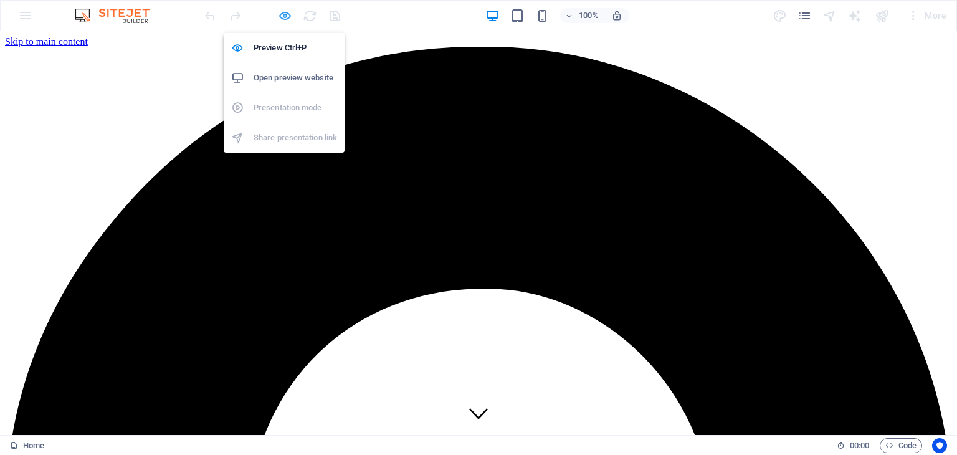
click at [289, 17] on icon "button" at bounding box center [285, 16] width 14 height 14
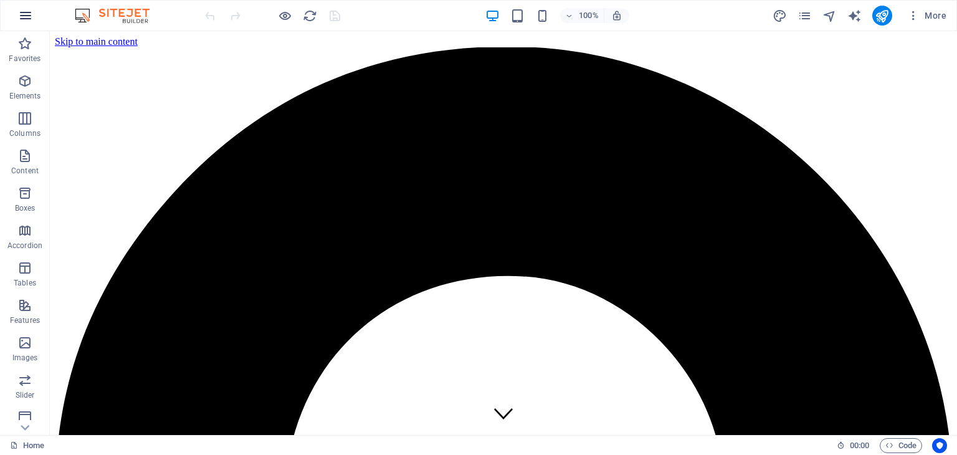
click at [26, 16] on icon "button" at bounding box center [25, 15] width 15 height 15
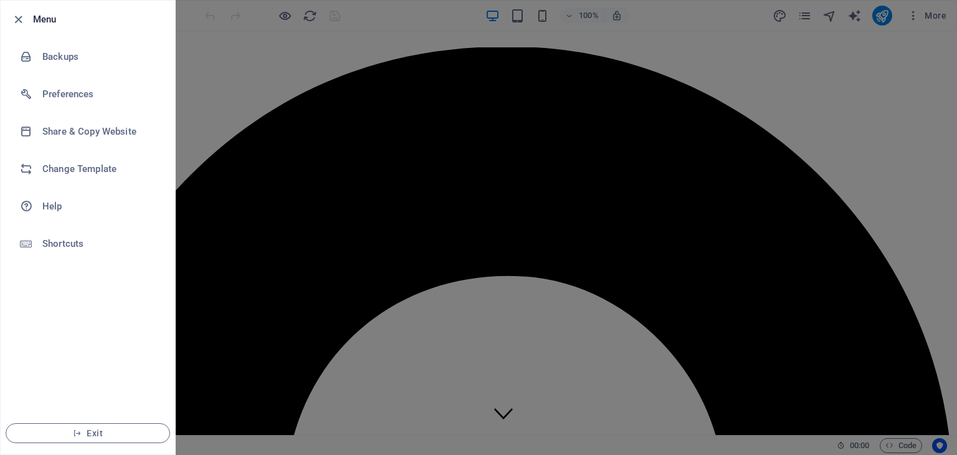
click at [557, 258] on div at bounding box center [478, 227] width 957 height 455
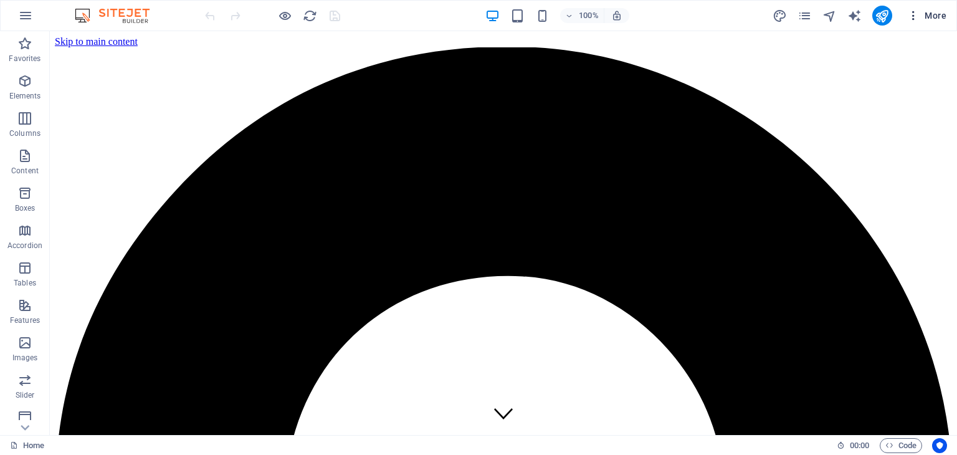
click at [928, 16] on span "More" at bounding box center [927, 15] width 39 height 12
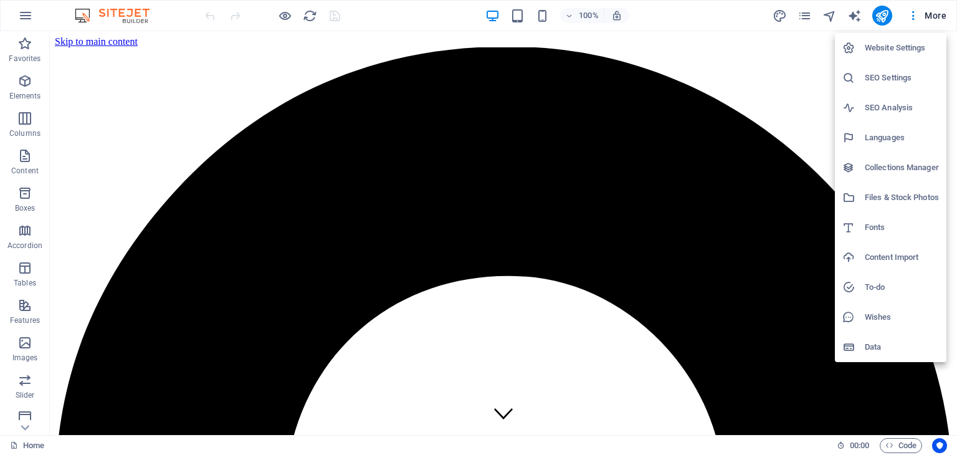
click at [807, 105] on div at bounding box center [478, 227] width 957 height 455
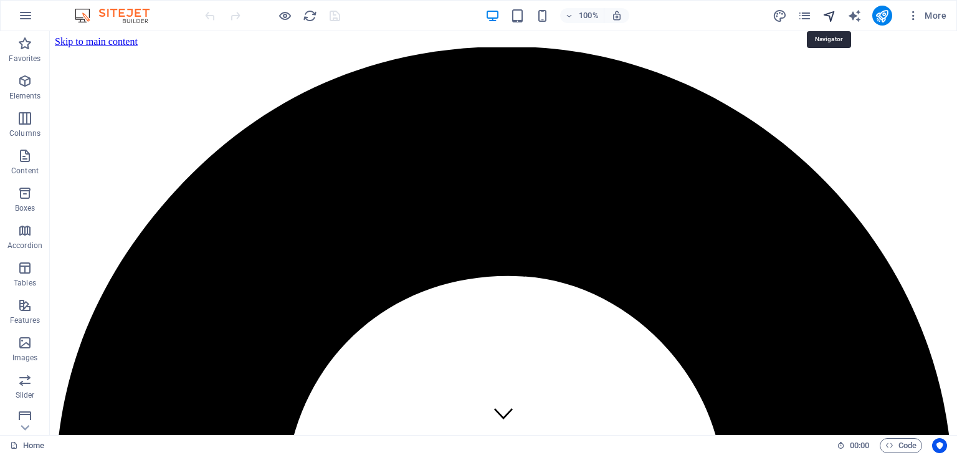
click at [832, 17] on icon "navigator" at bounding box center [830, 16] width 14 height 14
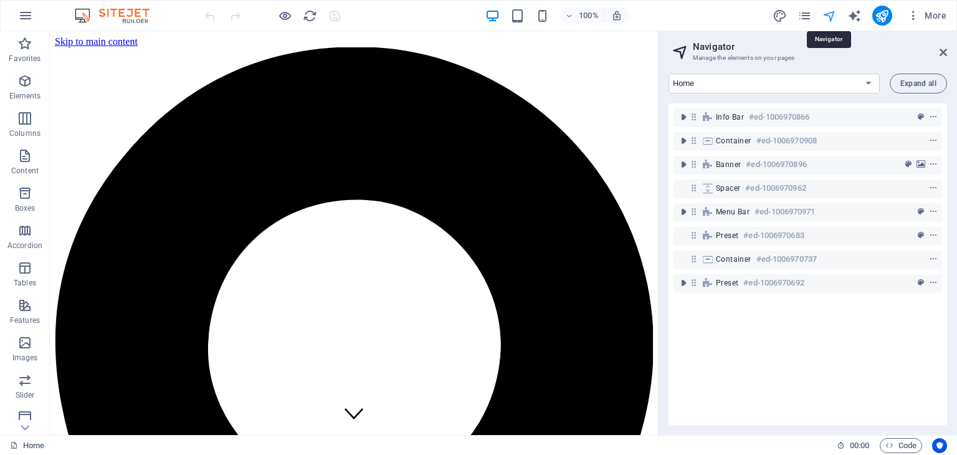
click at [832, 17] on icon "navigator" at bounding box center [830, 16] width 14 height 14
click at [938, 54] on header "Navigator Manage the elements on your pages" at bounding box center [809, 47] width 276 height 32
click at [946, 55] on icon at bounding box center [943, 52] width 7 height 10
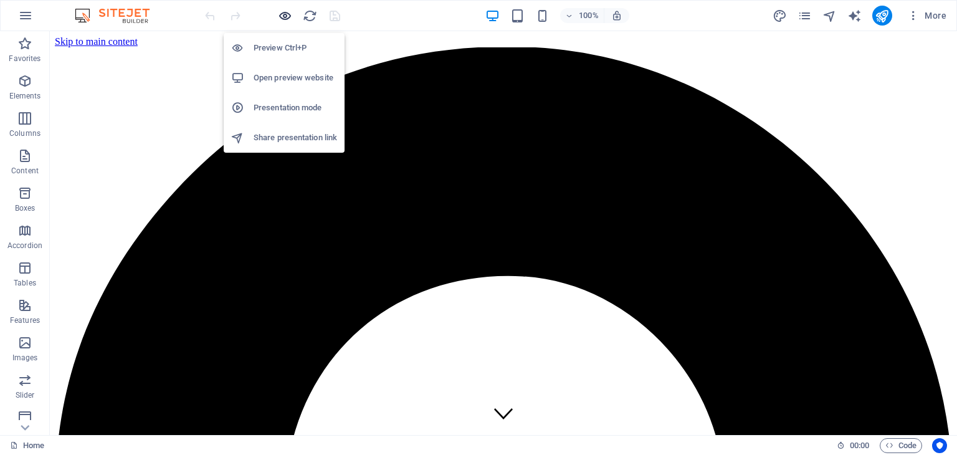
click at [282, 12] on icon "button" at bounding box center [285, 16] width 14 height 14
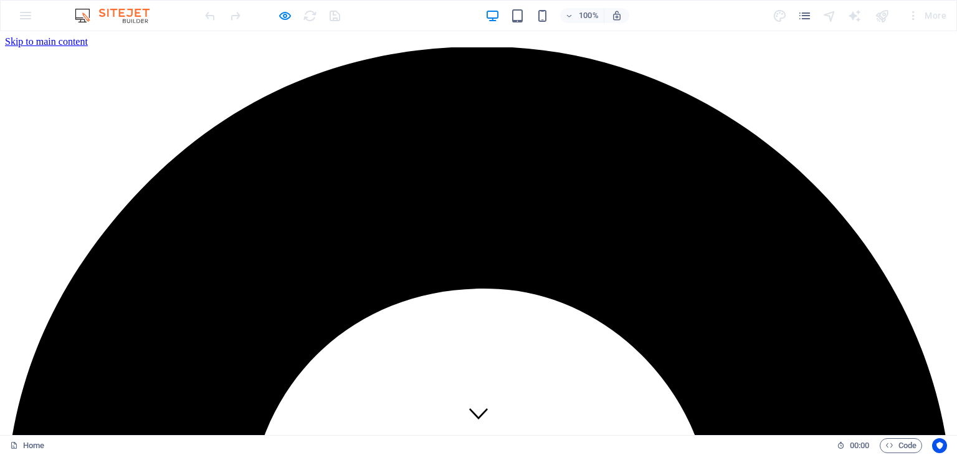
scroll to position [374, 0]
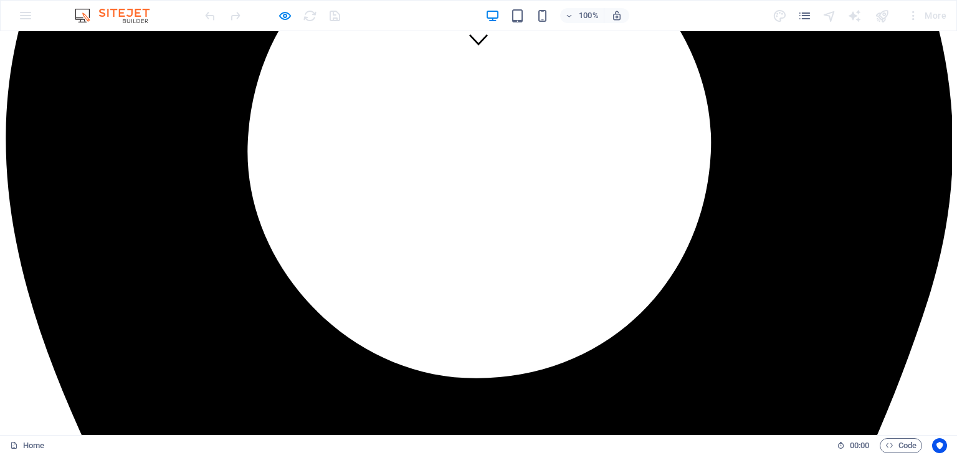
click at [272, 16] on div at bounding box center [273, 16] width 140 height 20
click at [278, 16] on icon "button" at bounding box center [285, 16] width 14 height 14
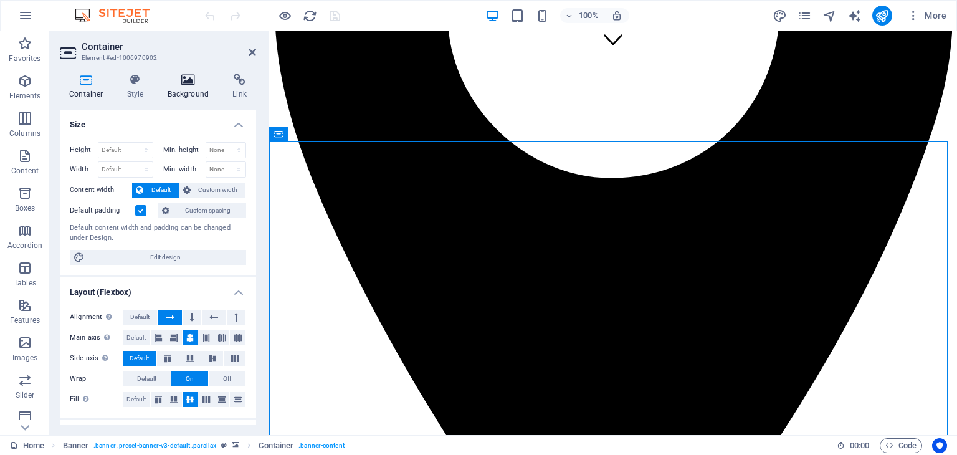
click at [181, 74] on icon at bounding box center [188, 80] width 60 height 12
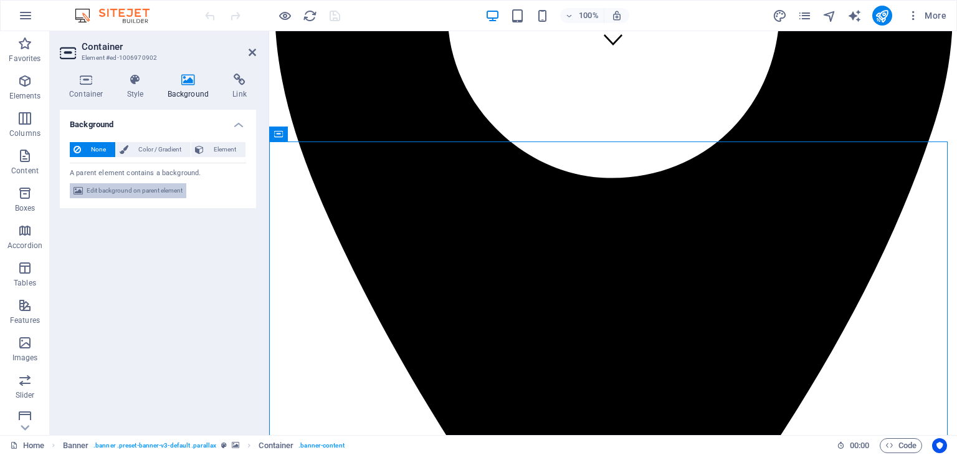
click at [137, 190] on span "Edit background on parent element" at bounding box center [135, 190] width 96 height 15
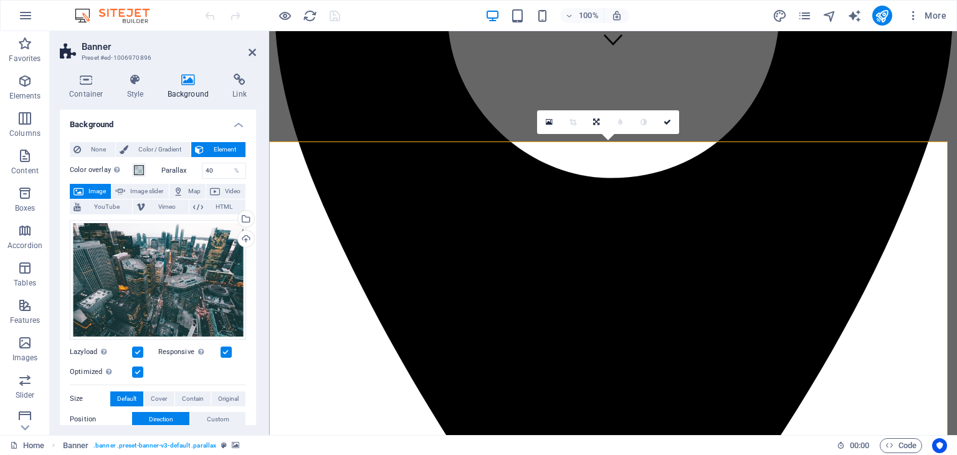
click at [88, 194] on span "Image" at bounding box center [97, 191] width 20 height 15
click at [242, 237] on div "Upload" at bounding box center [245, 240] width 19 height 19
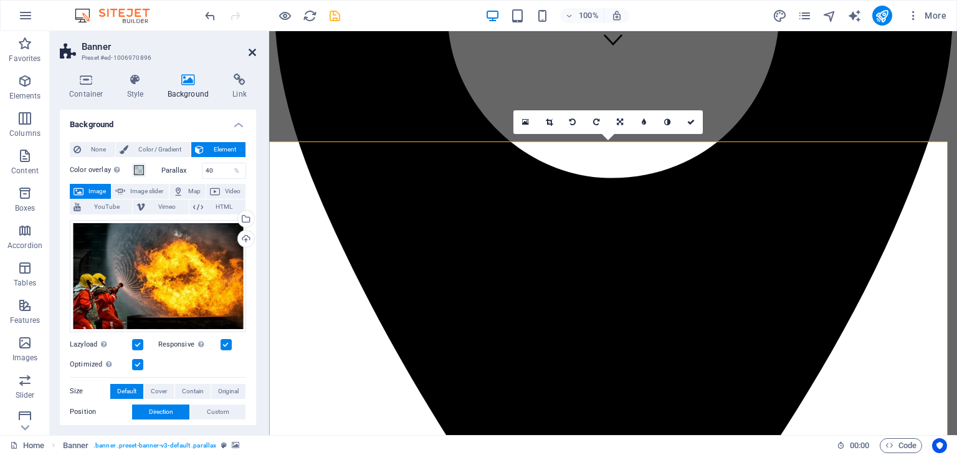
click at [251, 48] on icon at bounding box center [252, 52] width 7 height 10
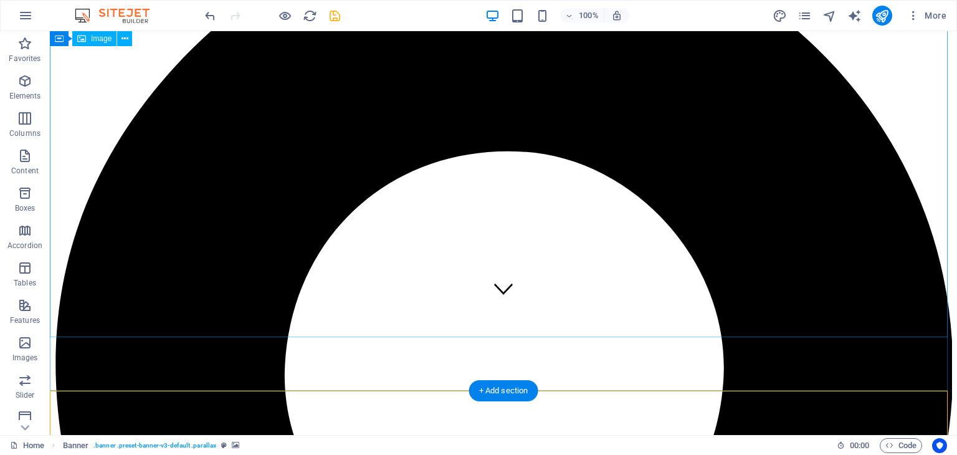
scroll to position [0, 0]
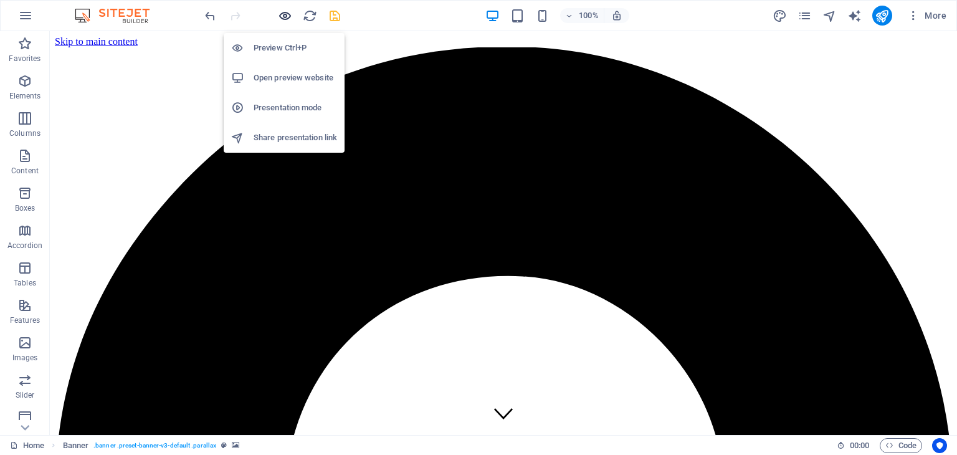
click at [286, 12] on icon "button" at bounding box center [285, 16] width 14 height 14
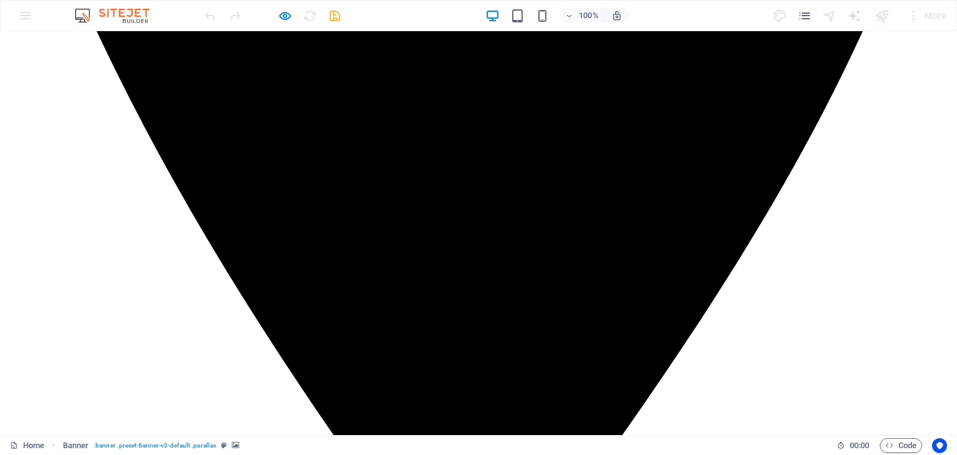
scroll to position [499, 0]
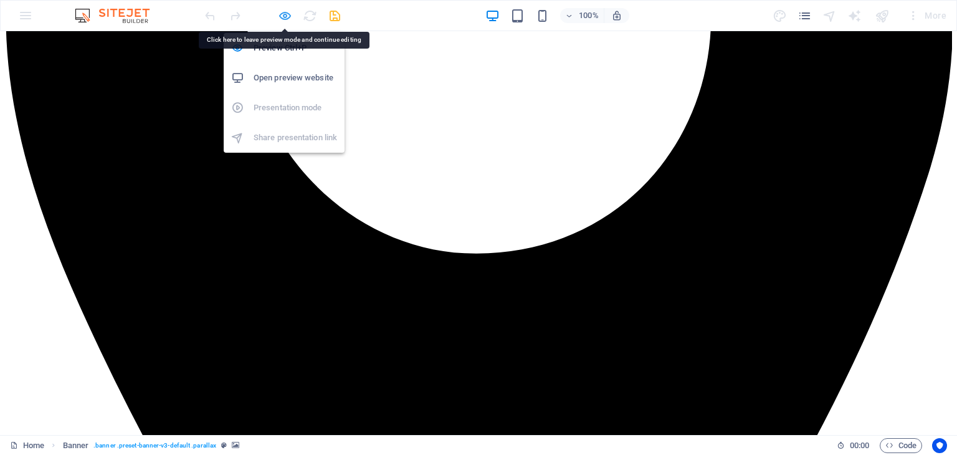
click at [286, 17] on icon "button" at bounding box center [285, 16] width 14 height 14
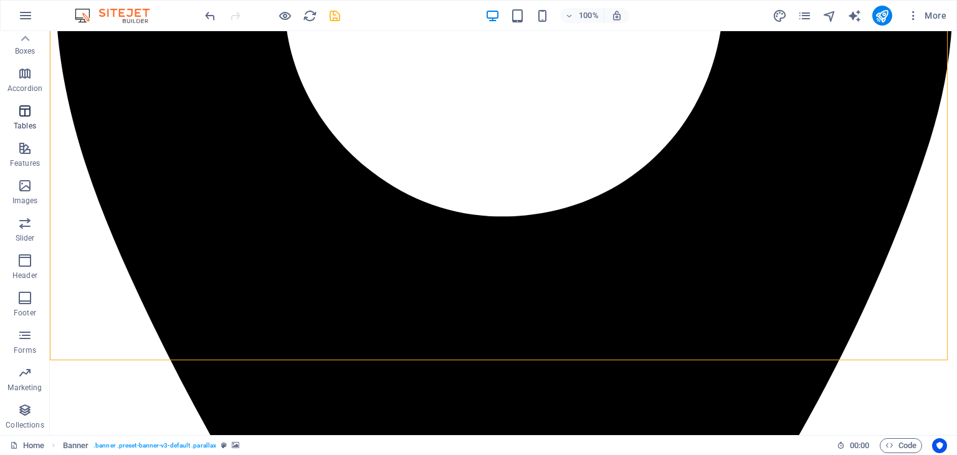
scroll to position [0, 0]
click at [31, 19] on icon "button" at bounding box center [25, 15] width 15 height 15
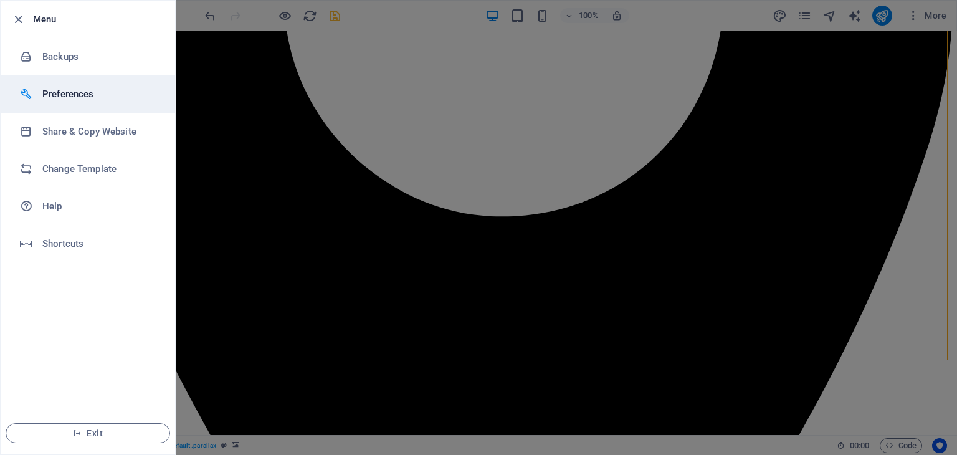
click at [65, 94] on h6 "Preferences" at bounding box center [99, 94] width 115 height 15
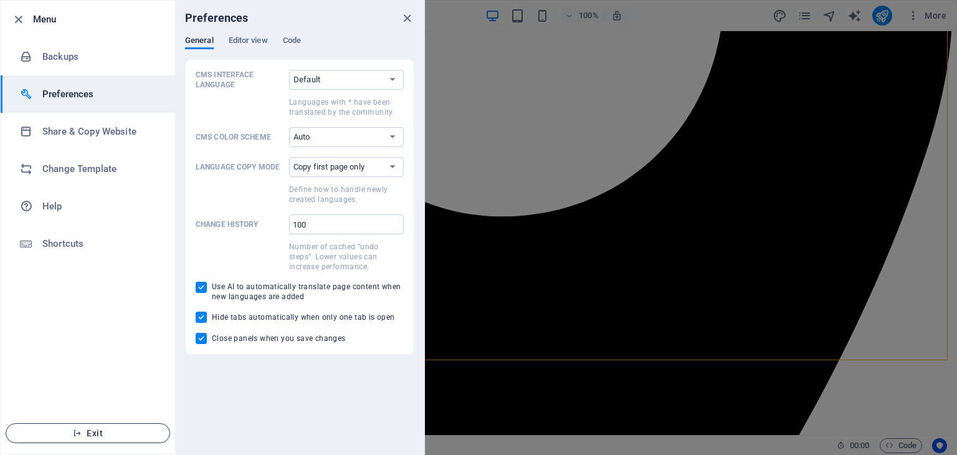
click at [127, 434] on span "Exit" at bounding box center [87, 433] width 143 height 10
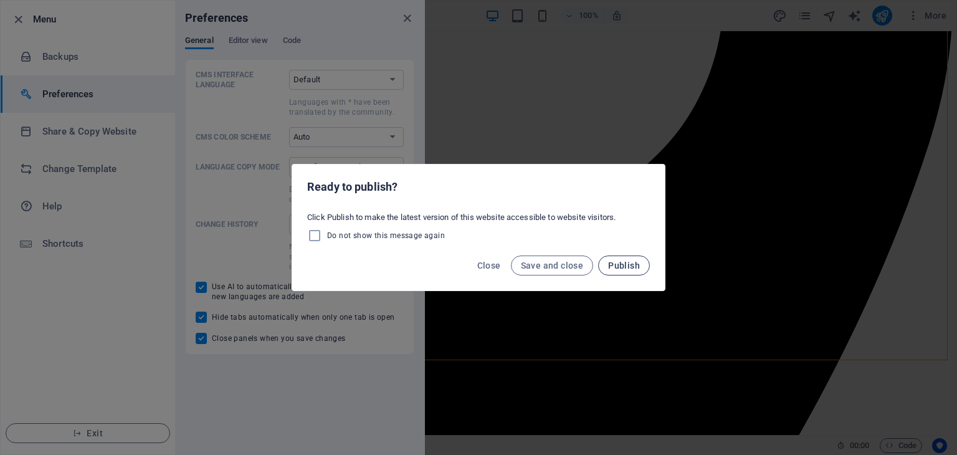
click at [635, 262] on span "Publish" at bounding box center [624, 266] width 32 height 10
